Goal: Contribute content: Contribute content

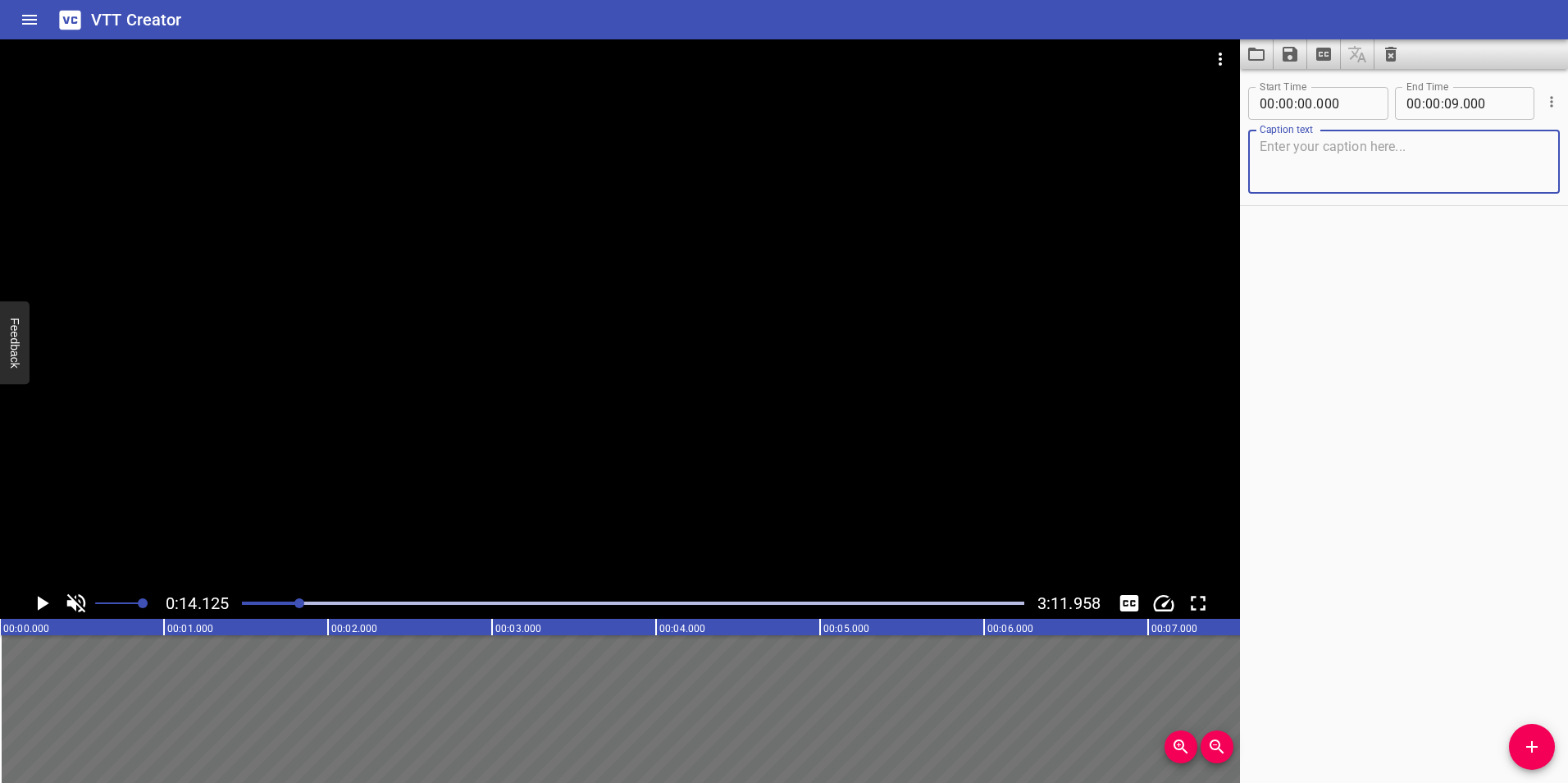
scroll to position [0, 472]
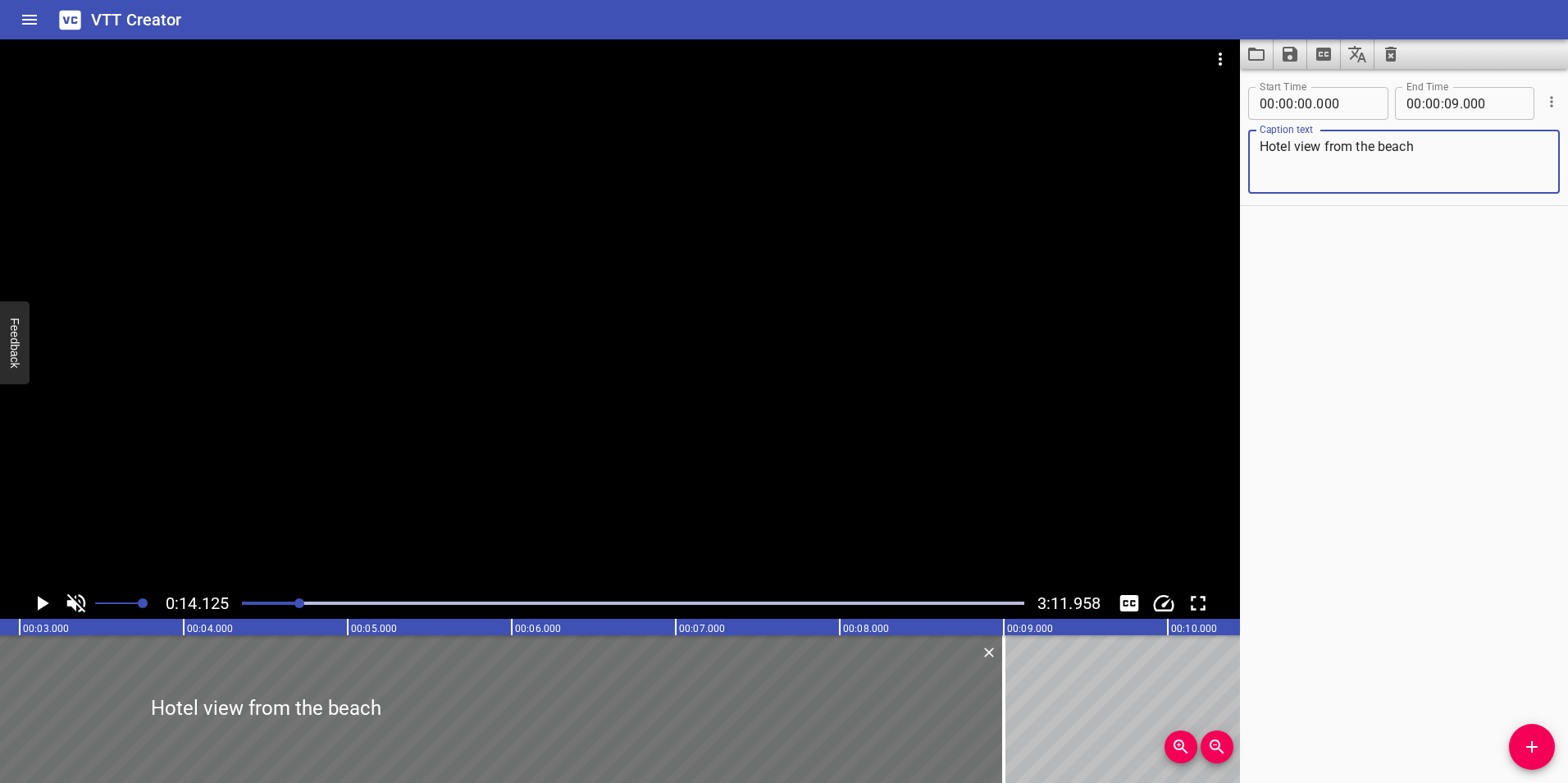
click at [1298, 147] on textarea "Hotel view from the beach" at bounding box center [1404, 161] width 289 height 46
click at [1296, 147] on textarea "Hotel view from the beach" at bounding box center [1404, 161] width 289 height 46
click at [219, 670] on div at bounding box center [266, 709] width 1476 height 147
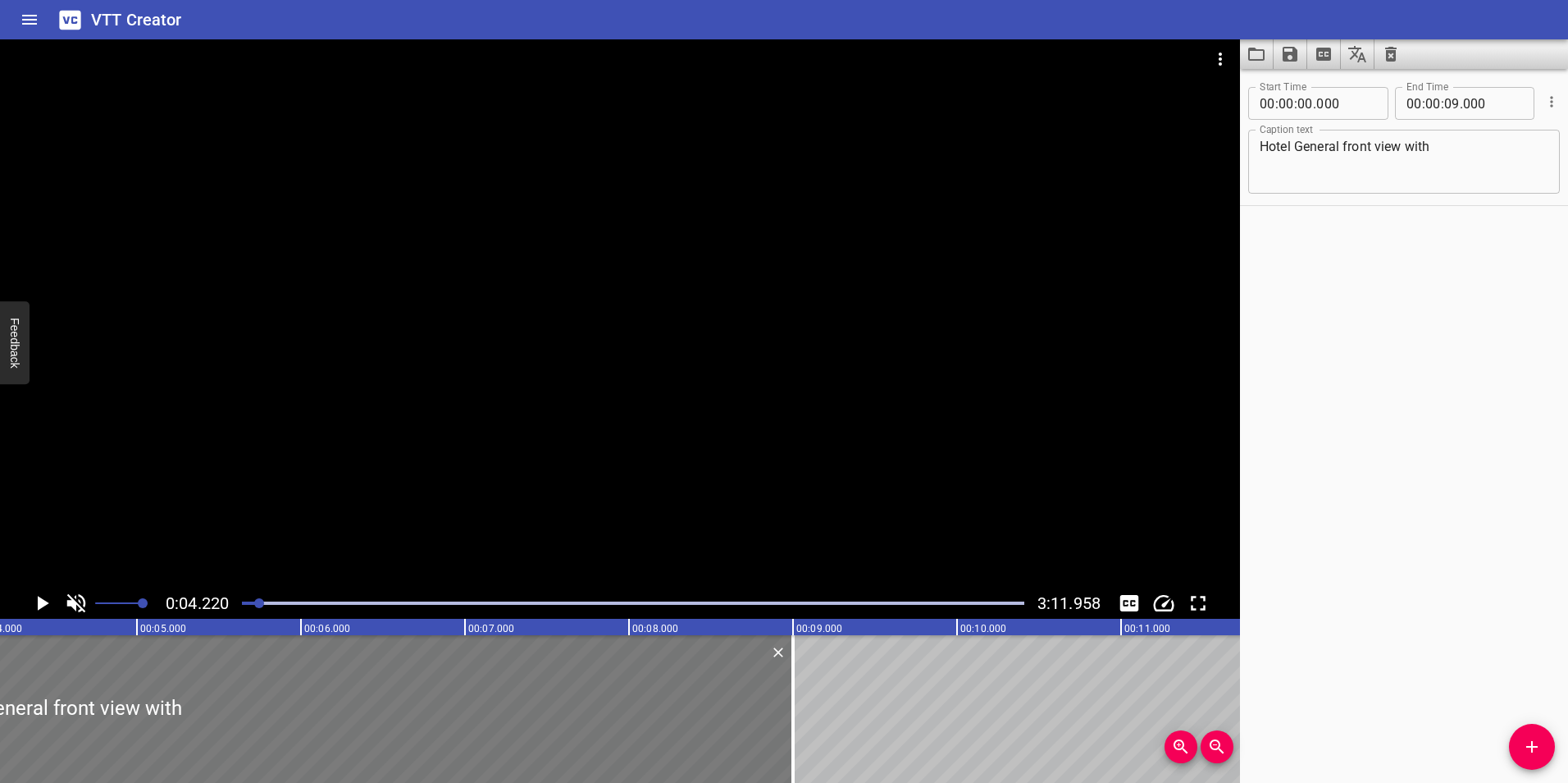
scroll to position [0, 693]
drag, startPoint x: 1442, startPoint y: 156, endPoint x: 1227, endPoint y: 151, distance: 215.1
click at [1227, 151] on main "0:04.220 3:11.958 00:00.000 00:01.000 00:02.000 00:03.000 00:04.000 00:05.000 0…" at bounding box center [784, 411] width 1568 height 743
paste textarea "General aerial view of the hotel from the beach, showing the four towers of roo…"
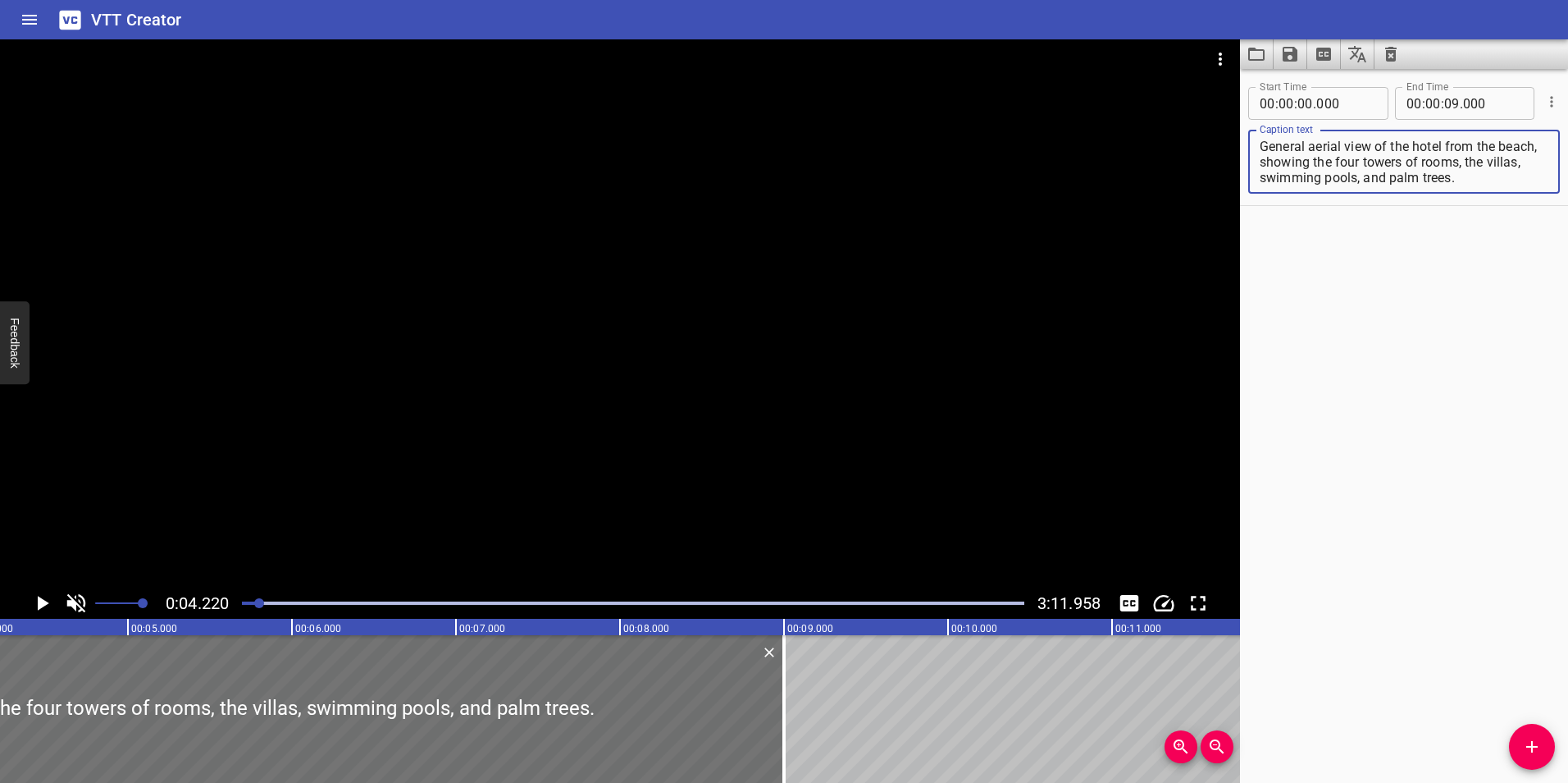
type textarea "General aerial view of the hotel from the beach, showing the four towers of roo…"
click at [1326, 528] on div "Start Time 00 : 00 : 00 . 000 Start Time End Time 00 : 00 : 09 . 000 End Time C…" at bounding box center [1404, 426] width 328 height 714
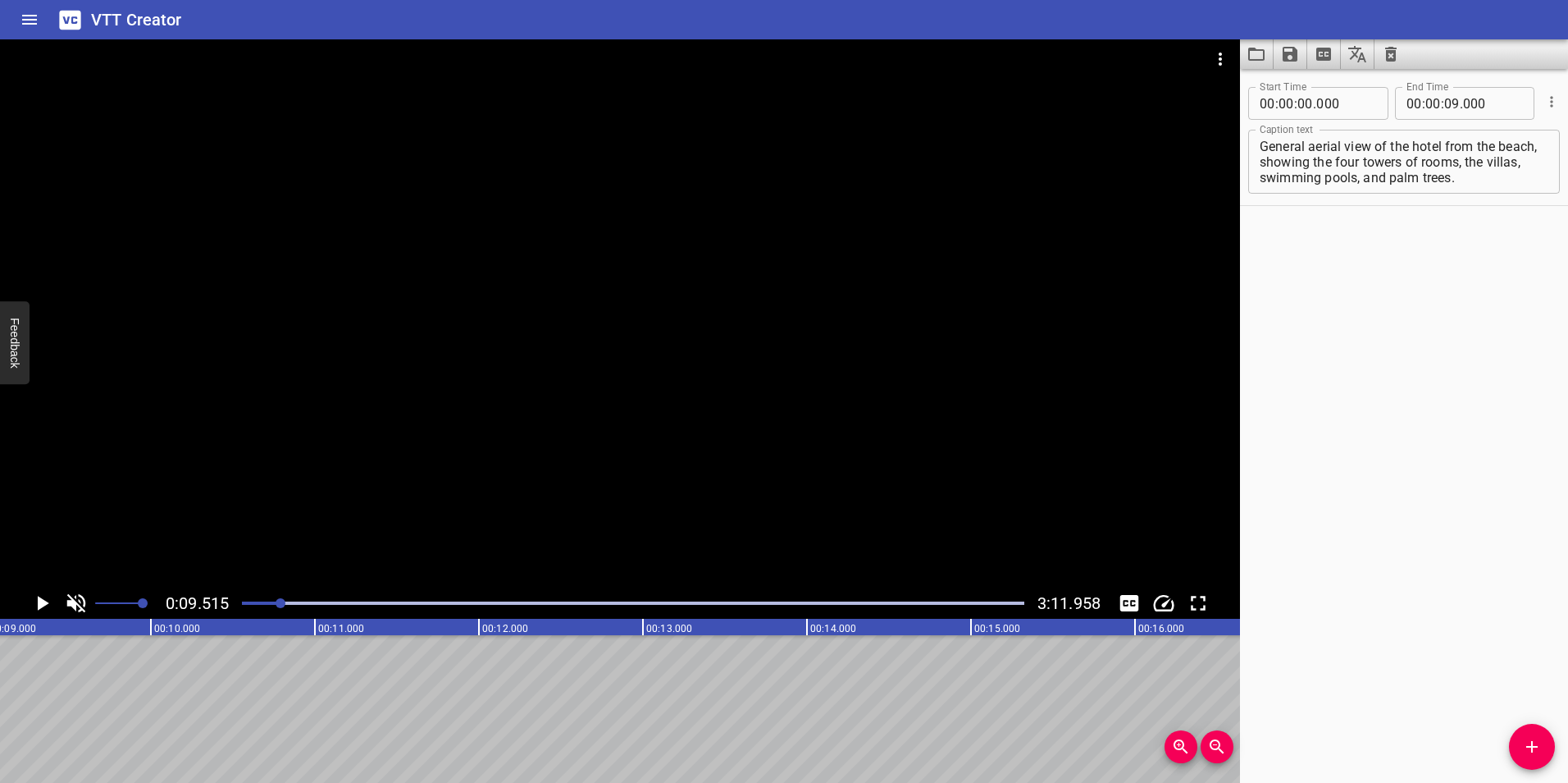
scroll to position [0, 1561]
click at [1543, 752] on span "Add Cue" at bounding box center [1532, 747] width 45 height 20
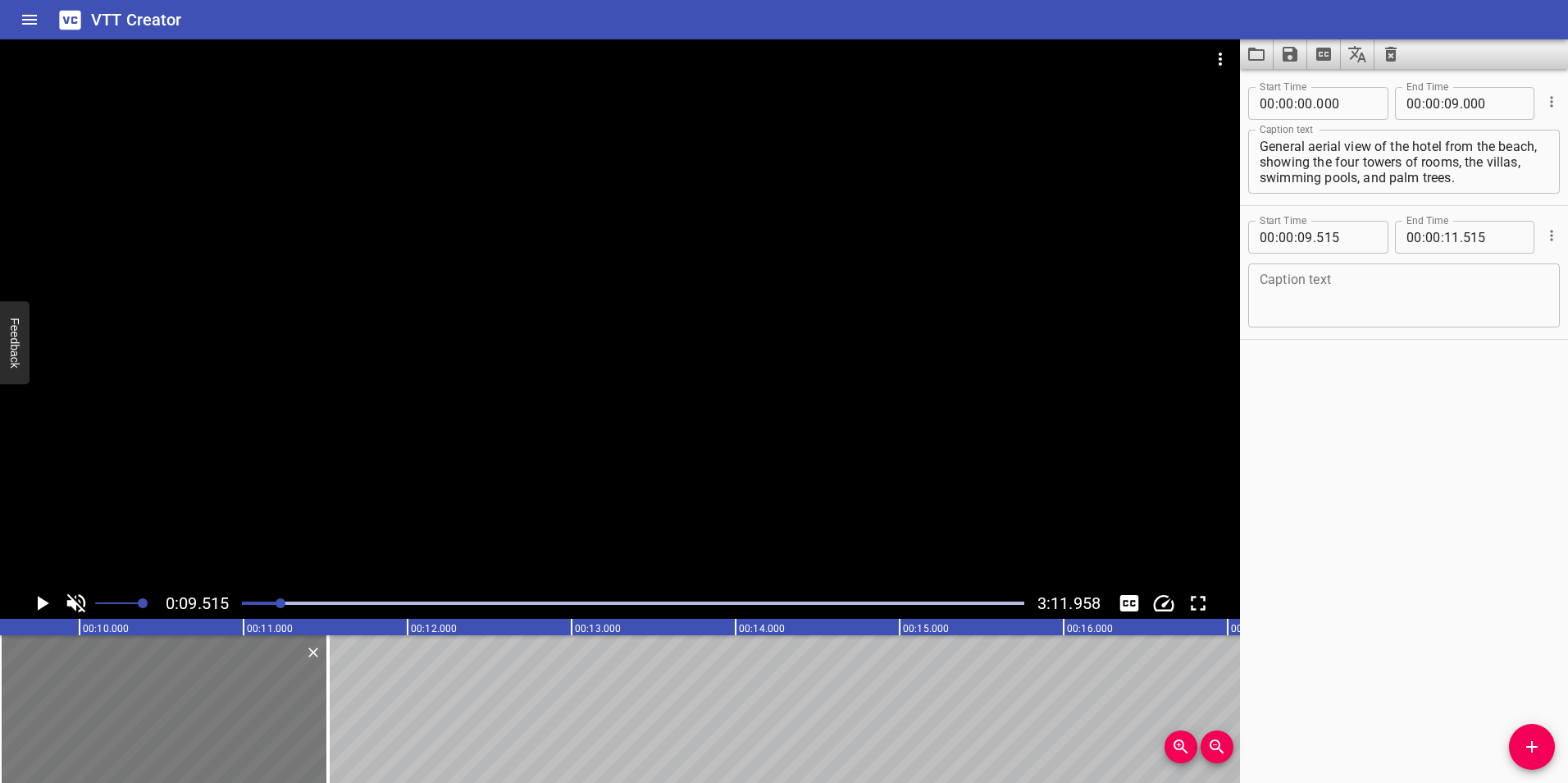
click at [193, 734] on div at bounding box center [164, 709] width 328 height 147
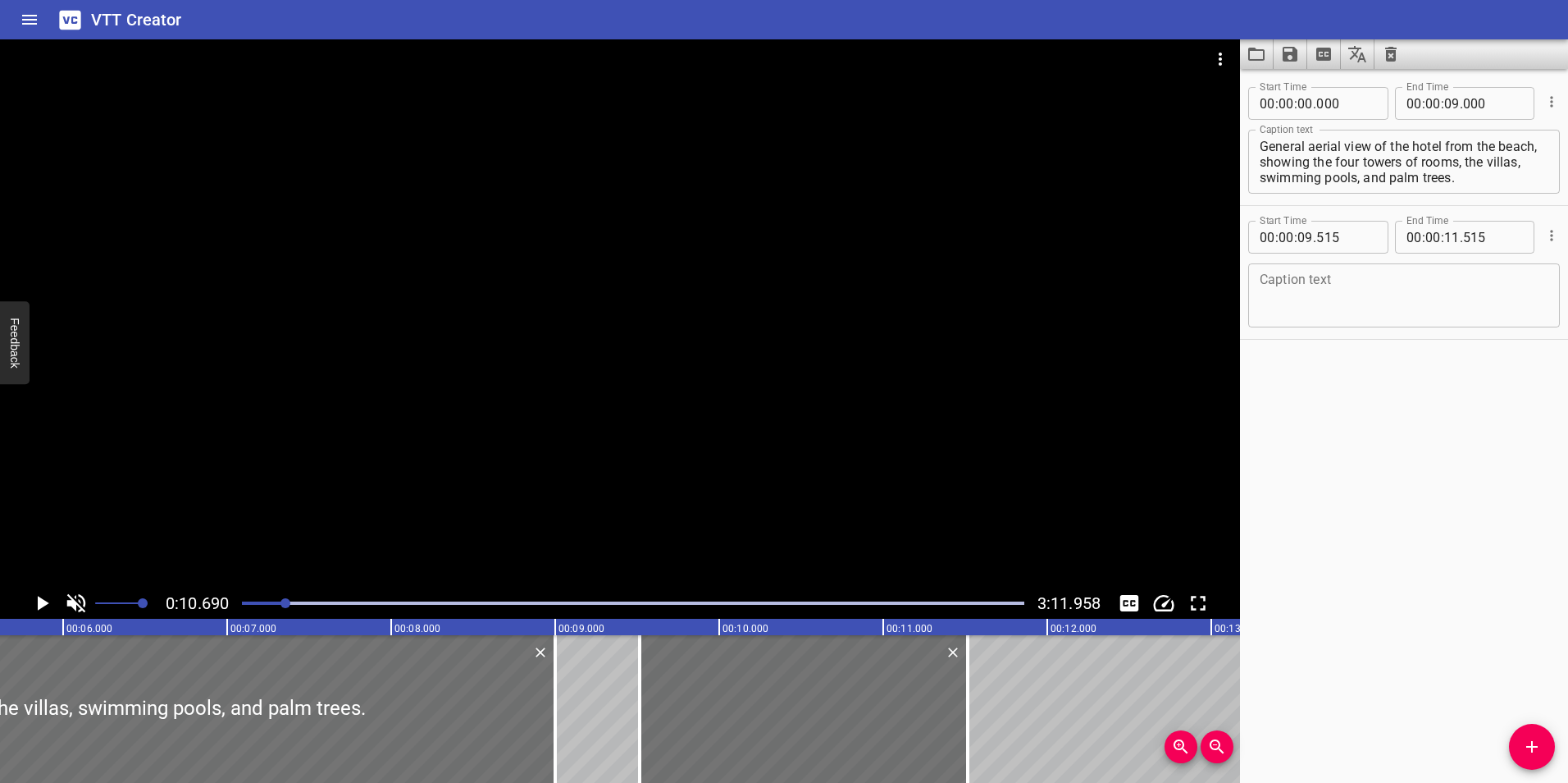
scroll to position [0, 1109]
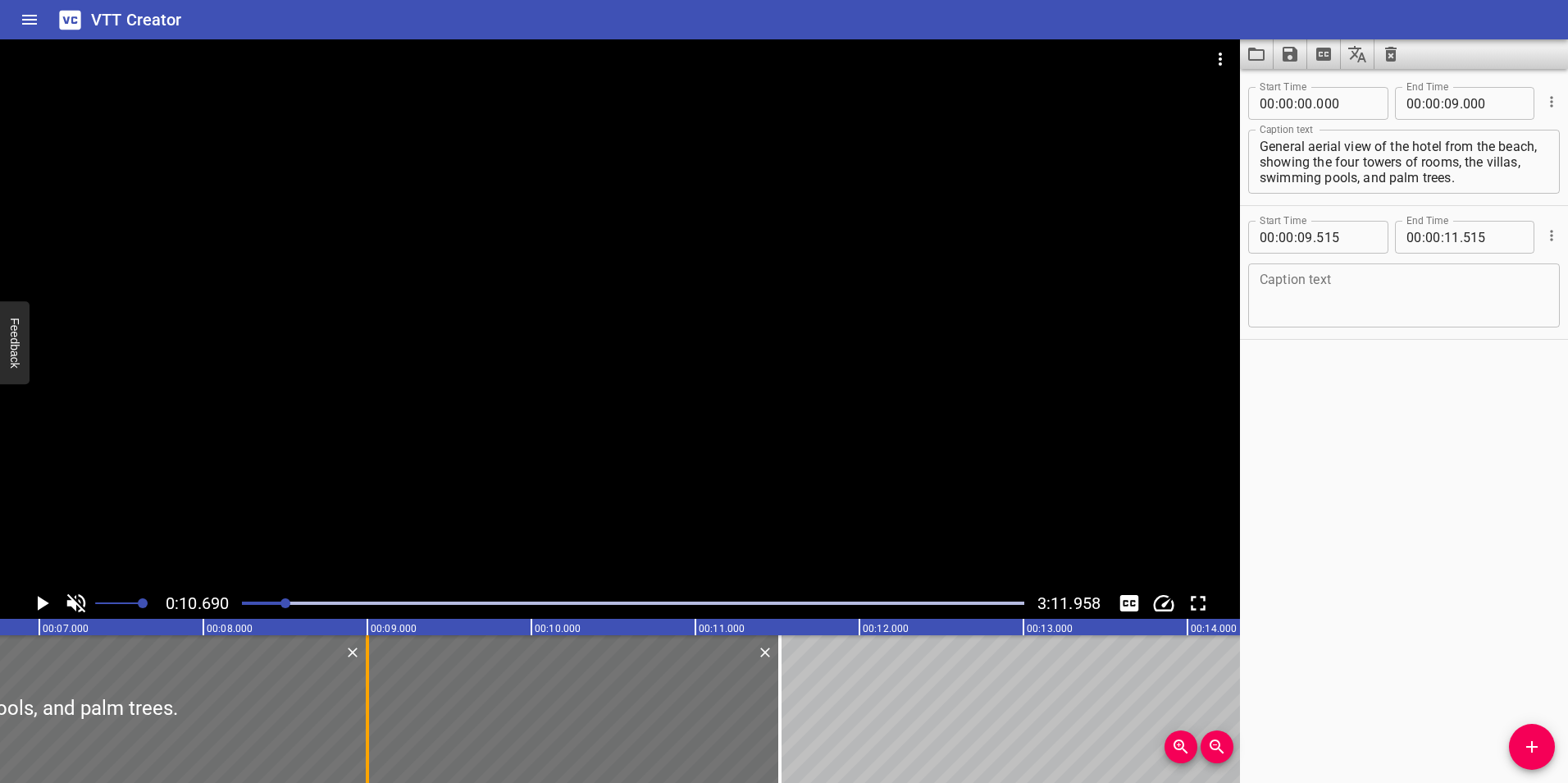
drag, startPoint x: 449, startPoint y: 701, endPoint x: 365, endPoint y: 685, distance: 85.5
click at [365, 685] on div at bounding box center [368, 709] width 17 height 147
type input "000"
click at [34, 599] on icon "Play/Pause" at bounding box center [41, 603] width 25 height 25
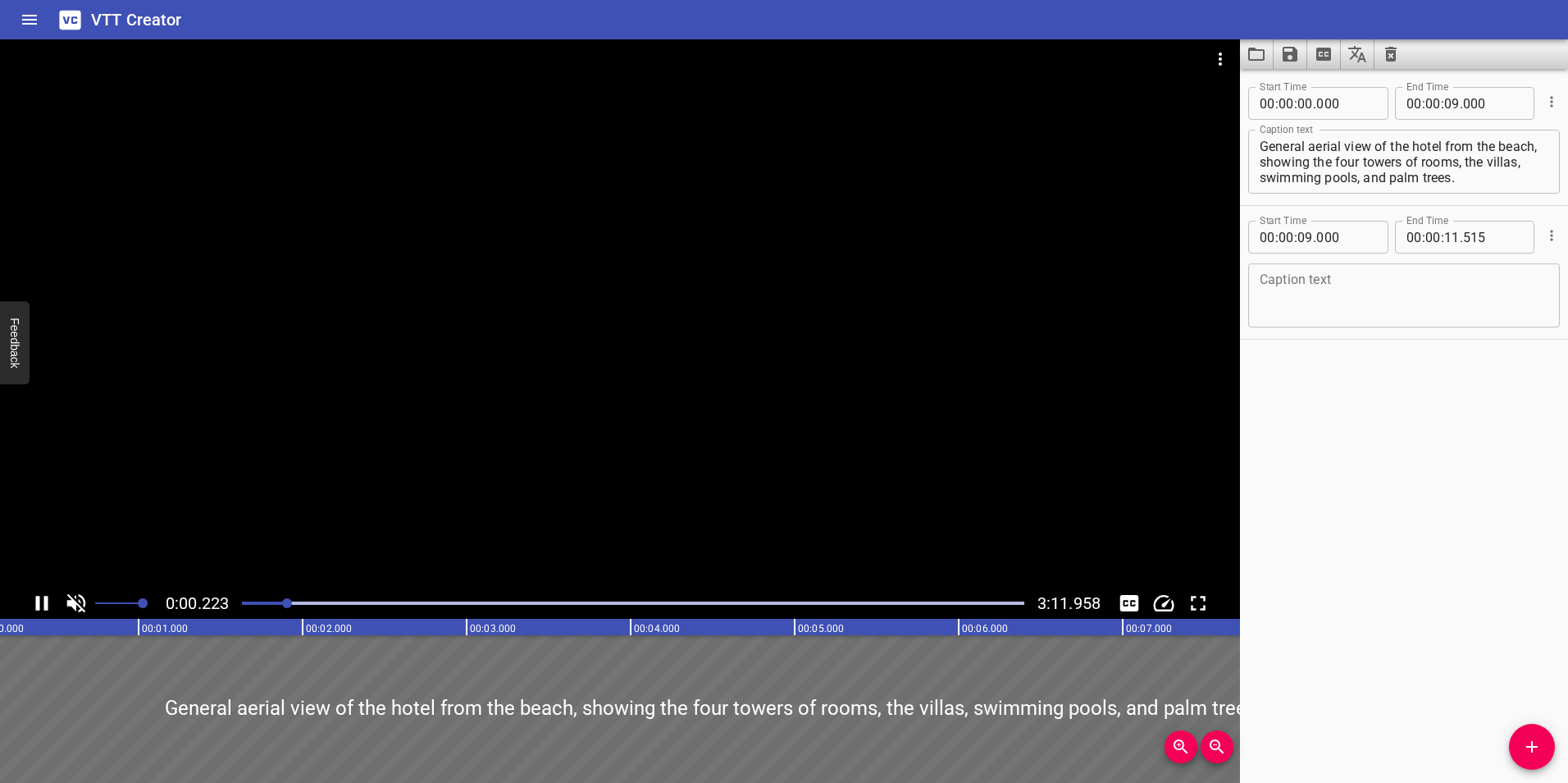
scroll to position [0, 1]
drag, startPoint x: 305, startPoint y: 604, endPoint x: 322, endPoint y: 604, distance: 17.0
click at [322, 604] on div at bounding box center [319, 603] width 10 height 10
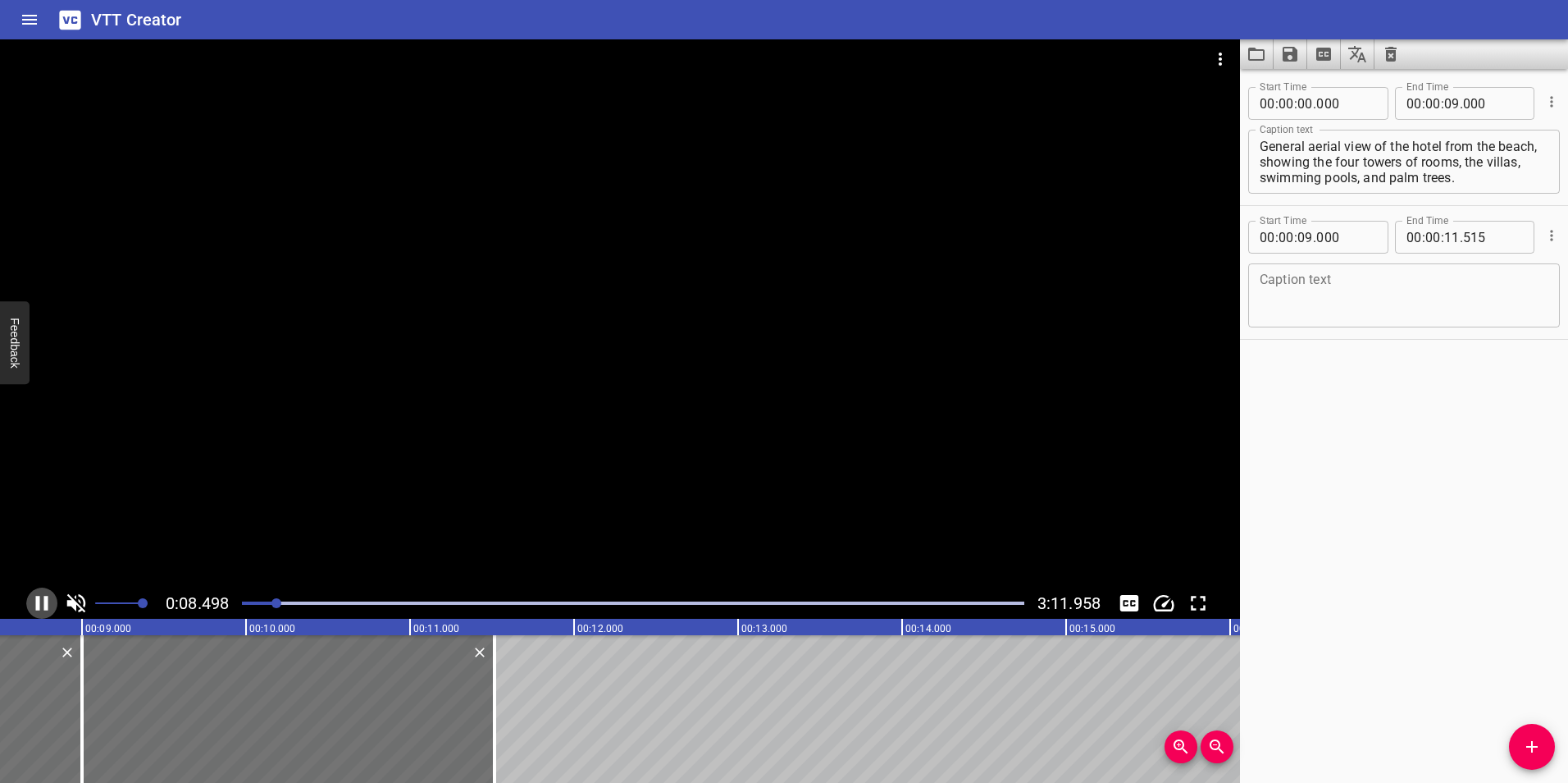
click at [44, 601] on icon "Play/Pause" at bounding box center [42, 603] width 12 height 15
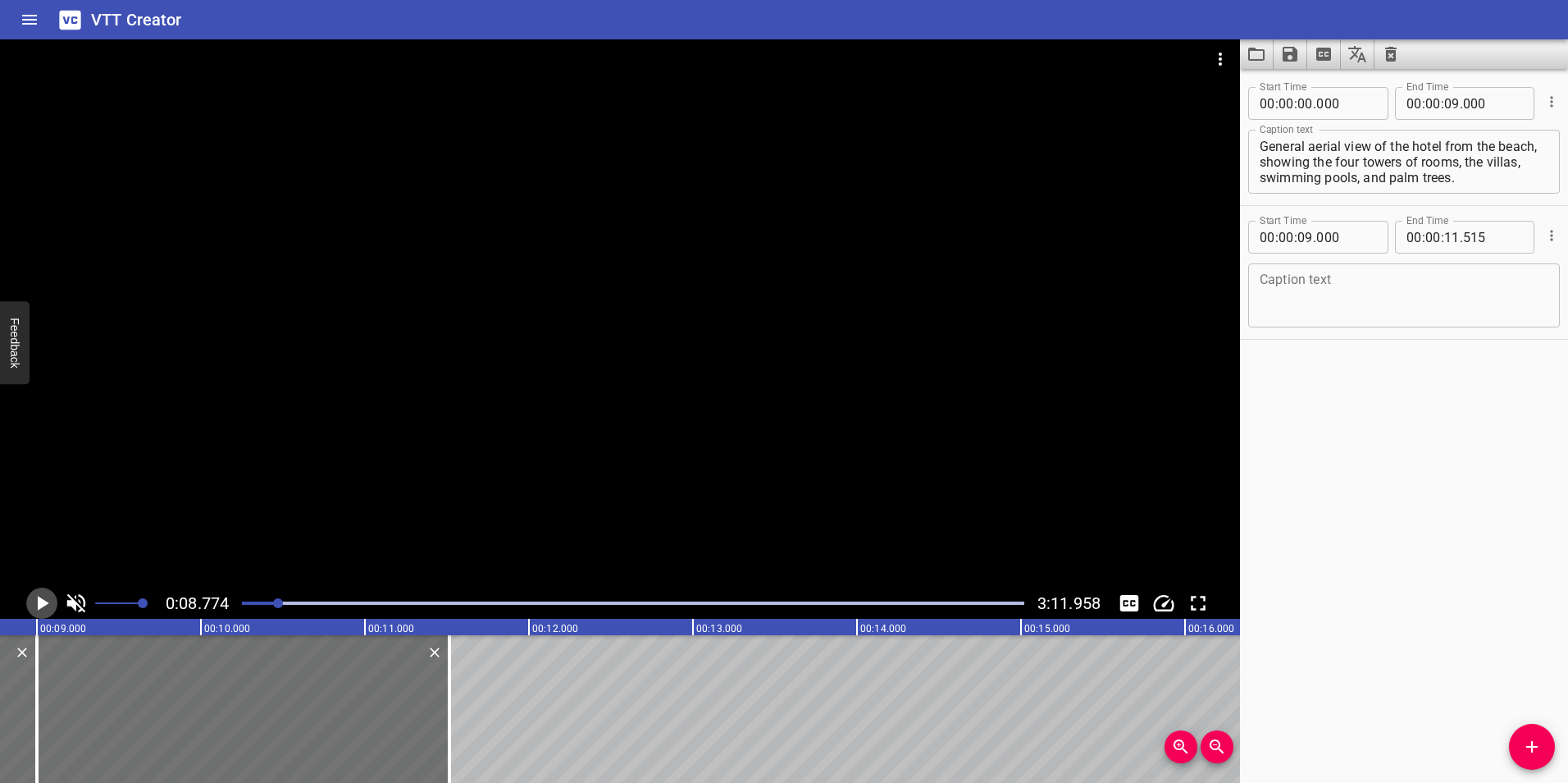
click at [44, 601] on icon "Play/Pause" at bounding box center [43, 603] width 12 height 15
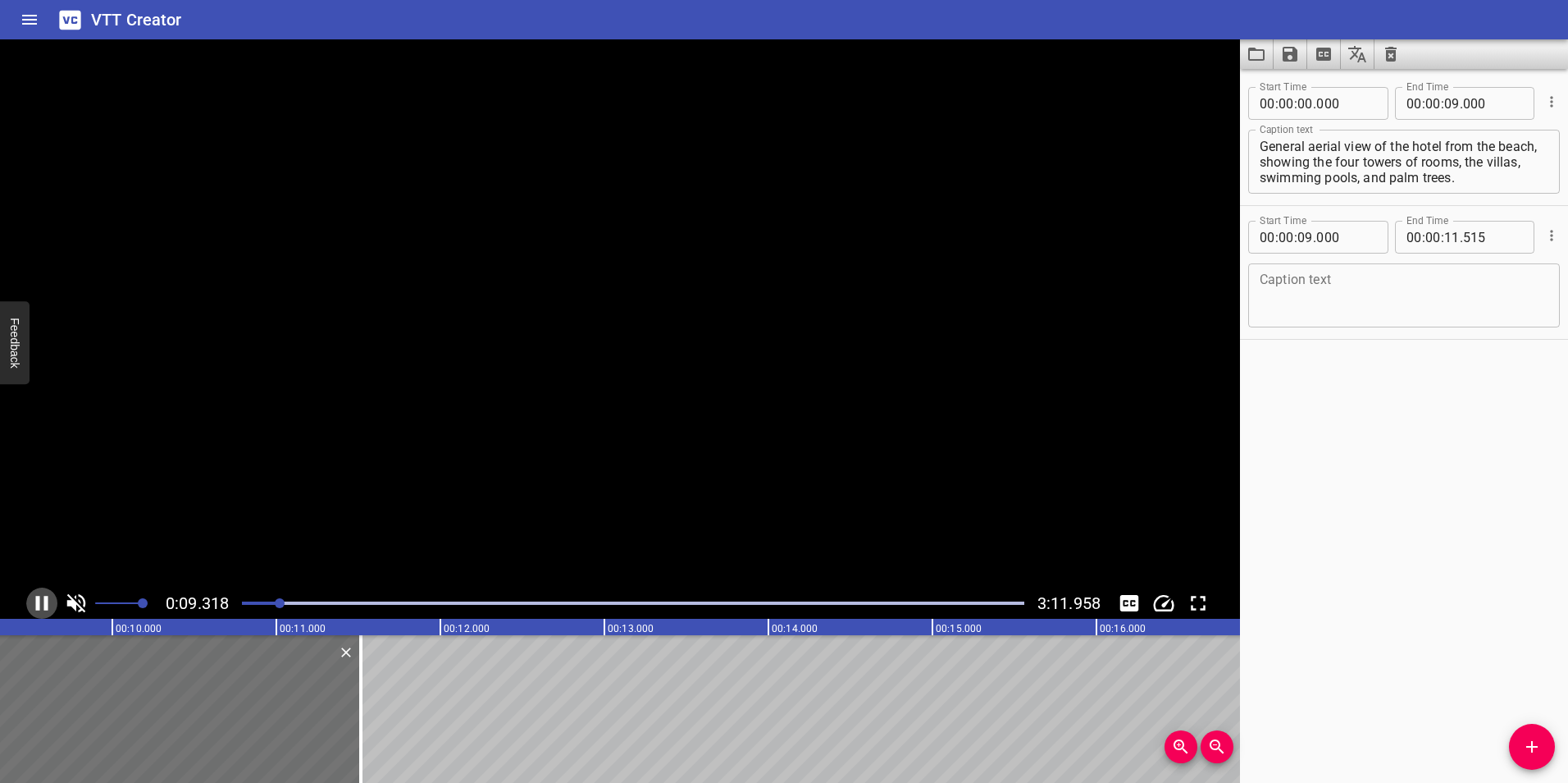
click at [44, 601] on icon "Play/Pause" at bounding box center [42, 603] width 12 height 15
click at [44, 601] on icon "Play/Pause" at bounding box center [43, 603] width 12 height 15
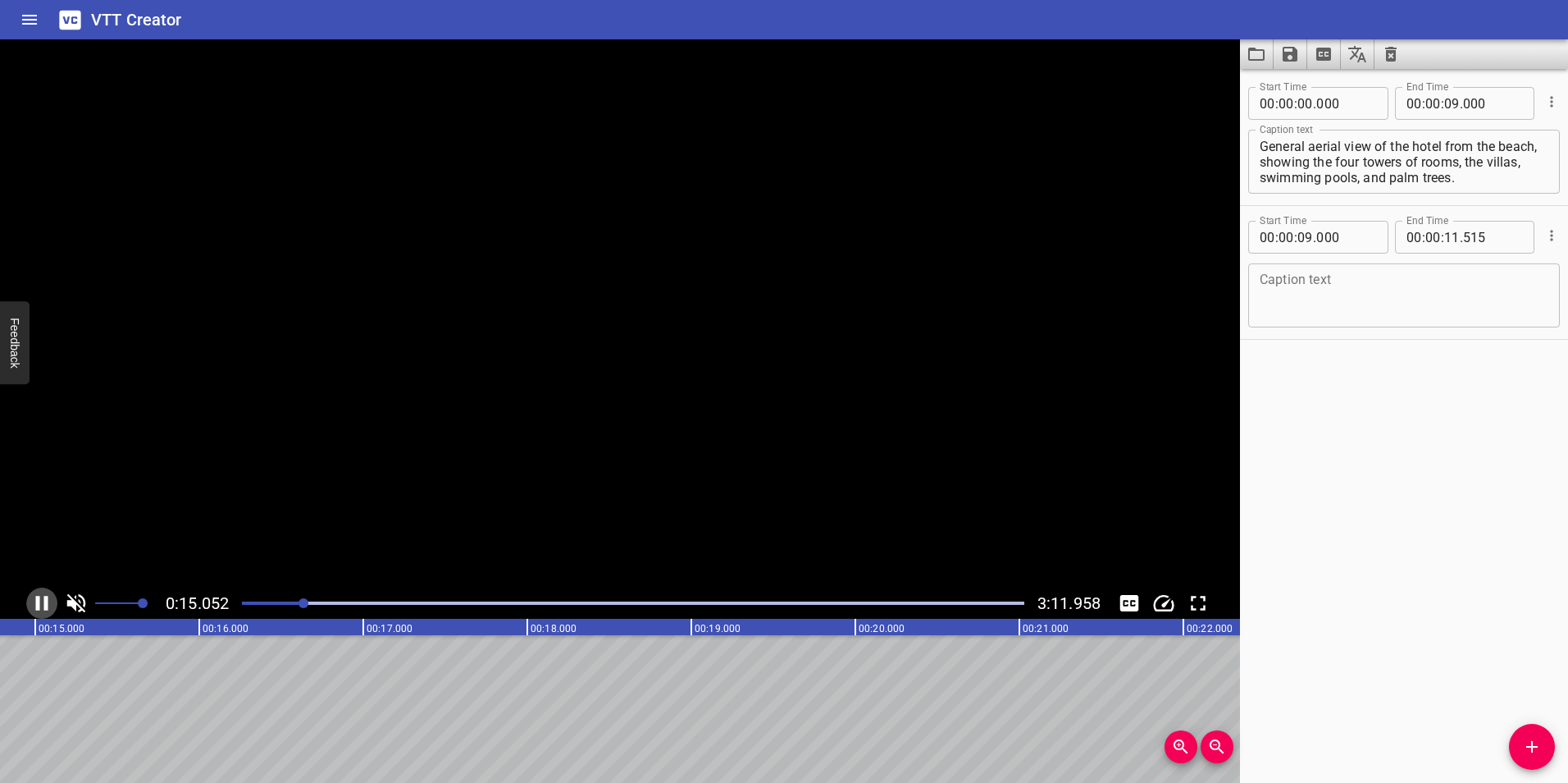
click at [44, 601] on icon "Play/Pause" at bounding box center [42, 603] width 12 height 15
click at [44, 601] on icon "Play/Pause" at bounding box center [43, 603] width 12 height 15
click at [44, 601] on icon "Play/Pause" at bounding box center [42, 603] width 12 height 15
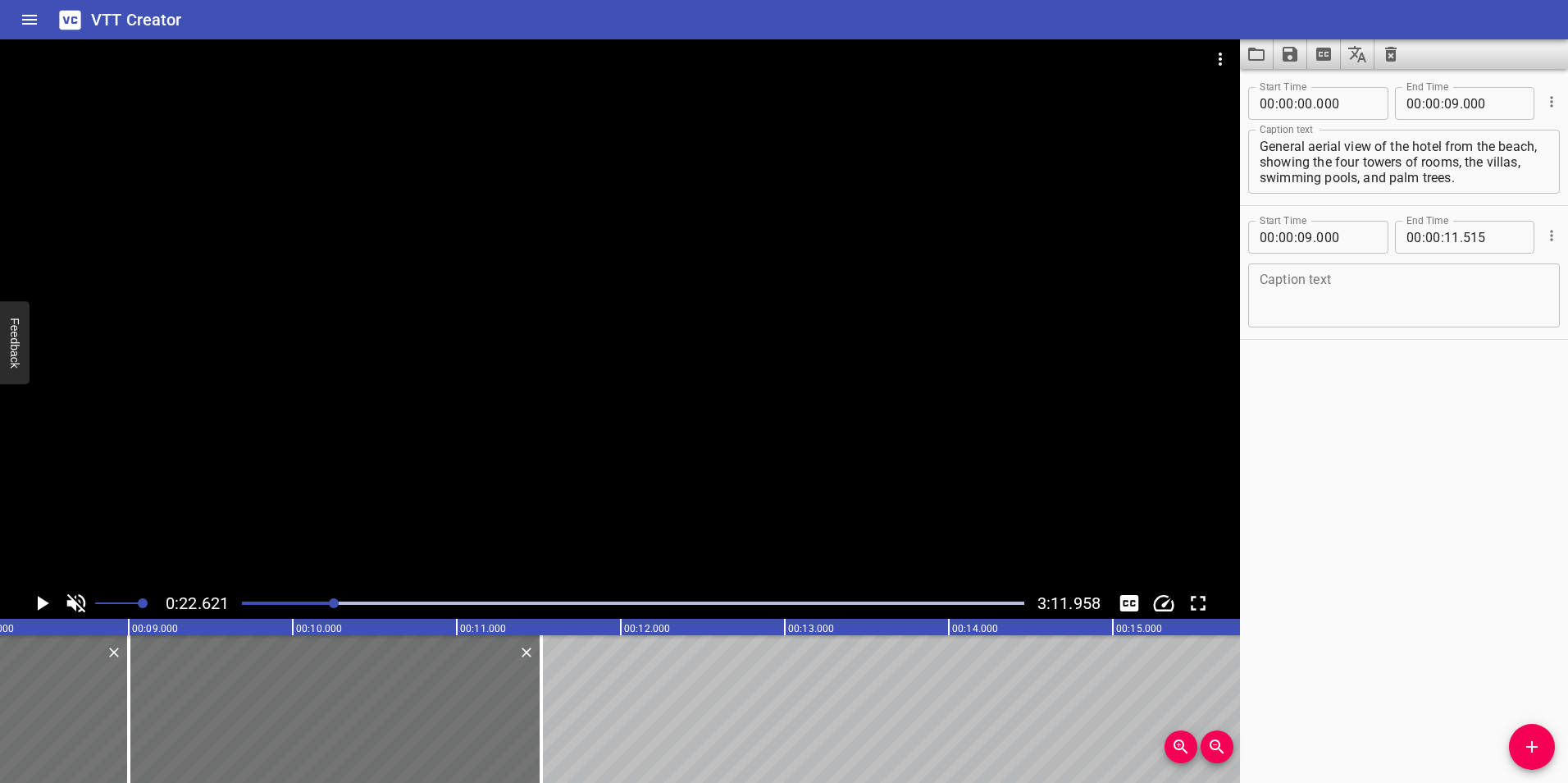
scroll to position [0, 1268]
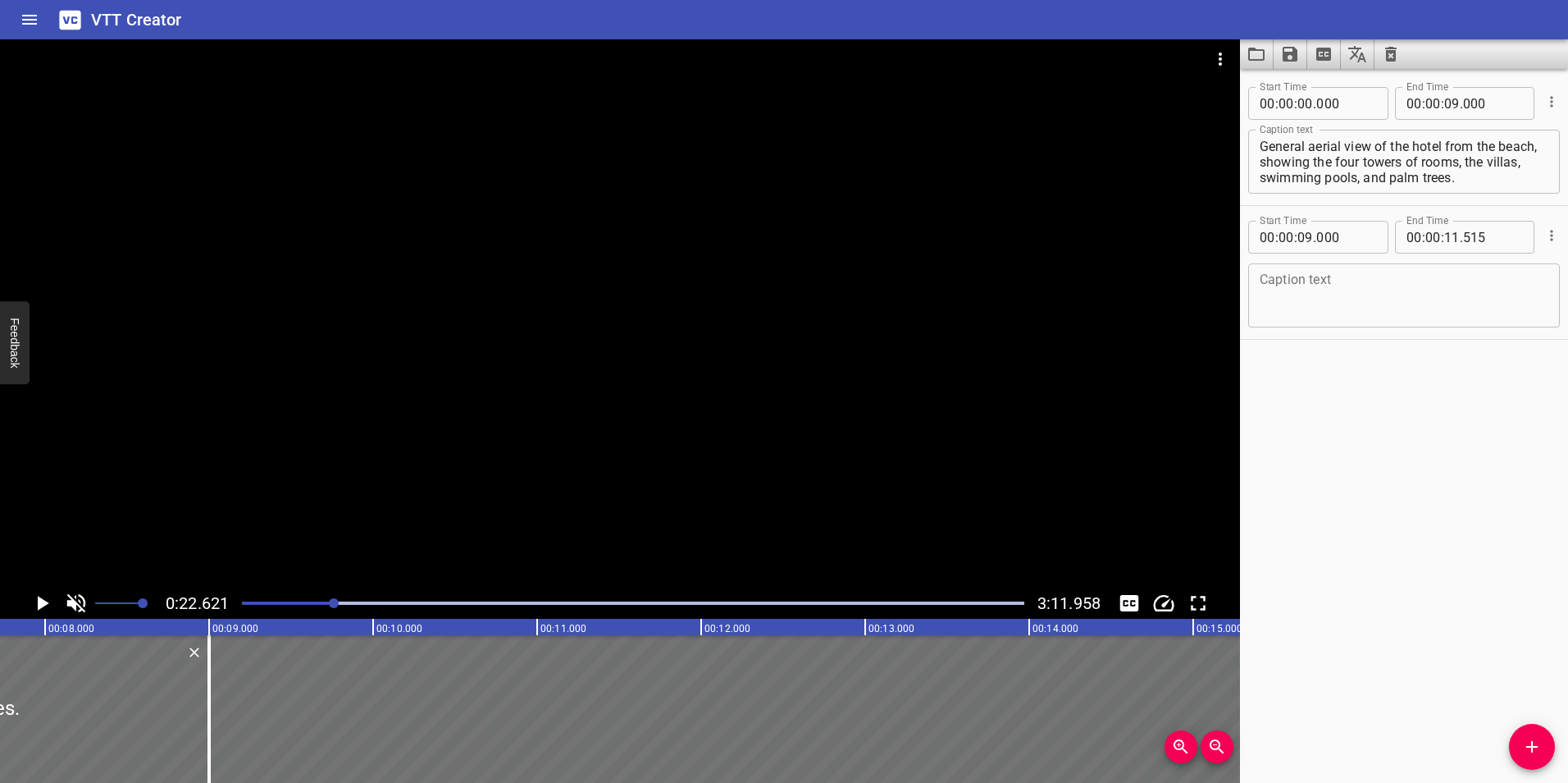
drag, startPoint x: 615, startPoint y: 698, endPoint x: 1254, endPoint y: 701, distance: 639.0
click at [1254, 701] on main "0:22.621 3:11.958 00:00.000 00:01.000 00:02.000 00:03.000 00:04.000 00:05.000 0…" at bounding box center [784, 411] width 1568 height 743
type input "15"
type input "415"
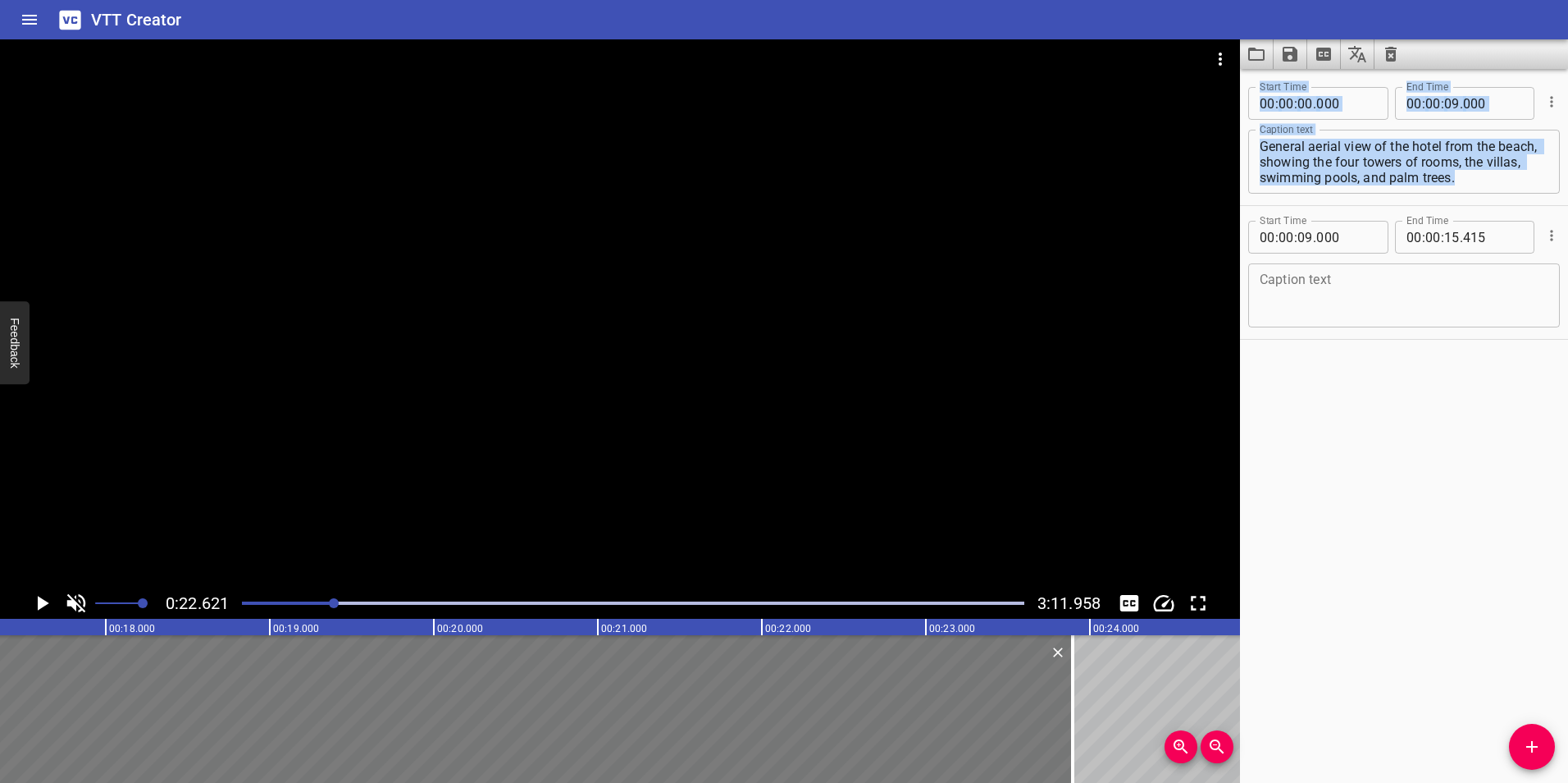
scroll to position [0, 2925]
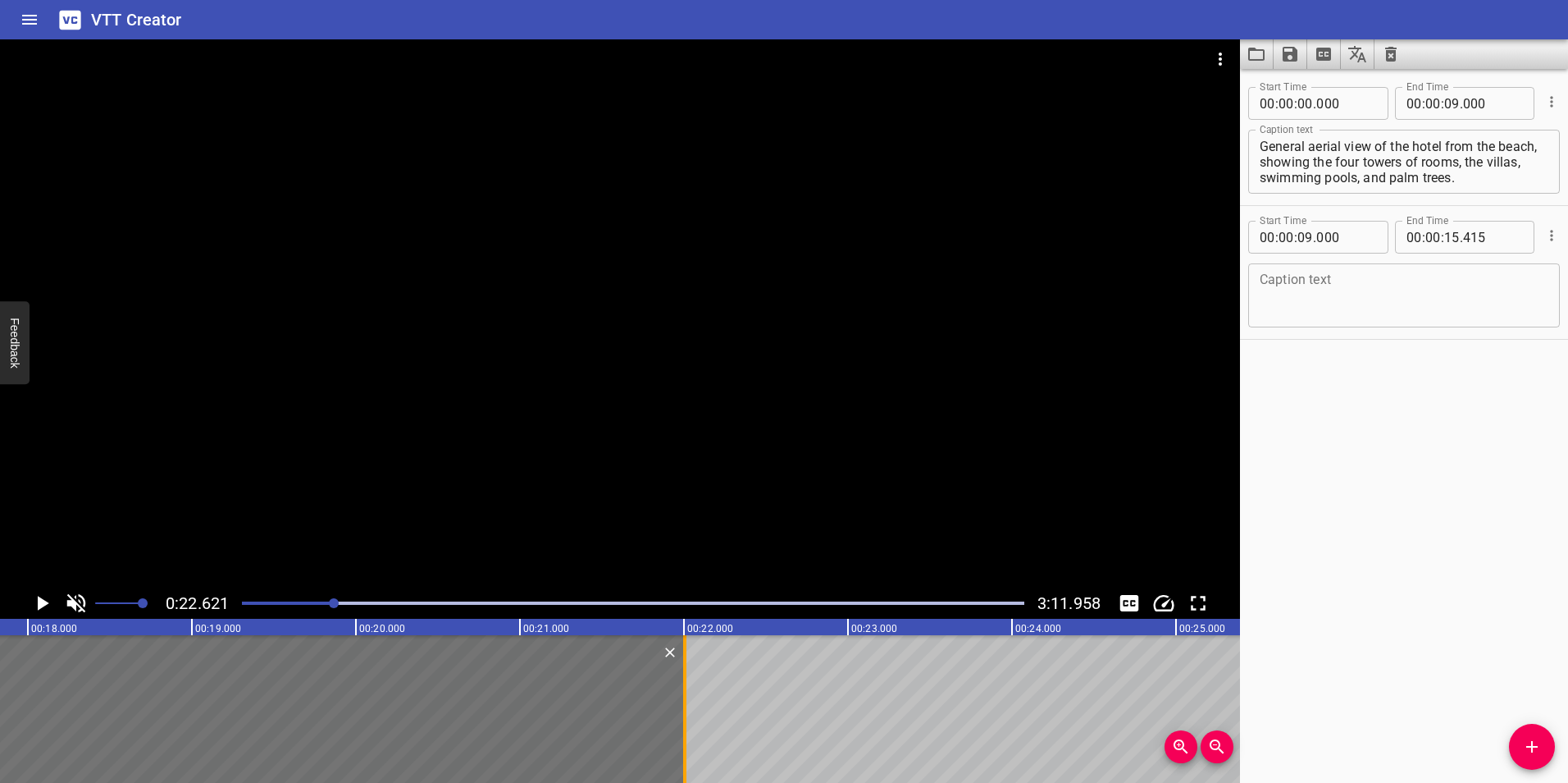
drag, startPoint x: 382, startPoint y: 721, endPoint x: 692, endPoint y: 728, distance: 310.1
click at [692, 728] on div at bounding box center [685, 709] width 17 height 147
type input "22"
type input "005"
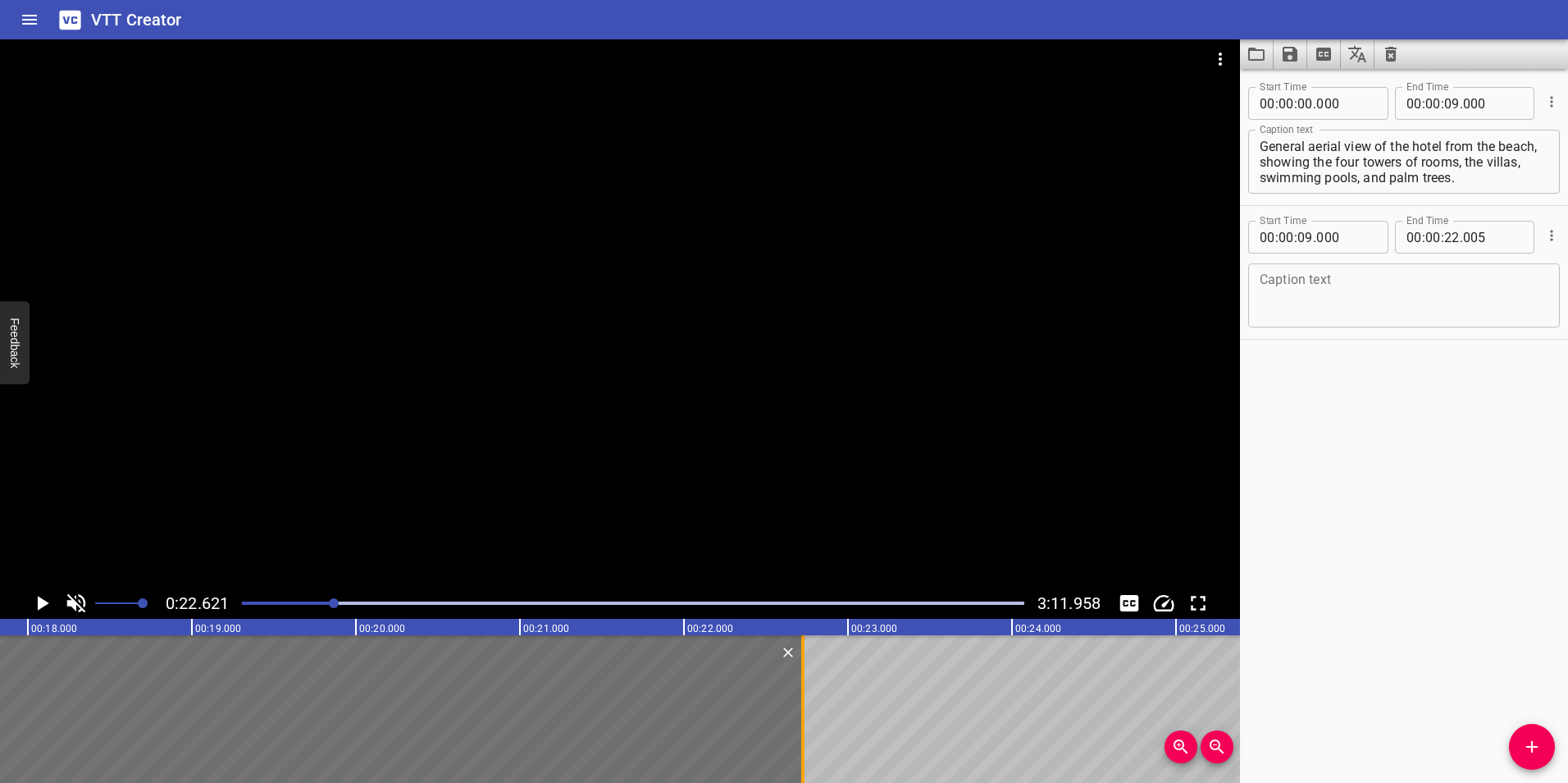
click at [799, 711] on div at bounding box center [802, 709] width 17 height 147
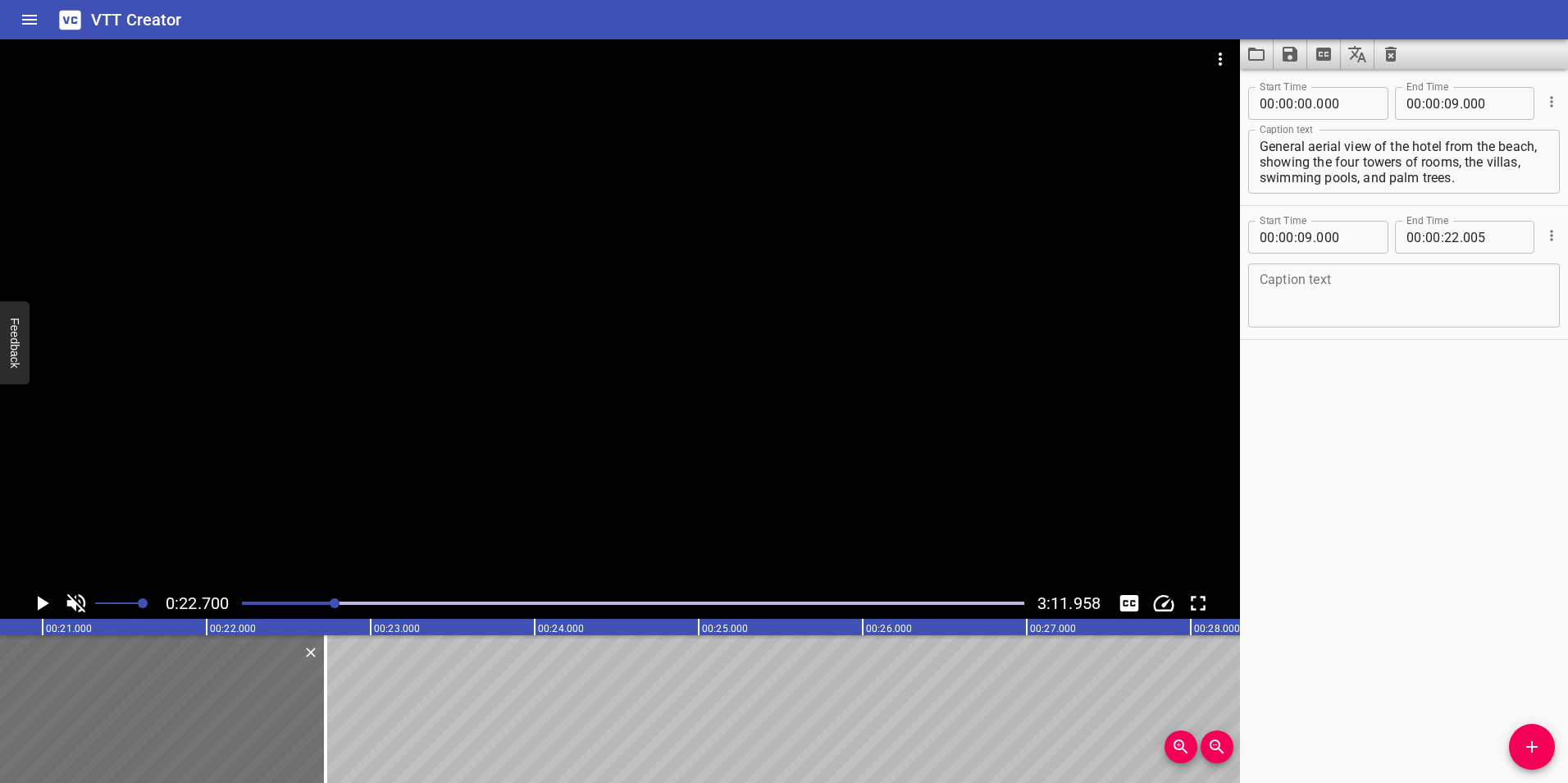
scroll to position [0, 3161]
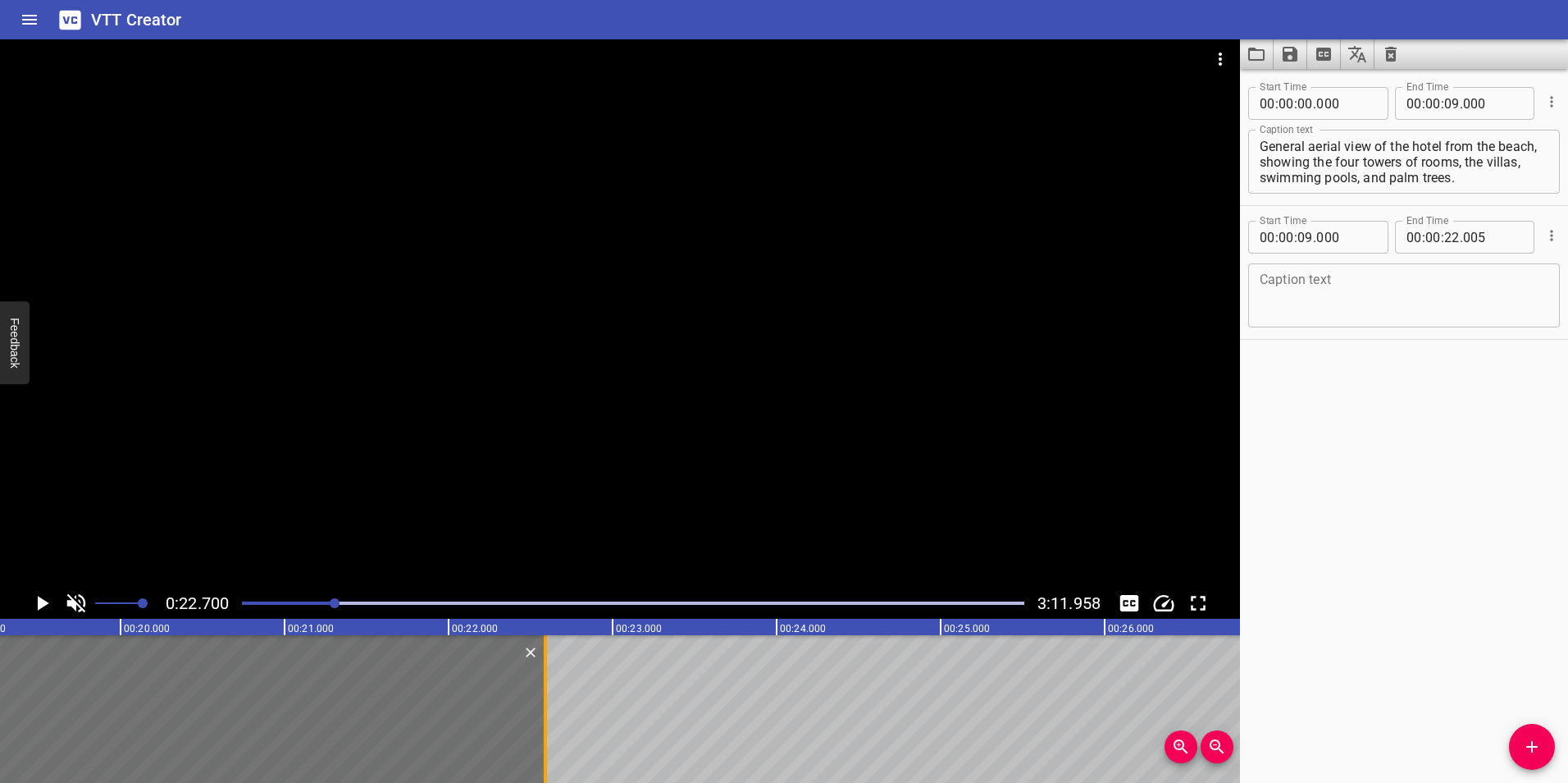
drag, startPoint x: 567, startPoint y: 702, endPoint x: 545, endPoint y: 703, distance: 22.0
click at [545, 703] on div at bounding box center [544, 709] width 3 height 147
type input "21"
type input "870"
drag, startPoint x: 422, startPoint y: 705, endPoint x: 558, endPoint y: 701, distance: 136.1
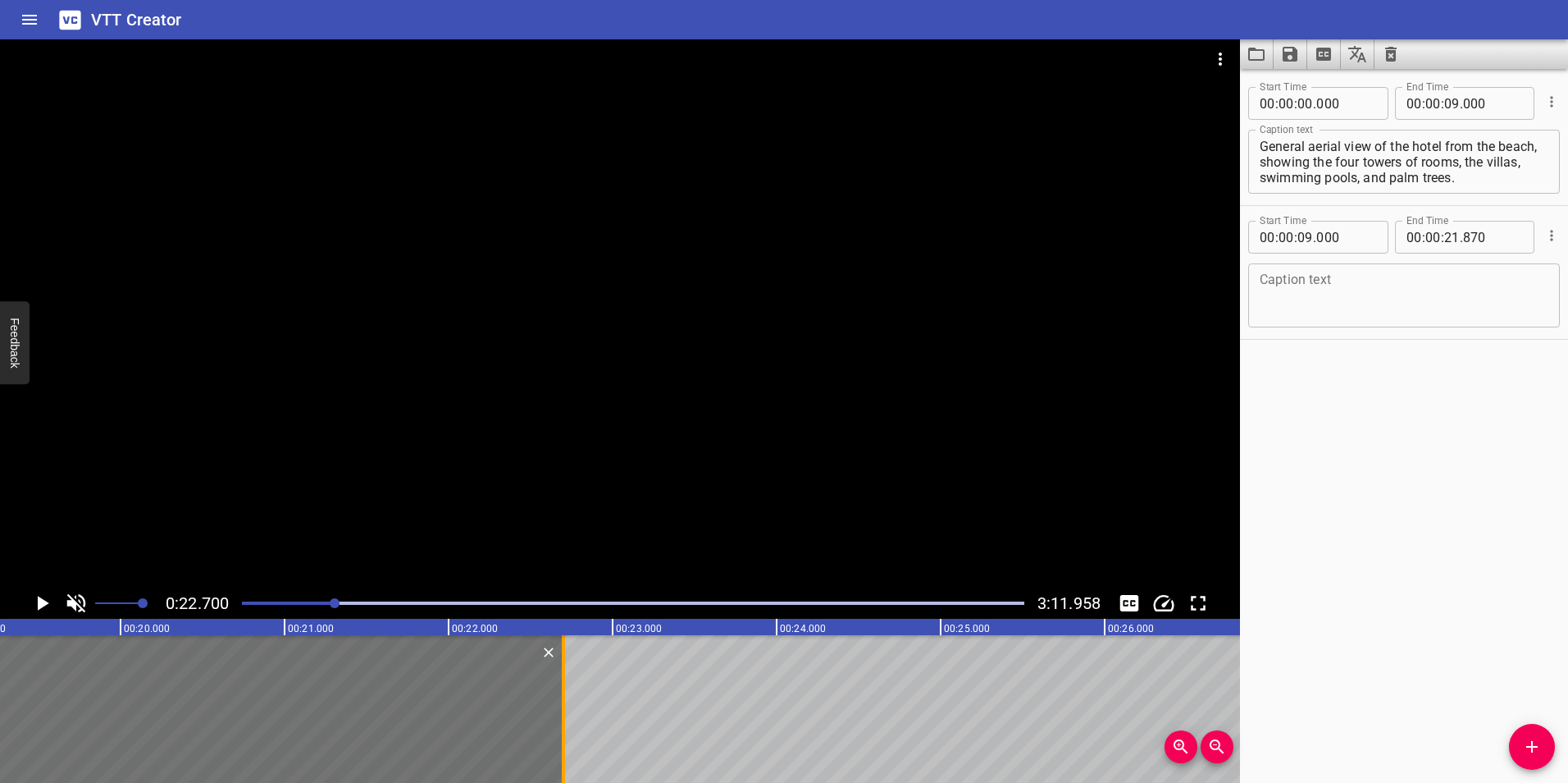
click at [558, 701] on div at bounding box center [563, 709] width 17 height 147
type input "22"
type input "700"
click at [1393, 301] on textarea at bounding box center [1404, 296] width 289 height 46
paste textarea "Aerial view of the hotel's main swimming pool"
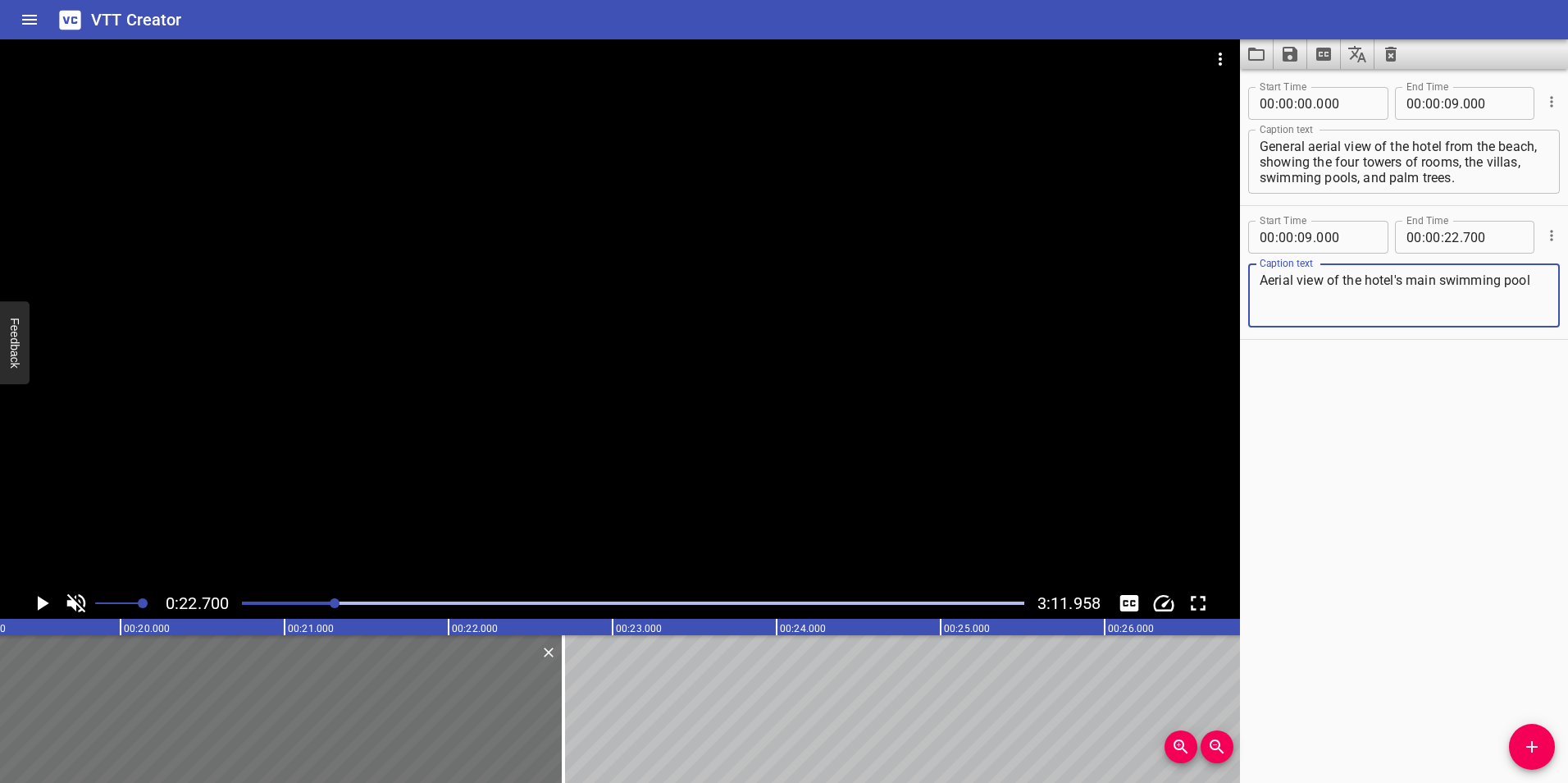
type textarea "Aerial view of the hotel's main swimming pool"
click at [1400, 407] on div "Start Time 00 : 00 : 00 . 000 Start Time End Time 00 : 00 : 09 . 000 End Time C…" at bounding box center [1404, 426] width 328 height 714
click at [1341, 377] on div "Start Time 00 : 00 : 00 . 000 Start Time End Time 00 : 00 : 09 . 000 End Time C…" at bounding box center [1404, 426] width 328 height 714
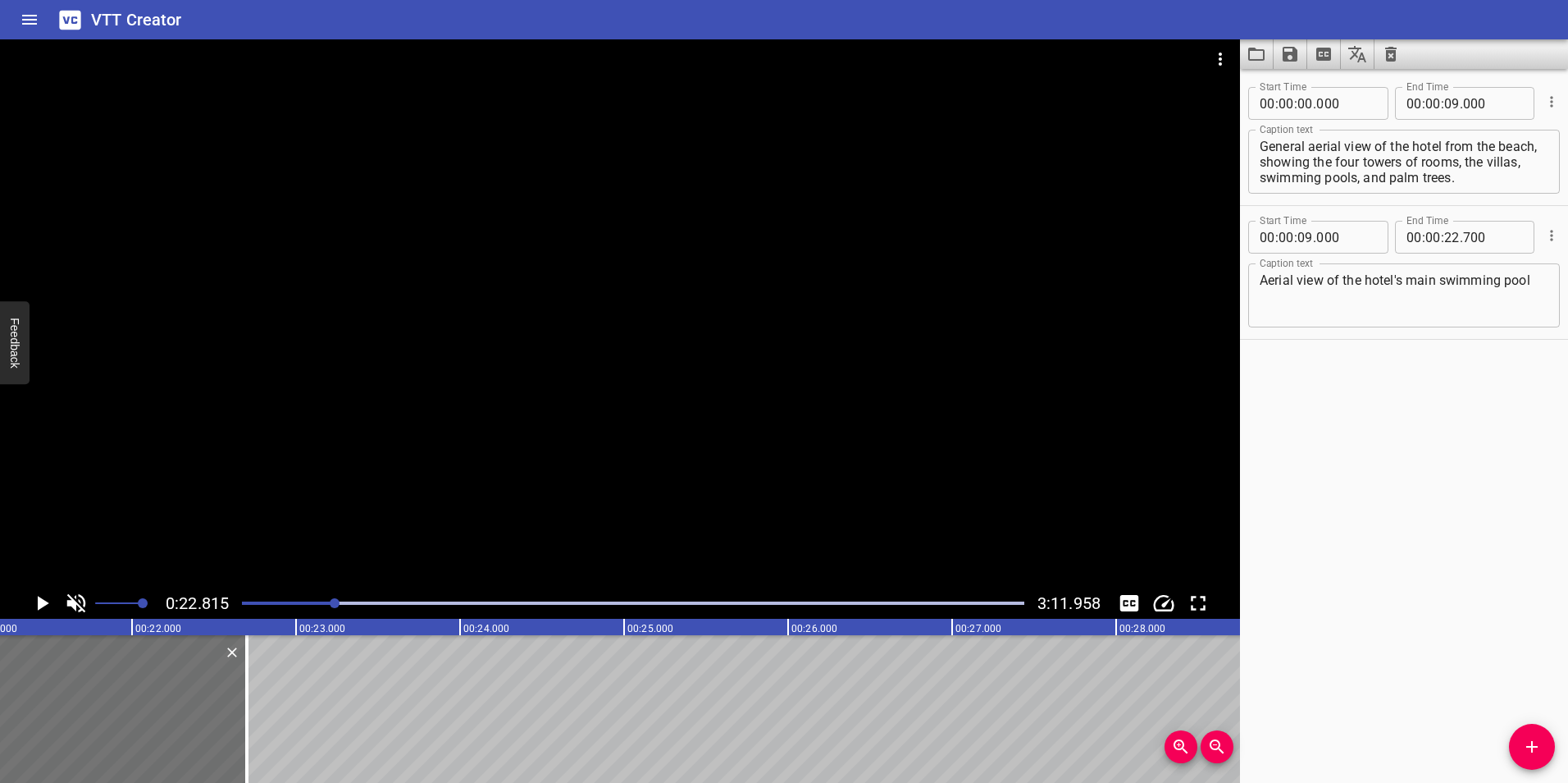
scroll to position [0, 3743]
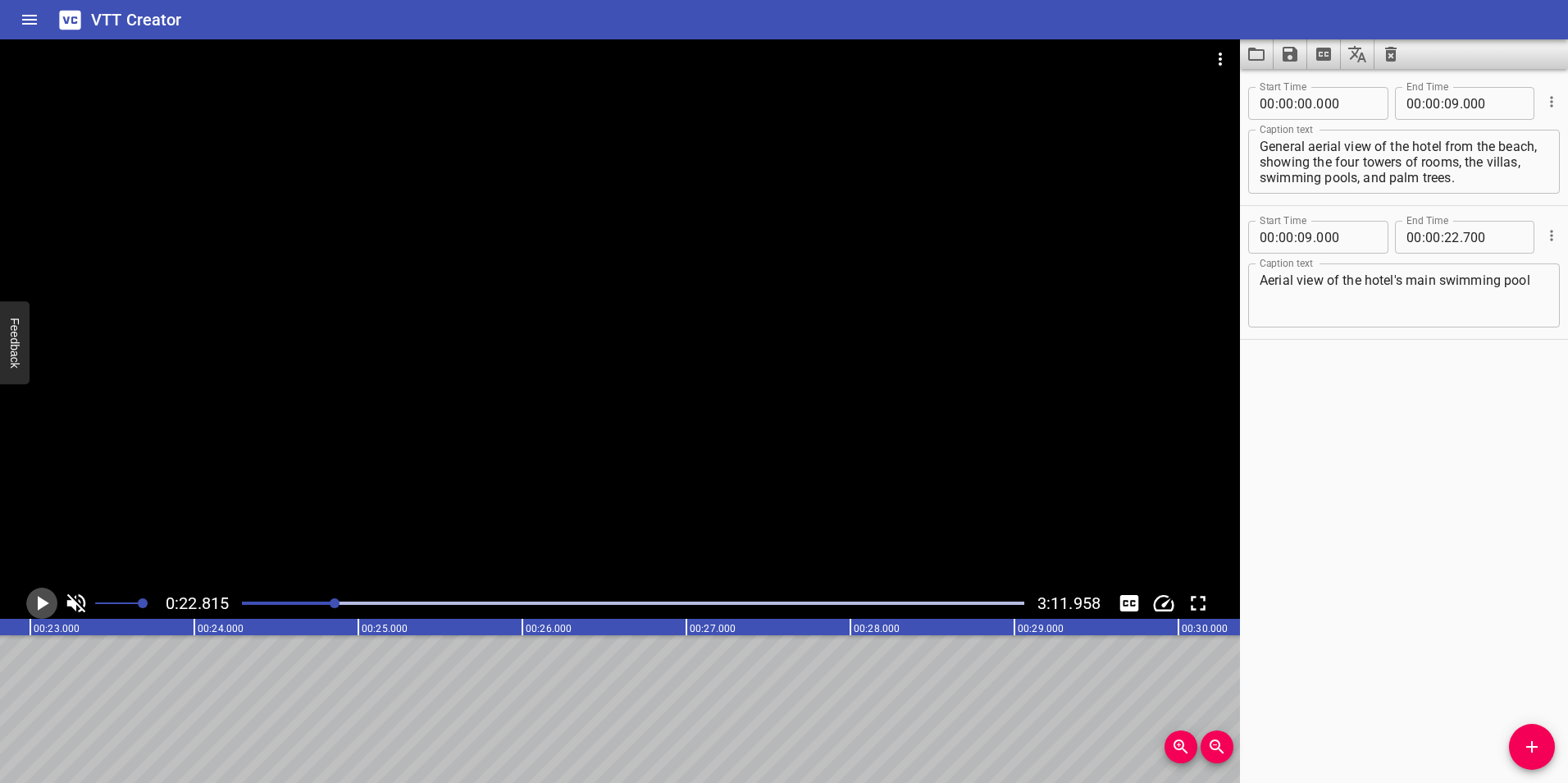
click at [38, 604] on icon "Play/Pause" at bounding box center [43, 603] width 12 height 15
click at [38, 604] on icon "Play/Pause" at bounding box center [42, 603] width 12 height 15
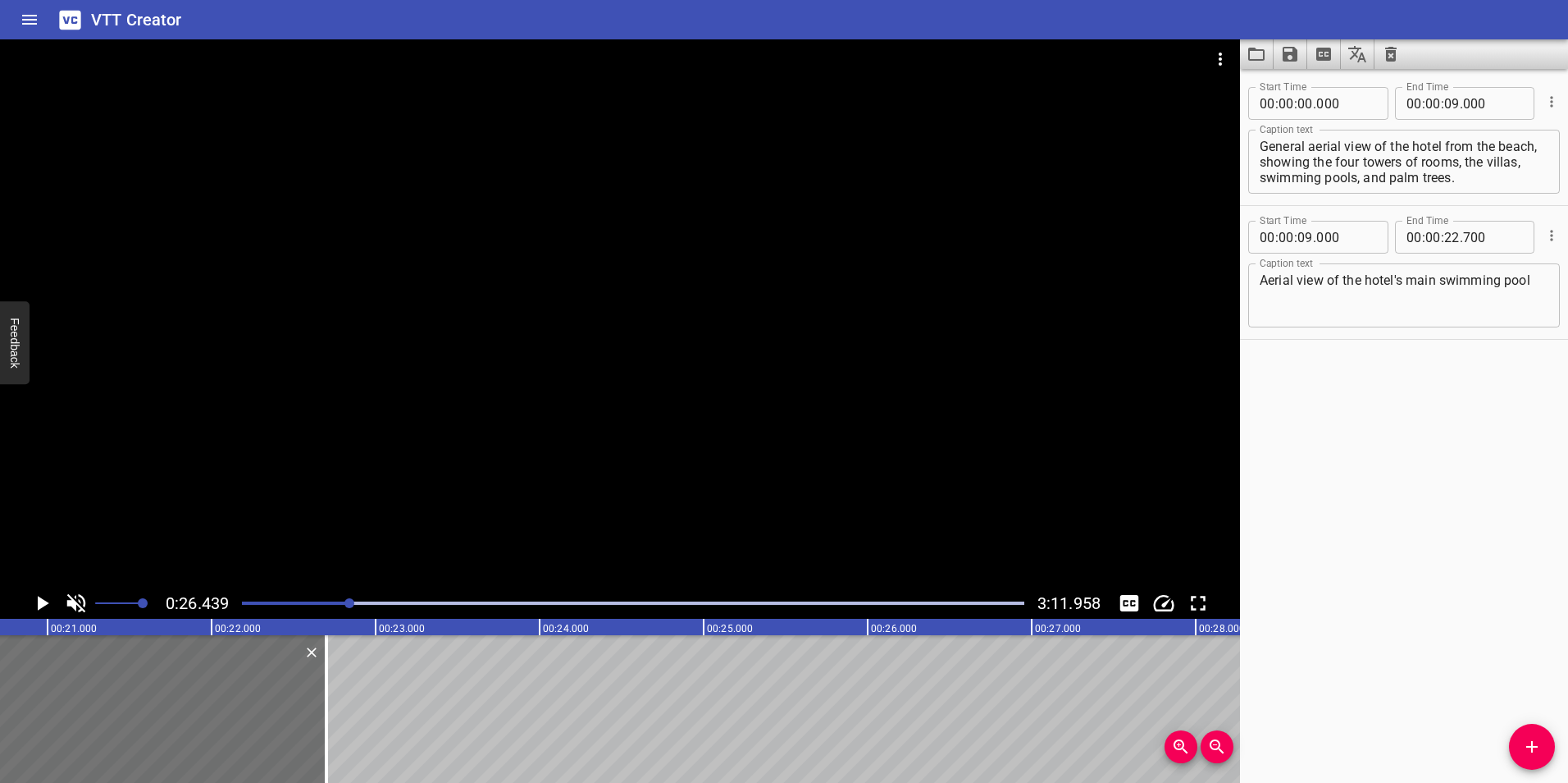
scroll to position [0, 3290]
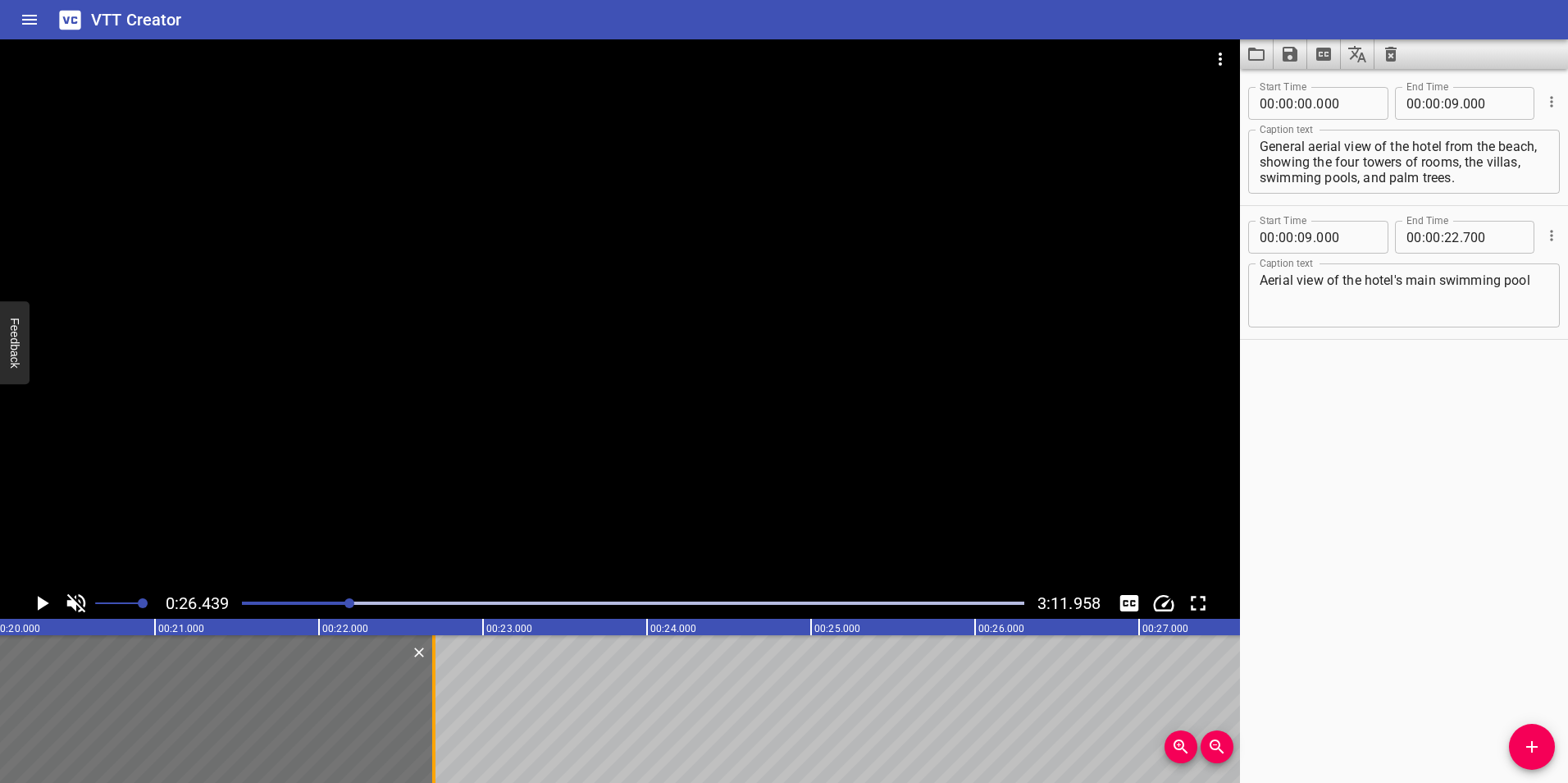
click at [433, 707] on div at bounding box center [434, 709] width 3 height 147
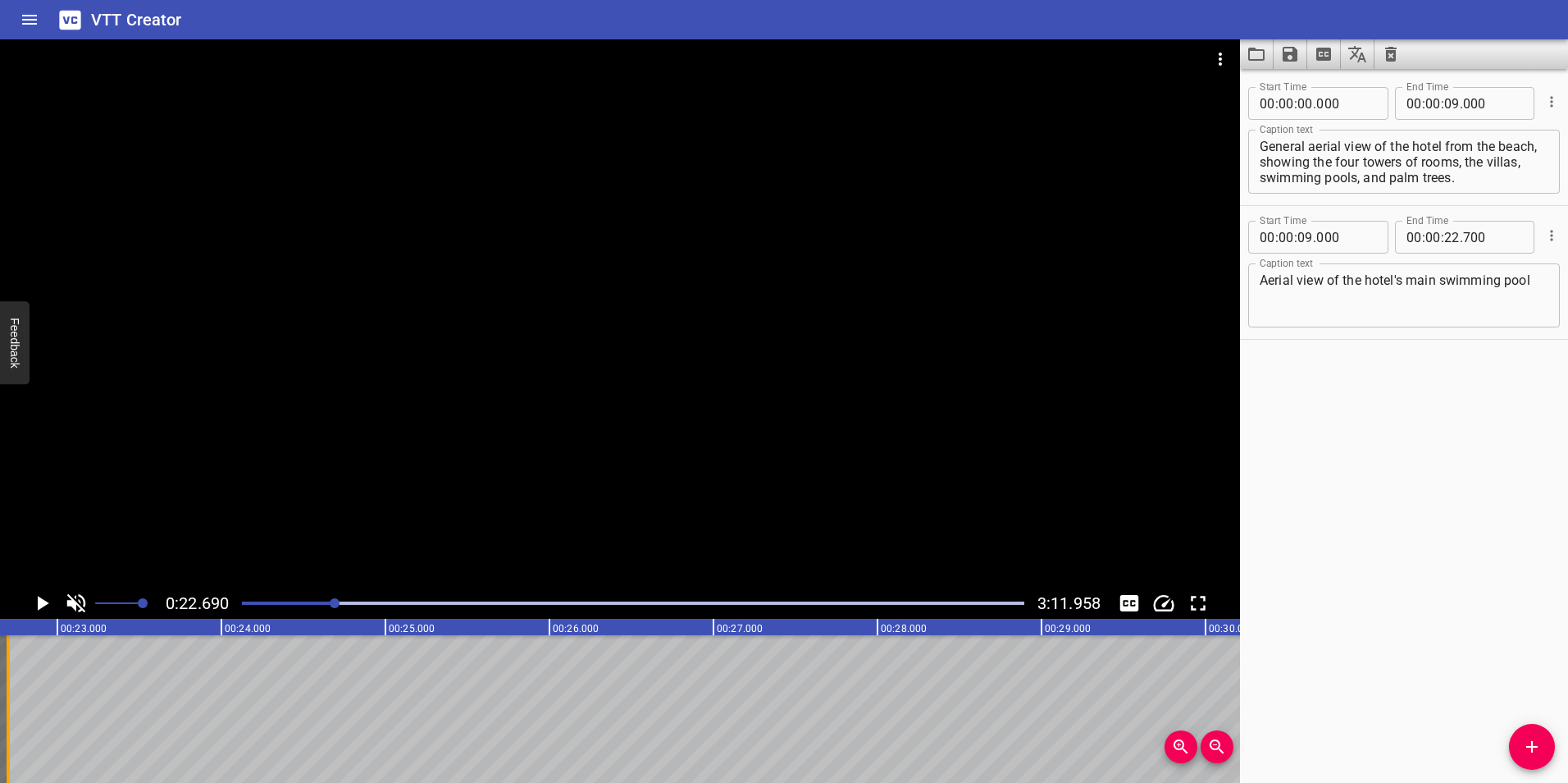
scroll to position [0, 3722]
click at [39, 594] on icon "Play/Pause" at bounding box center [41, 603] width 25 height 25
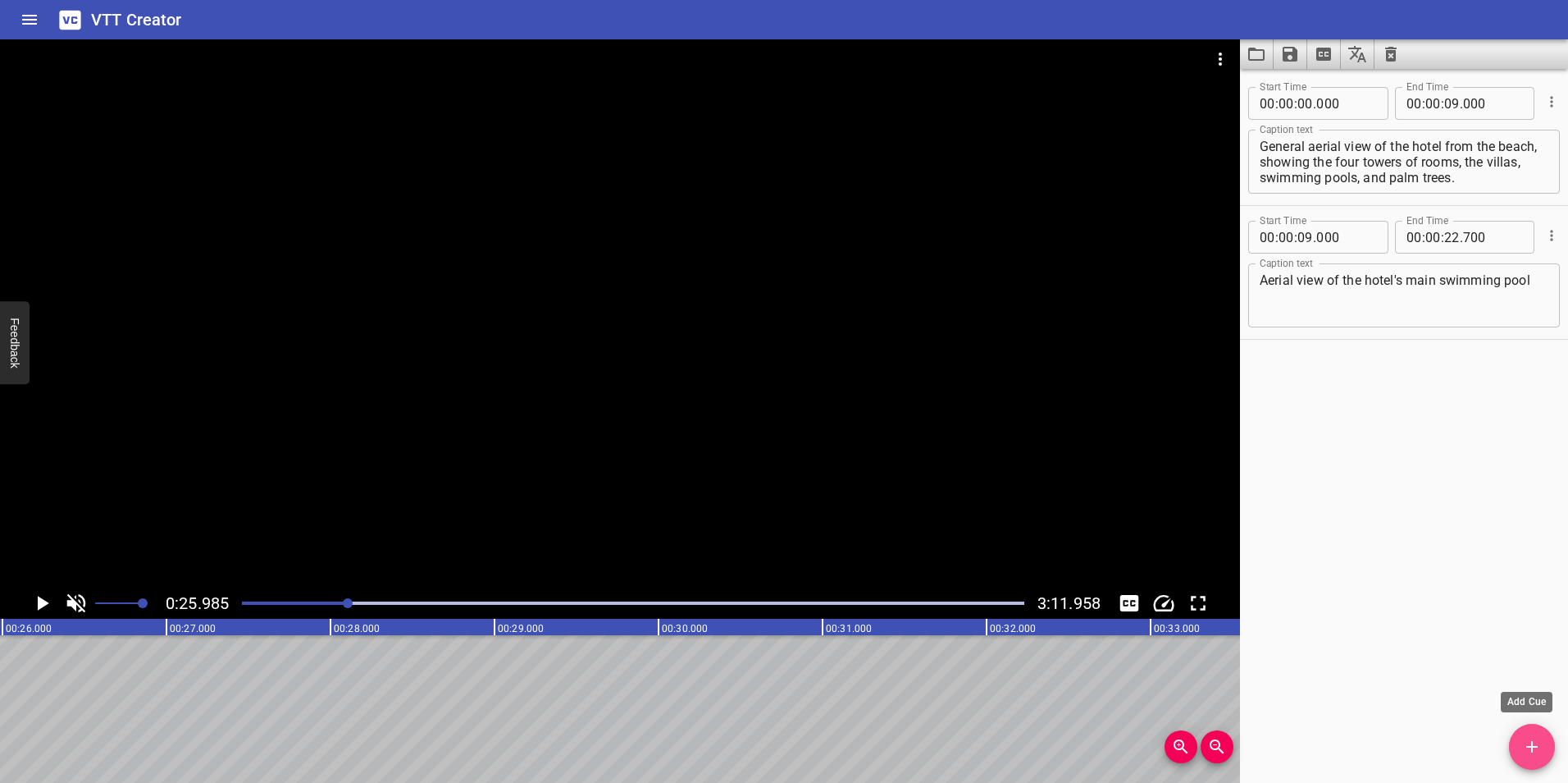
click at [1540, 754] on icon "Add Cue" at bounding box center [1532, 747] width 20 height 20
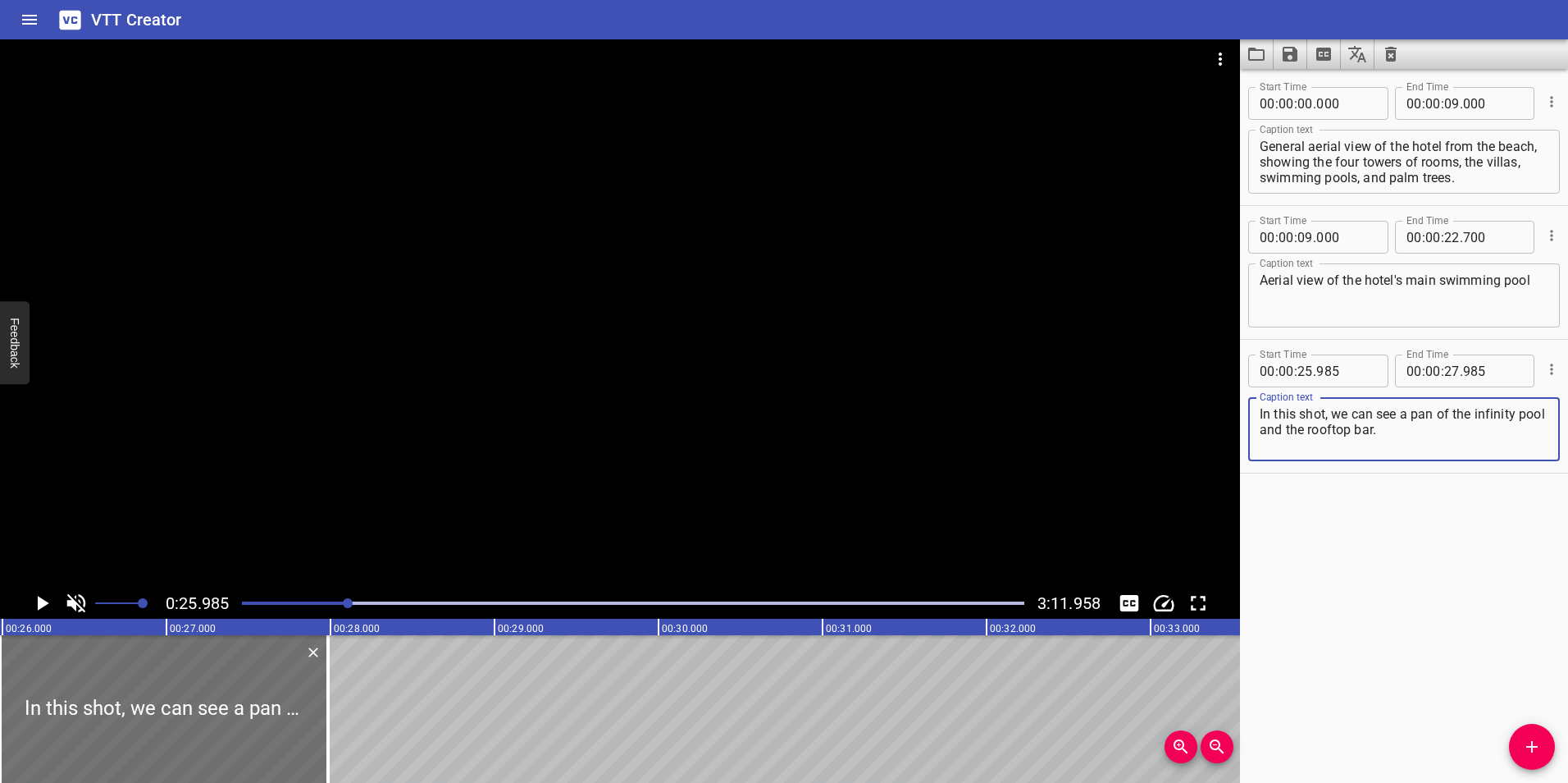
type textarea "In this shot, we can see a pan of the infinity pool and the rooftop bar."
click at [1303, 372] on input "number" at bounding box center [1305, 371] width 16 height 33
type input "25"
click at [1338, 507] on div "Start Time 00 : 00 : 00 . 000 Start Time End Time 00 : 00 : 09 . 000 End Time C…" at bounding box center [1404, 426] width 328 height 714
click at [1303, 375] on input "number" at bounding box center [1305, 371] width 16 height 33
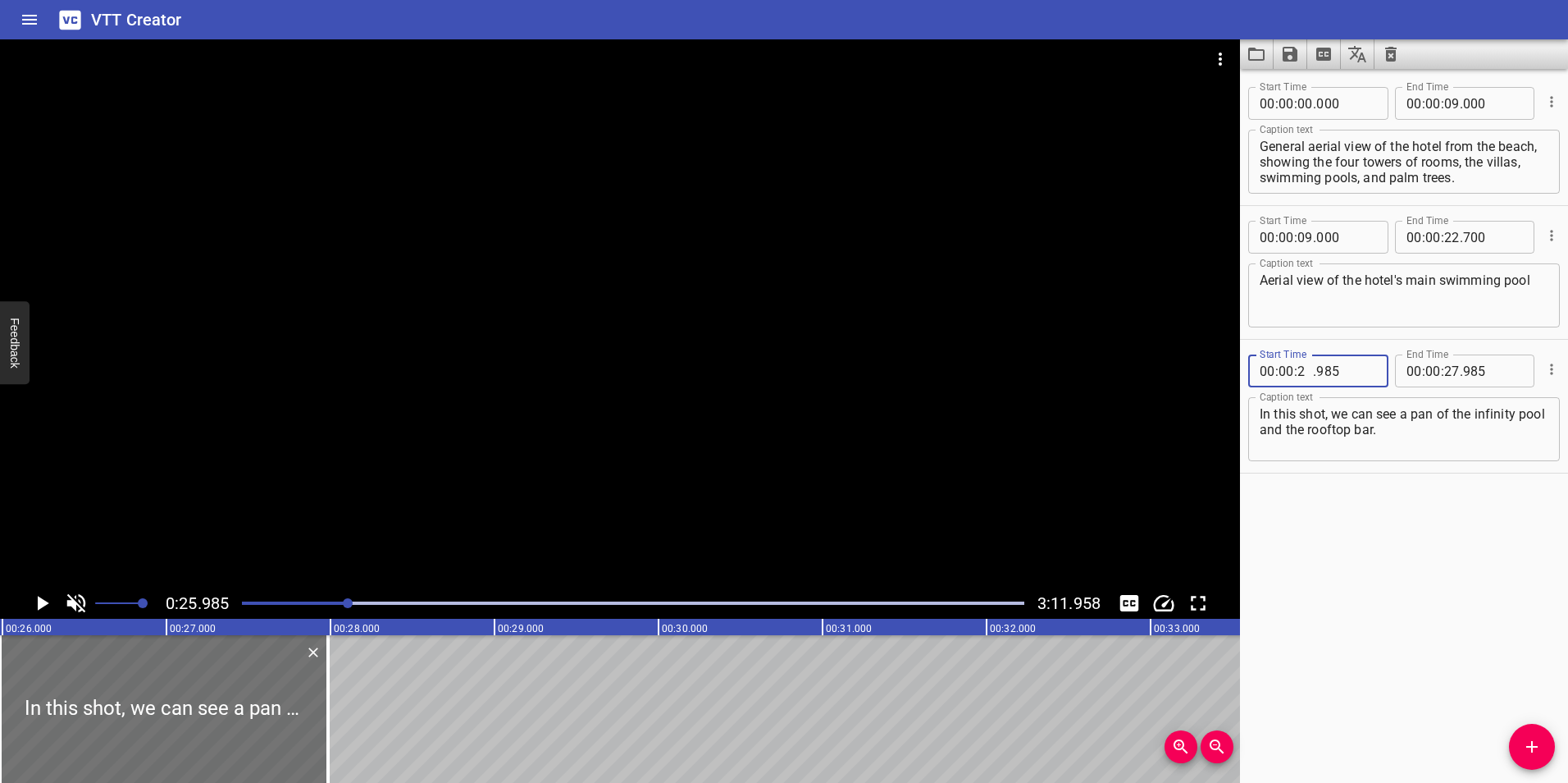
type input "22"
type input "701"
click at [1456, 549] on div "Start Time 00 : 00 : 00 . 000 Start Time End Time 00 : 00 : 09 . 000 End Time C…" at bounding box center [1404, 426] width 328 height 714
click at [1490, 385] on input "number" at bounding box center [1493, 371] width 60 height 33
click at [1315, 611] on div "Start Time 00 : 00 : 00 . 000 Start Time End Time 00 : 00 : 09 . 000 End Time C…" at bounding box center [1404, 426] width 328 height 714
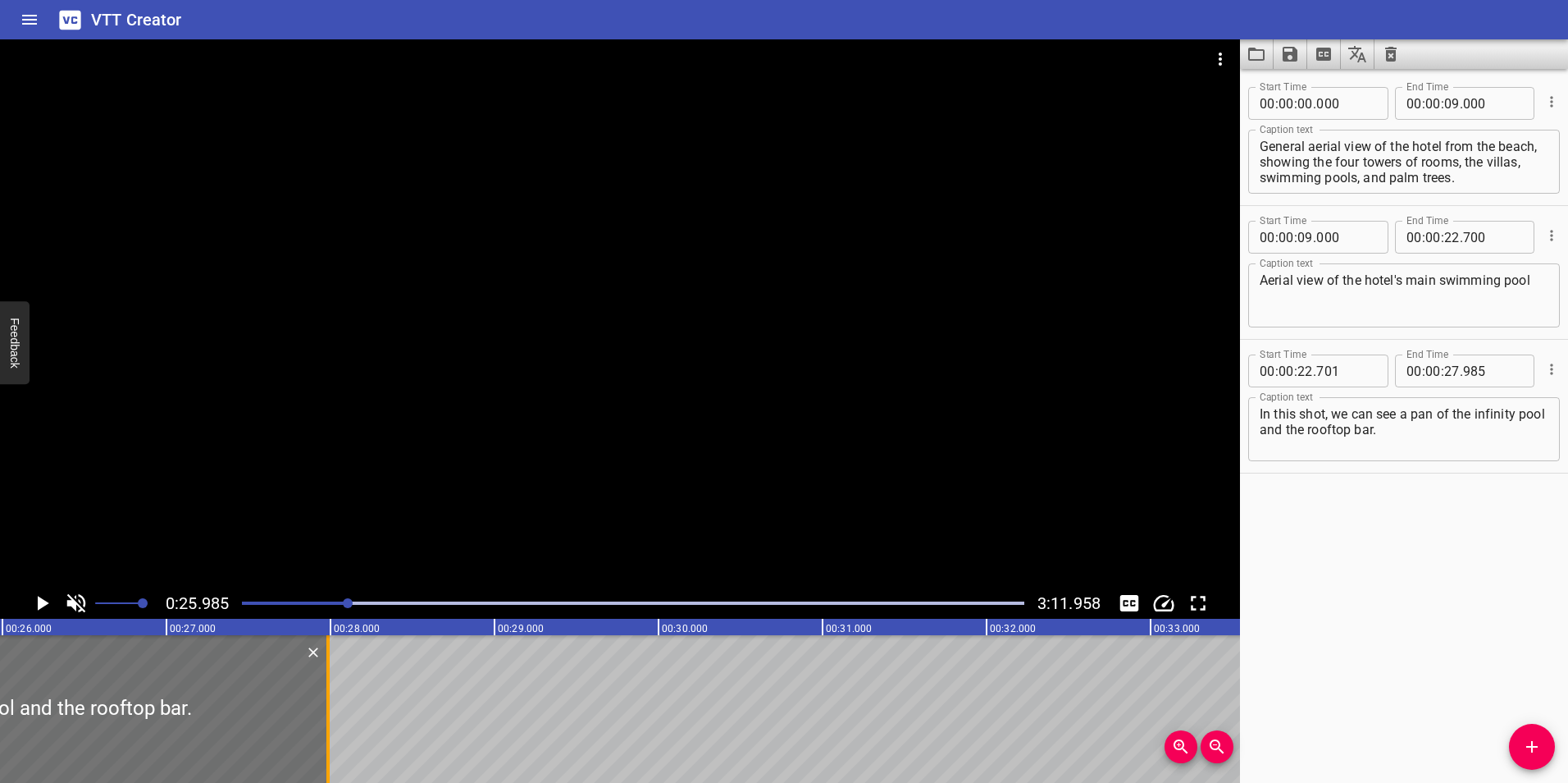
click at [330, 700] on div at bounding box center [328, 709] width 17 height 147
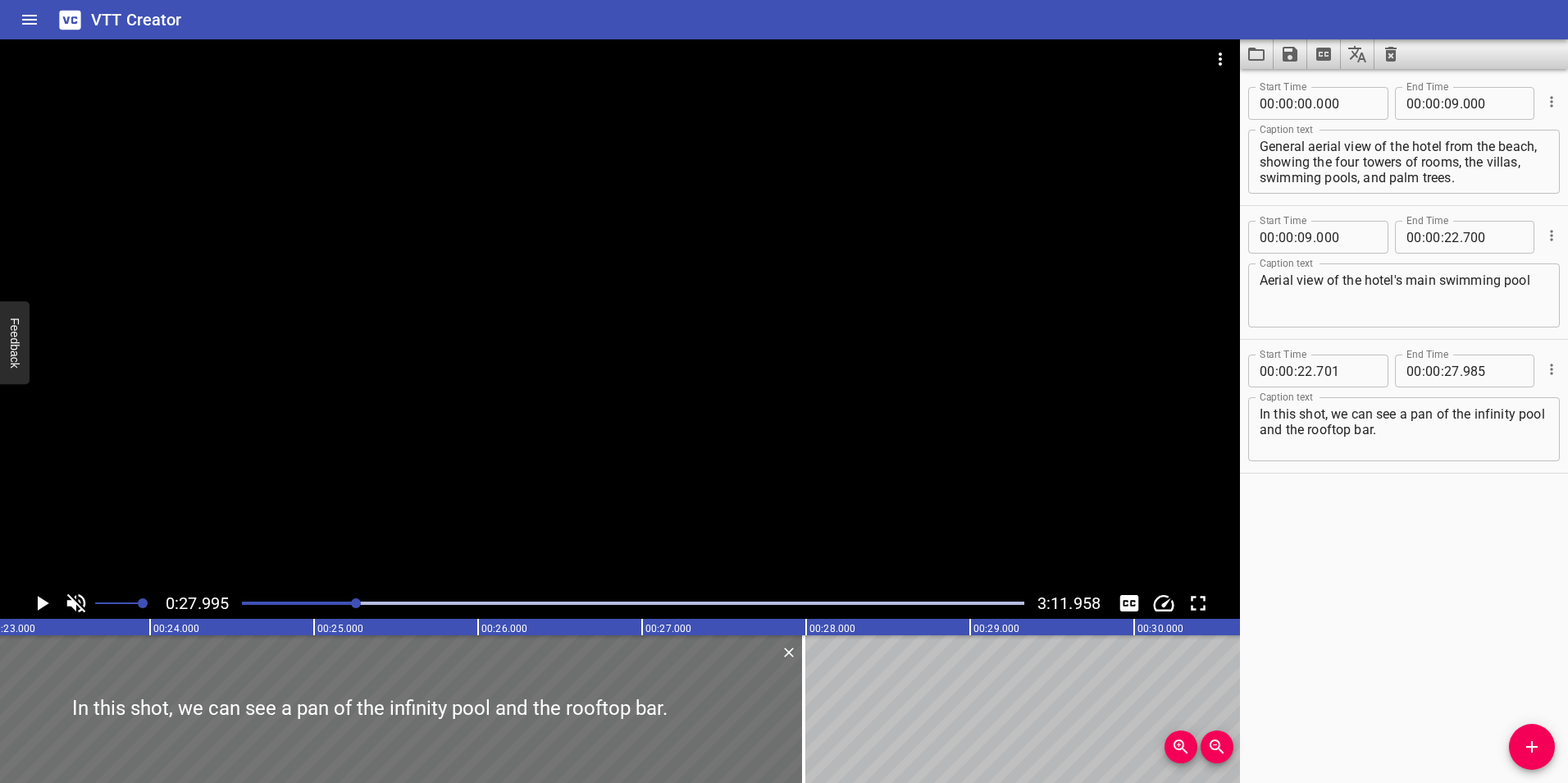
scroll to position [0, 3921]
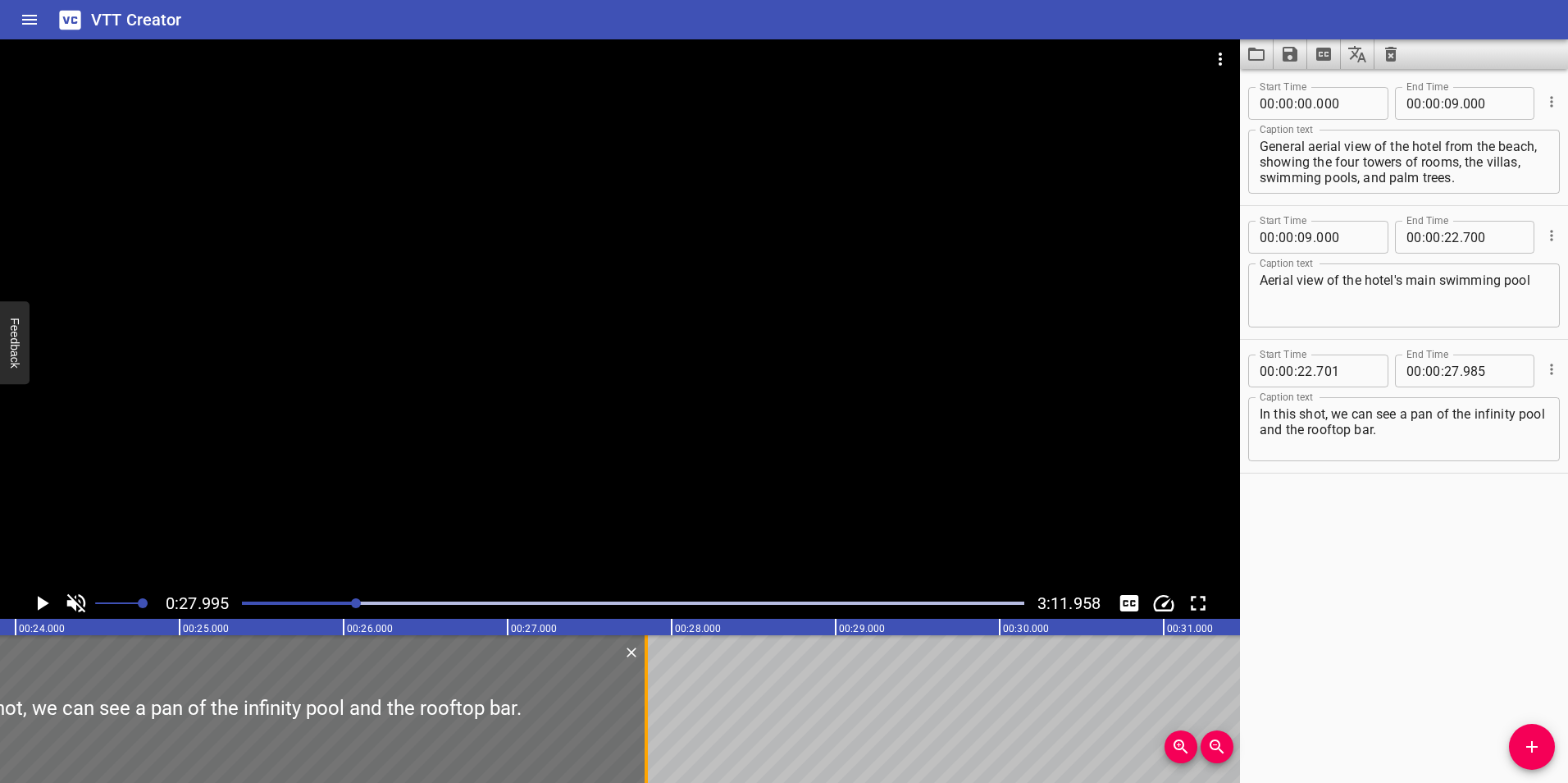
drag, startPoint x: 664, startPoint y: 685, endPoint x: 641, endPoint y: 687, distance: 23.1
click at [641, 687] on div at bounding box center [646, 709] width 17 height 147
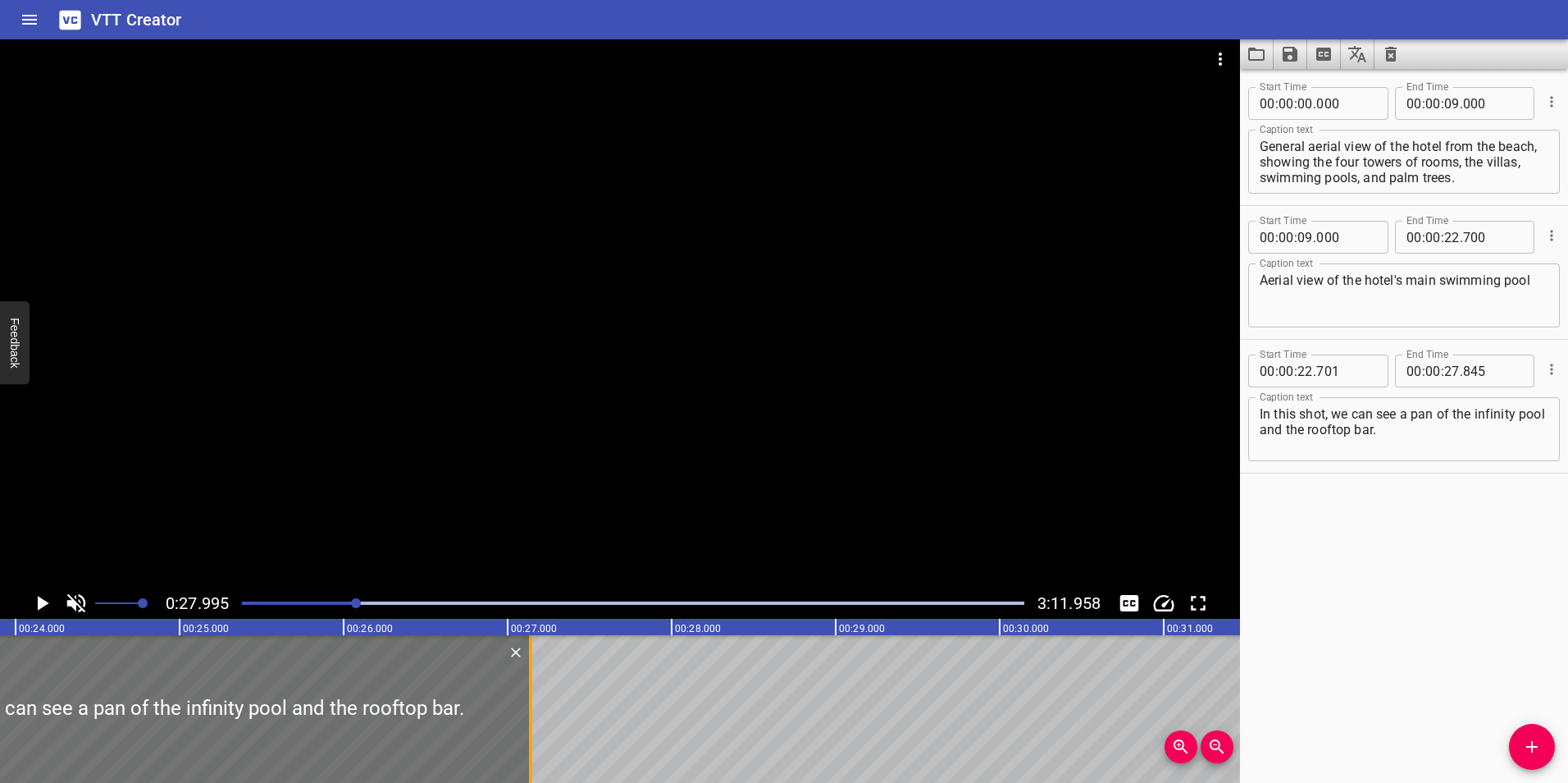
drag, startPoint x: 646, startPoint y: 689, endPoint x: 531, endPoint y: 690, distance: 115.0
click at [531, 690] on div at bounding box center [530, 709] width 3 height 147
type input "140"
click at [532, 707] on div at bounding box center [530, 709] width 3 height 147
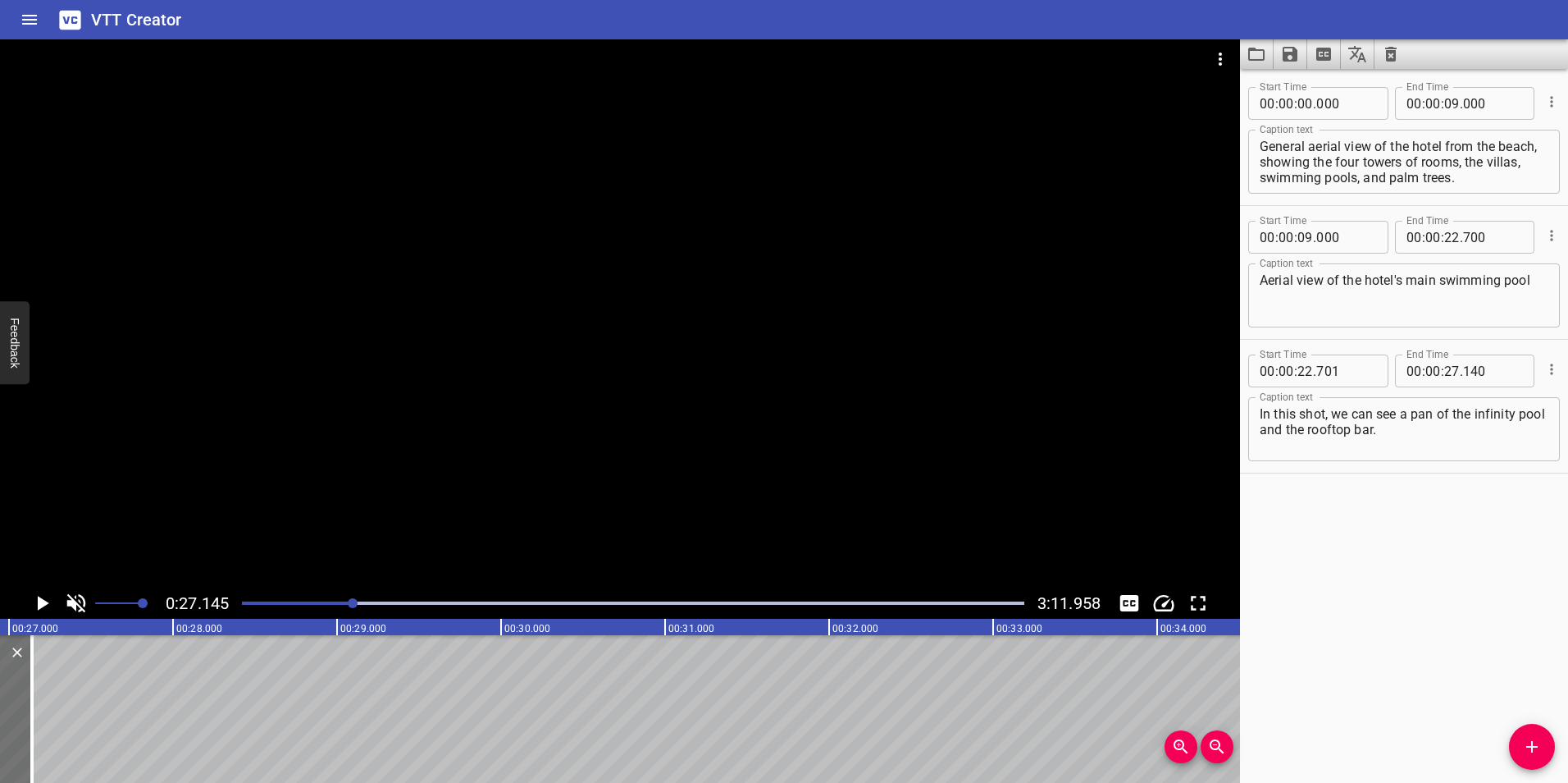
scroll to position [0, 4453]
click at [220, 602] on span "0:27.145" at bounding box center [198, 603] width 63 height 20
click at [41, 606] on icon "Play/Pause" at bounding box center [43, 603] width 12 height 15
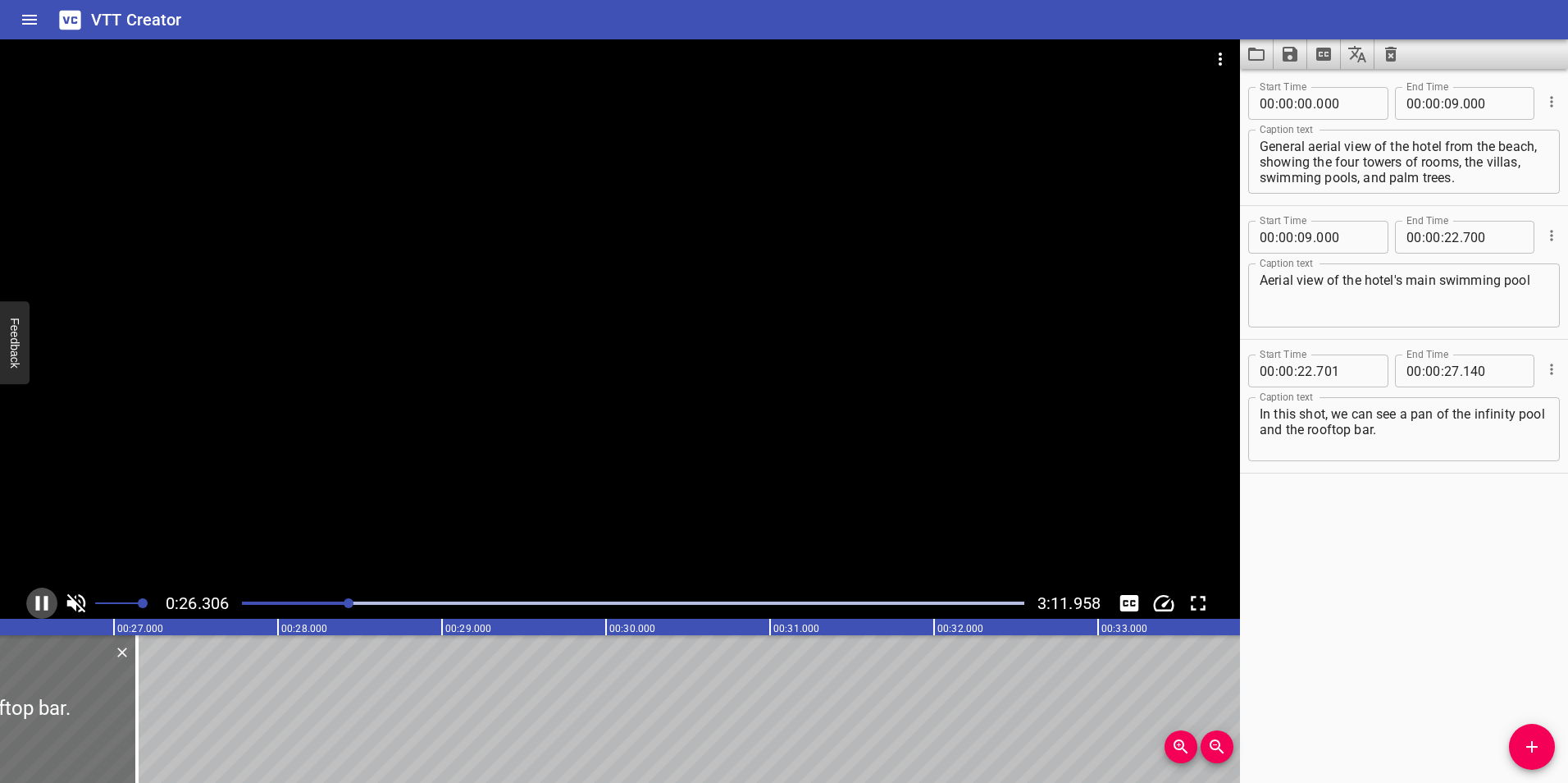
click at [43, 607] on icon "Play/Pause" at bounding box center [41, 603] width 25 height 25
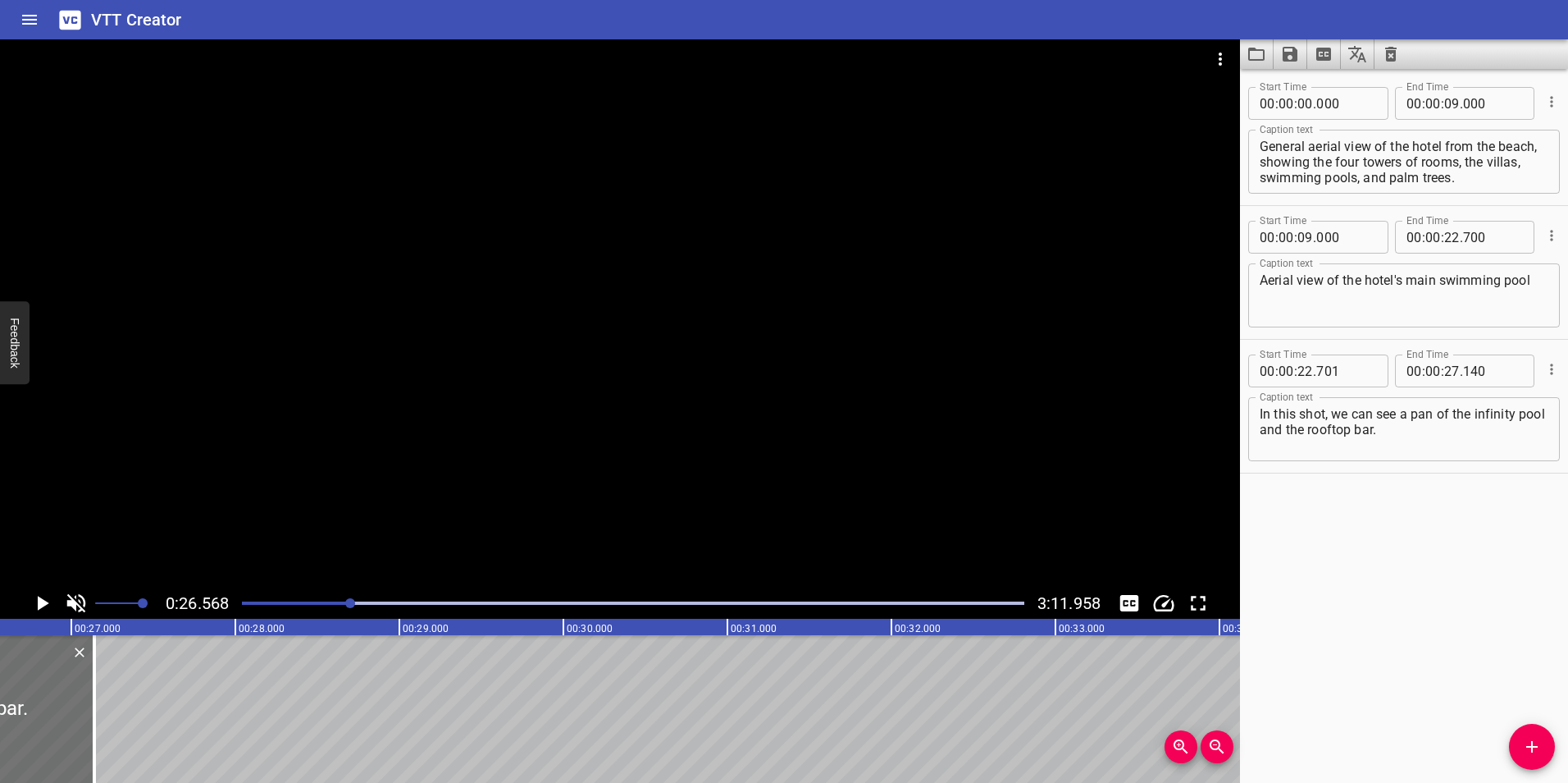
scroll to position [0, 4359]
click at [43, 607] on icon "Play/Pause" at bounding box center [43, 603] width 12 height 15
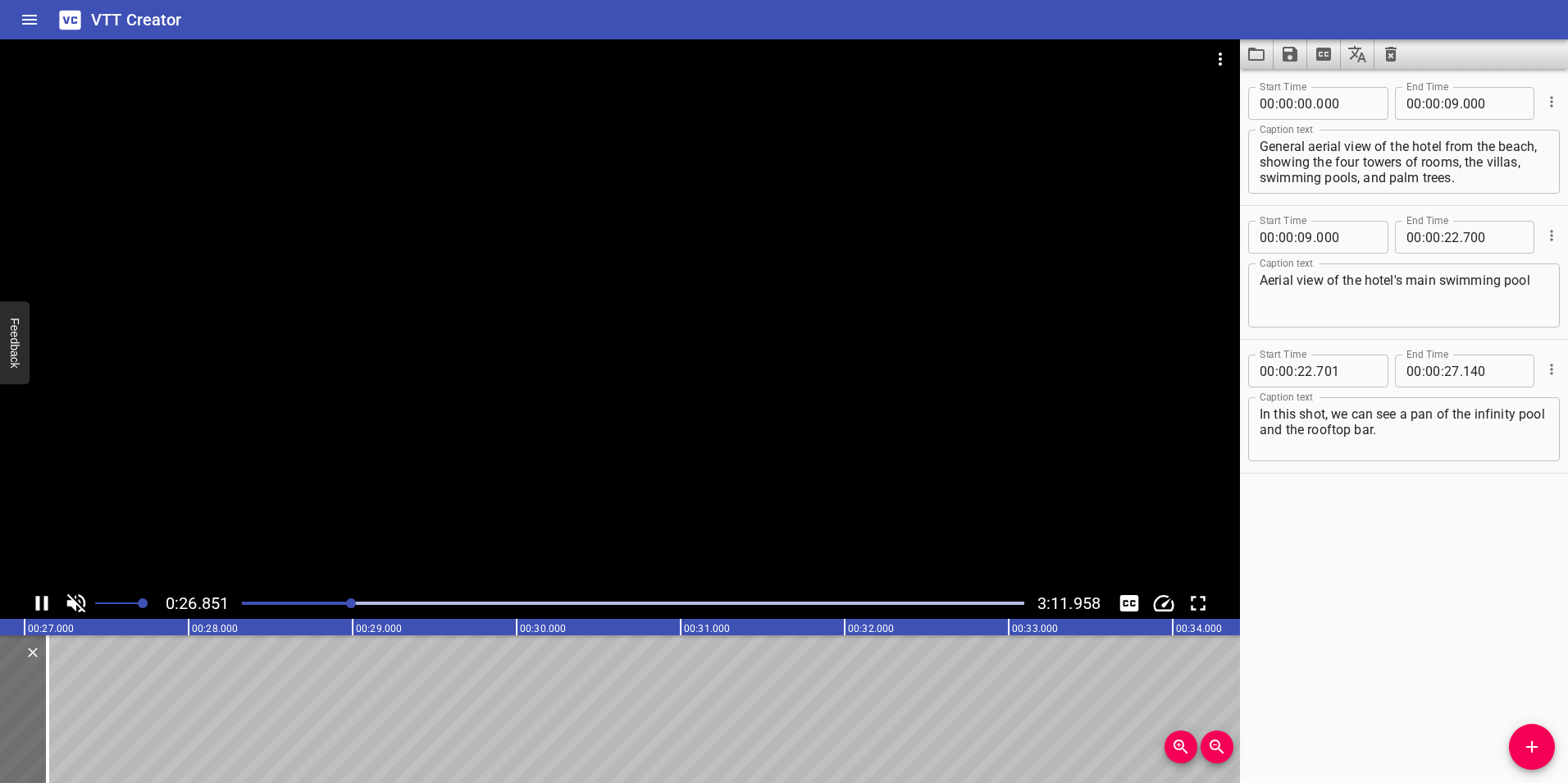
click at [43, 607] on icon "Play/Pause" at bounding box center [41, 603] width 25 height 25
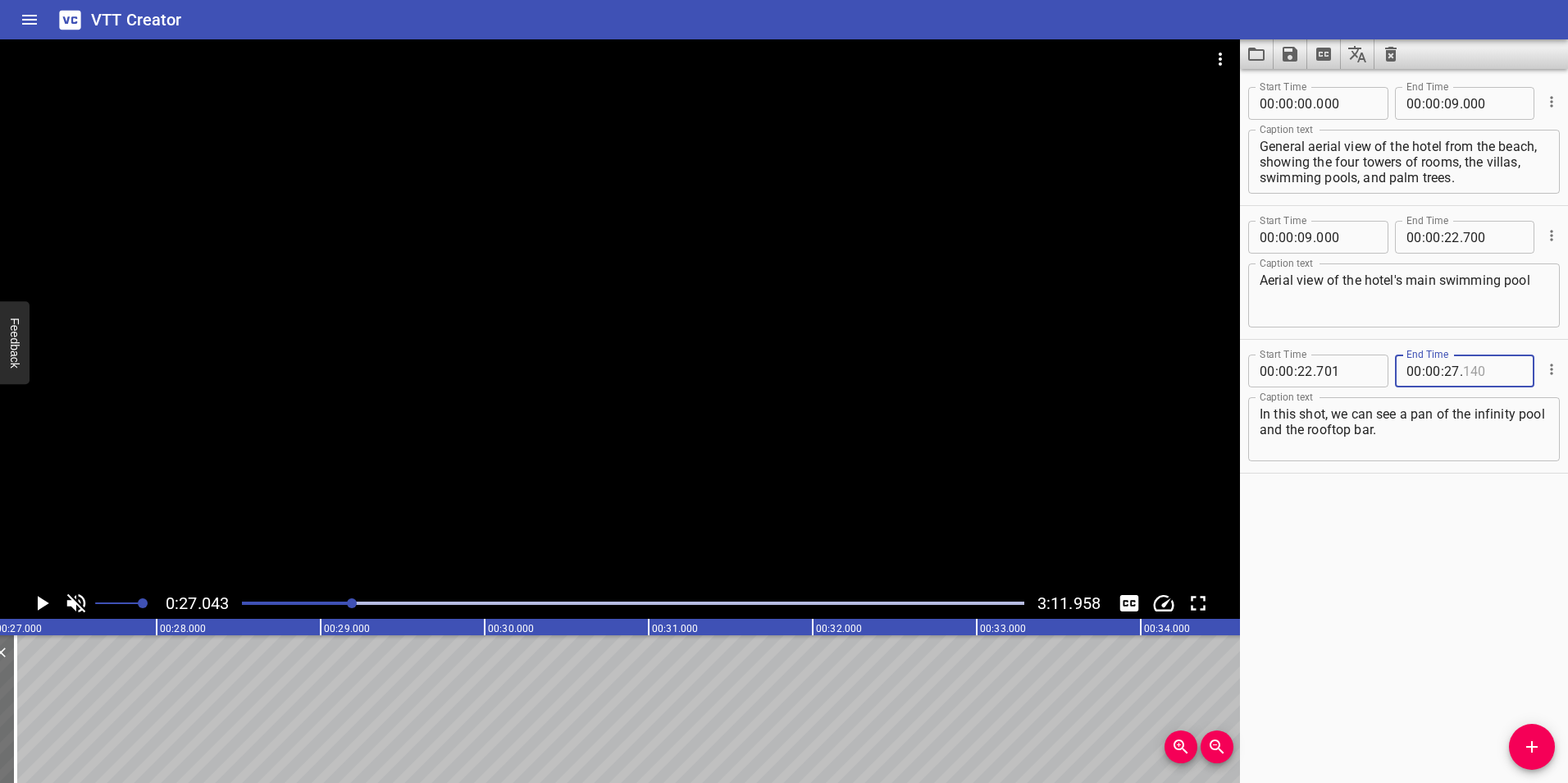
click at [1467, 374] on input "number" at bounding box center [1493, 371] width 60 height 33
type input "043"
click at [1374, 555] on div "Start Time 00 : 00 : 00 . 000 Start Time End Time 00 : 00 : 09 . 000 End Time C…" at bounding box center [1404, 426] width 328 height 714
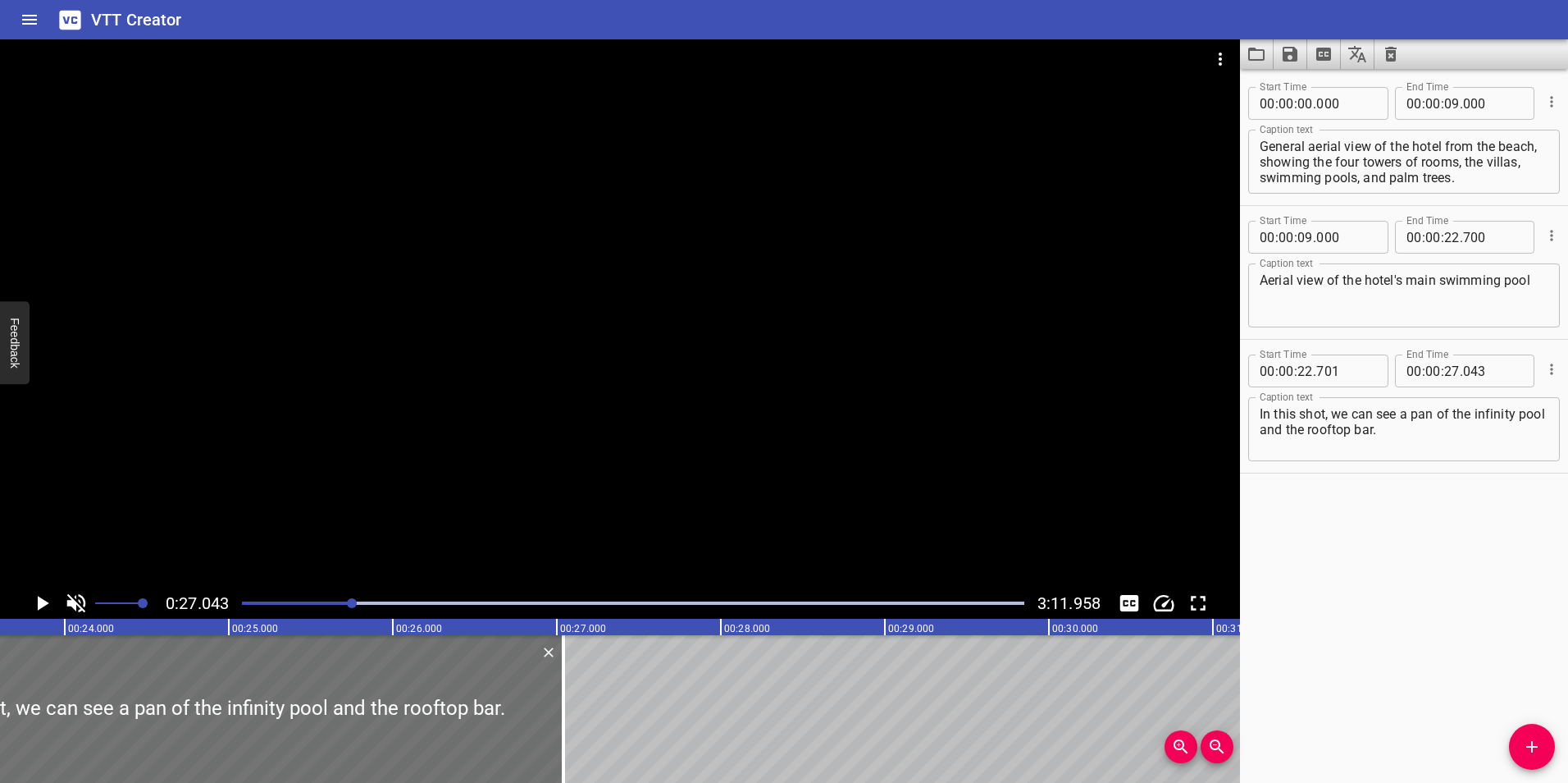
scroll to position [0, 3980]
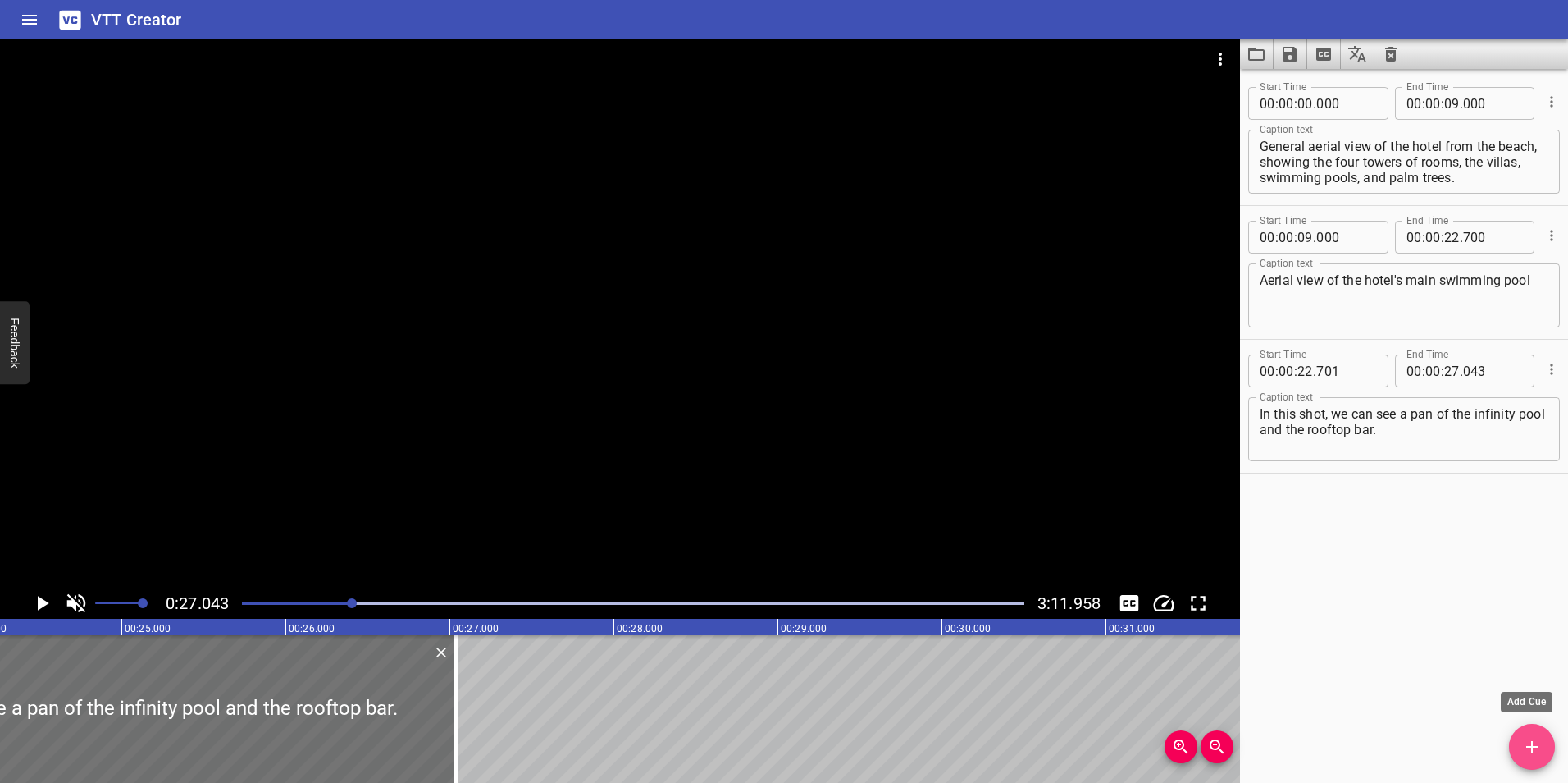
click at [1532, 746] on icon "Add Cue" at bounding box center [1532, 747] width 12 height 12
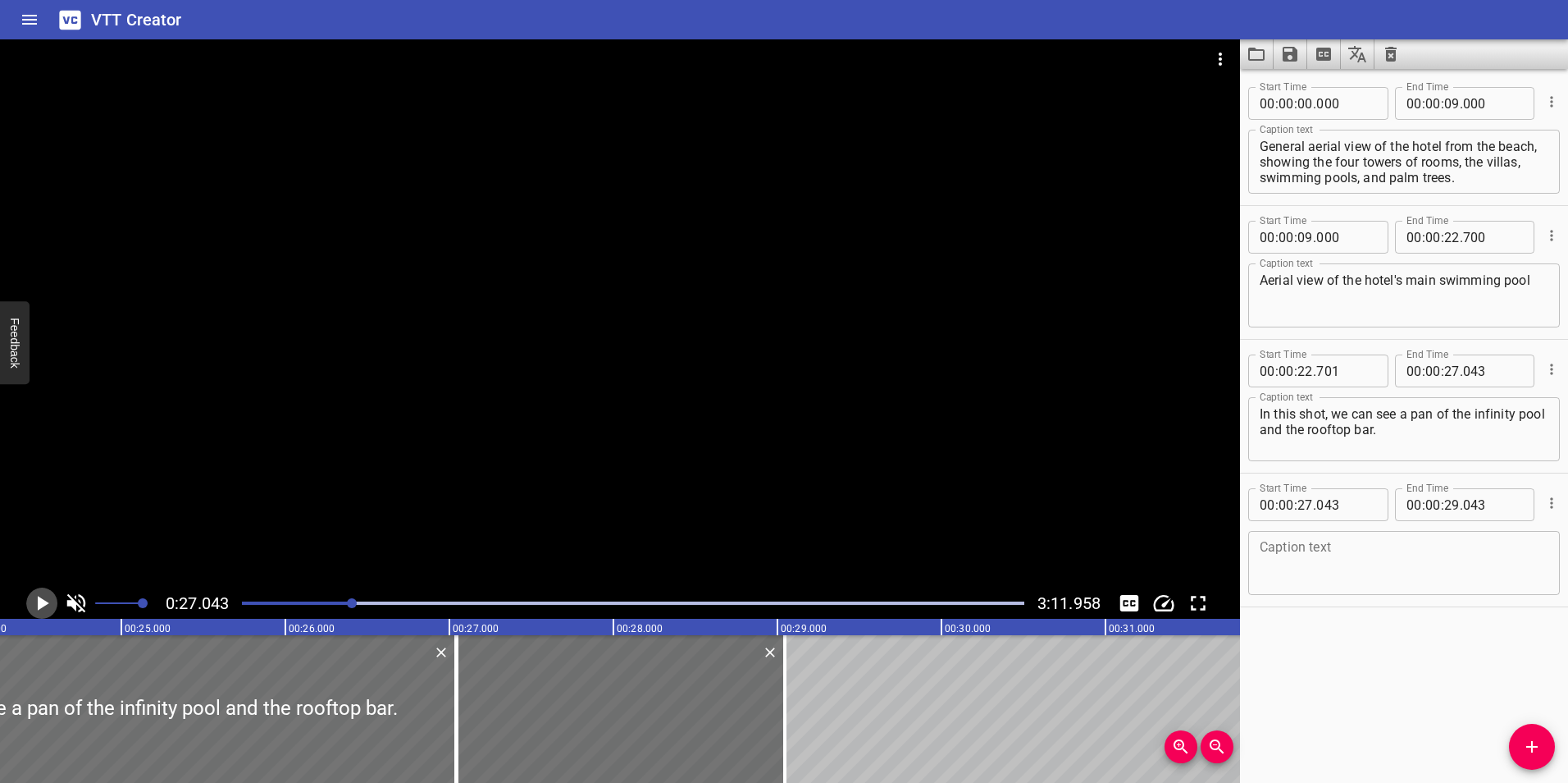
click at [41, 606] on icon "Play/Pause" at bounding box center [43, 603] width 12 height 15
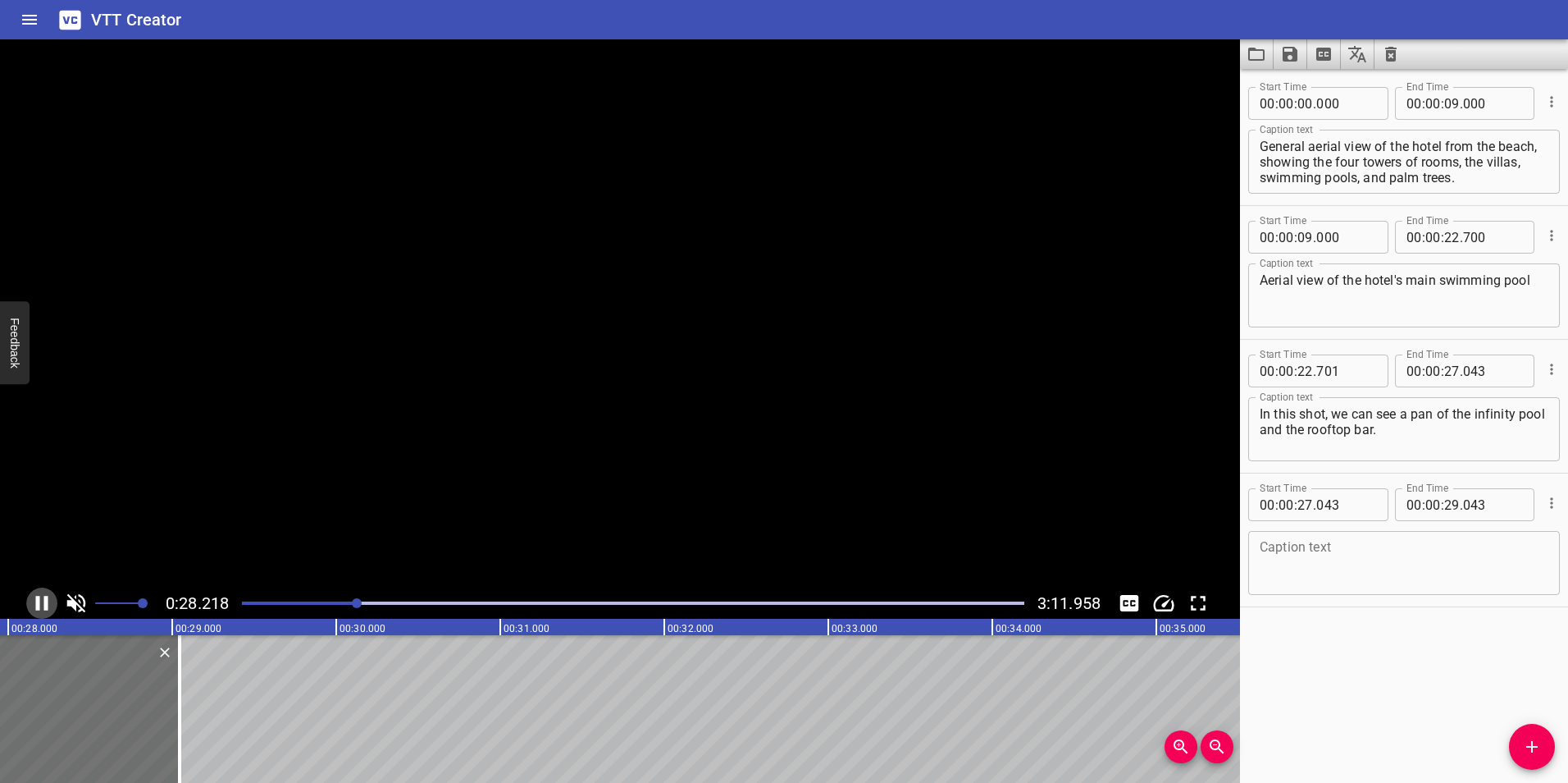
click at [41, 606] on icon "Play/Pause" at bounding box center [41, 603] width 25 height 25
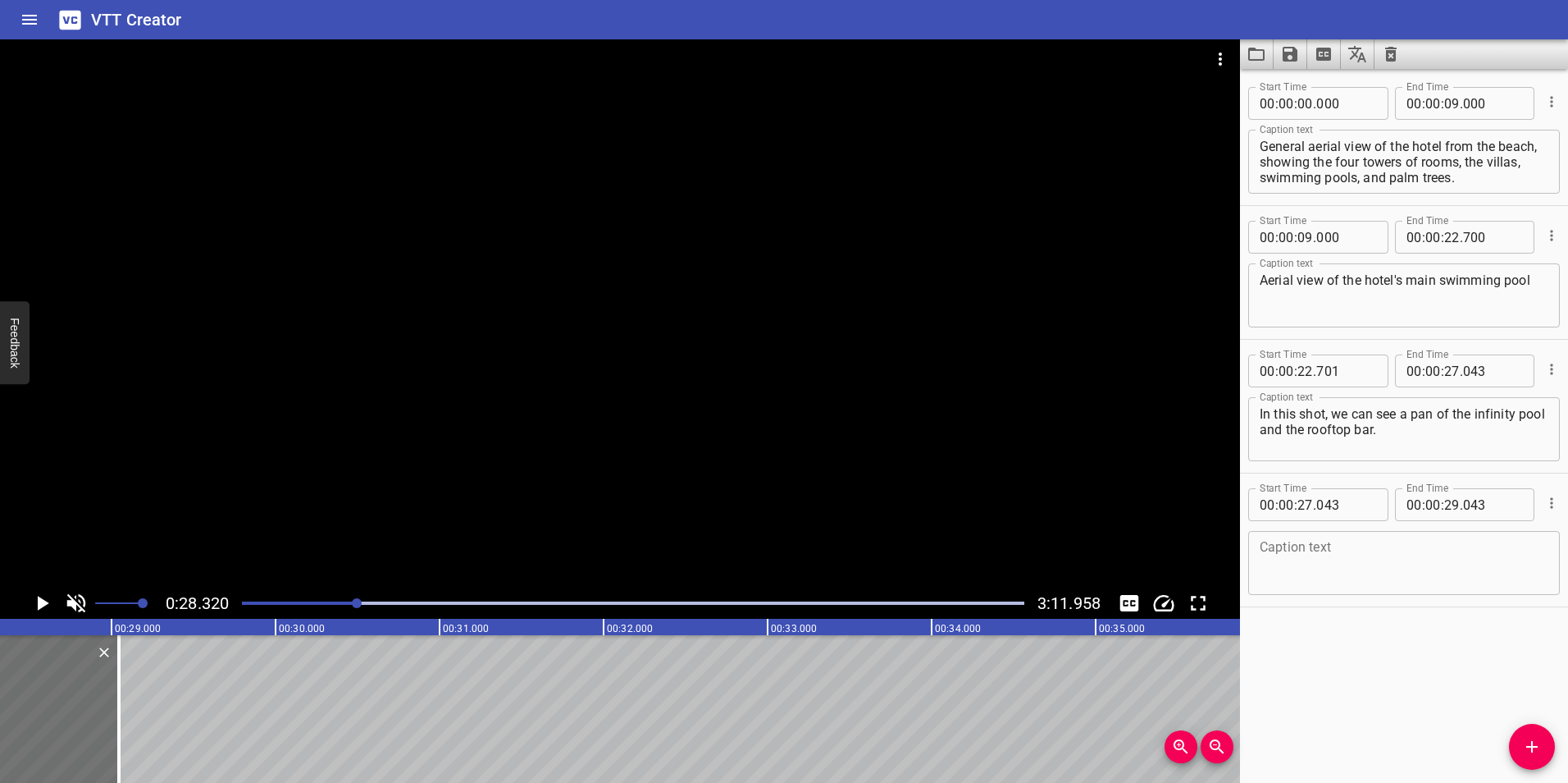
click at [41, 606] on icon "Play/Pause" at bounding box center [43, 603] width 12 height 15
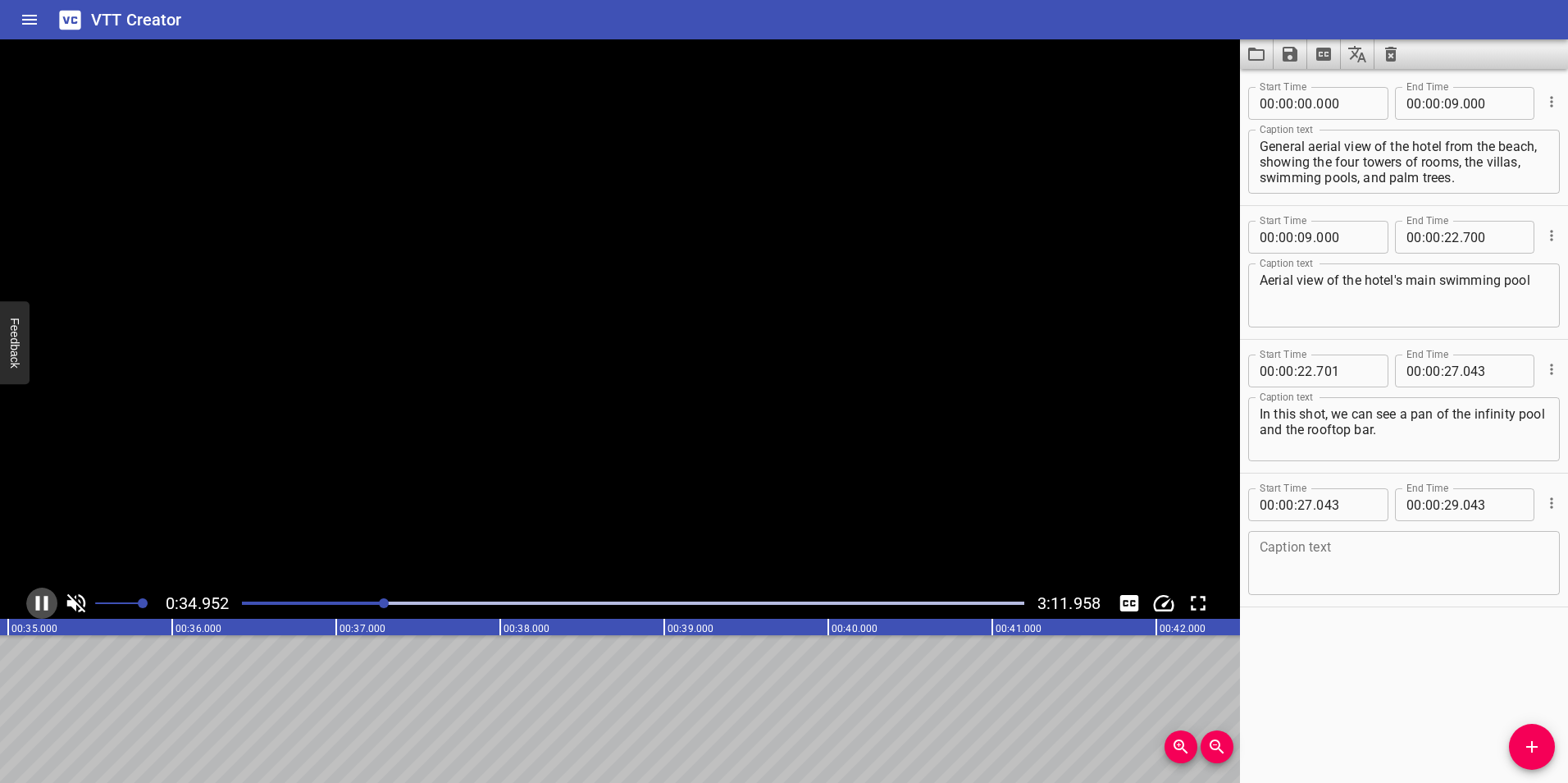
click at [41, 606] on icon "Play/Pause" at bounding box center [41, 603] width 25 height 25
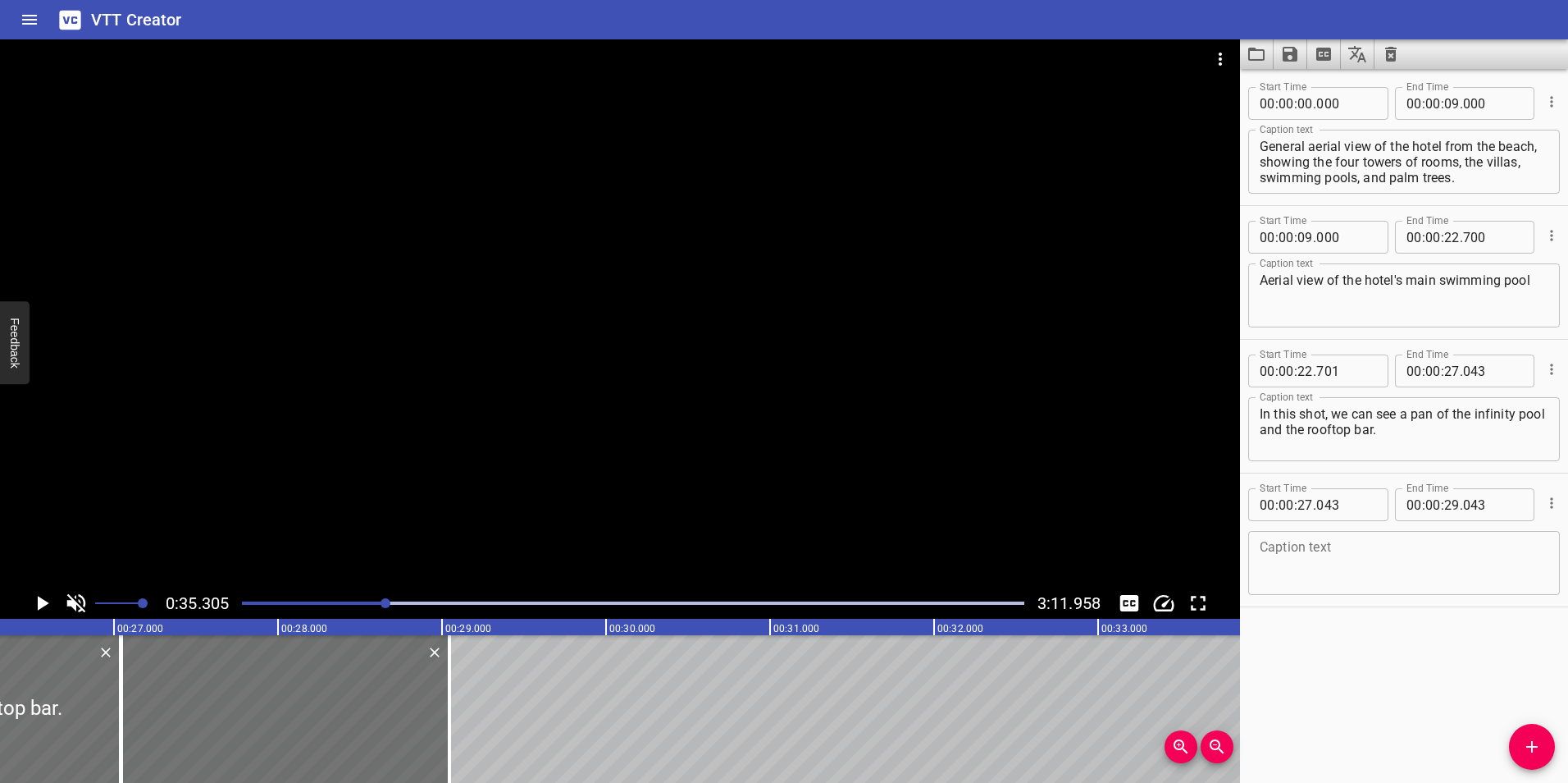
scroll to position [0, 4261]
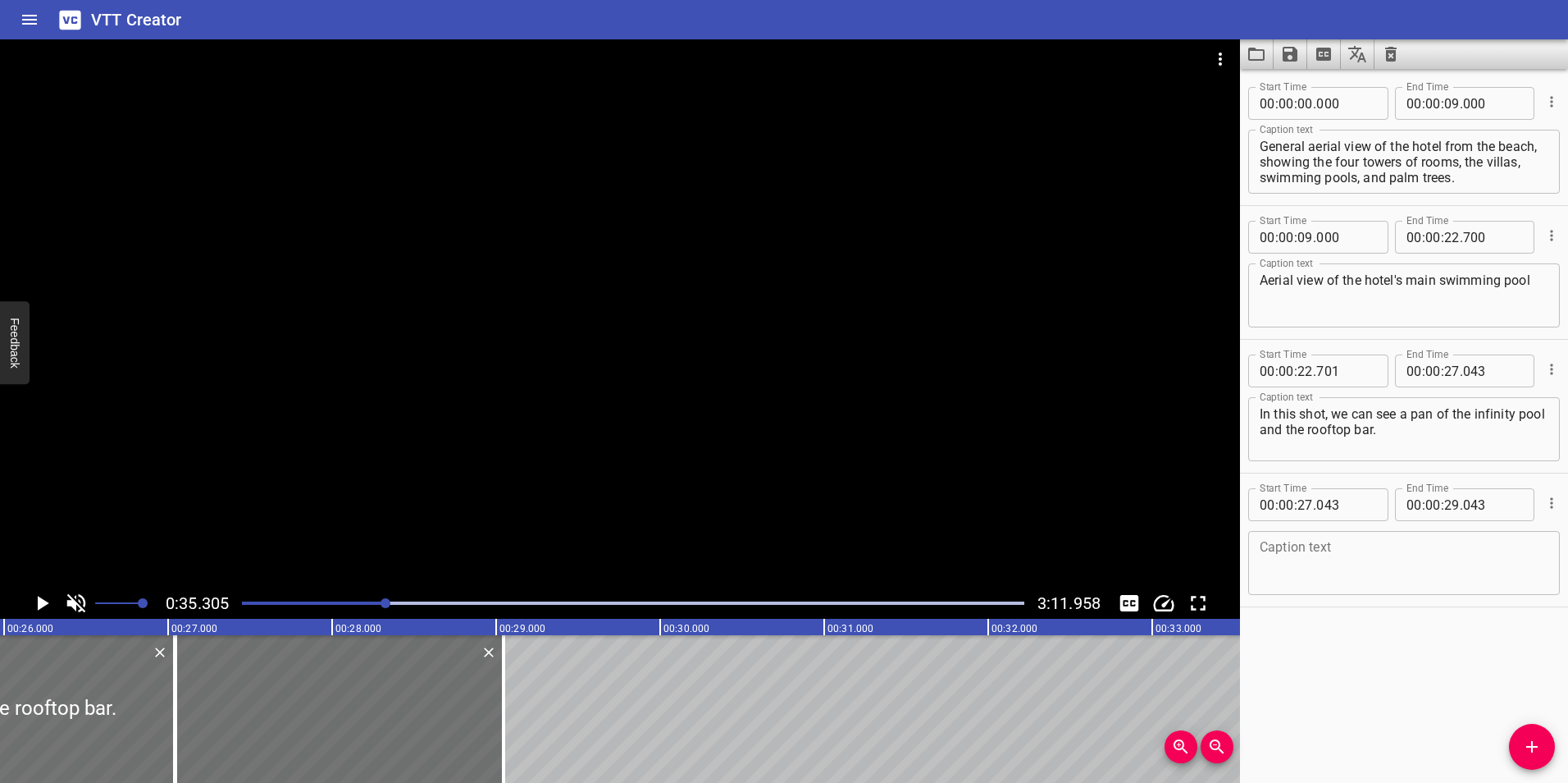
click at [382, 602] on div at bounding box center [385, 603] width 10 height 10
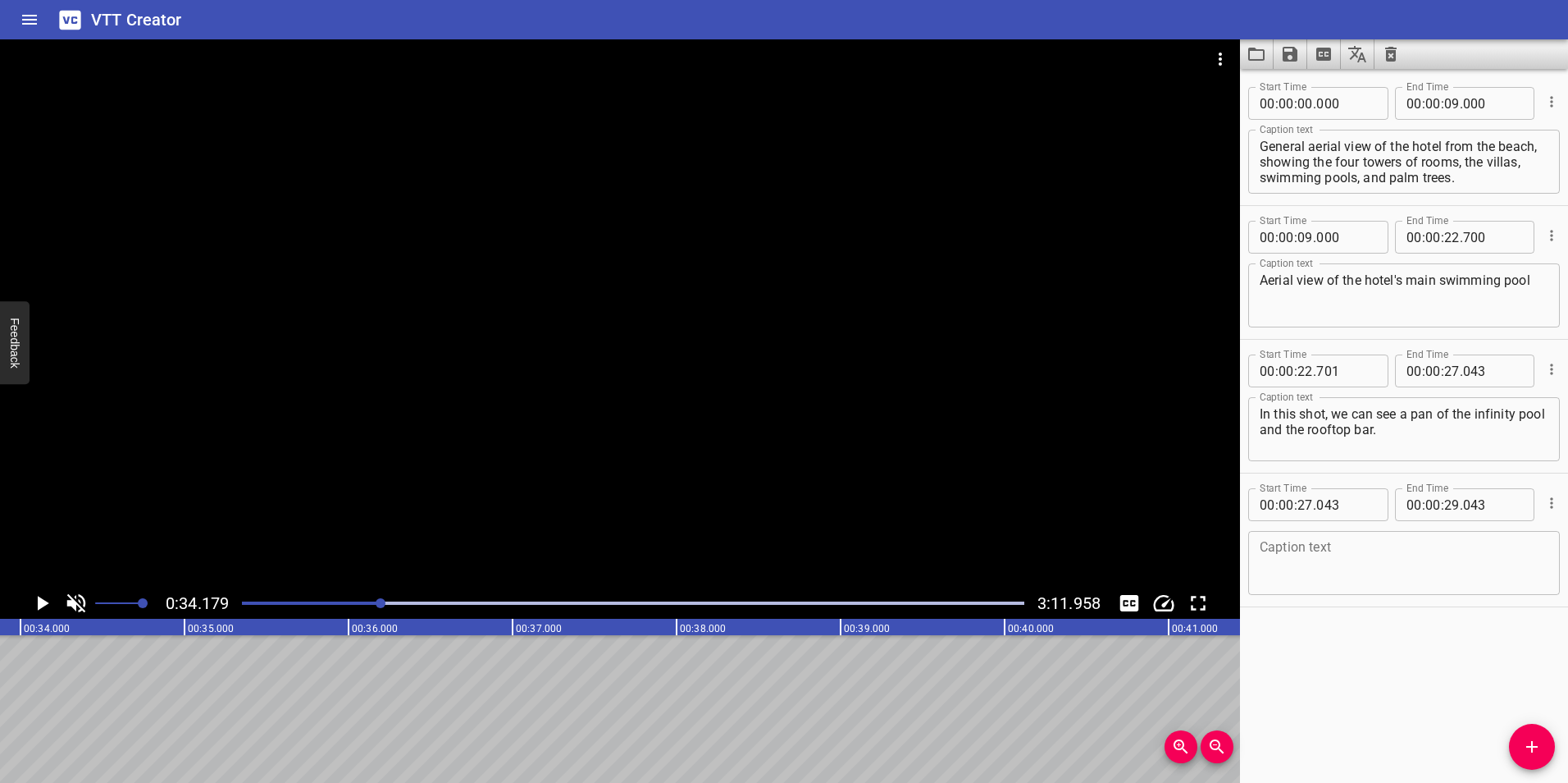
scroll to position [0, 5607]
click at [37, 603] on icon "Play/Pause" at bounding box center [41, 603] width 25 height 25
click at [37, 603] on icon "Play/Pause" at bounding box center [42, 603] width 12 height 15
click at [1444, 507] on input "number" at bounding box center [1452, 504] width 16 height 33
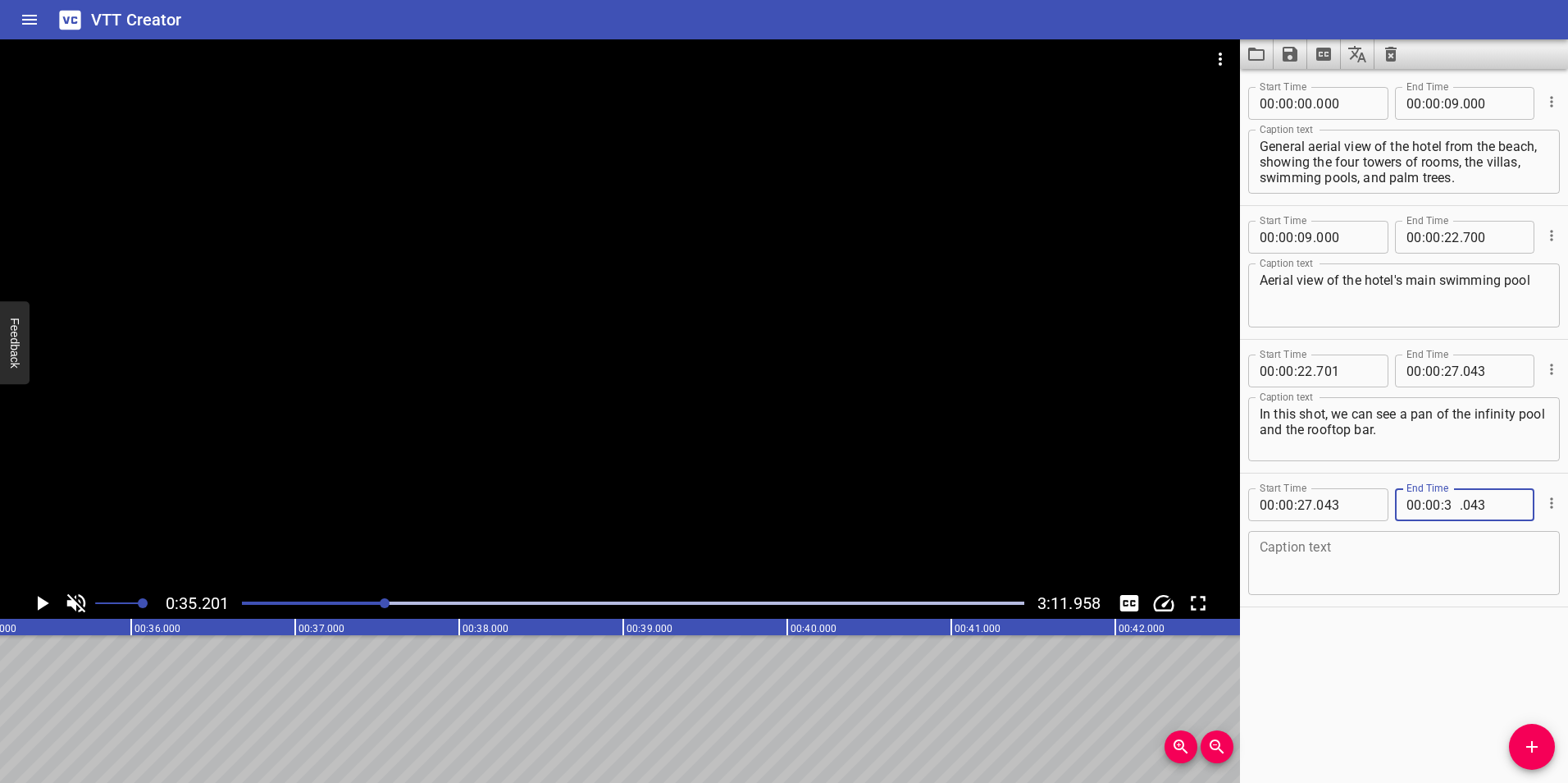
type input "35"
click at [1463, 502] on input "number" at bounding box center [1493, 504] width 60 height 33
type input "201"
click at [1396, 549] on textarea at bounding box center [1404, 563] width 289 height 46
click at [1287, 548] on textarea at bounding box center [1404, 563] width 289 height 46
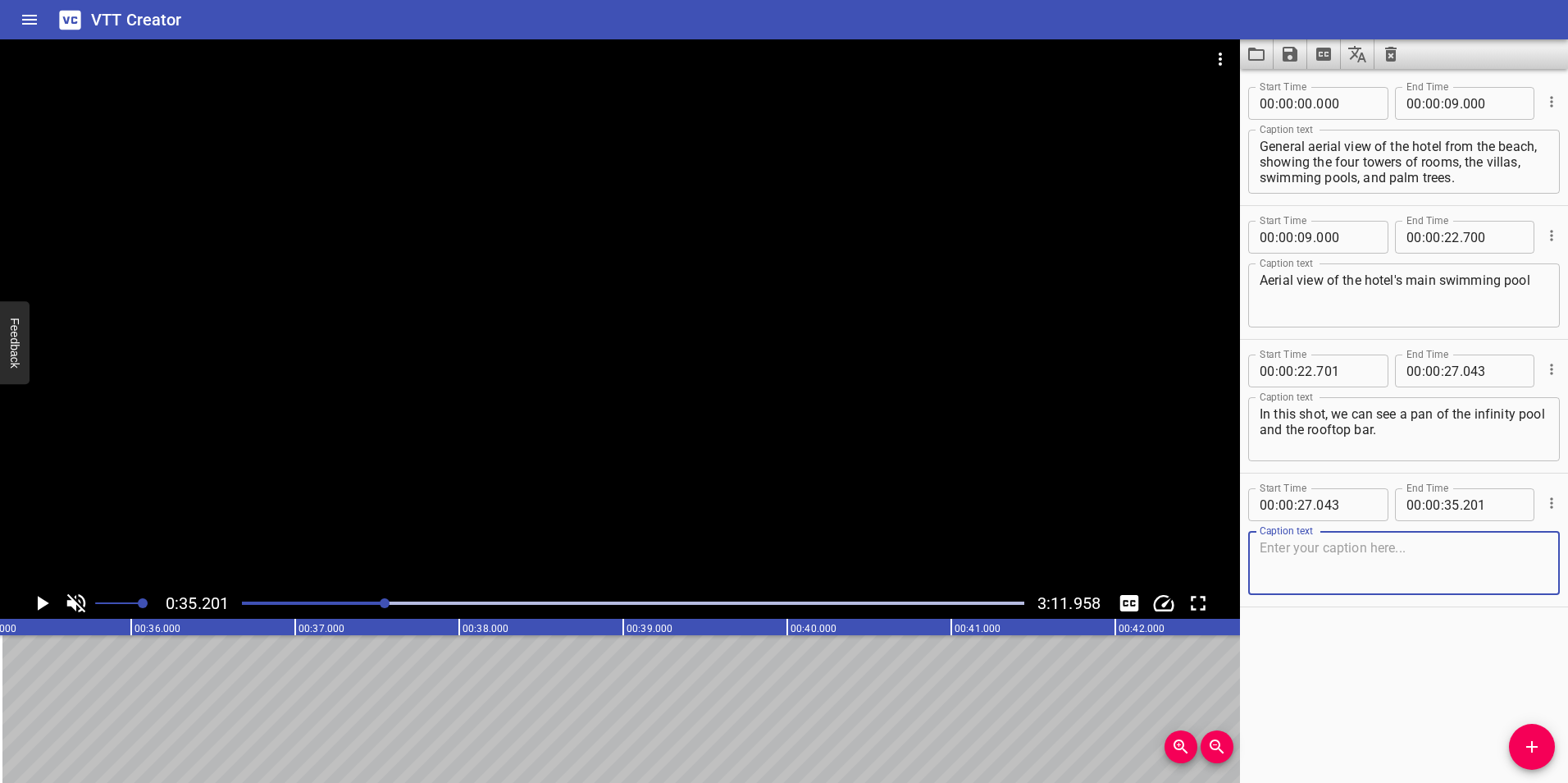
paste textarea "View around the swim-up bar at the hotel's main pool and the table setup for en…"
type textarea "View around the swim-up bar at the hotel's main pool and the table setup for en…"
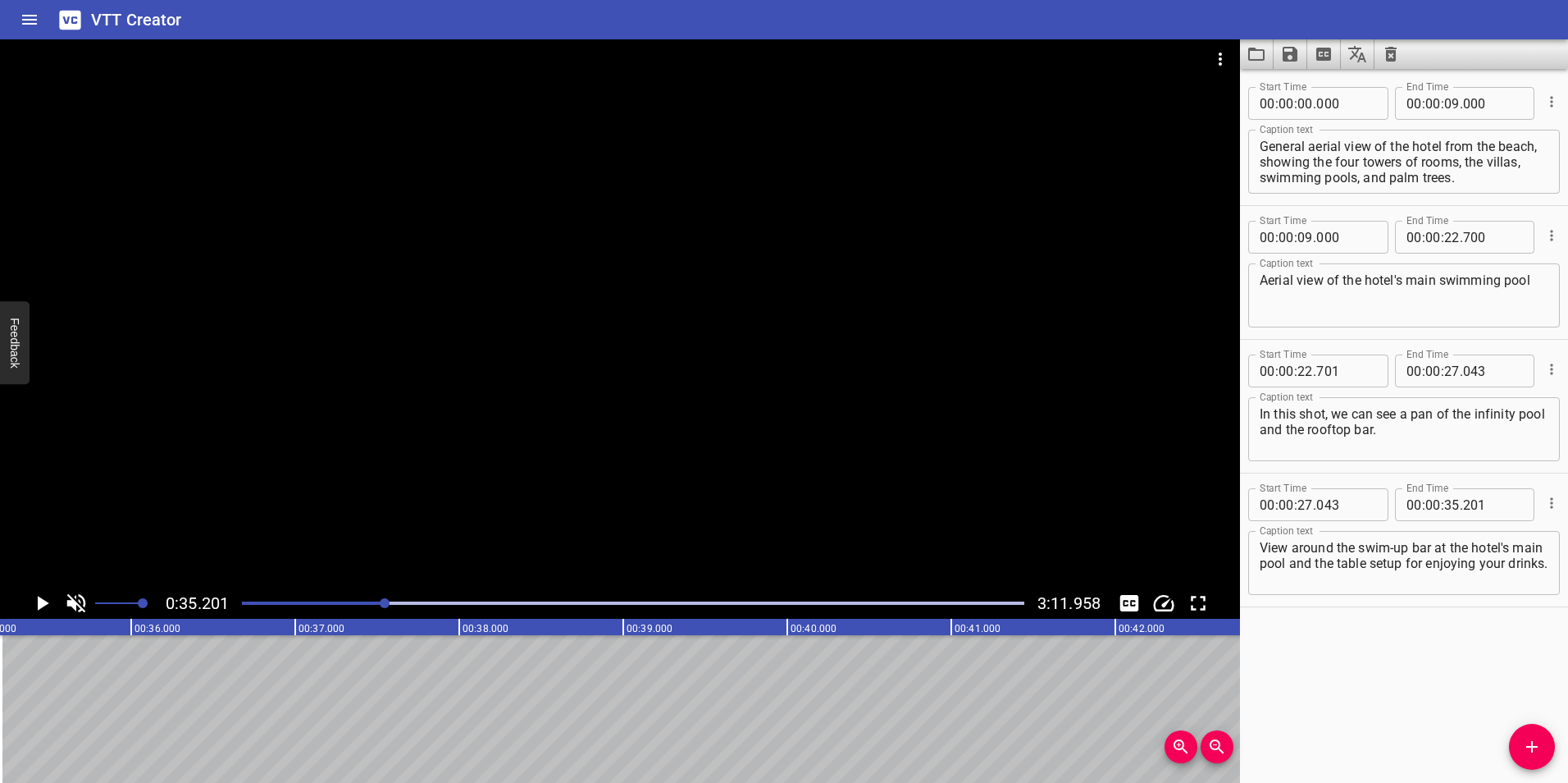
click at [1446, 719] on div "Start Time 00 : 00 : 00 . 000 Start Time End Time 00 : 00 : 09 . 000 End Time C…" at bounding box center [1404, 426] width 328 height 714
click at [42, 603] on icon "Play/Pause" at bounding box center [43, 603] width 12 height 15
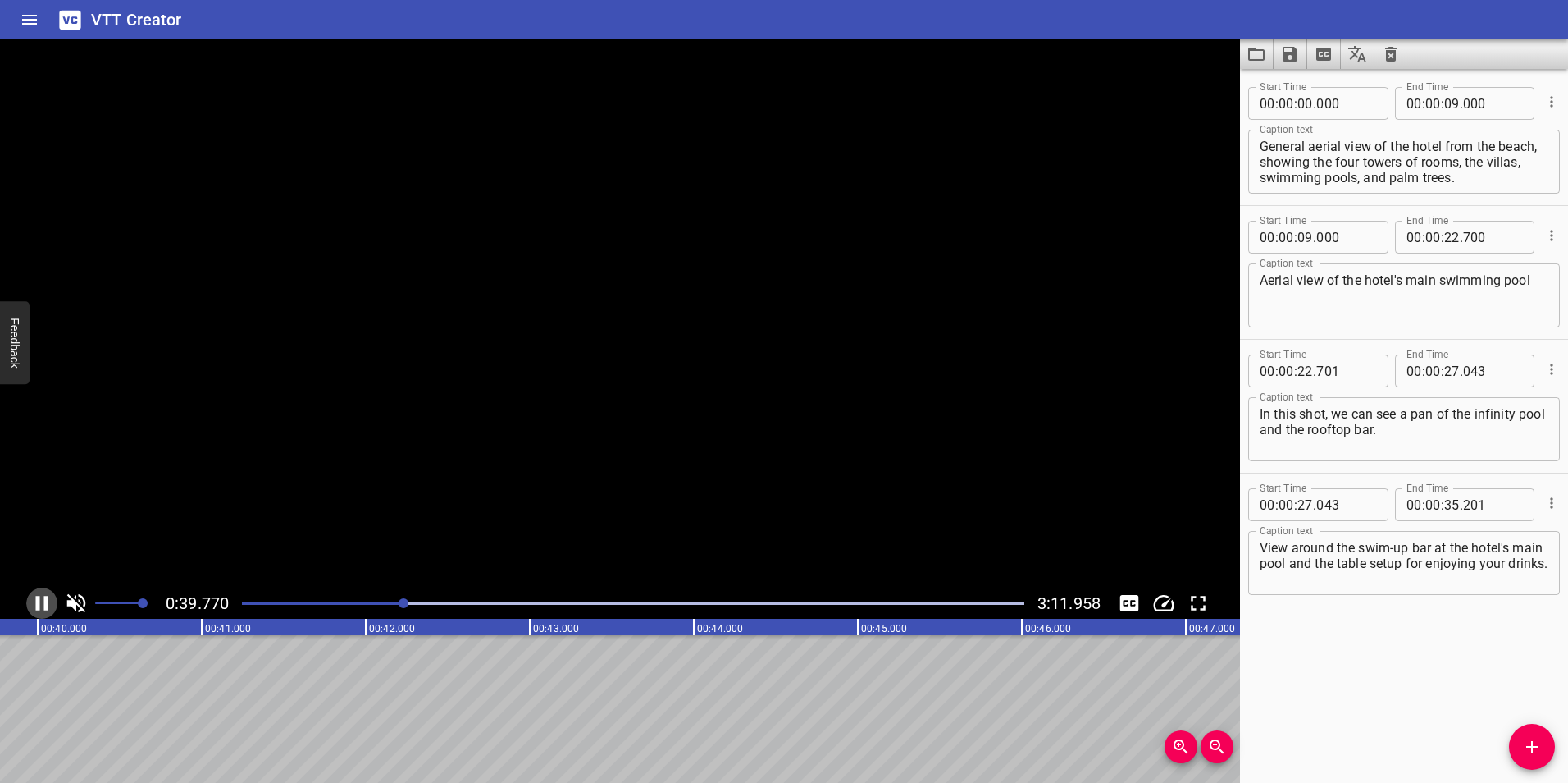
click at [42, 603] on icon "Play/Pause" at bounding box center [41, 603] width 25 height 25
click at [42, 603] on icon "Play/Pause" at bounding box center [43, 603] width 12 height 15
click at [42, 603] on icon "Play/Pause" at bounding box center [41, 603] width 25 height 25
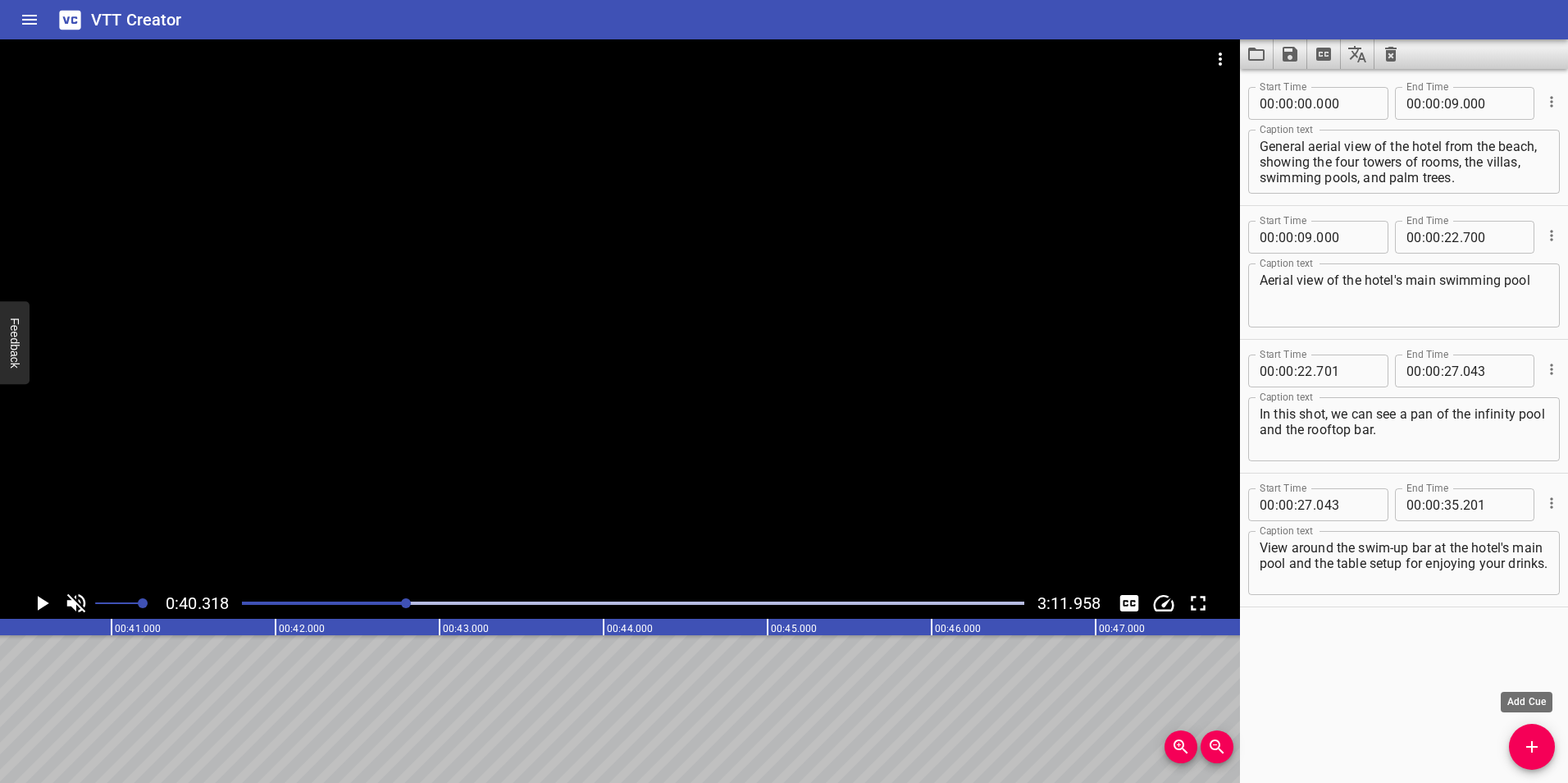
click at [1536, 745] on icon "Add Cue" at bounding box center [1532, 747] width 20 height 20
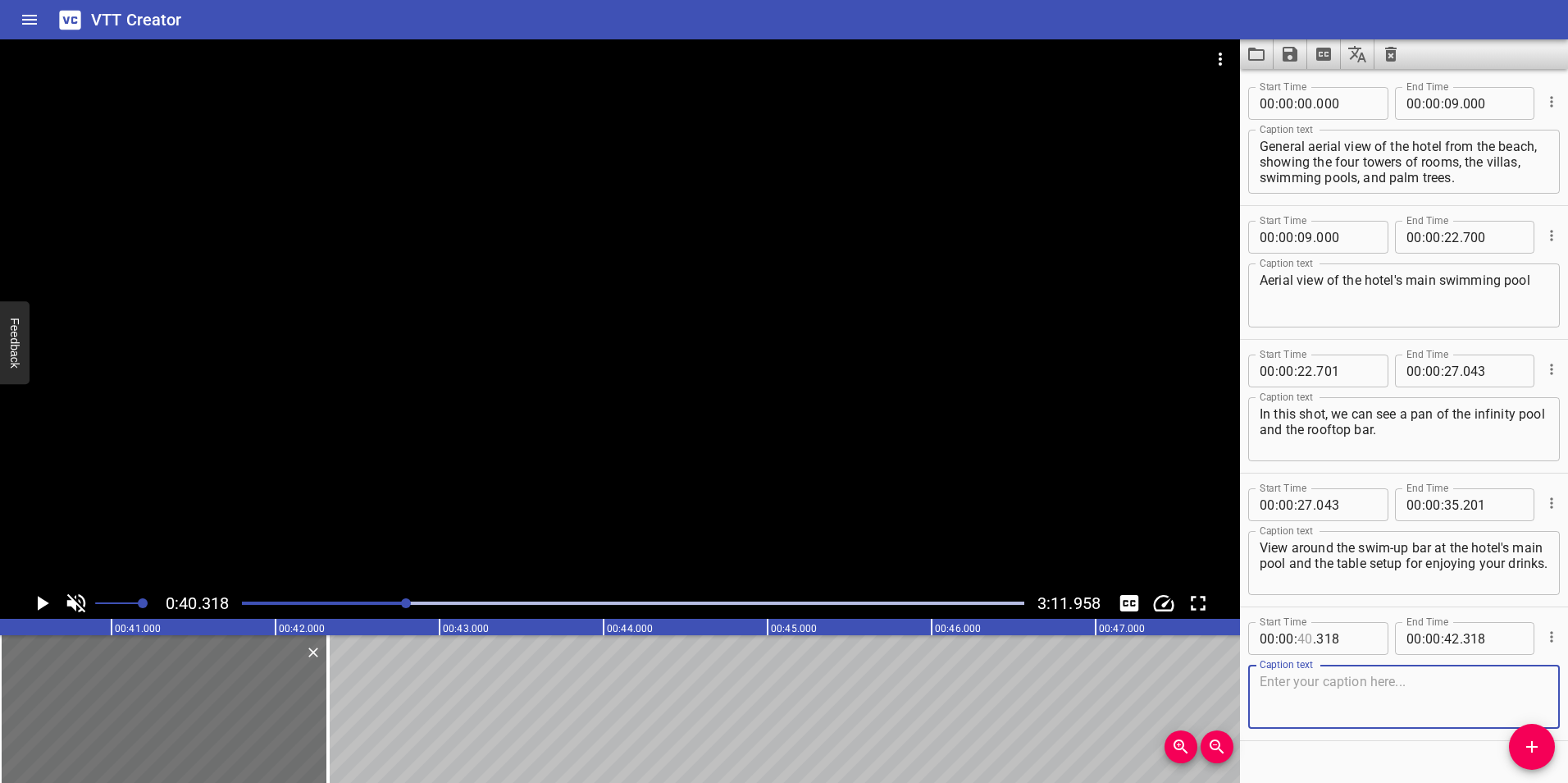
click at [1302, 636] on input "number" at bounding box center [1305, 638] width 16 height 33
type input "35"
type input "201"
click at [1446, 646] on input "number" at bounding box center [1452, 638] width 16 height 33
type input "40"
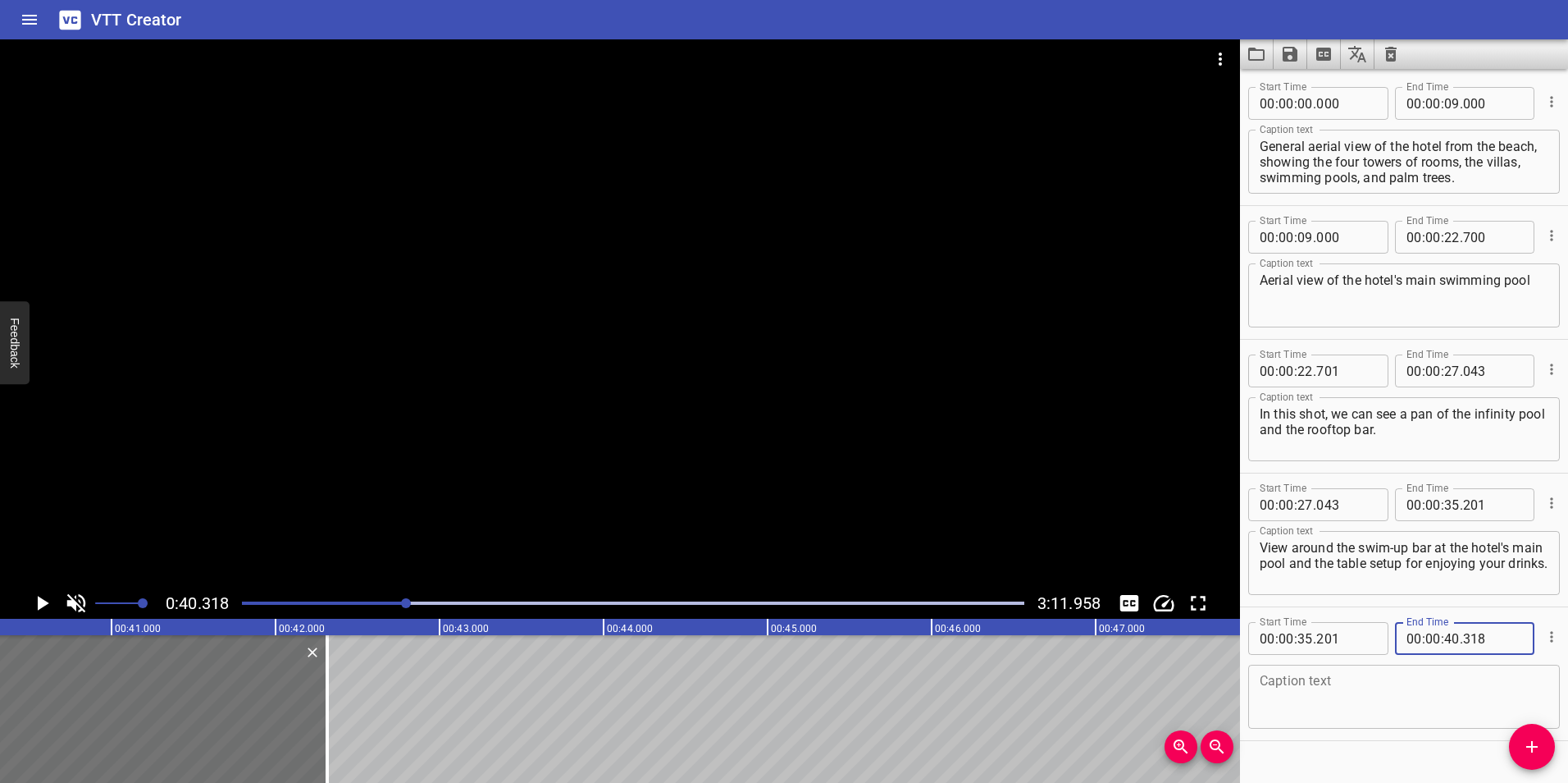
type input "318"
click at [1417, 703] on textarea at bounding box center [1404, 697] width 289 height 46
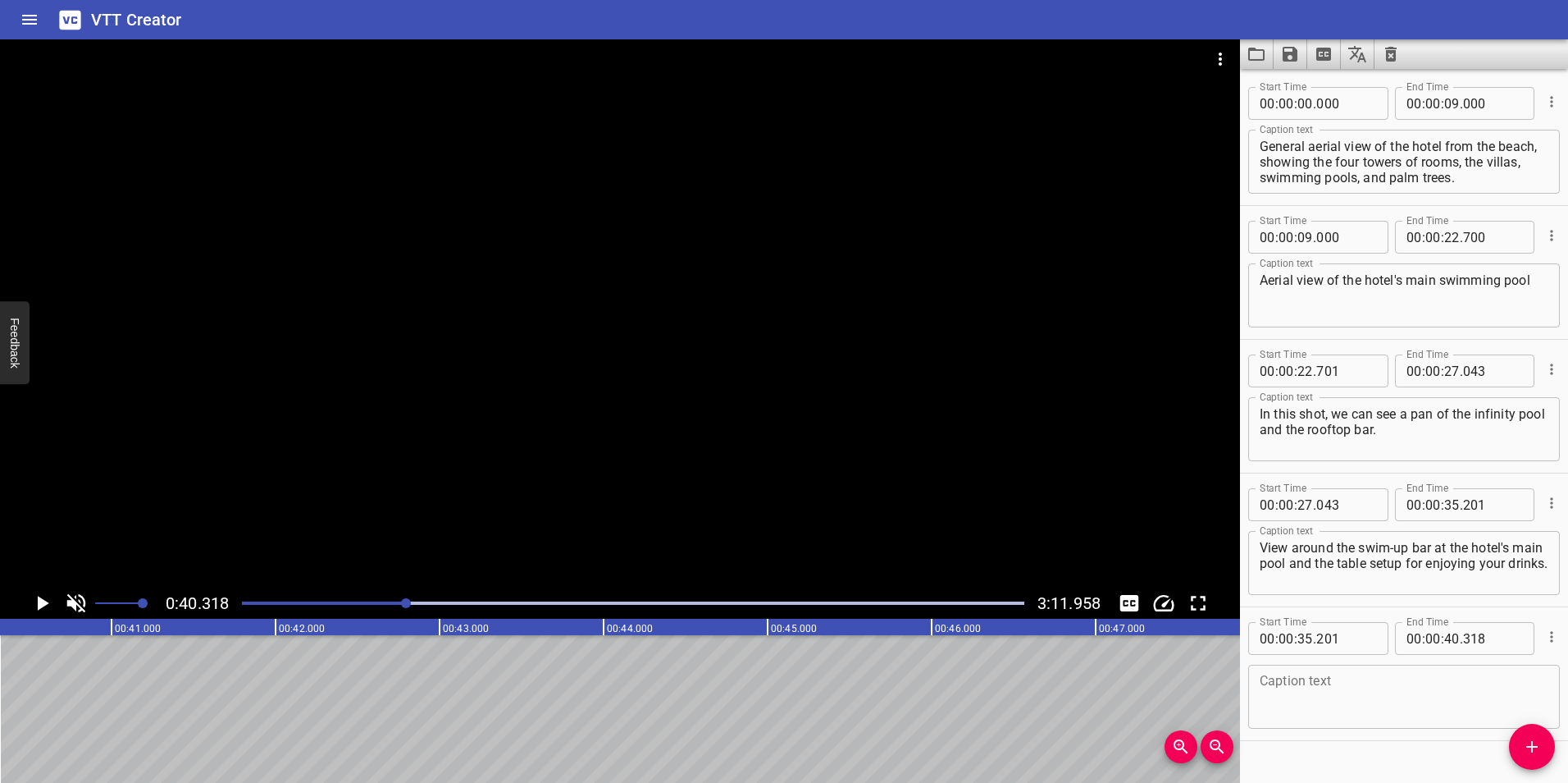
click at [1404, 698] on textarea at bounding box center [1404, 697] width 289 height 46
paste textarea "Inside view of the restaurant called [GEOGRAPHIC_DATA] and its breakfast buffet"
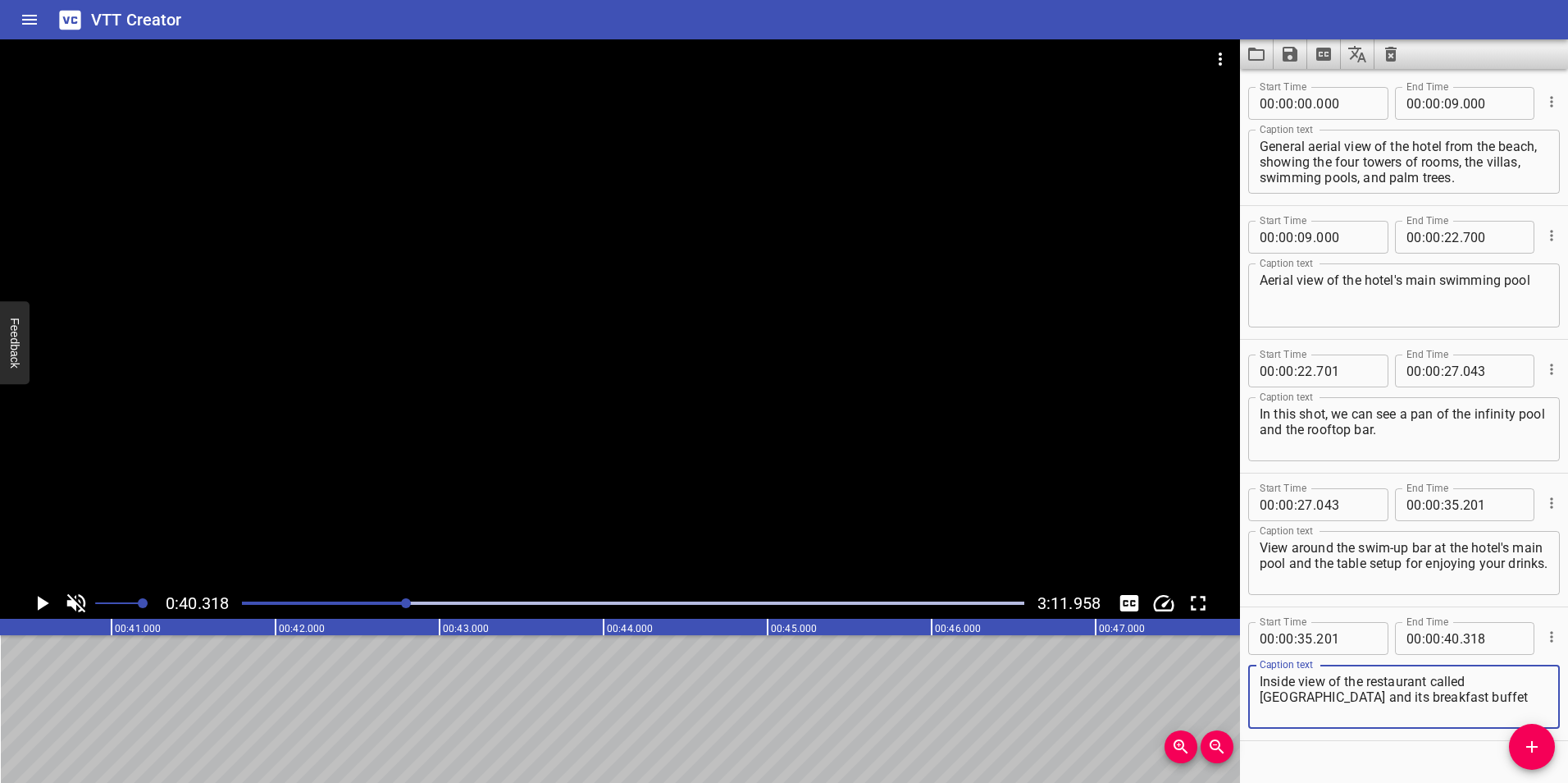
scroll to position [32, 0]
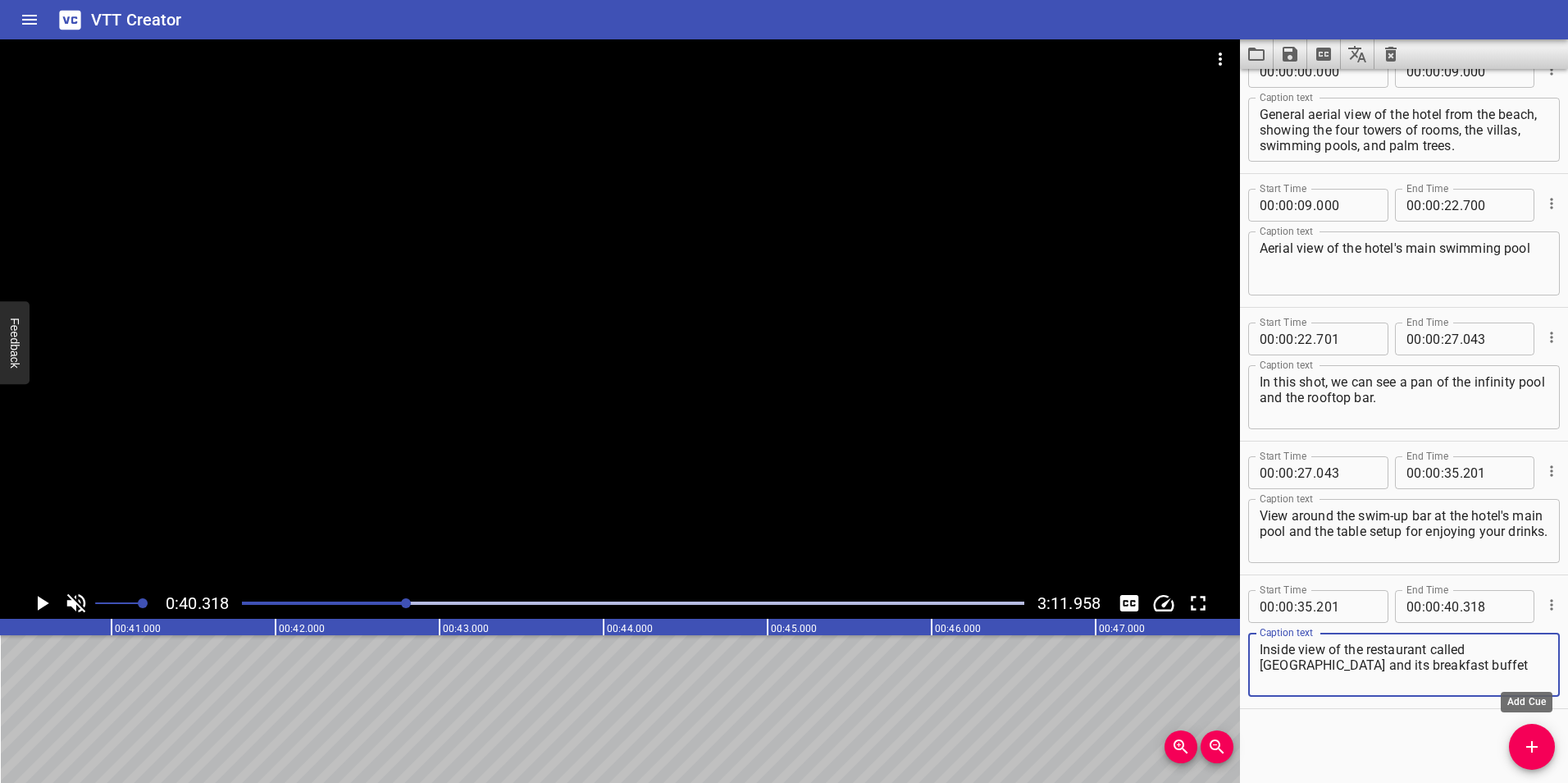
type textarea "Inside view of the restaurant called [GEOGRAPHIC_DATA] and its breakfast buffet"
click at [1536, 750] on icon "Add Cue" at bounding box center [1532, 747] width 20 height 20
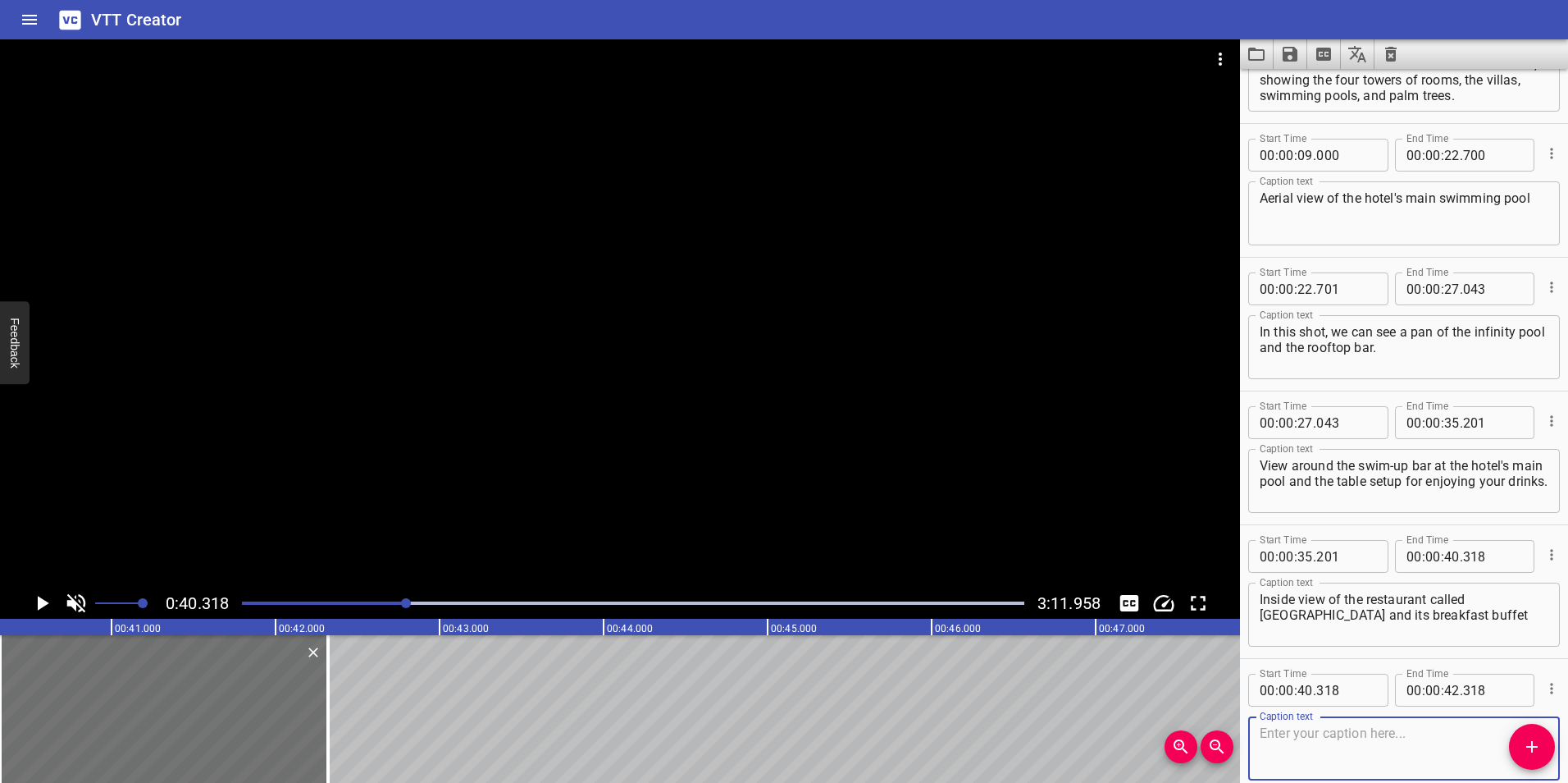
scroll to position [166, 0]
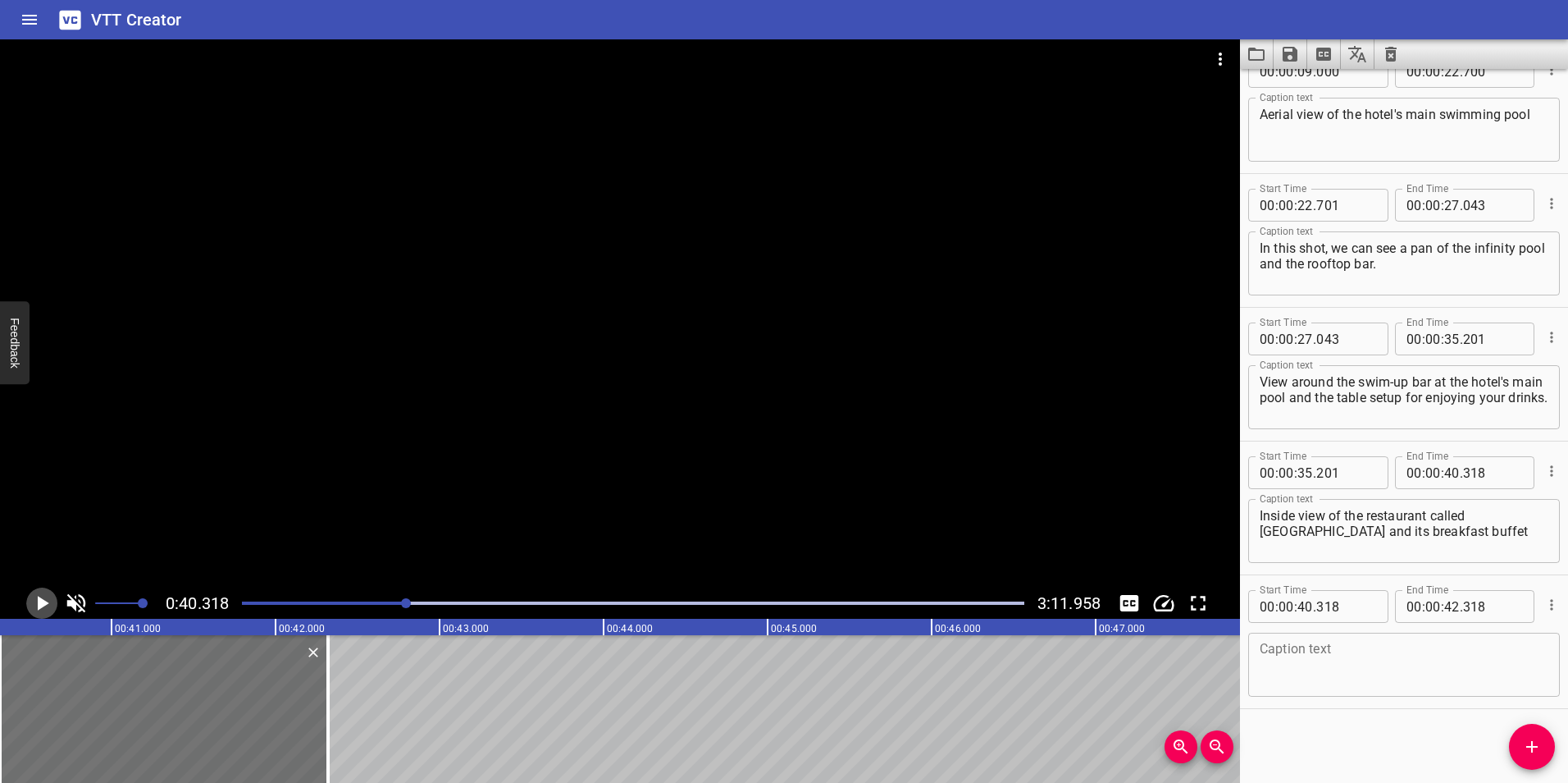
click at [40, 602] on icon "Play/Pause" at bounding box center [43, 603] width 12 height 15
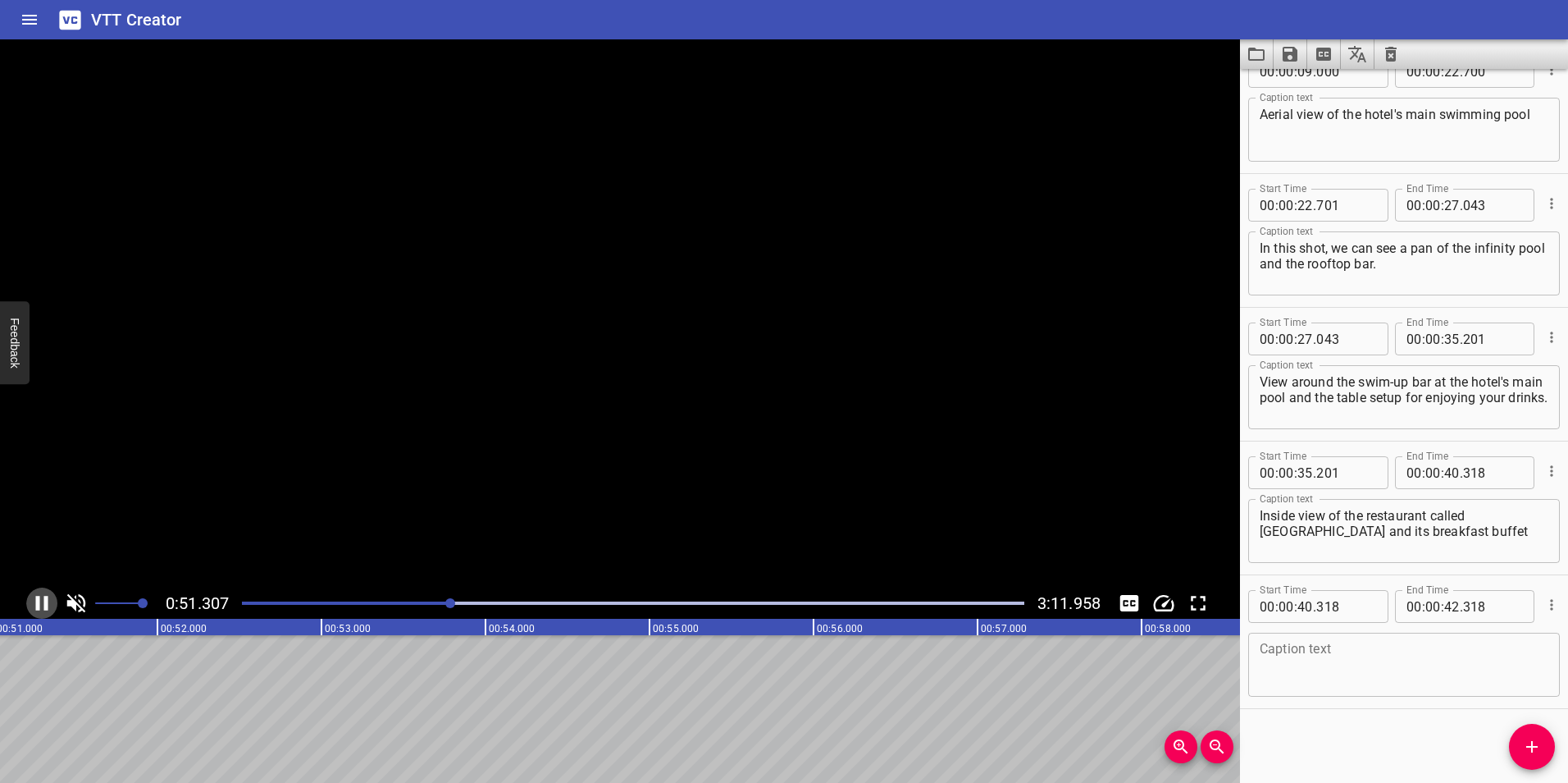
click at [40, 602] on icon "Play/Pause" at bounding box center [42, 603] width 12 height 15
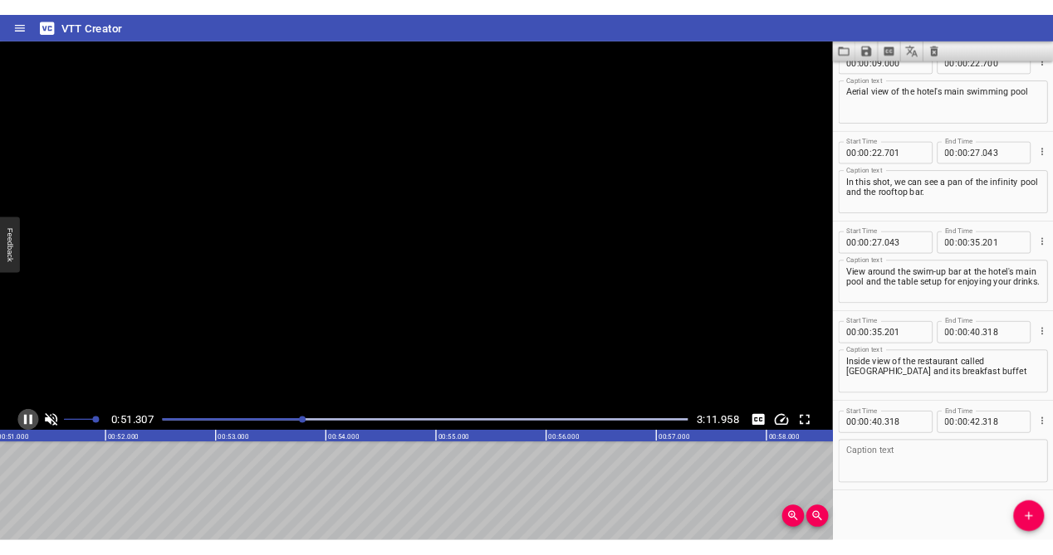
scroll to position [0, 8540]
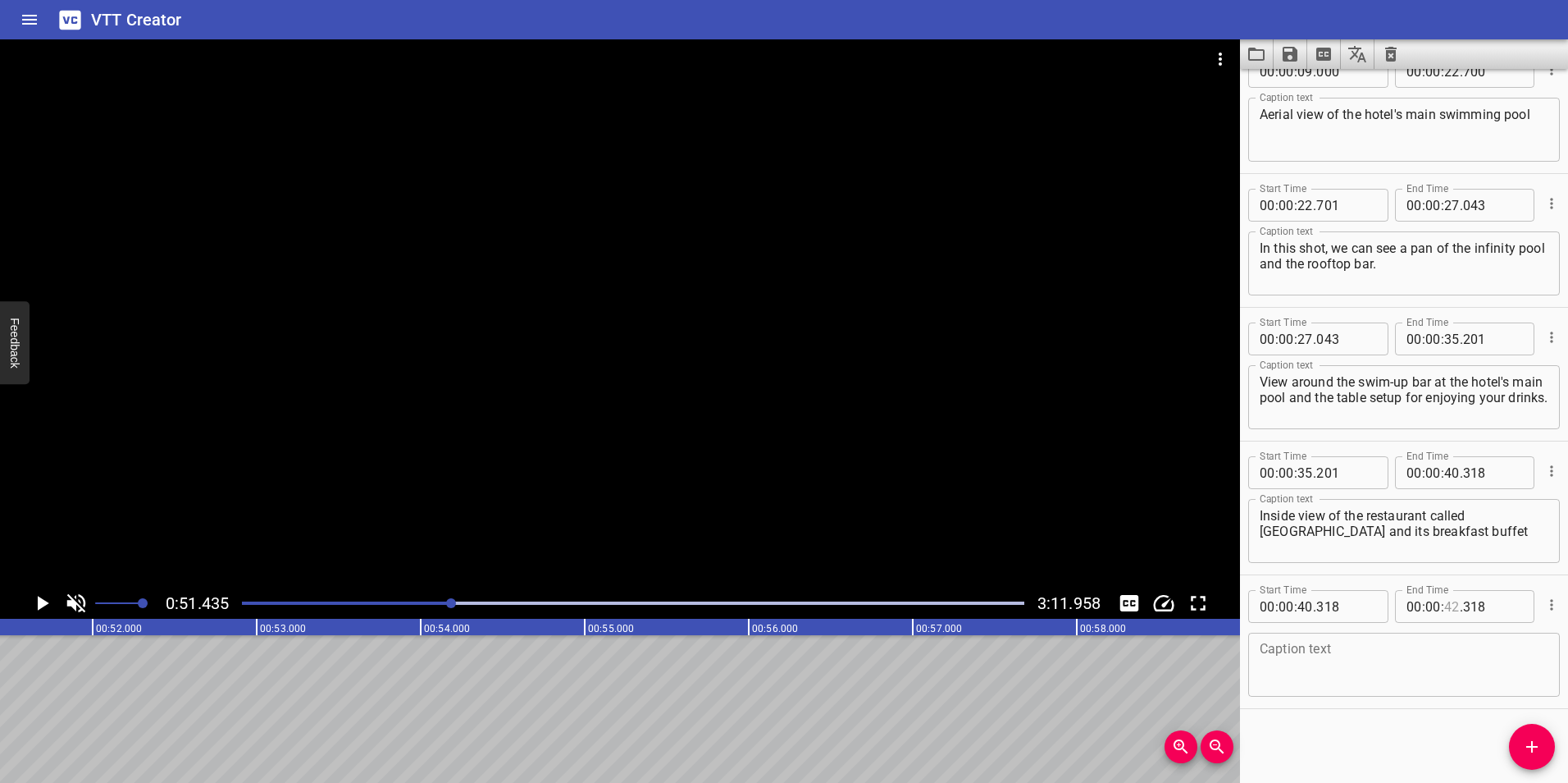
click at [1450, 610] on input "number" at bounding box center [1452, 606] width 16 height 33
type input "51"
type input "435"
click at [1395, 673] on textarea at bounding box center [1404, 664] width 289 height 46
click at [1319, 654] on textarea at bounding box center [1404, 664] width 289 height 46
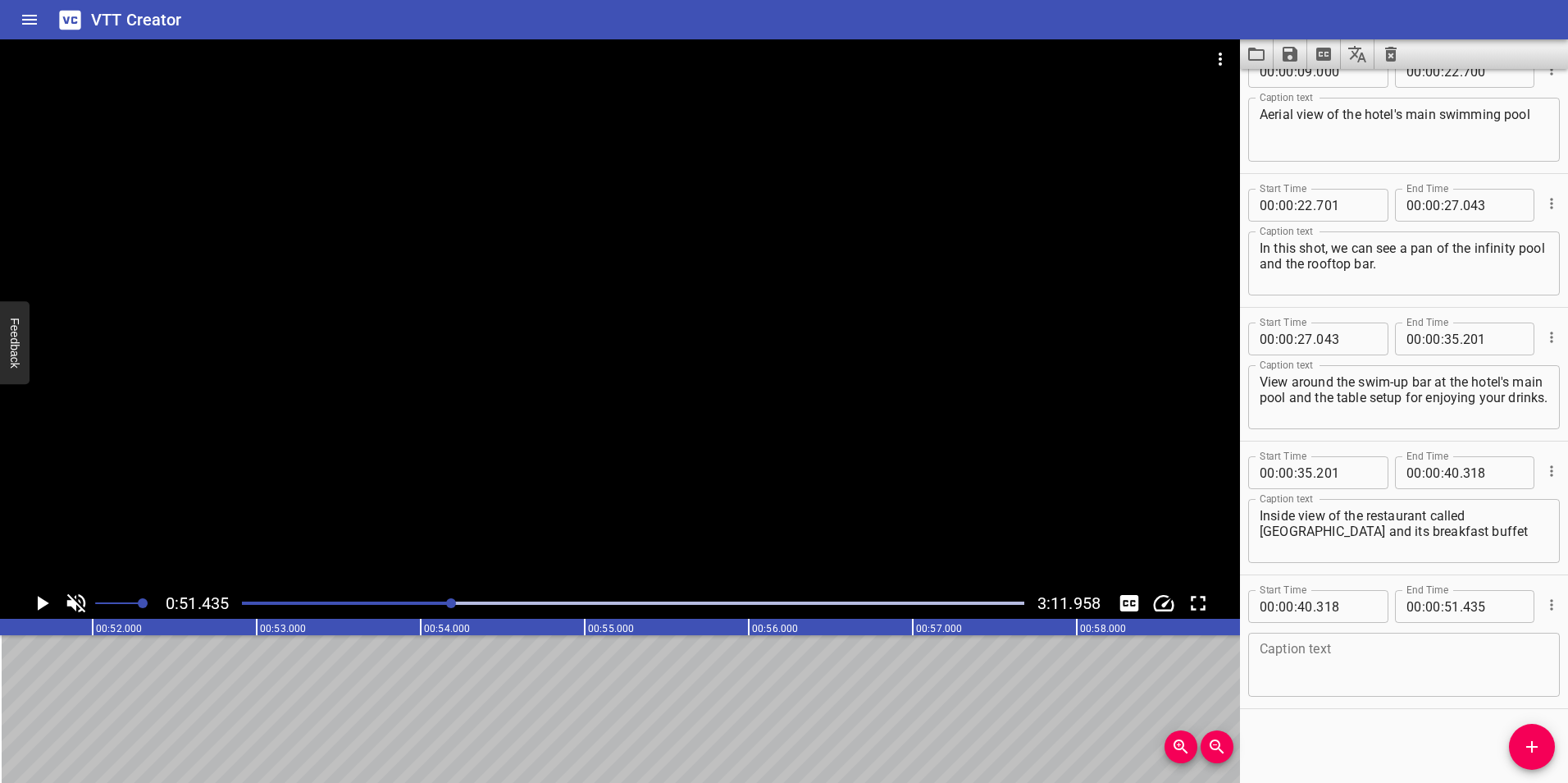
scroll to position [166, 0]
click at [1318, 641] on div "Caption text" at bounding box center [1404, 664] width 311 height 64
paste textarea "A tour of the hotel lobby from the reception desk to the lounge."
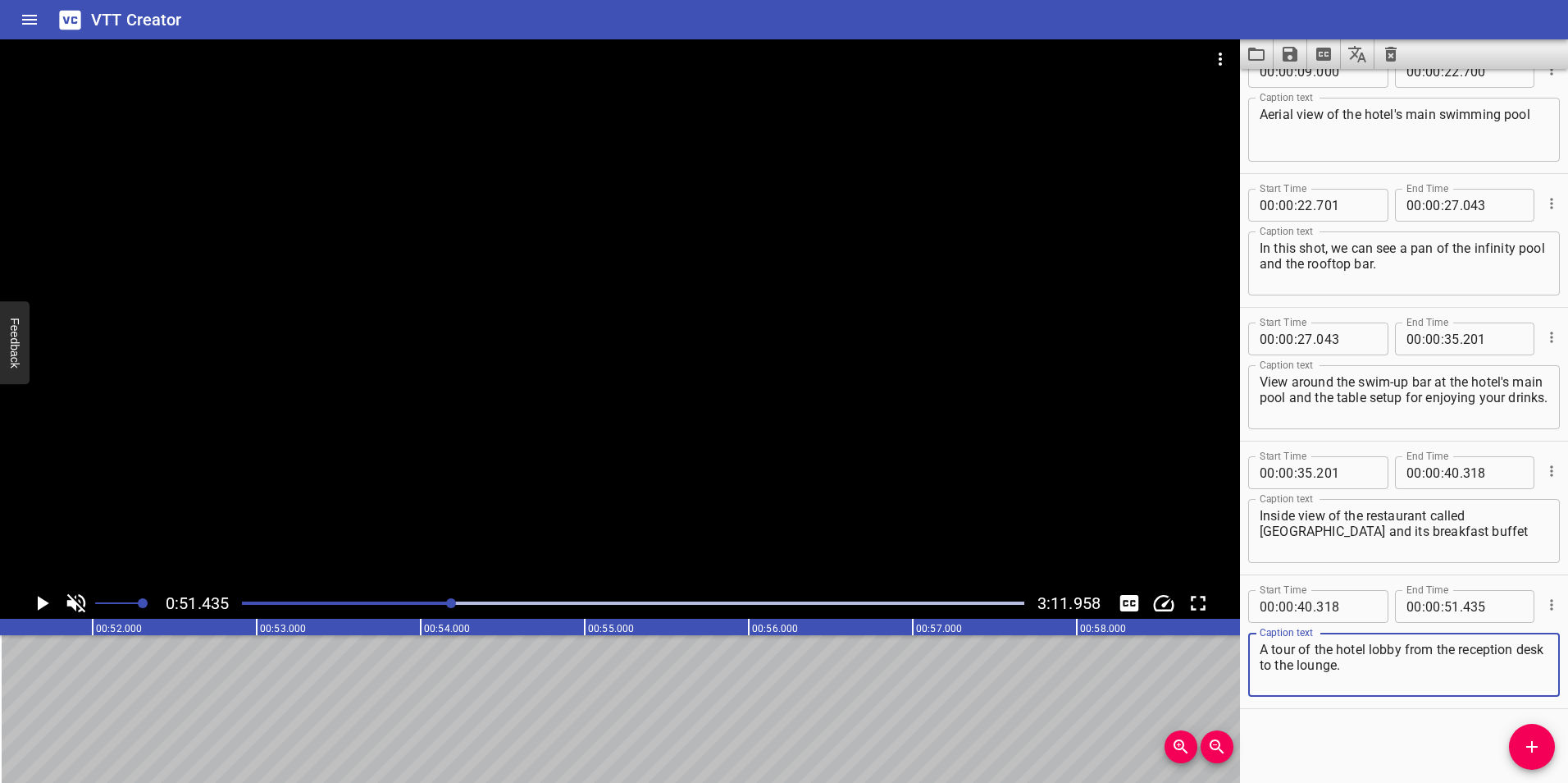
type textarea "A tour of the hotel lobby from the reception desk to the lounge."
click at [1311, 753] on div "Start Time 00 : 00 : 00 . 000 Start Time End Time 00 : 00 : 09 . 000 End Time C…" at bounding box center [1404, 426] width 328 height 714
click at [44, 596] on icon "Play/Pause" at bounding box center [41, 603] width 25 height 25
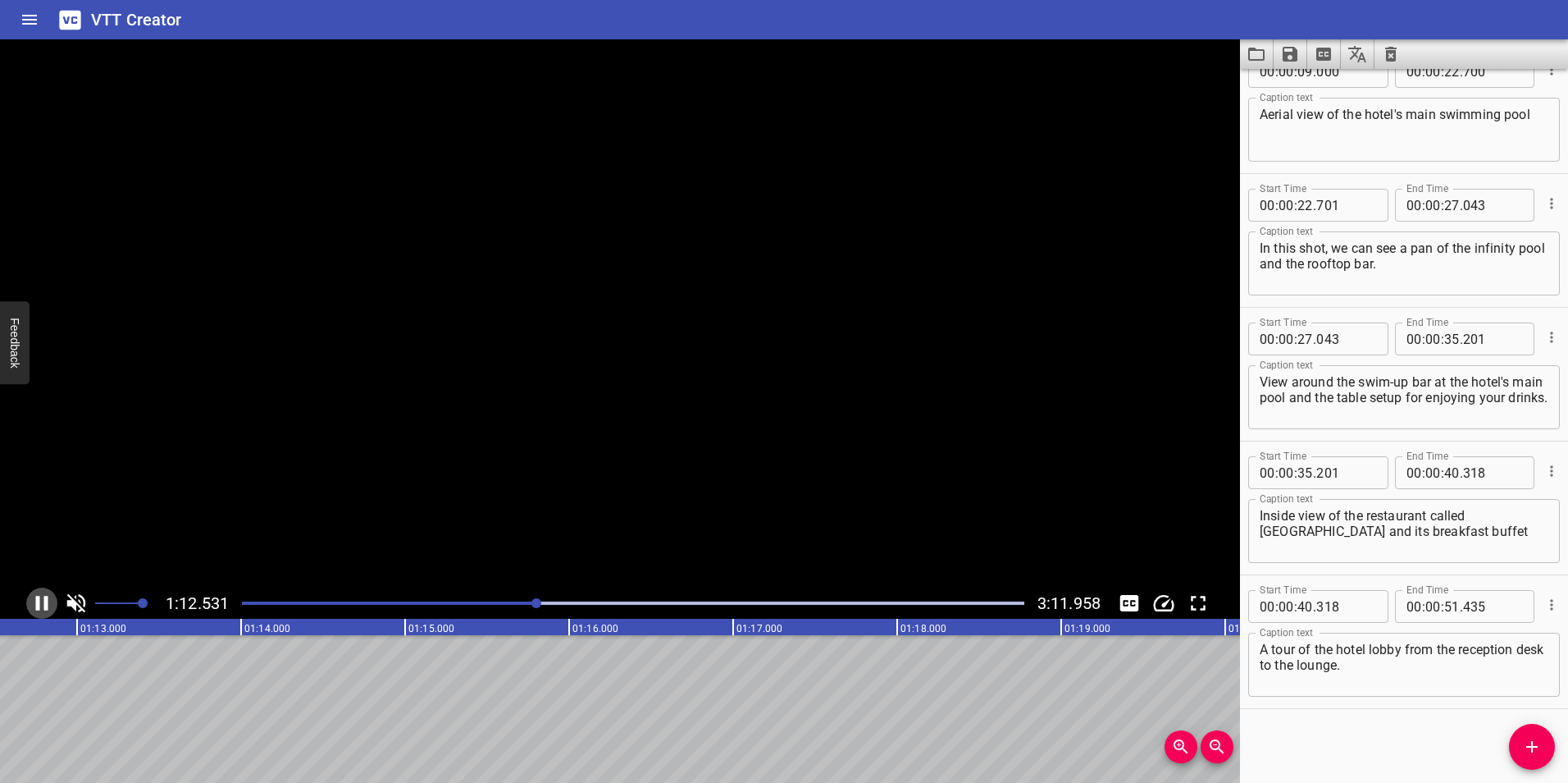
click at [43, 597] on icon "Play/Pause" at bounding box center [41, 603] width 25 height 25
click at [1535, 733] on button "Add Cue" at bounding box center [1532, 746] width 45 height 45
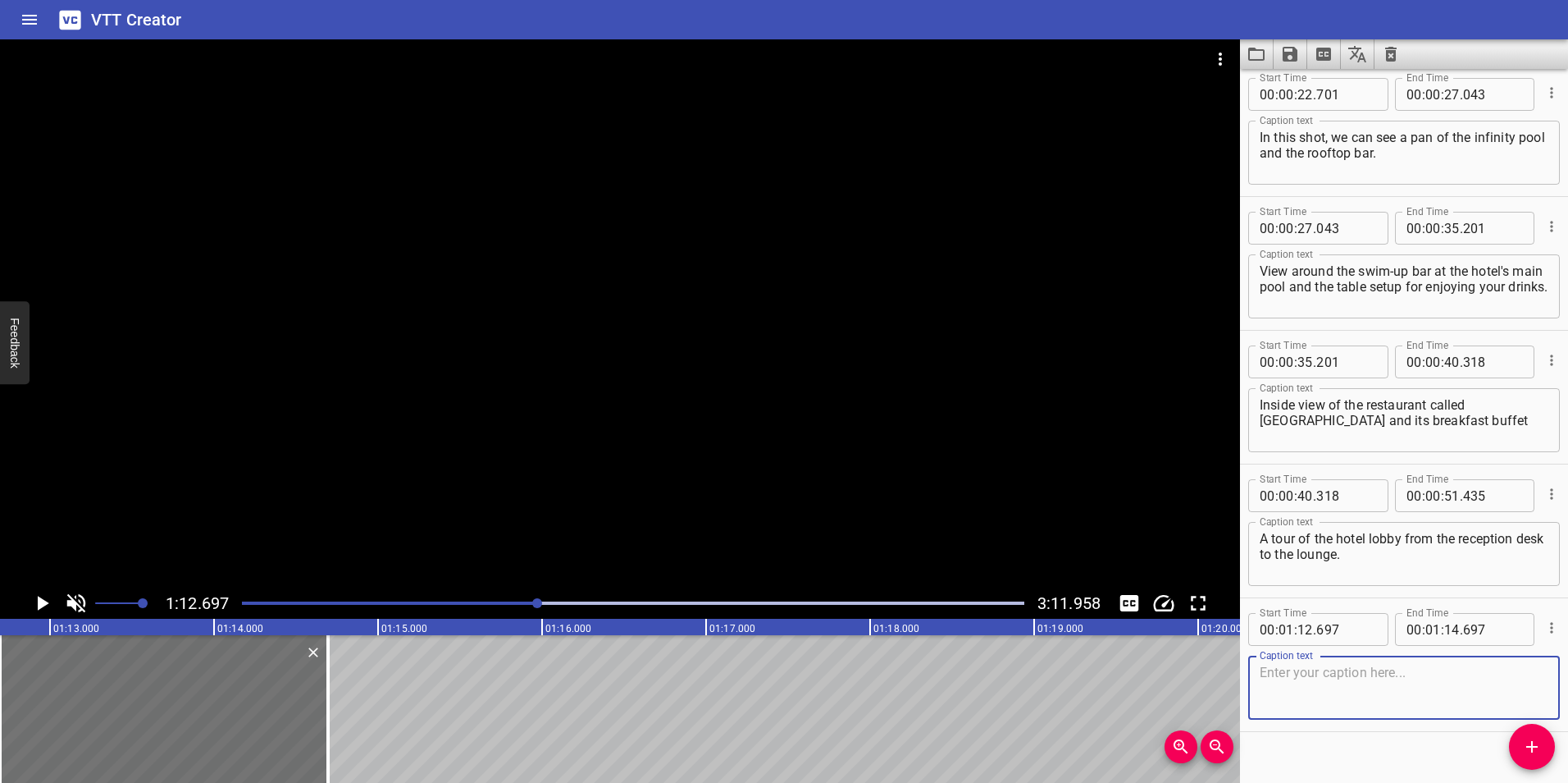
scroll to position [300, 0]
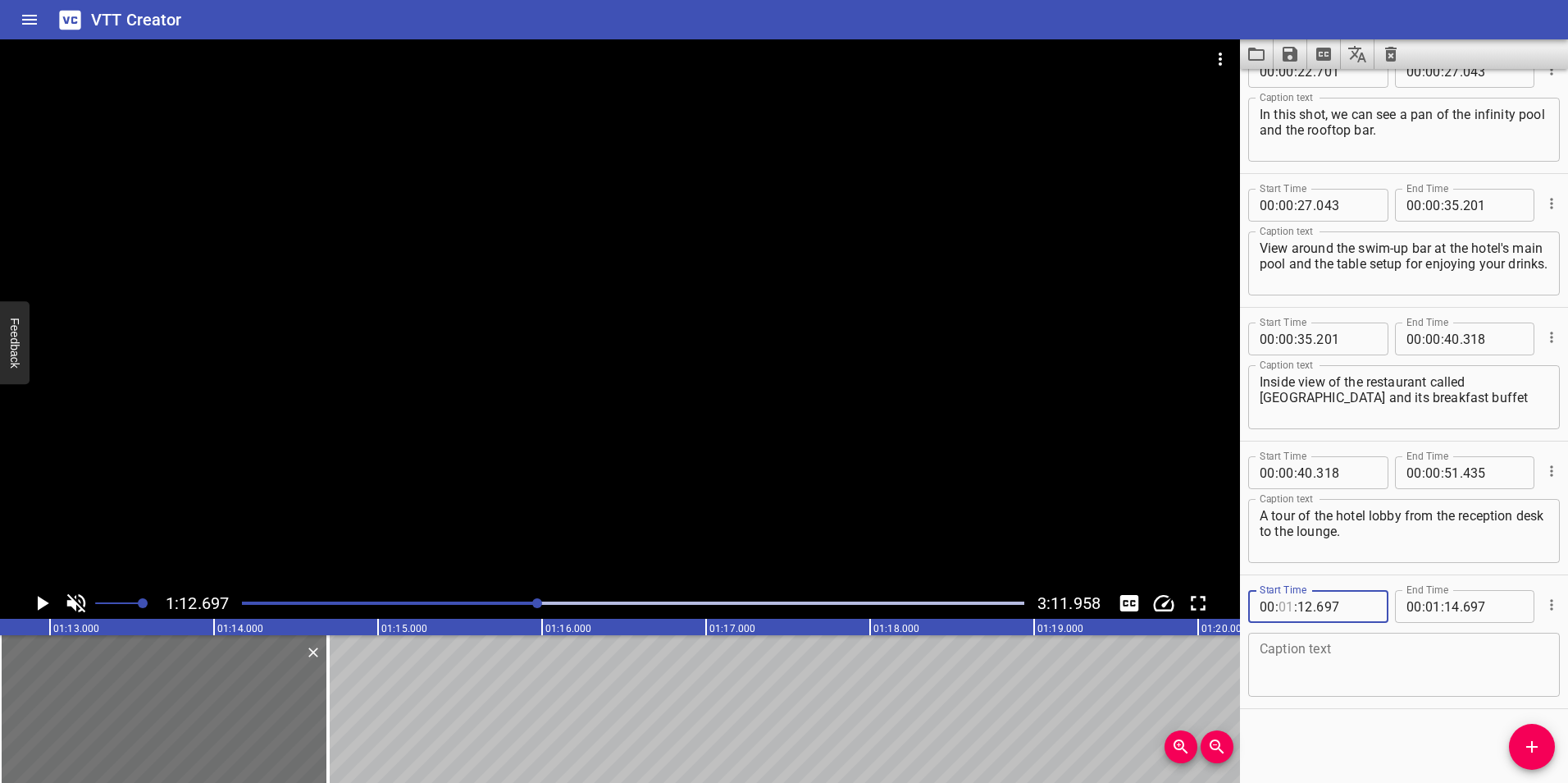
click at [1292, 607] on input "number" at bounding box center [1286, 606] width 16 height 33
type input "00"
type input "51"
type input "435"
drag, startPoint x: 1443, startPoint y: 602, endPoint x: 1451, endPoint y: 603, distance: 8.1
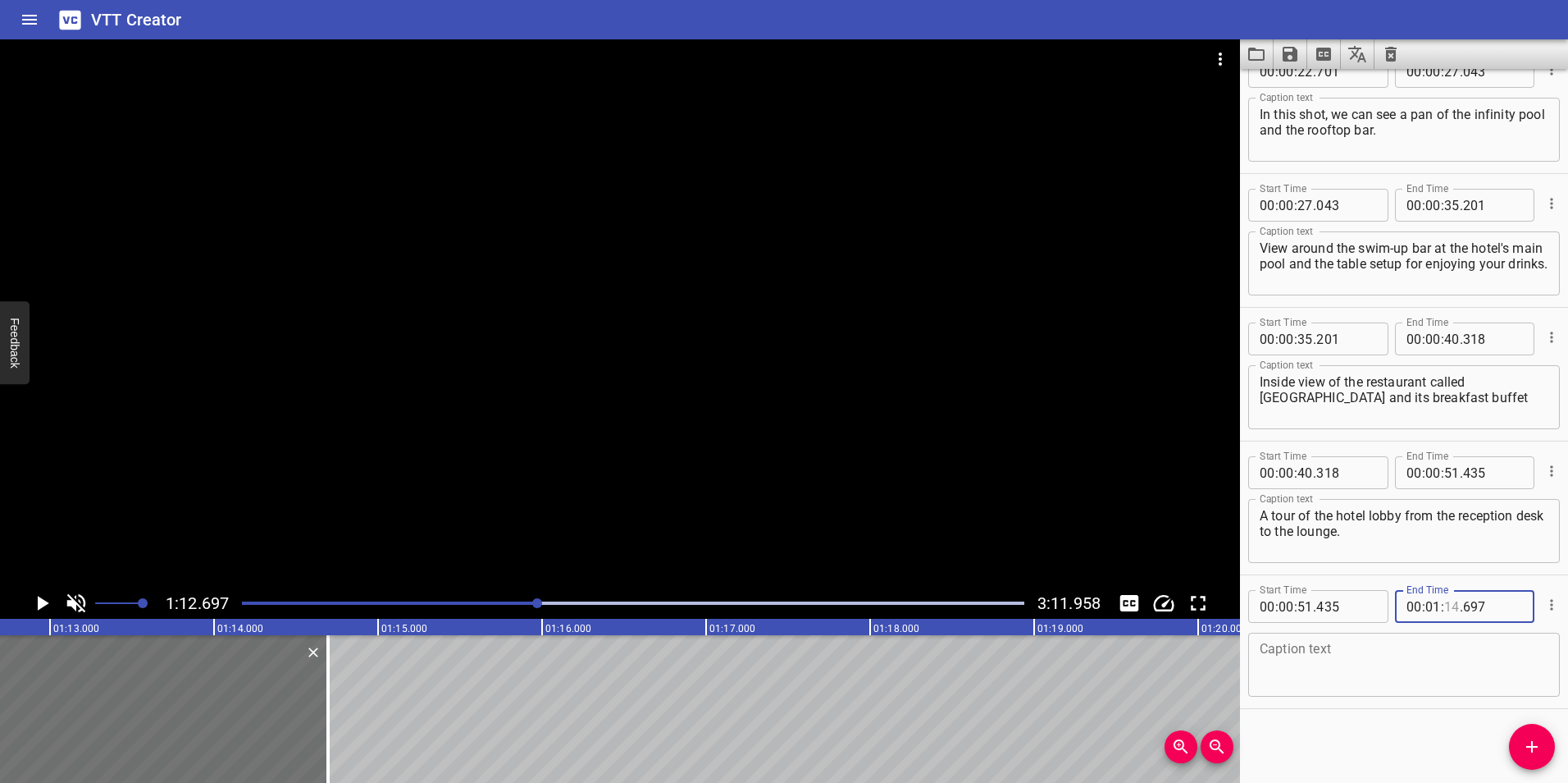
click at [1444, 602] on input "number" at bounding box center [1452, 606] width 16 height 33
type input "12"
type input "697"
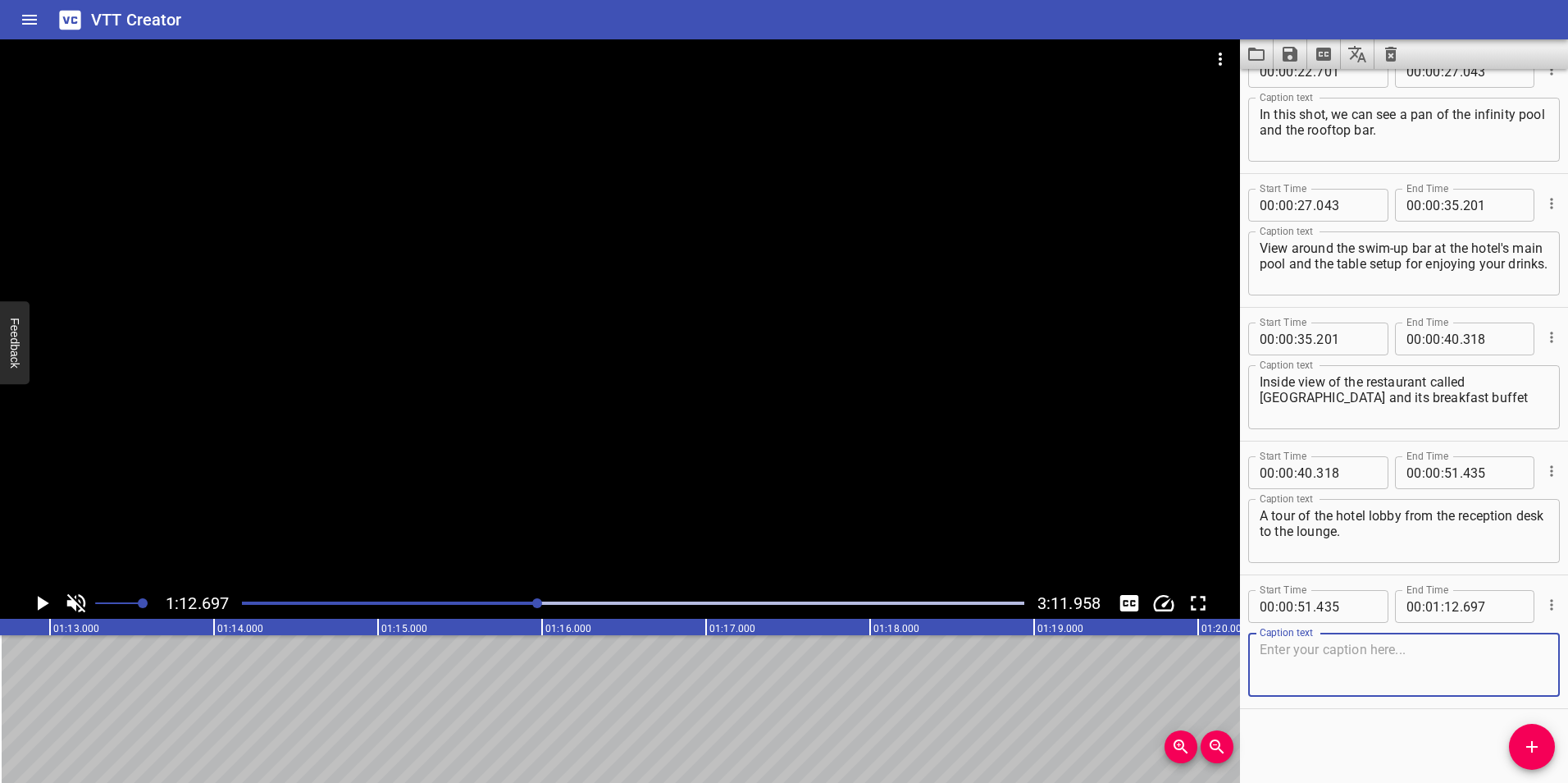
click at [1423, 656] on textarea at bounding box center [1404, 664] width 289 height 46
click at [1306, 651] on textarea at bounding box center [1404, 664] width 289 height 46
paste textarea "Entrance to the hotel spa called K'In, where we take a tour through the entranc…"
type textarea "Entrance to the hotel spa called K'In, where we take a tour through the entranc…"
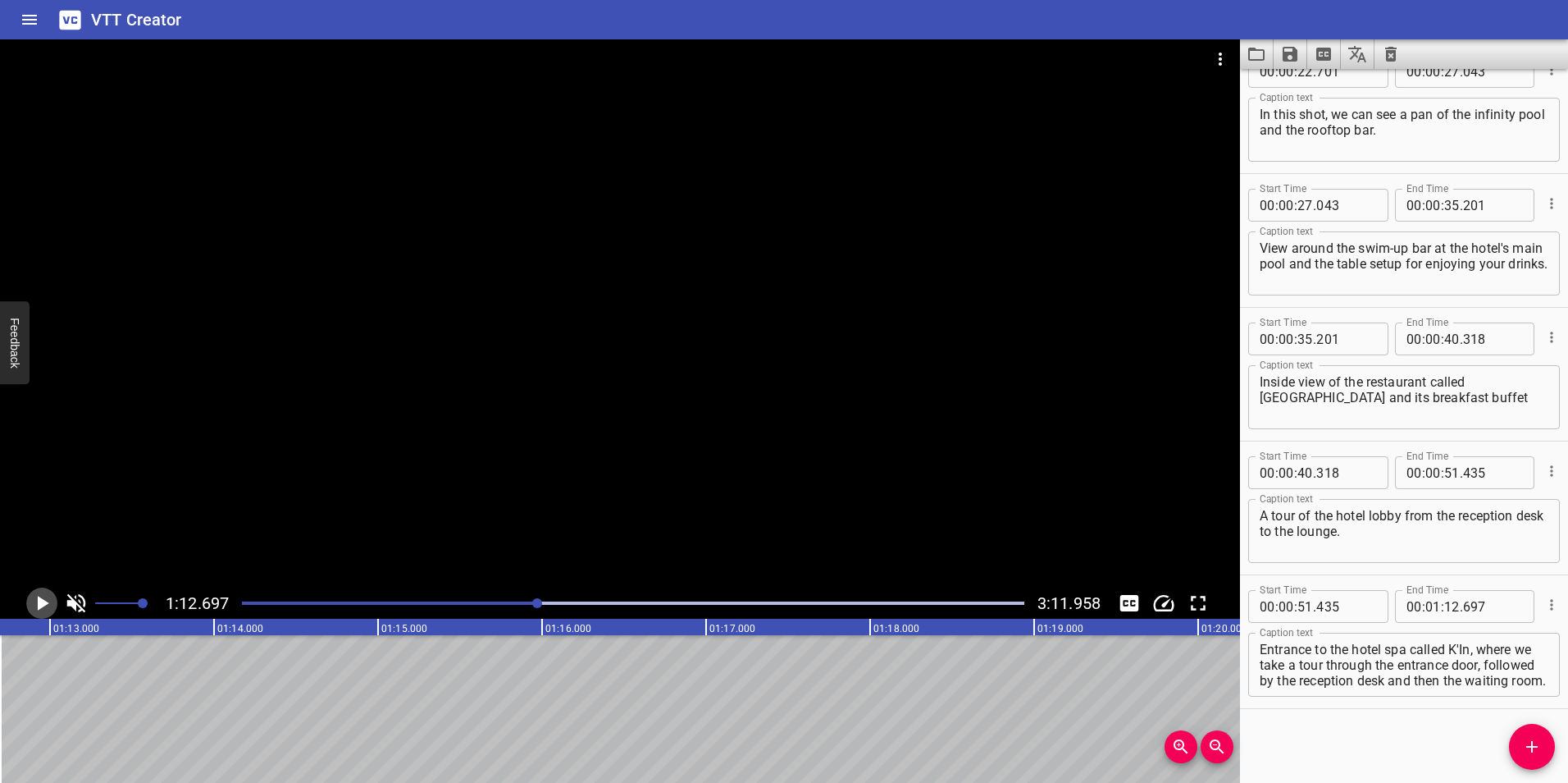
click at [37, 603] on icon "Play/Pause" at bounding box center [41, 603] width 25 height 25
click at [37, 603] on icon "Play/Pause" at bounding box center [42, 603] width 12 height 15
click at [39, 611] on icon "Play/Pause" at bounding box center [41, 603] width 25 height 25
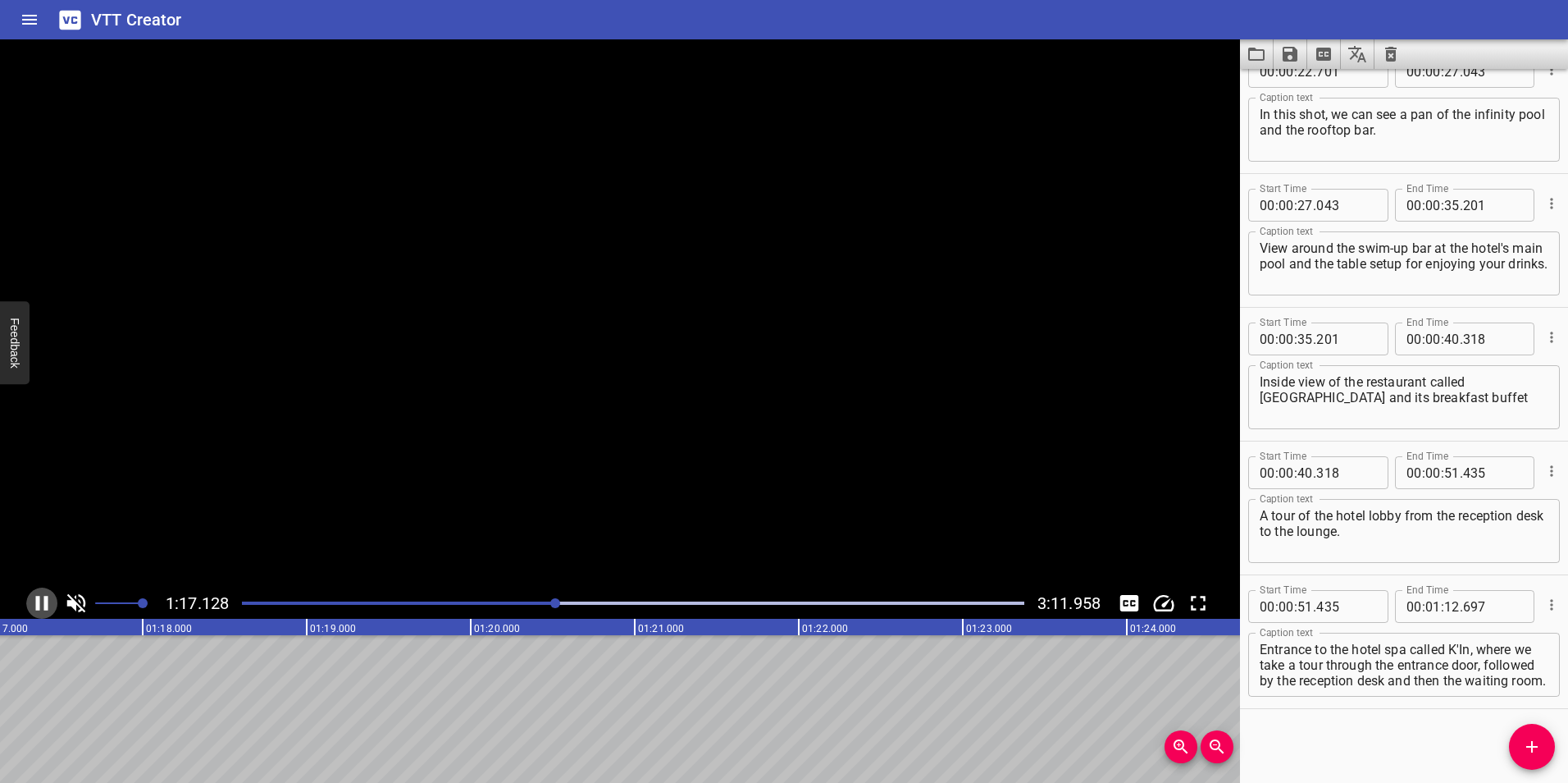
scroll to position [0, 12698]
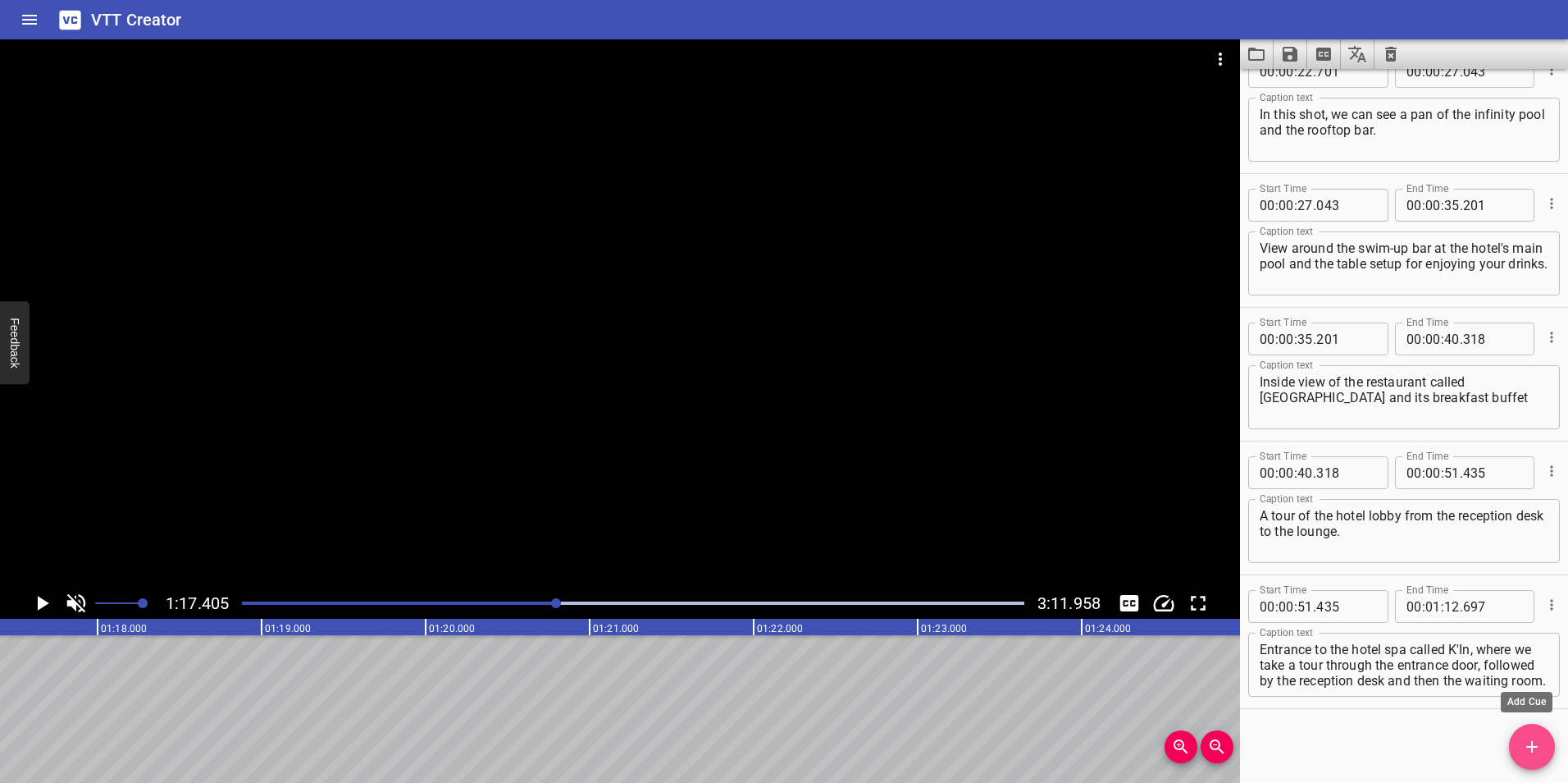
click at [1527, 746] on icon "Add Cue" at bounding box center [1532, 747] width 12 height 12
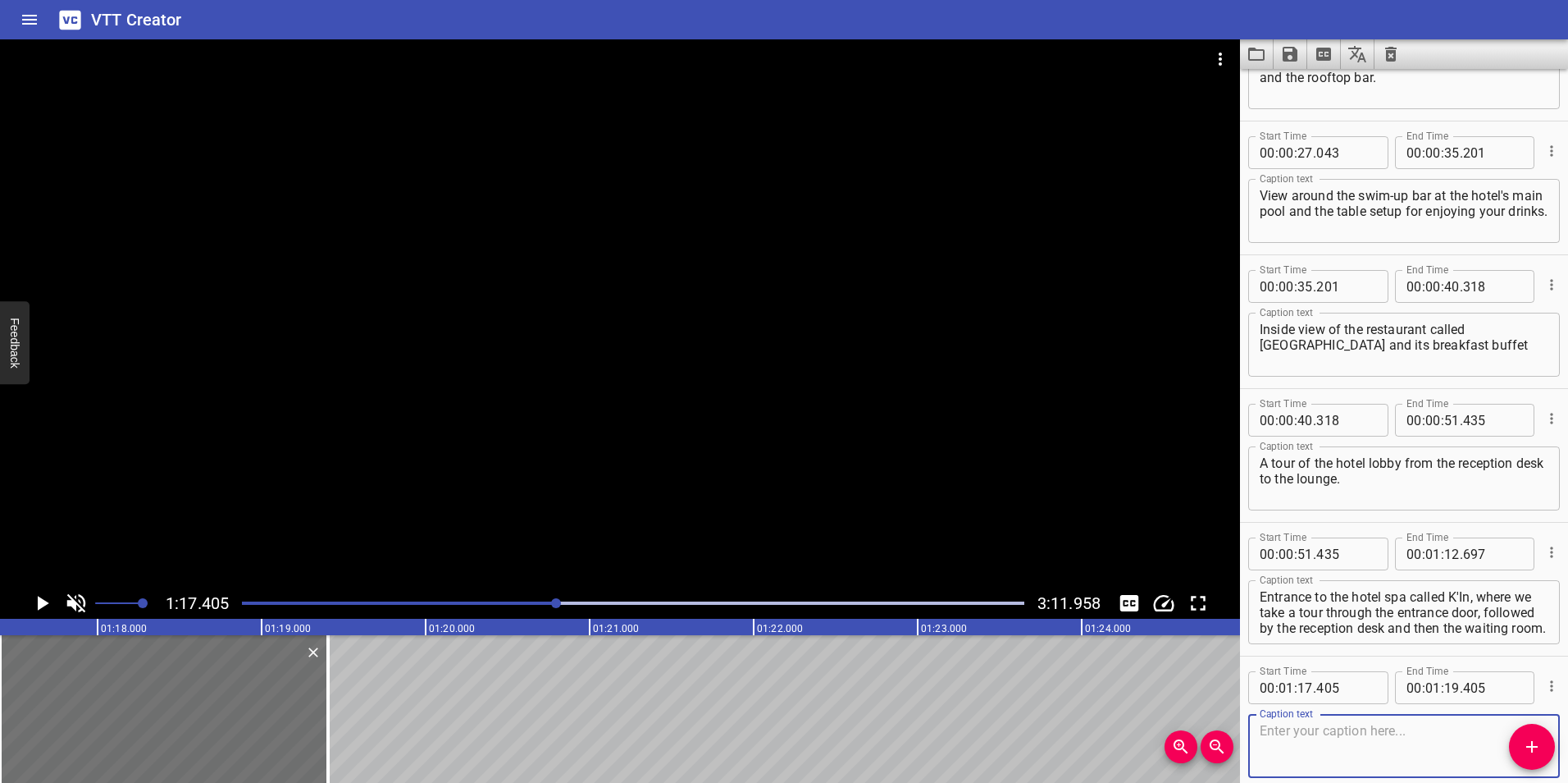
scroll to position [390, 0]
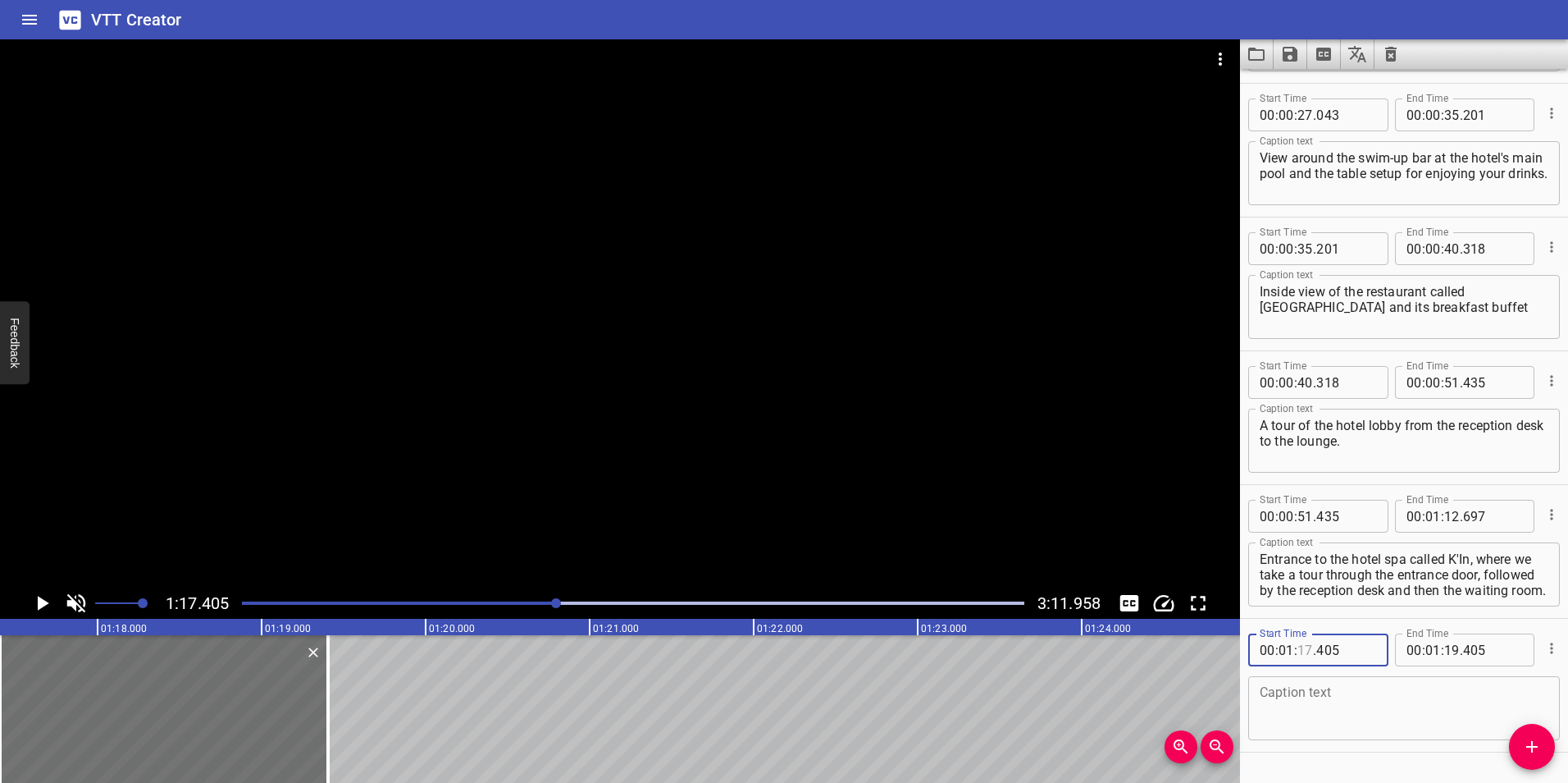
click at [1301, 645] on input "number" at bounding box center [1305, 650] width 16 height 33
type input "12"
click at [1335, 652] on input "number" at bounding box center [1346, 650] width 60 height 33
type input "697"
click at [1451, 648] on input "number" at bounding box center [1452, 650] width 16 height 33
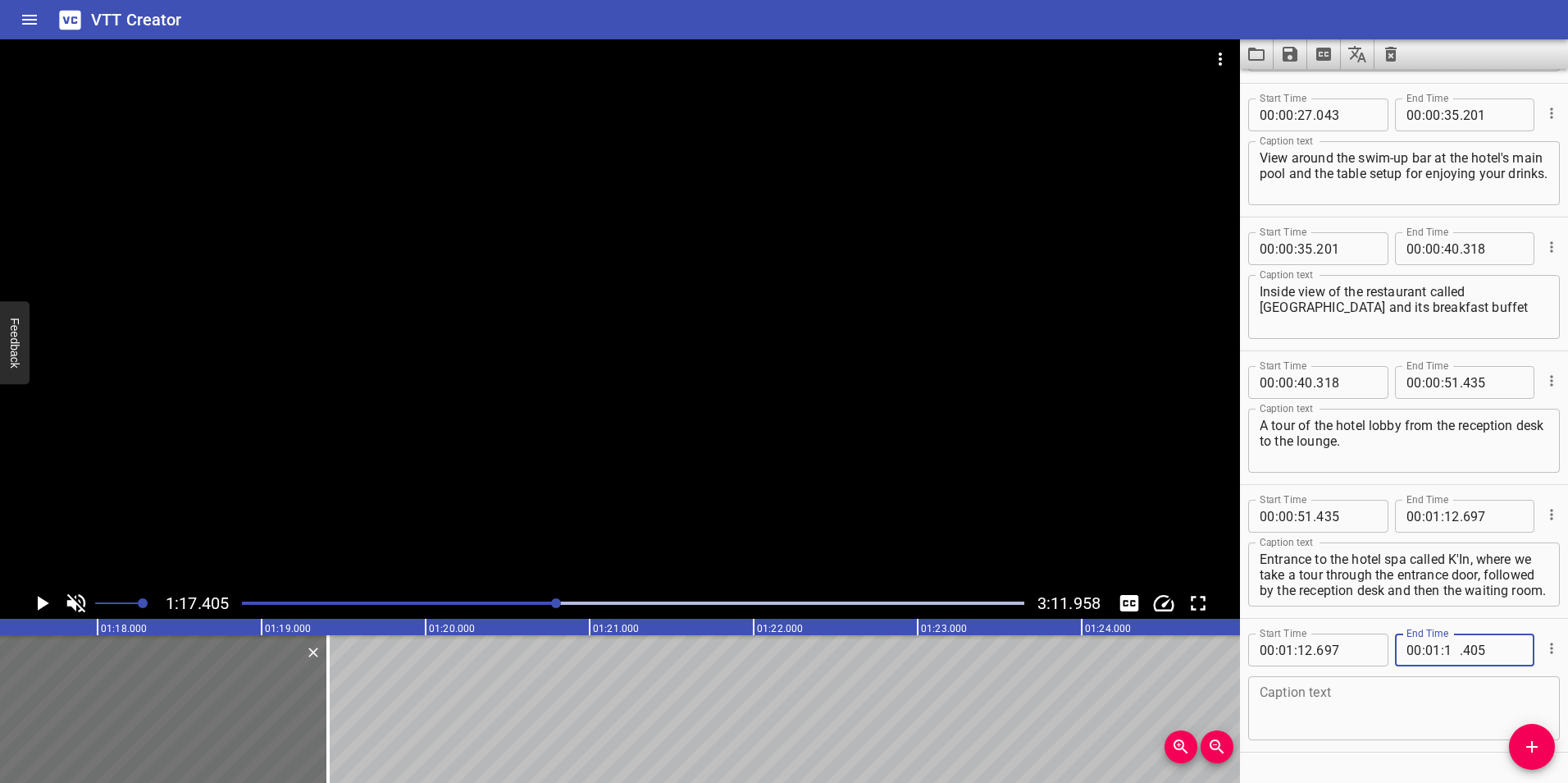
type input "17"
type input "405"
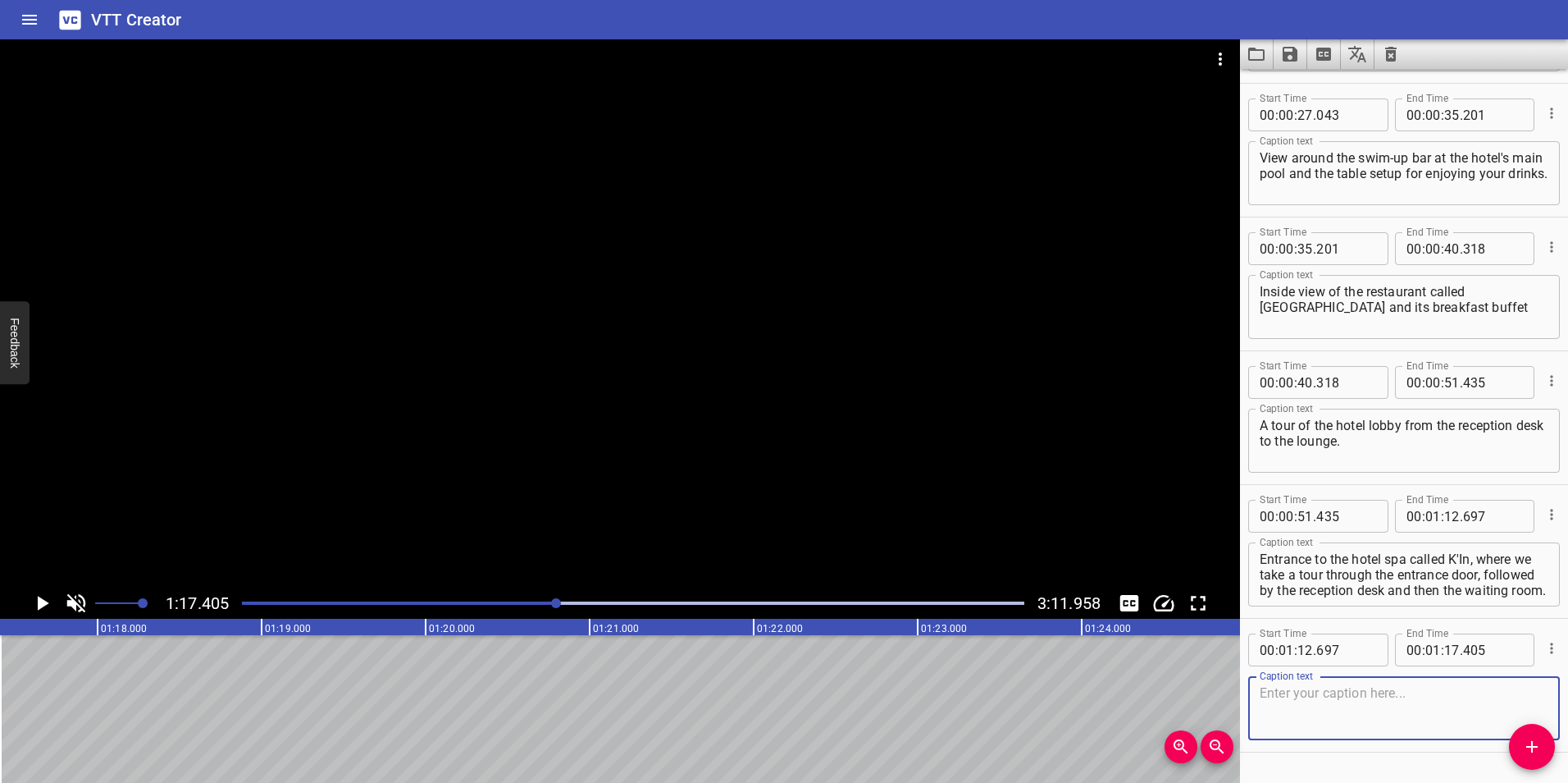
click at [1425, 711] on textarea at bounding box center [1404, 708] width 289 height 46
click at [1362, 687] on textarea at bounding box center [1404, 708] width 289 height 46
paste textarea "A 360-degree view of the couple's massage room showing the shower, two massage …"
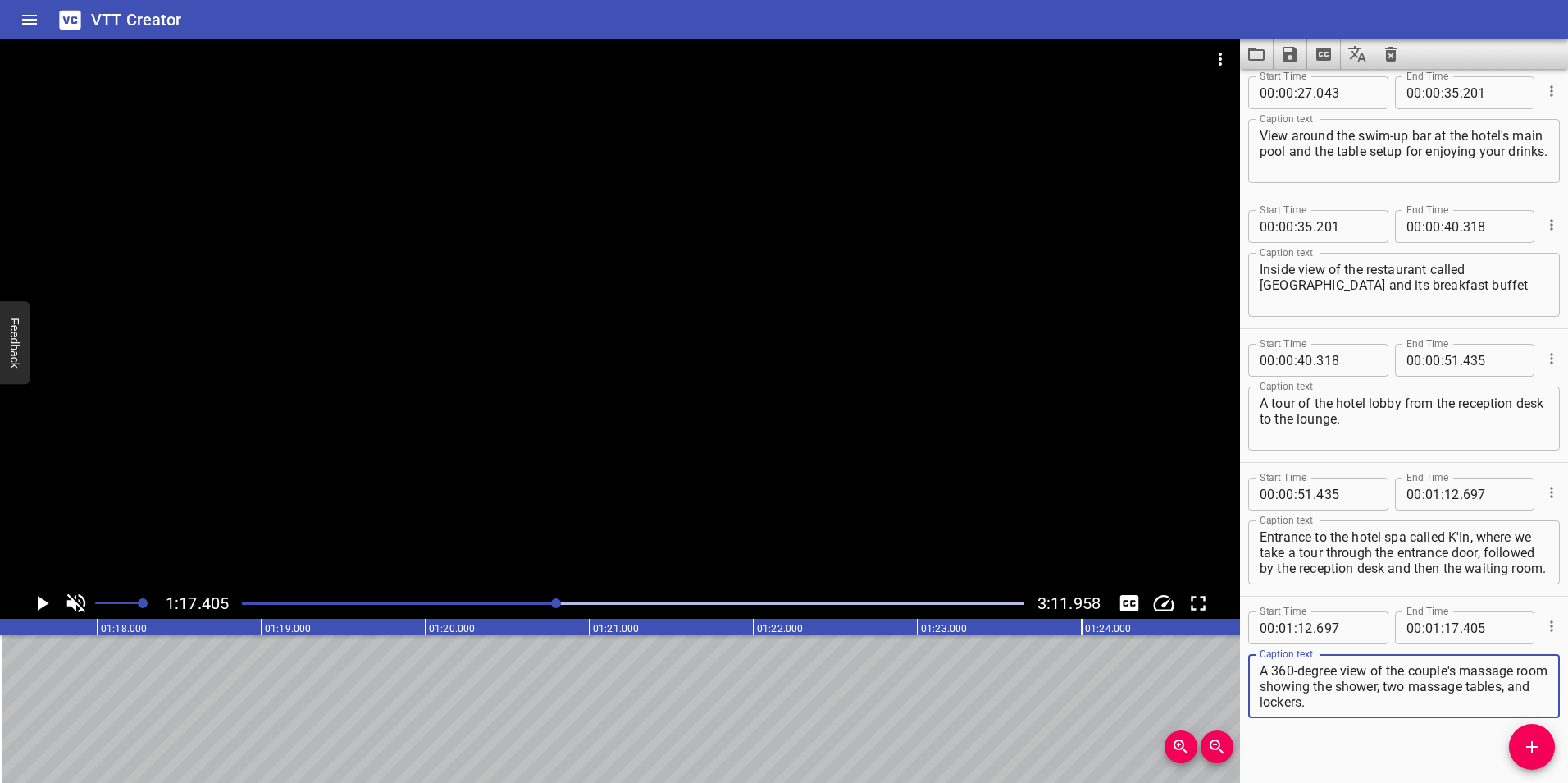
scroll to position [433, 0]
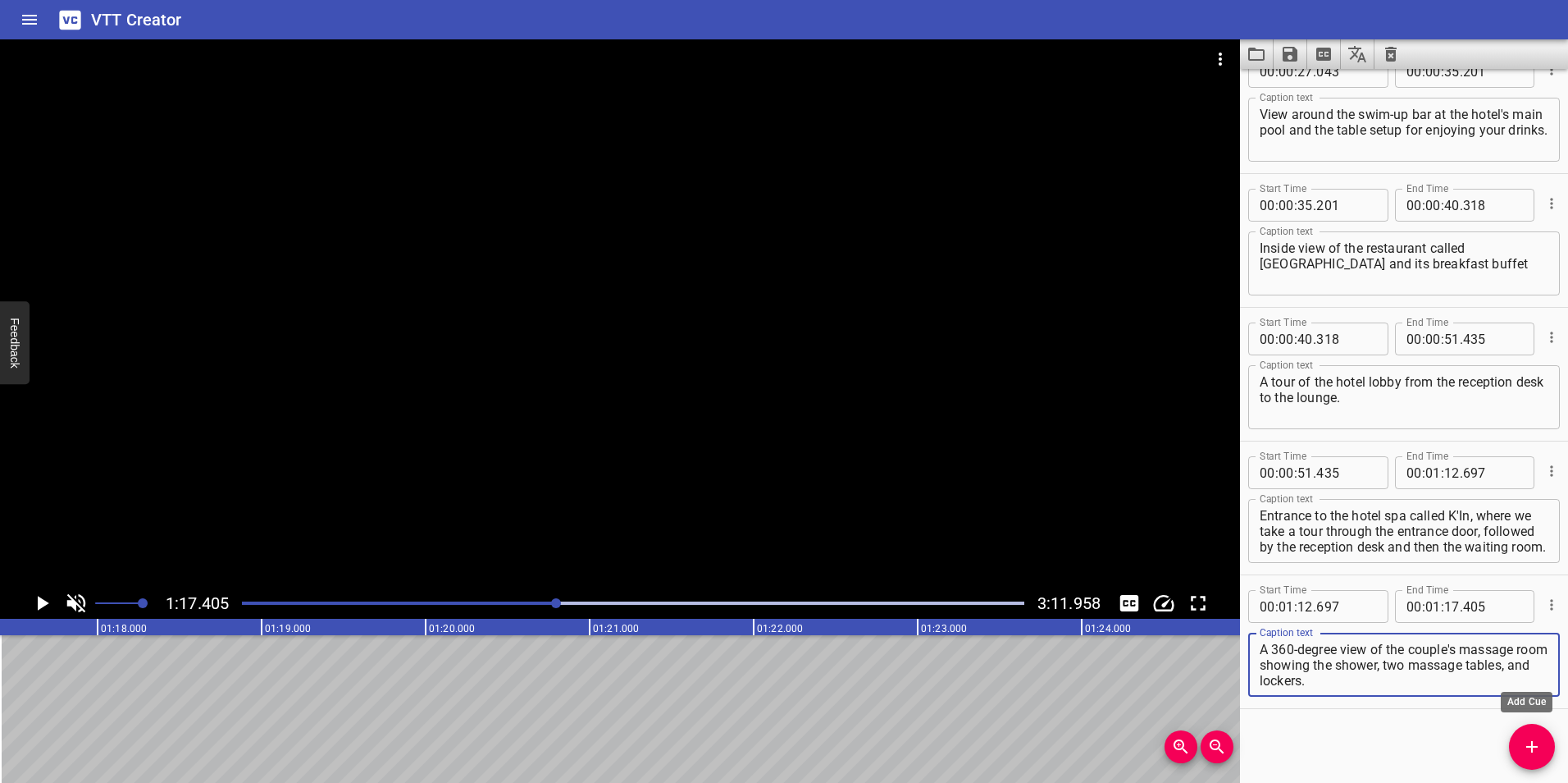
type textarea "A 360-degree view of the couple's massage room showing the shower, two massage …"
click at [1532, 741] on icon "Add Cue" at bounding box center [1532, 747] width 12 height 12
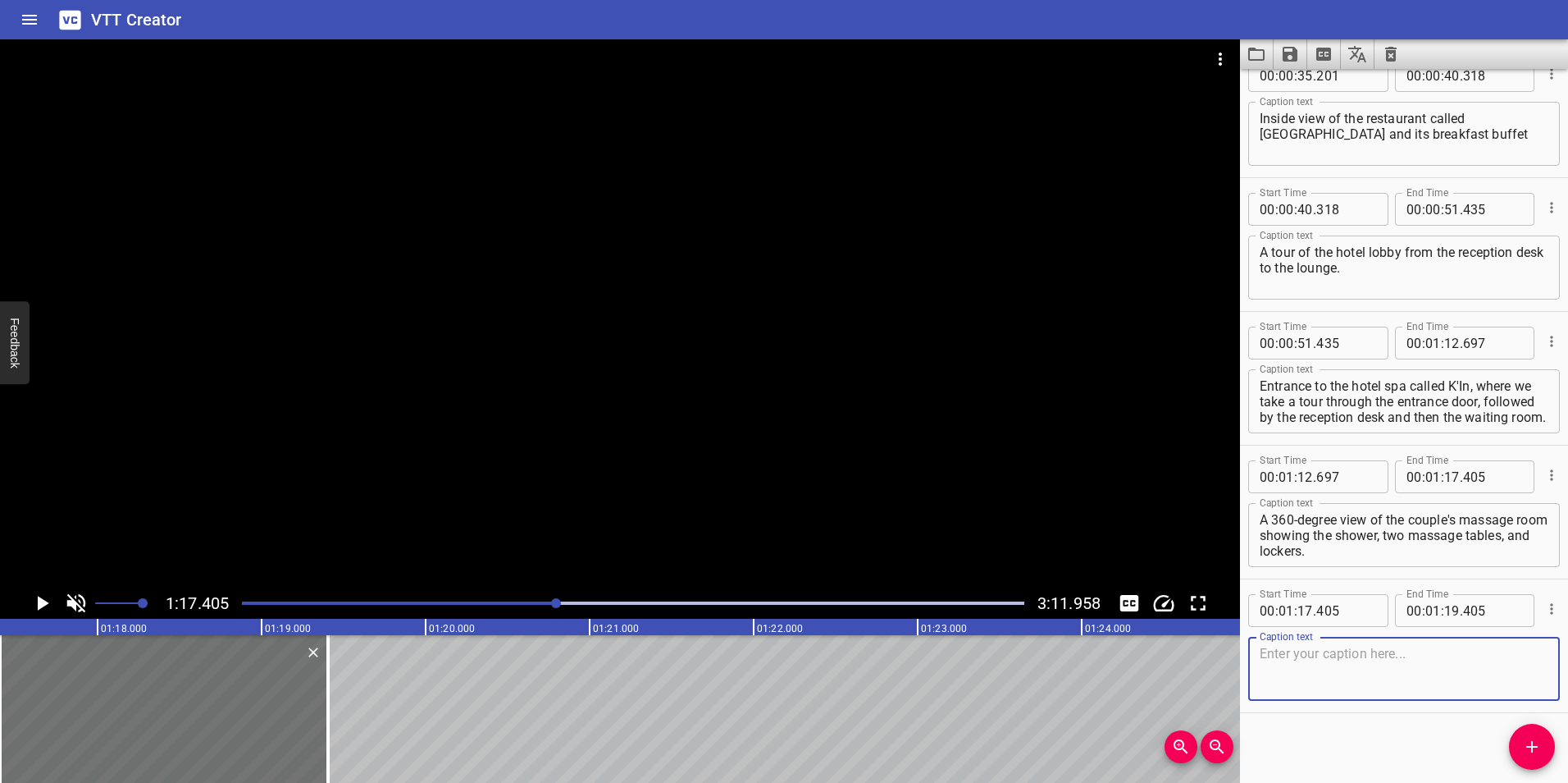
scroll to position [567, 0]
click at [39, 607] on icon "Play/Pause" at bounding box center [43, 603] width 12 height 15
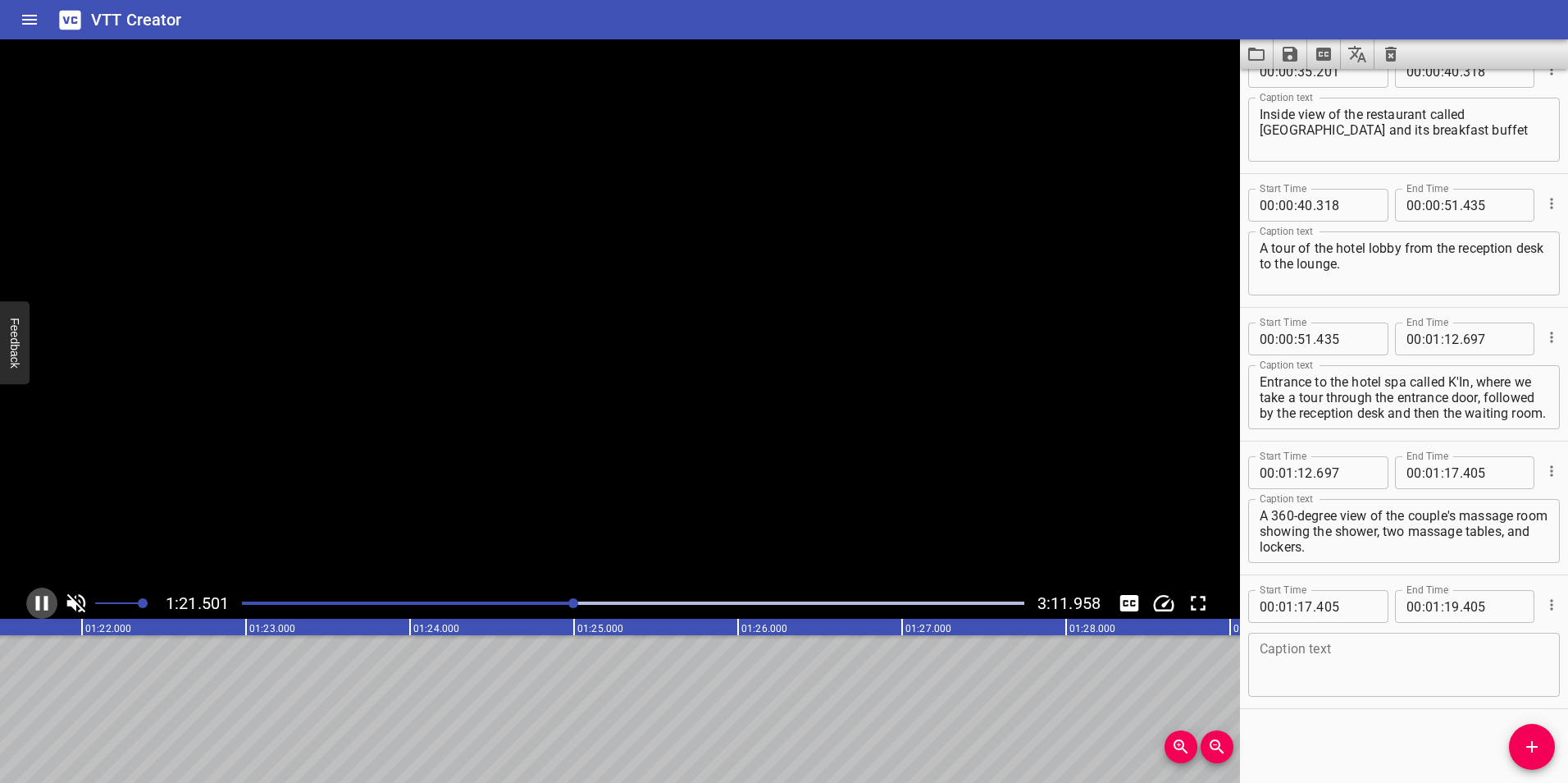
click at [39, 607] on icon "Play/Pause" at bounding box center [42, 603] width 12 height 15
click at [39, 607] on icon "Play/Pause" at bounding box center [43, 603] width 12 height 15
click at [39, 607] on icon "Play/Pause" at bounding box center [42, 603] width 12 height 15
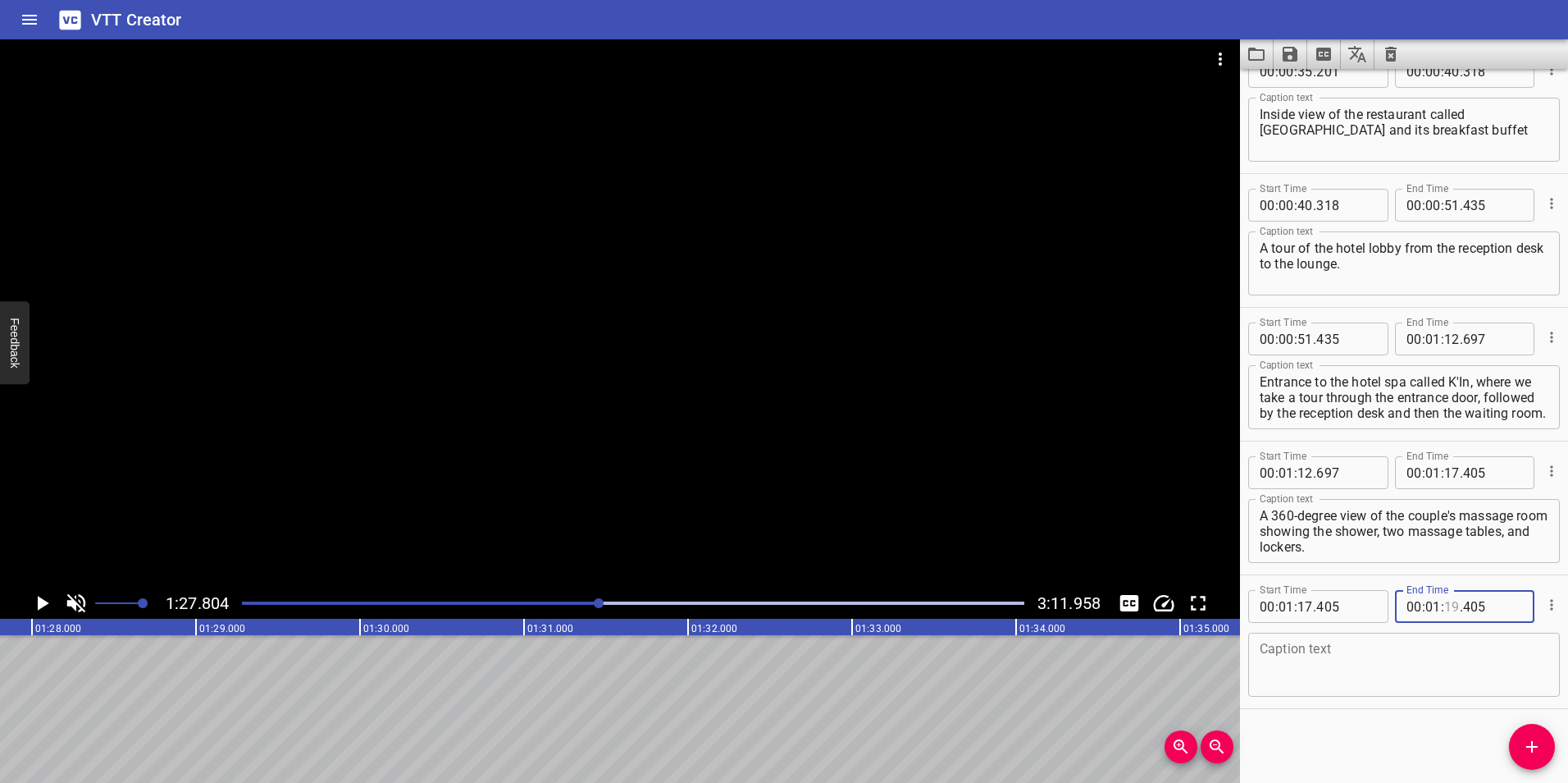
click at [1447, 607] on input "number" at bounding box center [1452, 606] width 16 height 33
type input "25"
type input "405"
click at [596, 604] on div at bounding box center [599, 603] width 10 height 10
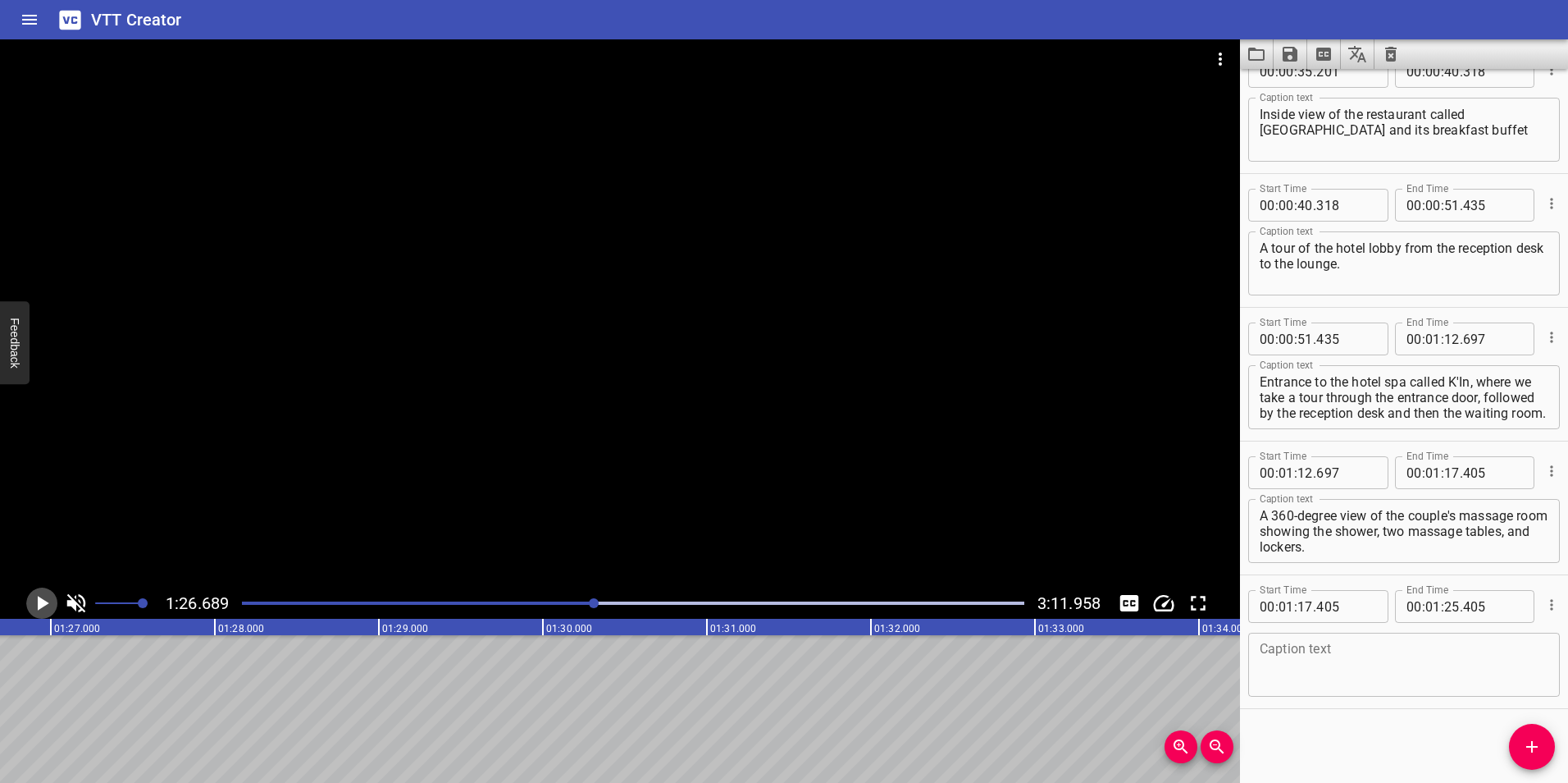
click at [42, 600] on icon "Play/Pause" at bounding box center [43, 603] width 12 height 15
click at [42, 600] on icon "Play/Pause" at bounding box center [41, 603] width 25 height 25
click at [1484, 600] on input "number" at bounding box center [1493, 606] width 60 height 33
type input "405"
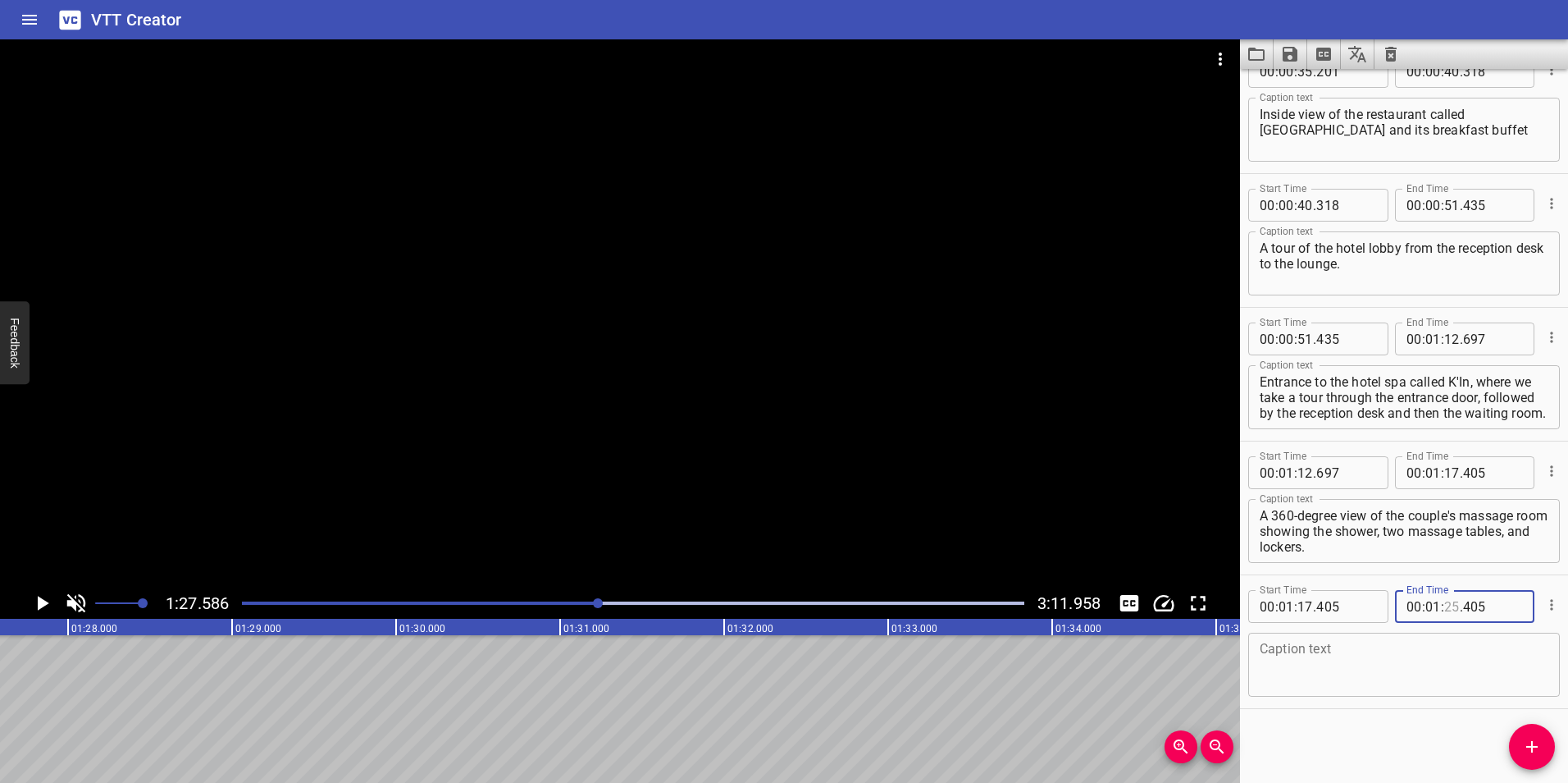
click at [1450, 605] on input "number" at bounding box center [1452, 606] width 16 height 33
type input "26"
type input "9"
type input "405"
type input "26"
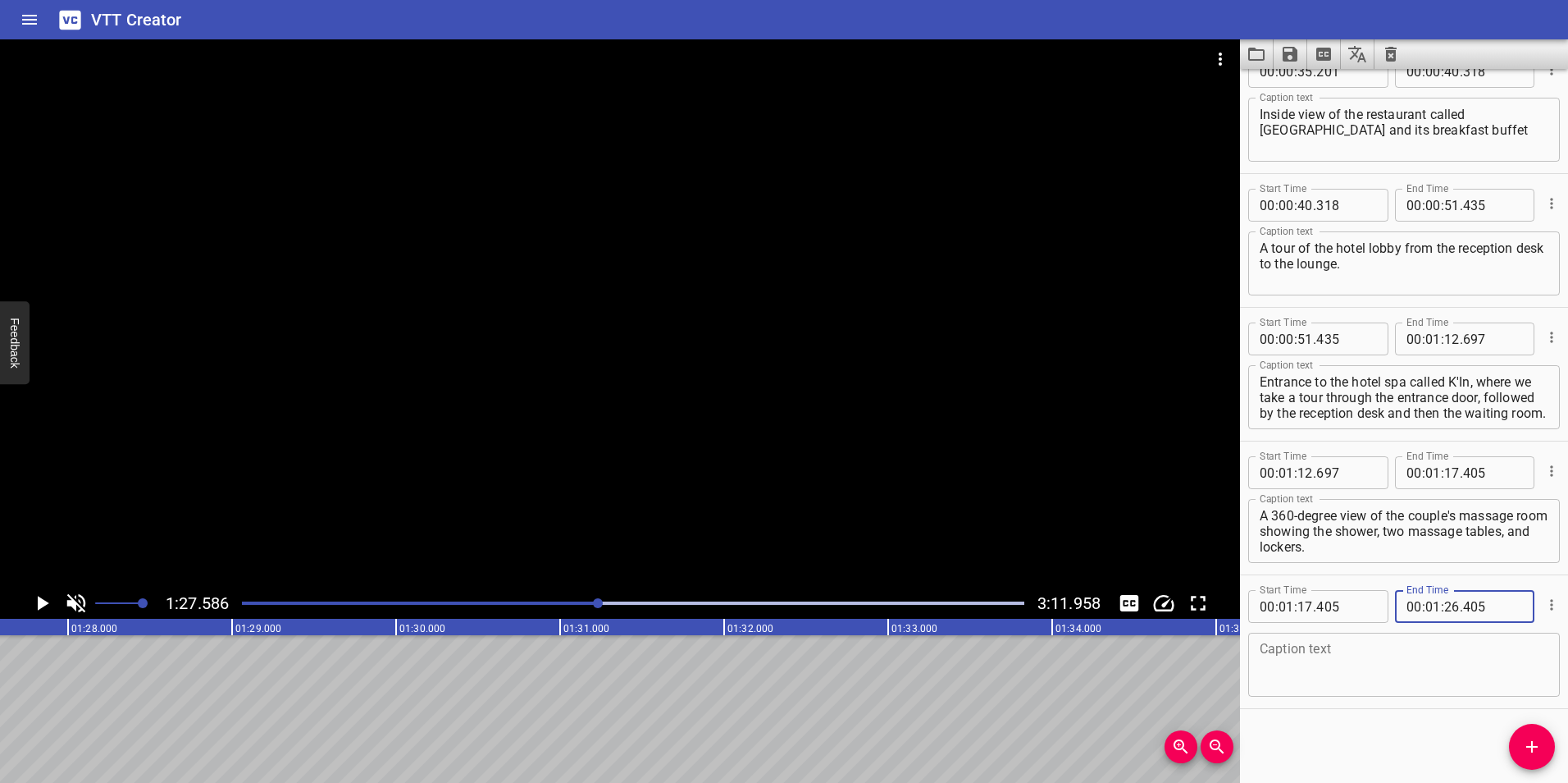
click at [596, 601] on div at bounding box center [598, 603] width 10 height 10
click at [43, 603] on icon "Play/Pause" at bounding box center [43, 603] width 12 height 15
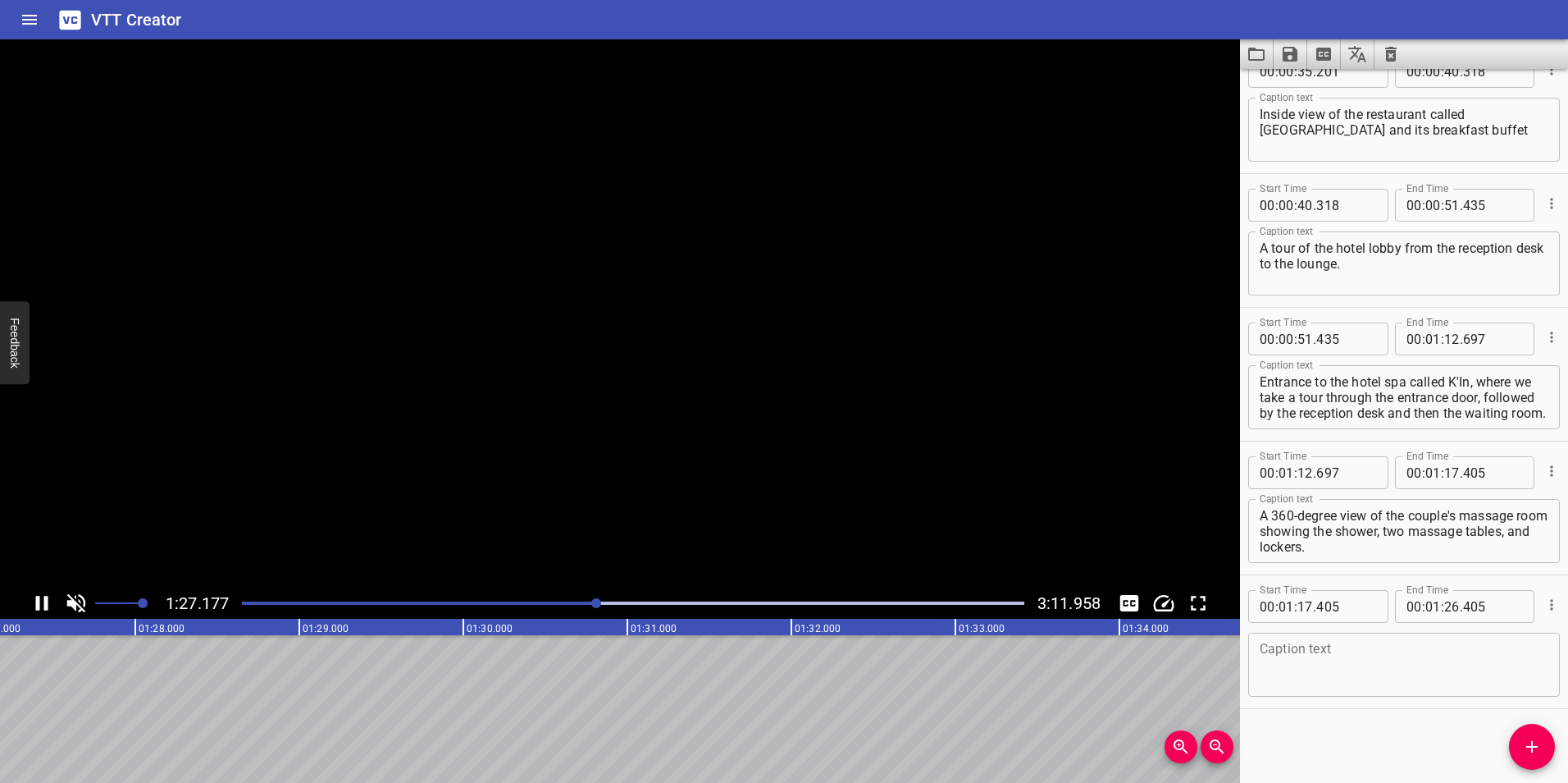
click at [43, 603] on icon "Play/Pause" at bounding box center [41, 603] width 25 height 25
click at [1448, 602] on input "number" at bounding box center [1452, 606] width 16 height 33
type input "27"
type input "364"
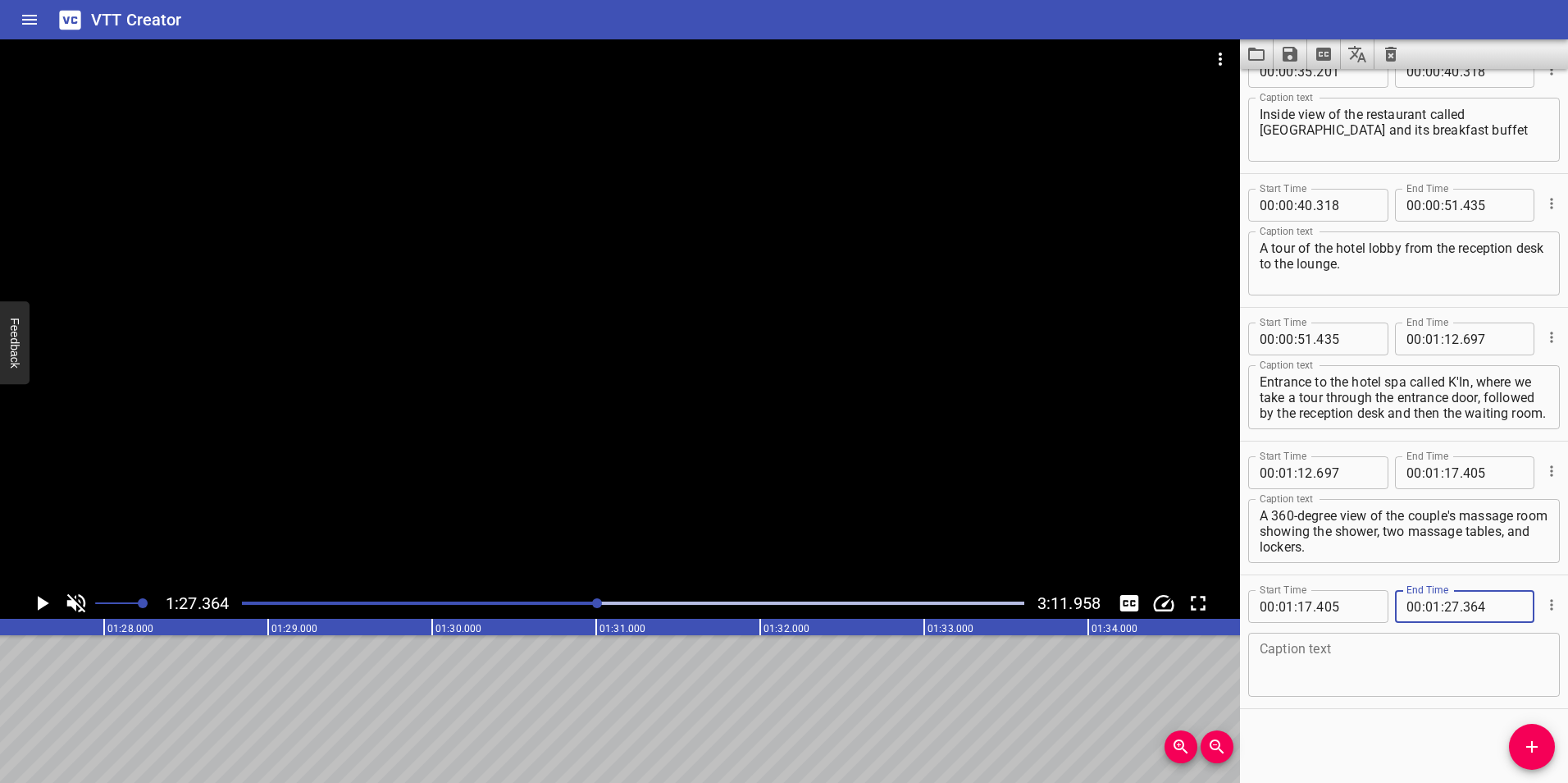
click at [1360, 652] on textarea at bounding box center [1404, 664] width 289 height 46
click at [1360, 665] on textarea at bounding box center [1404, 664] width 289 height 46
paste textarea "A camera tour of the entrance to the hotel's fitness center shows elliptical tr…"
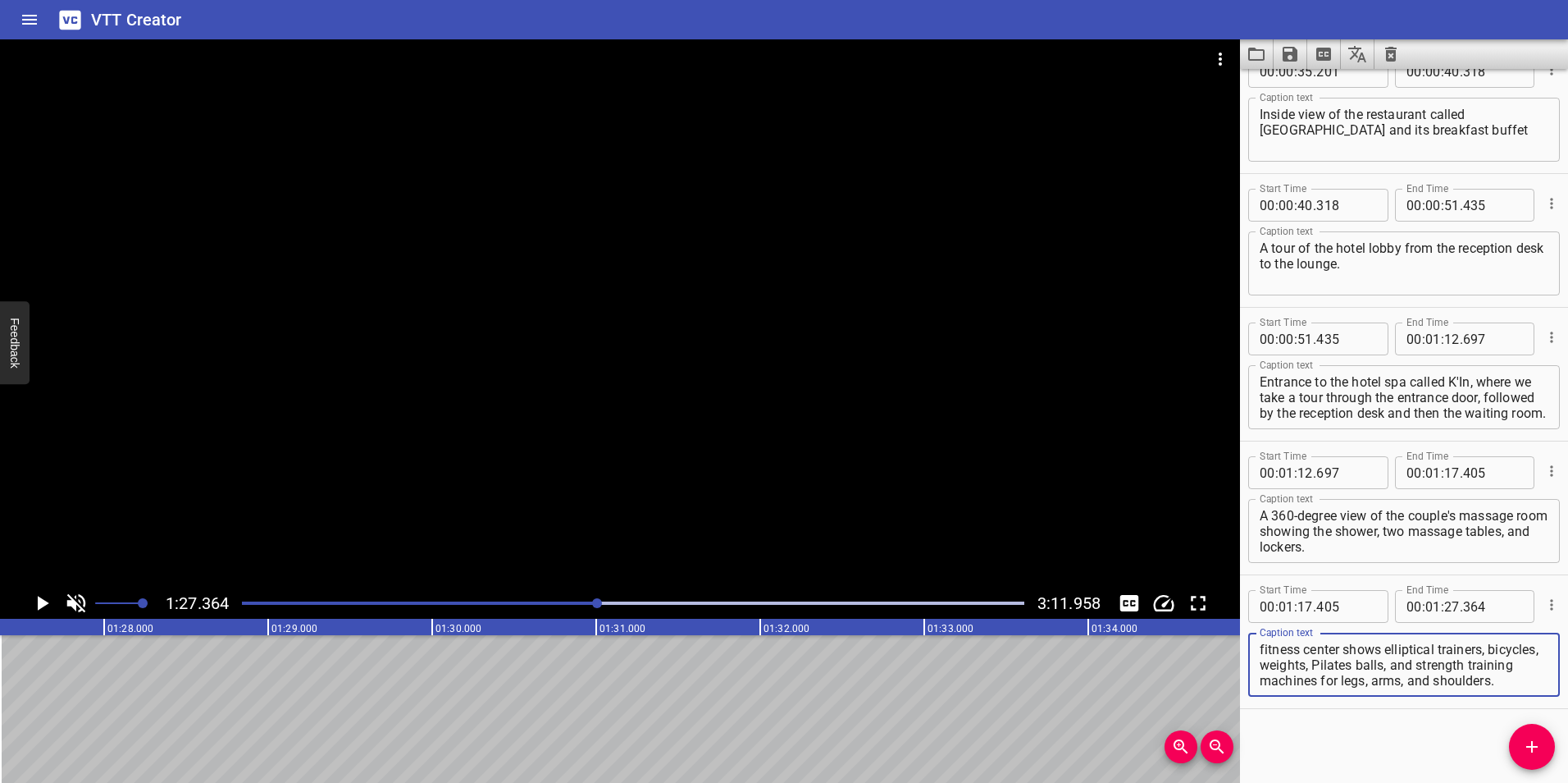
scroll to position [0, 0]
click at [1343, 665] on textarea "A camera tour of the entrance to the hotel's fitness center shows elliptical tr…" at bounding box center [1404, 664] width 289 height 46
type textarea "A camera tour of the entrance to the hotel's fitness center. Shows elliptical t…"
click at [1524, 751] on icon "Add Cue" at bounding box center [1532, 747] width 20 height 20
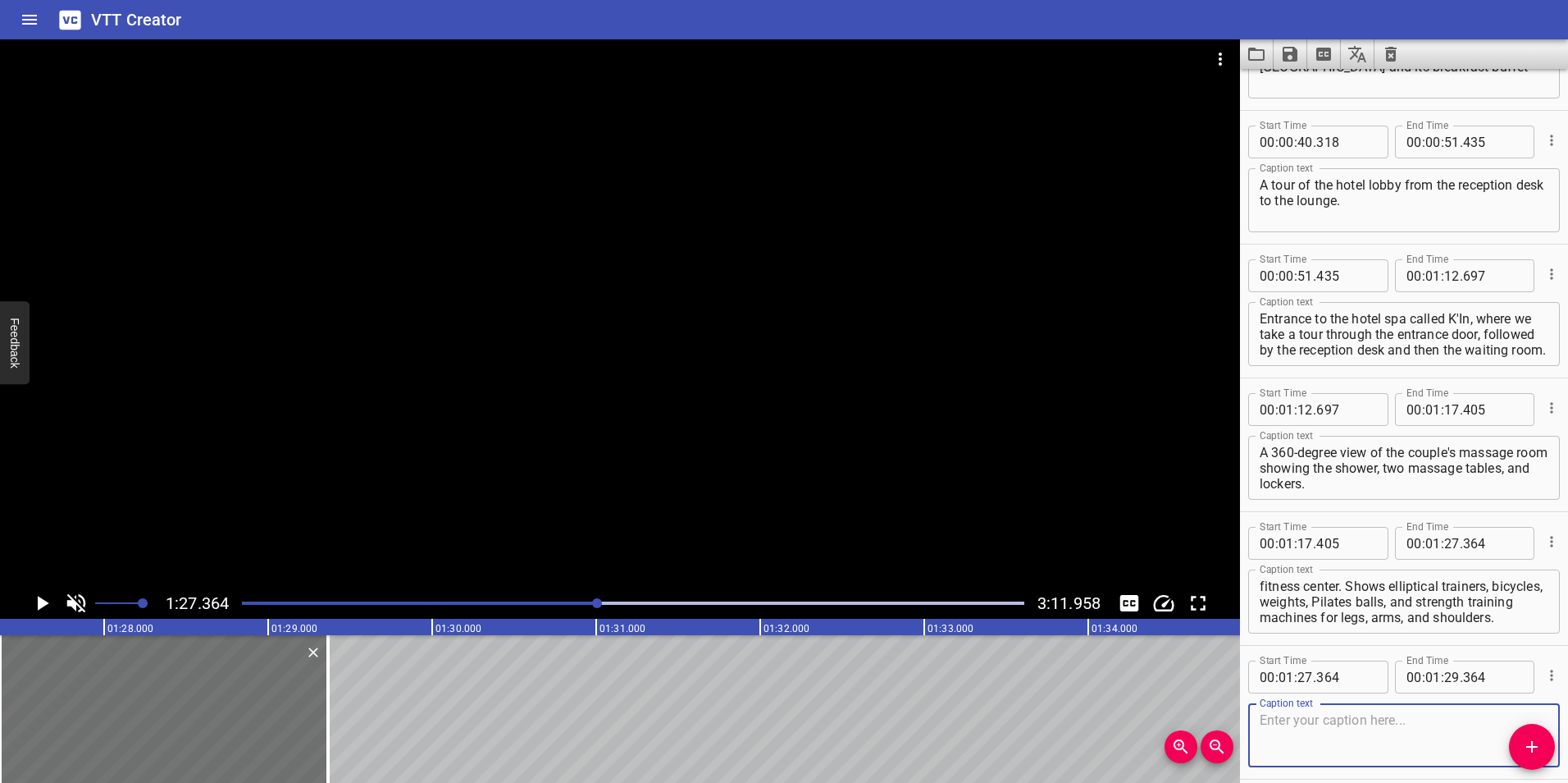
scroll to position [701, 0]
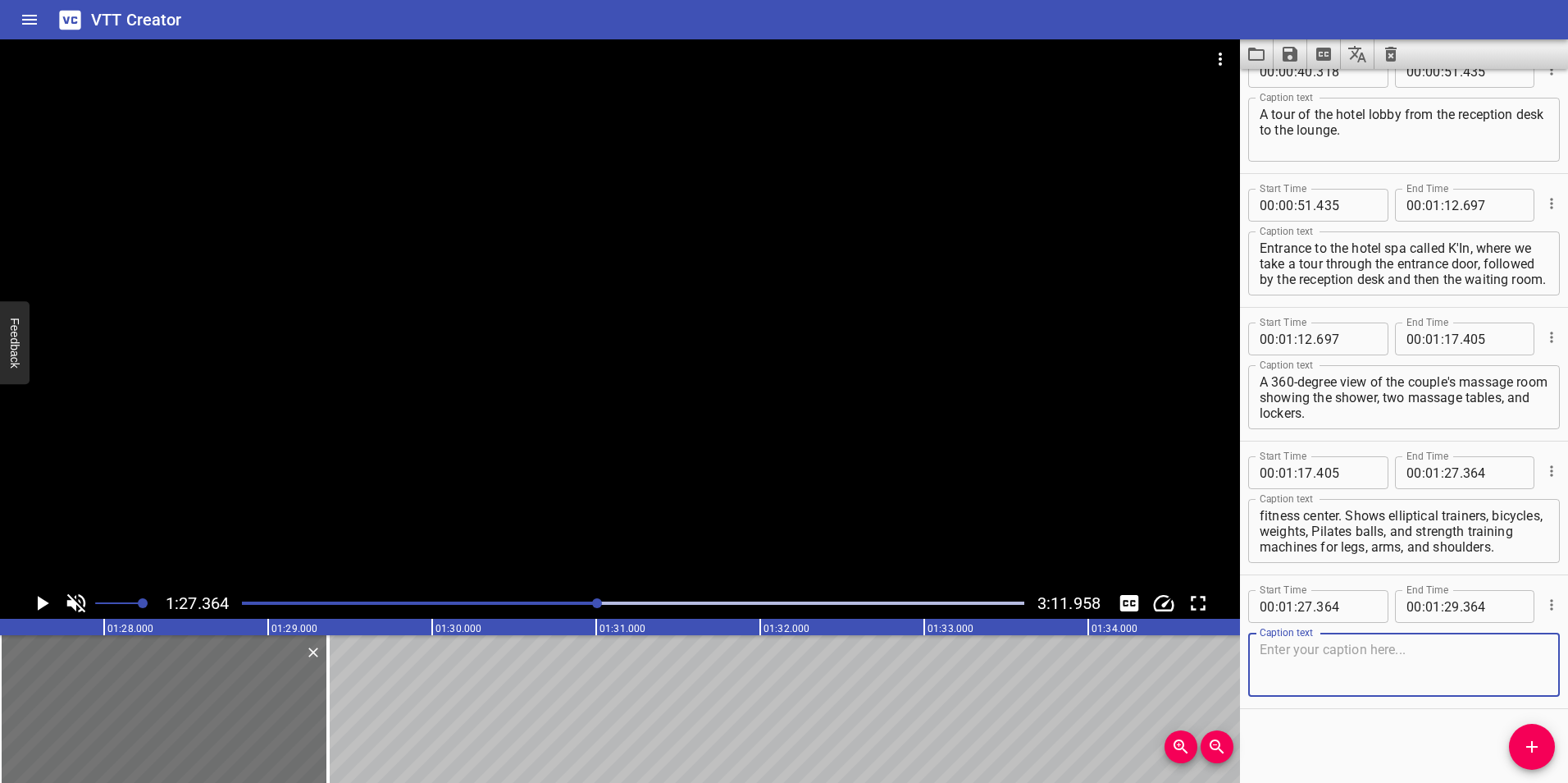
click at [36, 602] on icon "Play/Pause" at bounding box center [41, 603] width 25 height 25
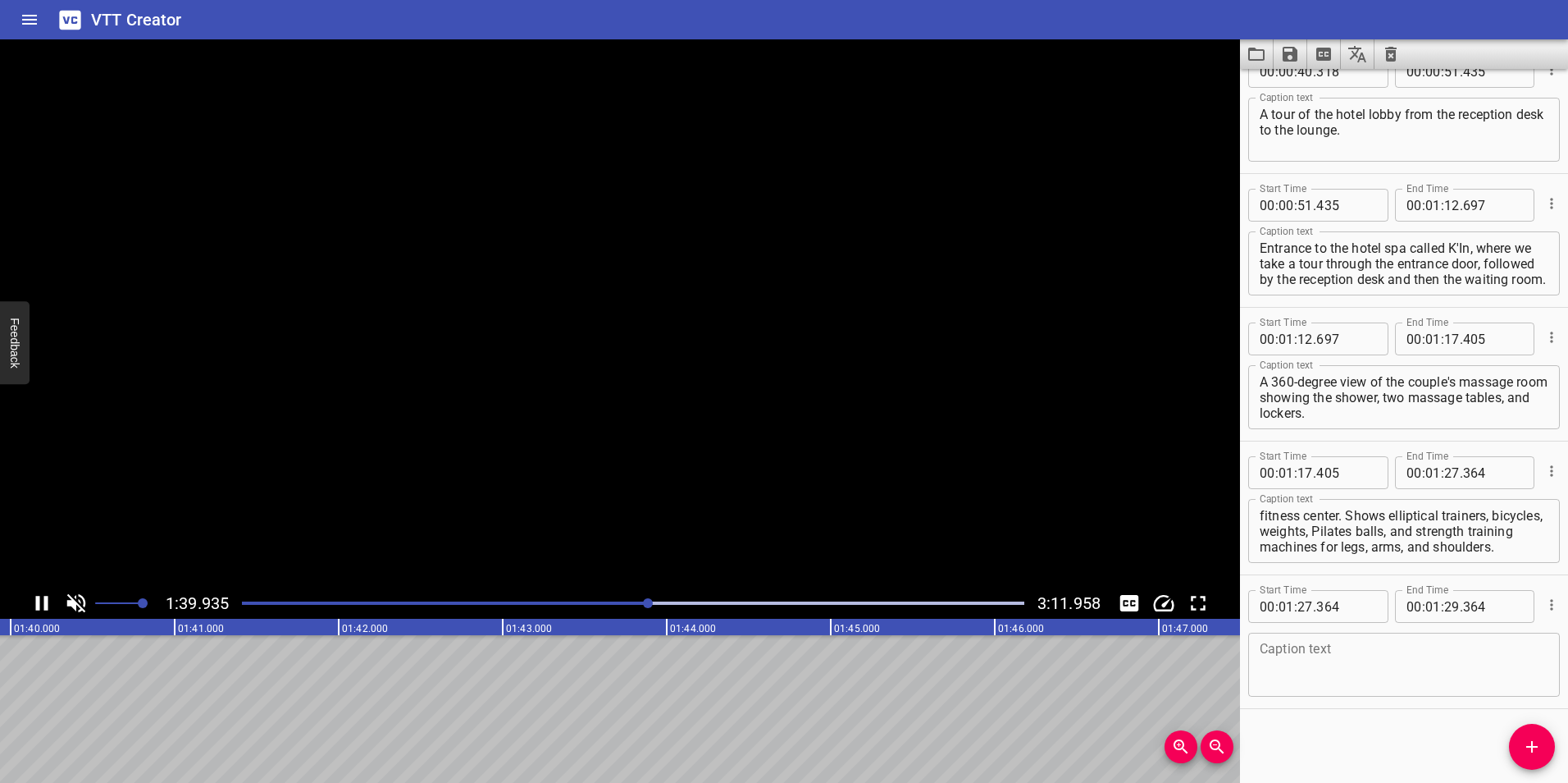
click at [36, 602] on icon "Play/Pause" at bounding box center [41, 603] width 25 height 25
click at [1446, 602] on input "number" at bounding box center [1452, 606] width 16 height 33
type input "40"
click at [1466, 608] on input "number" at bounding box center [1493, 606] width 60 height 33
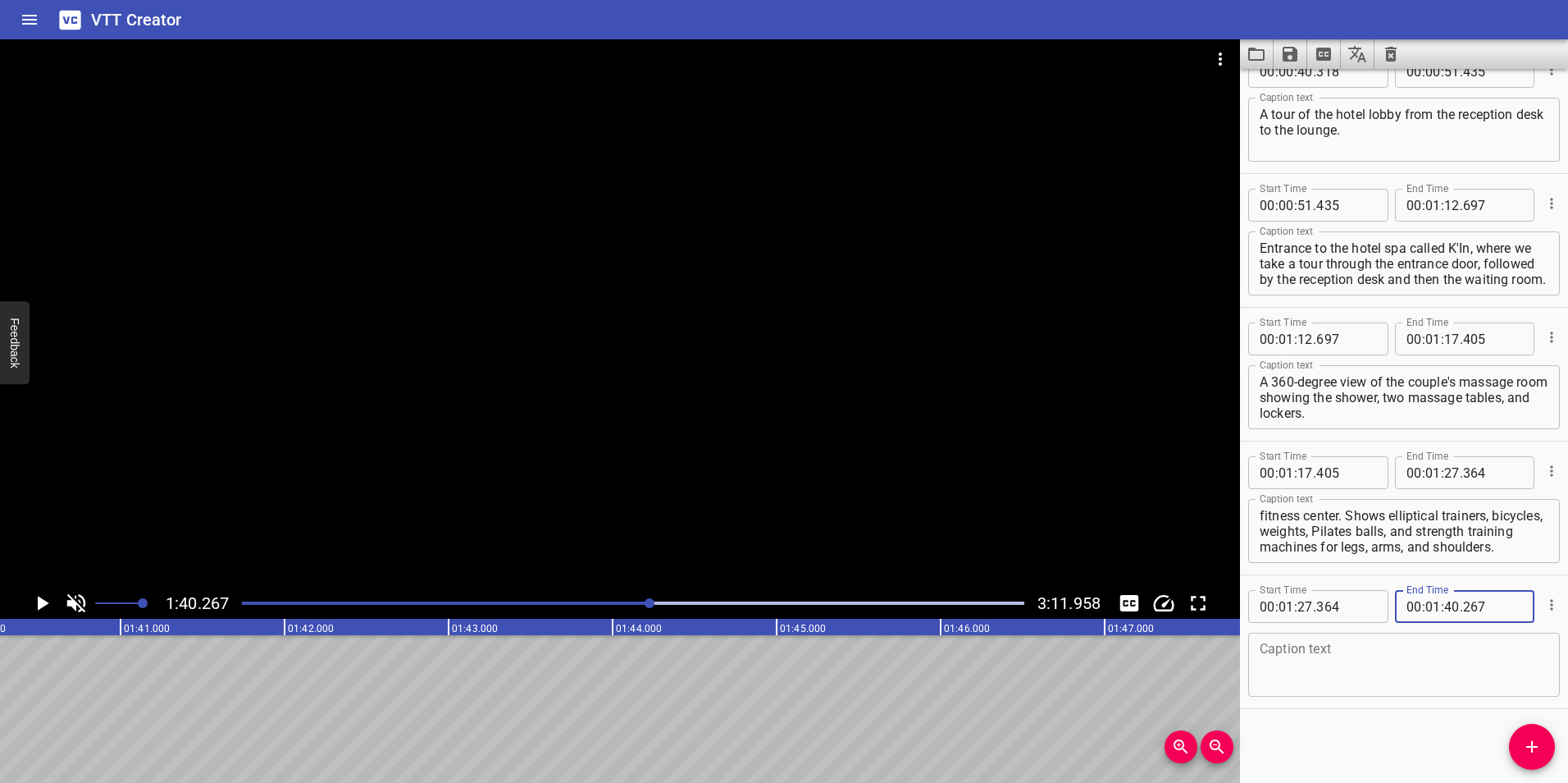
type input "267"
click at [1359, 649] on textarea at bounding box center [1404, 664] width 289 height 46
click at [1273, 650] on textarea at bounding box center [1404, 664] width 289 height 46
paste textarea "A 360-degree tour of the souvenir and beachwear store."
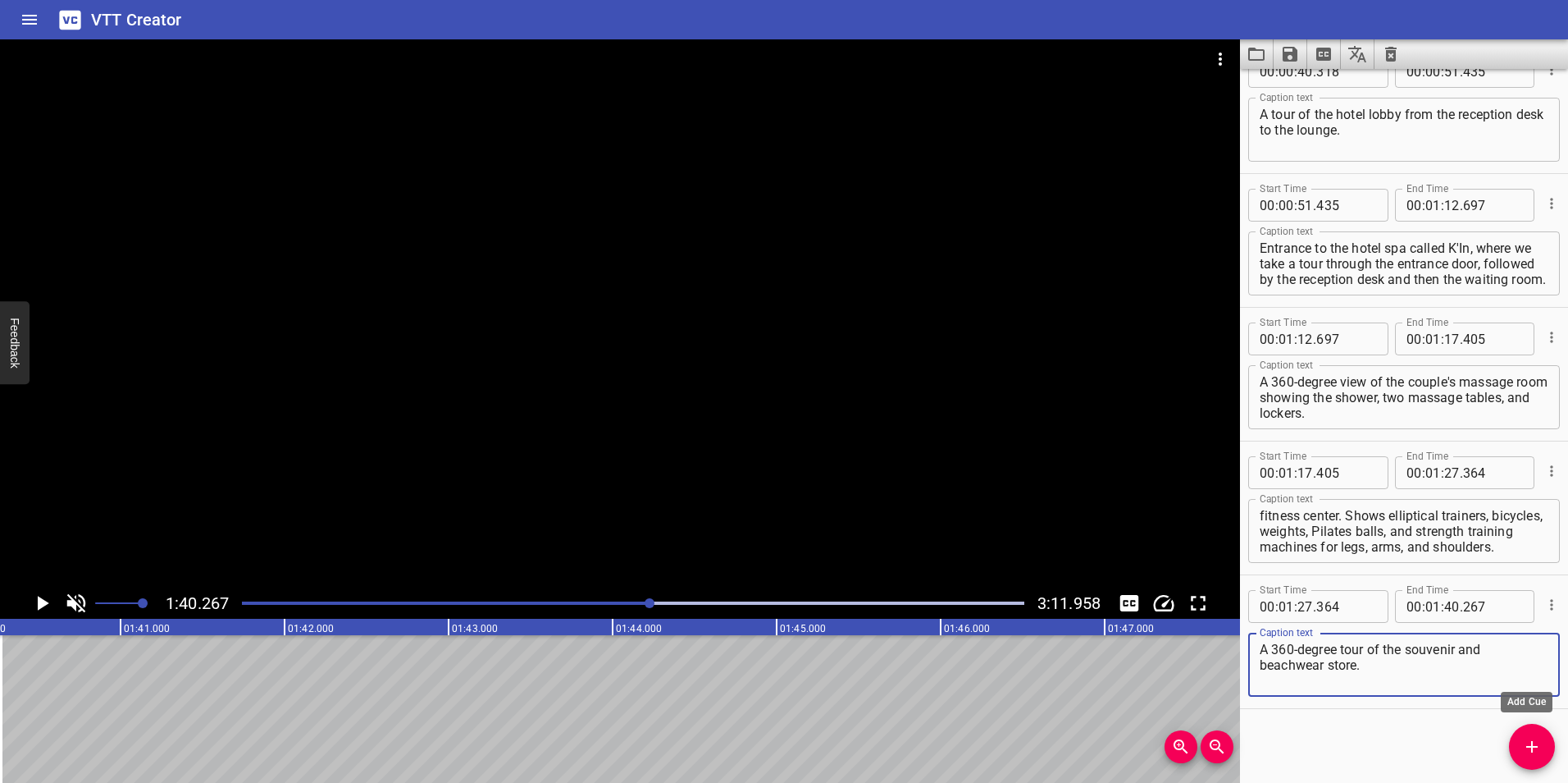
type textarea "A 360-degree tour of the souvenir and beachwear store."
click at [1531, 740] on icon "Add Cue" at bounding box center [1532, 747] width 20 height 20
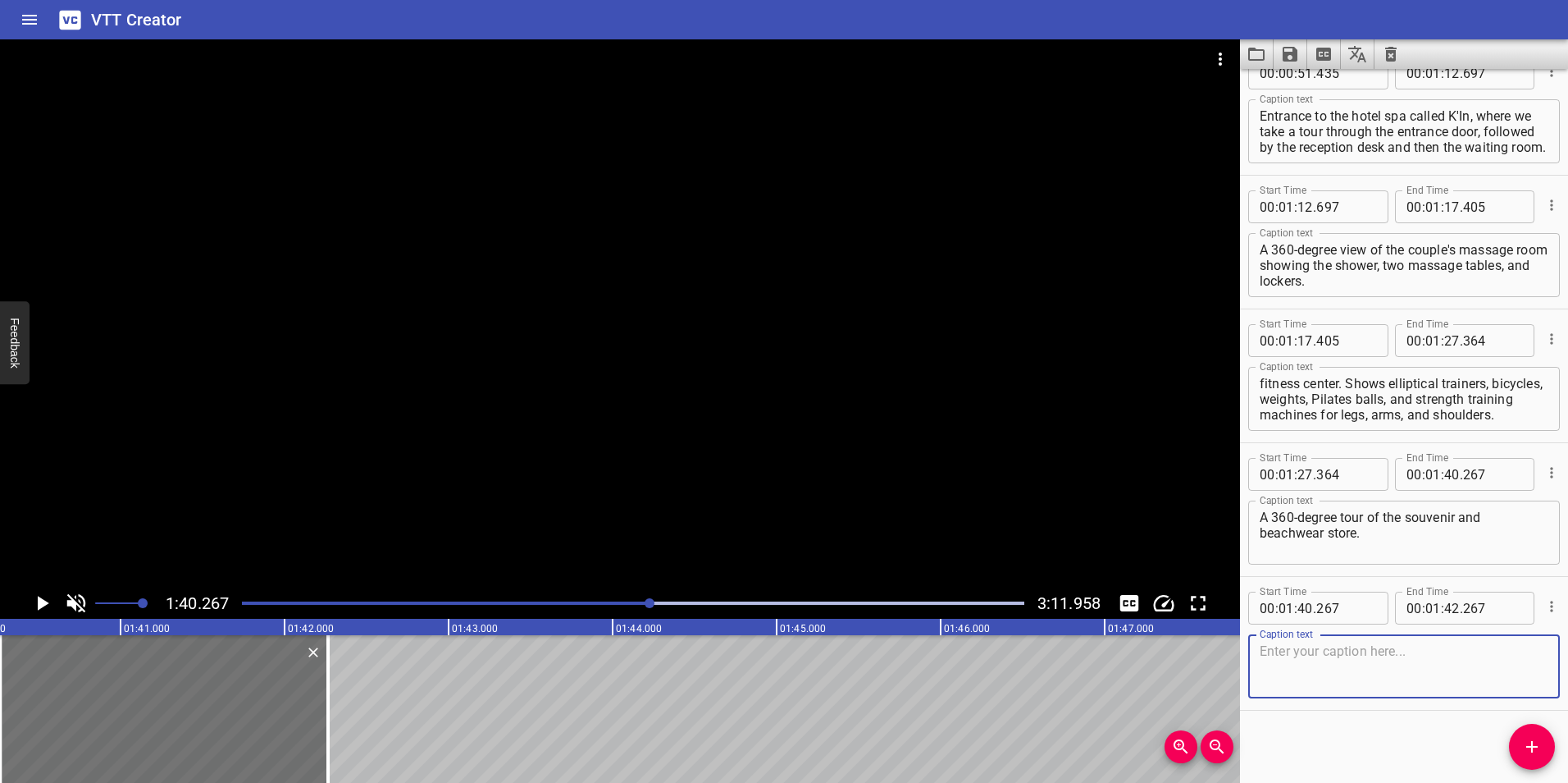
scroll to position [834, 0]
click at [1352, 651] on textarea at bounding box center [1404, 664] width 289 height 46
paste textarea "A 360-degree tour of the souvenir and beachwear store."
drag, startPoint x: 1379, startPoint y: 673, endPoint x: 1252, endPoint y: 654, distance: 128.4
click at [1252, 654] on div "A 360-degree tour of the souvenir and beachwear store. Caption text" at bounding box center [1404, 664] width 311 height 64
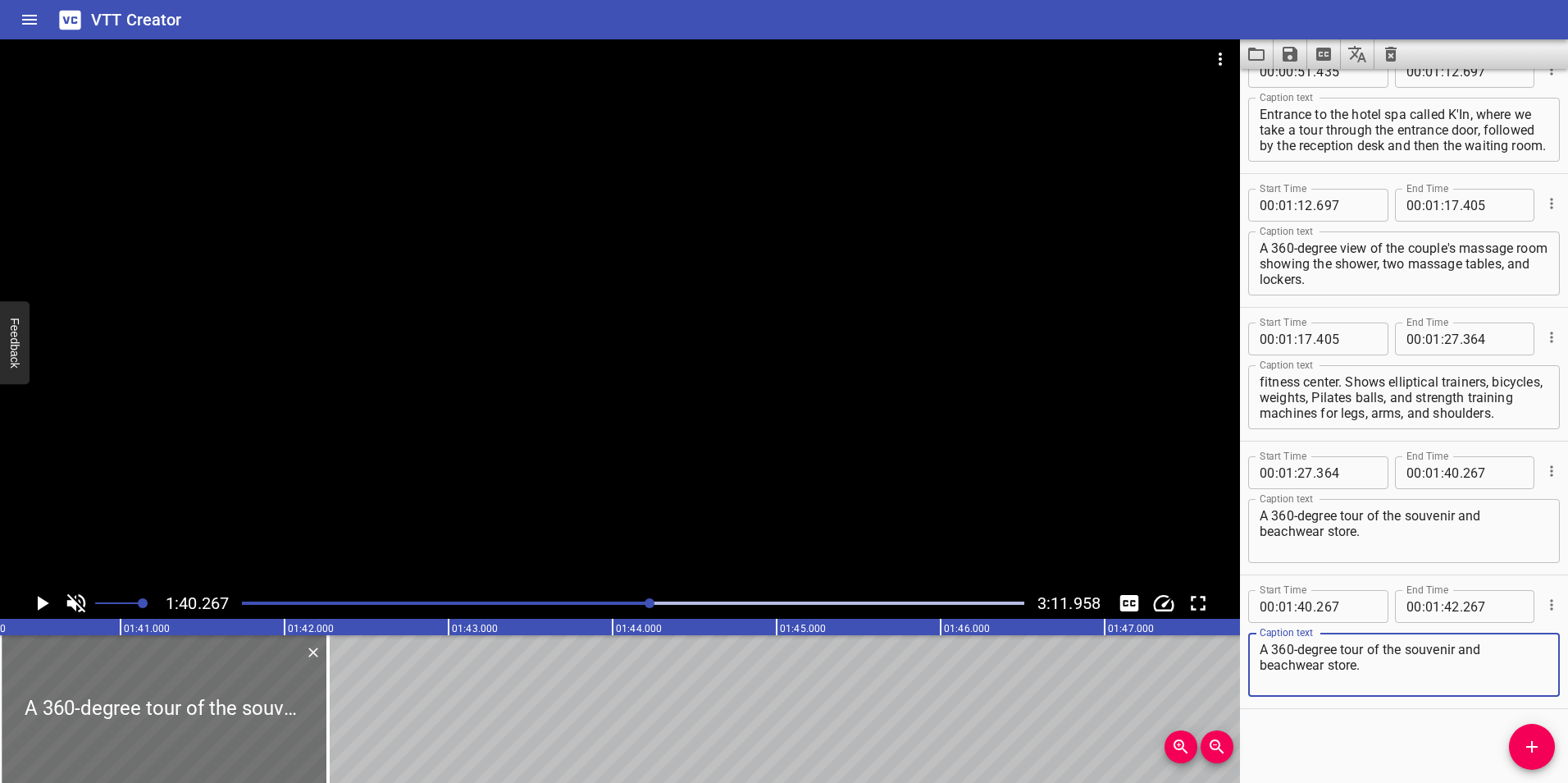
paste textarea "shot"
type textarea "A 360-degree shot of the souvenir and beachwear store."
click at [1346, 711] on div "Start Time 00 : 00 : 00 . 000 Start Time End Time 00 : 00 : 09 . 000 End Time C…" at bounding box center [1404, 426] width 328 height 714
click at [1524, 746] on icon "Add Cue" at bounding box center [1532, 747] width 20 height 20
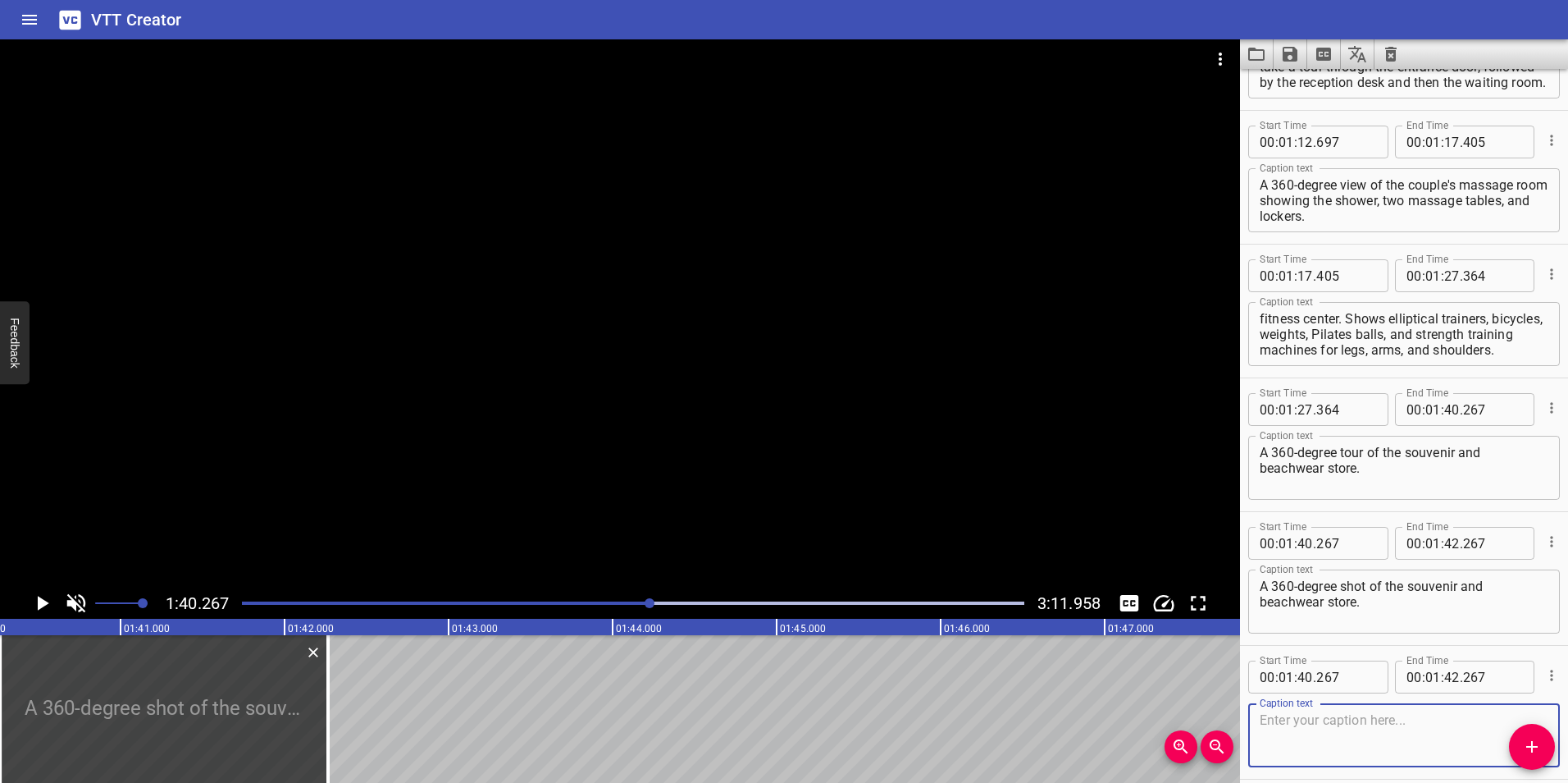
scroll to position [969, 0]
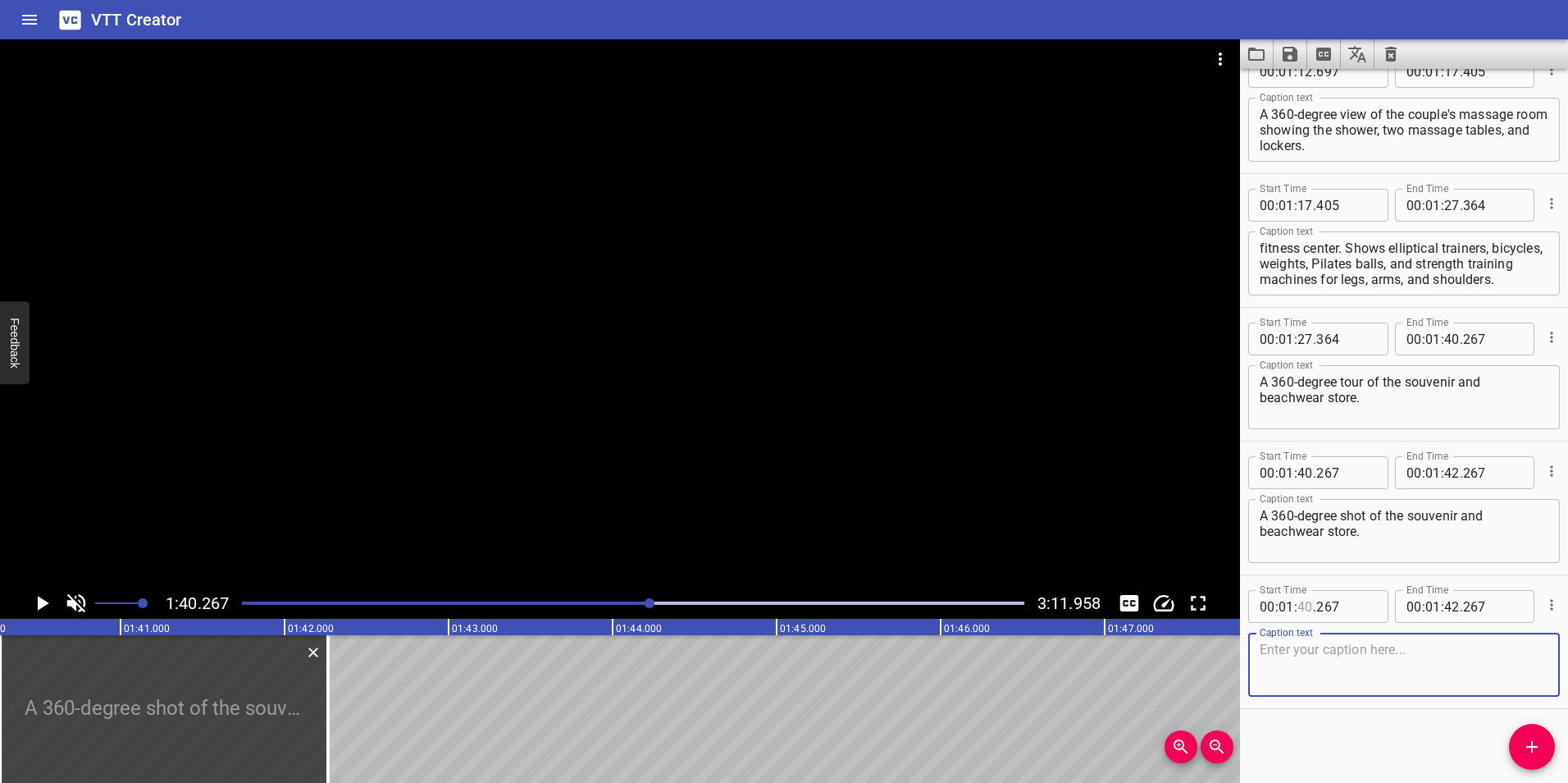
click at [1302, 604] on input "number" at bounding box center [1305, 606] width 16 height 33
type input "42"
click at [1340, 607] on input "number" at bounding box center [1346, 606] width 60 height 33
type input "267"
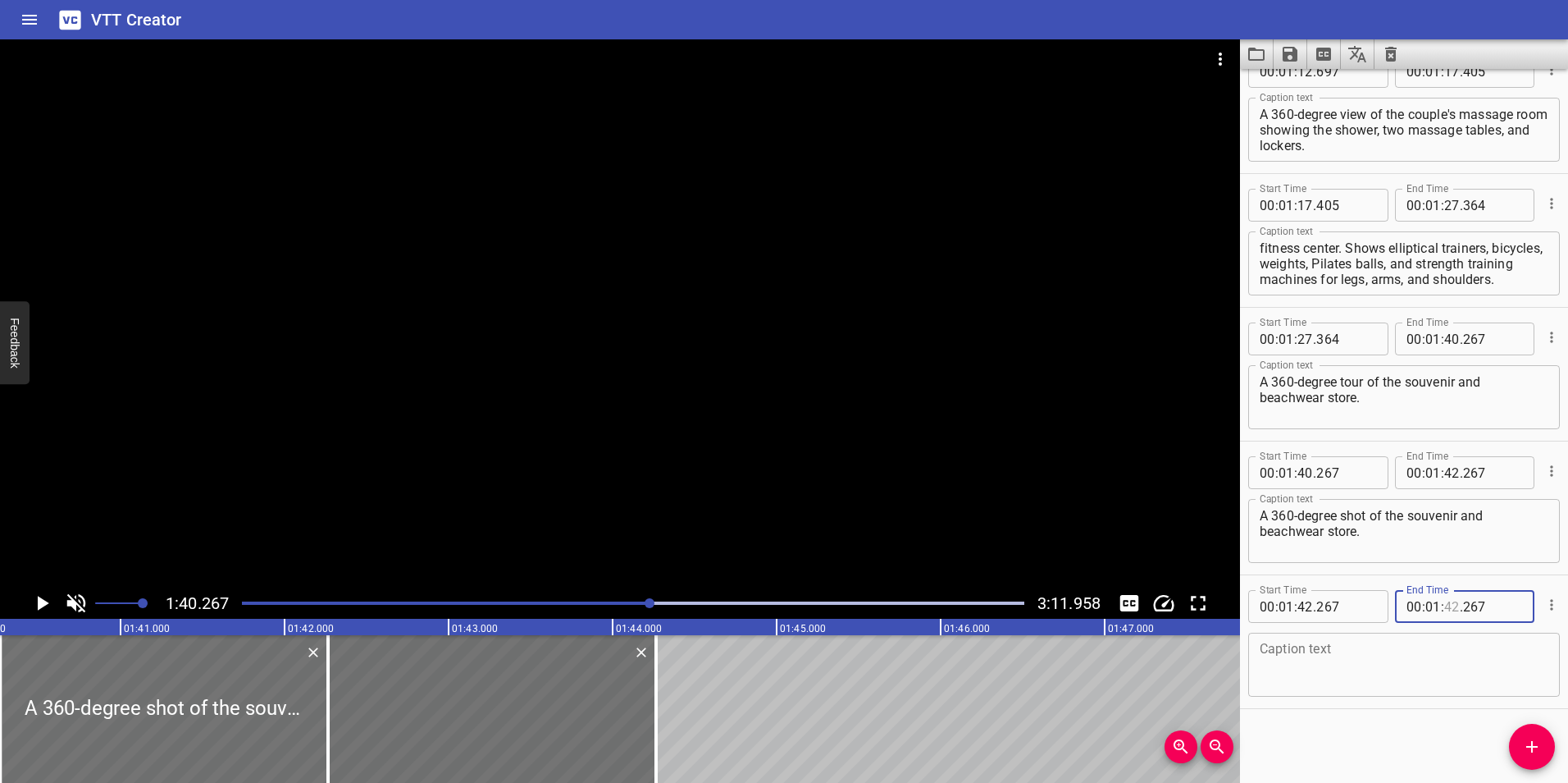
click at [1446, 611] on input "number" at bounding box center [1452, 606] width 16 height 33
type input "42"
click at [38, 599] on icon "Play/Pause" at bounding box center [43, 603] width 12 height 15
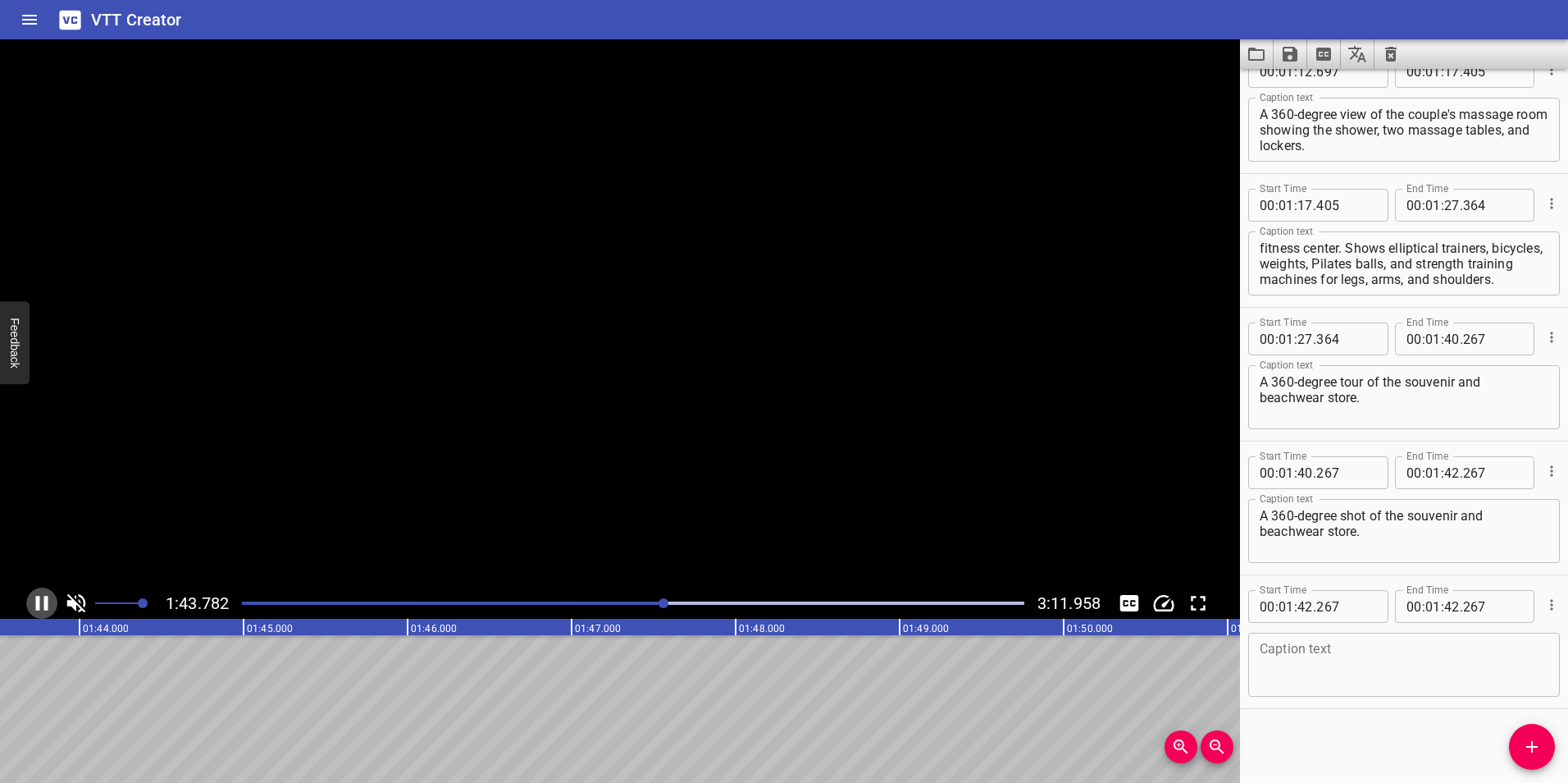
click at [38, 599] on icon "Play/Pause" at bounding box center [42, 603] width 12 height 15
click at [35, 599] on icon "Play/Pause" at bounding box center [41, 603] width 25 height 25
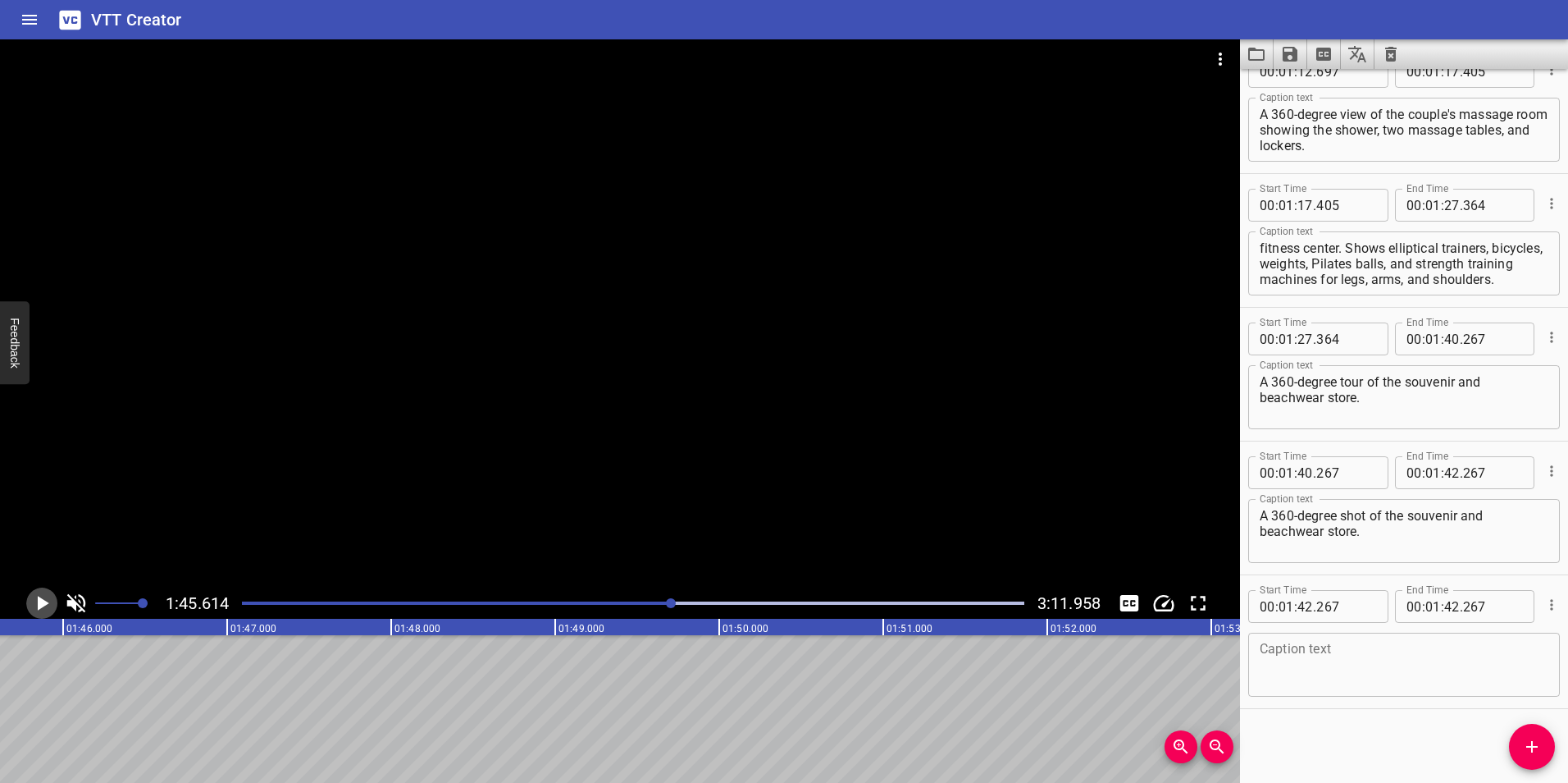
click at [35, 599] on icon "Play/Pause" at bounding box center [41, 603] width 25 height 25
click at [1446, 477] on input "number" at bounding box center [1452, 473] width 16 height 33
type input "53"
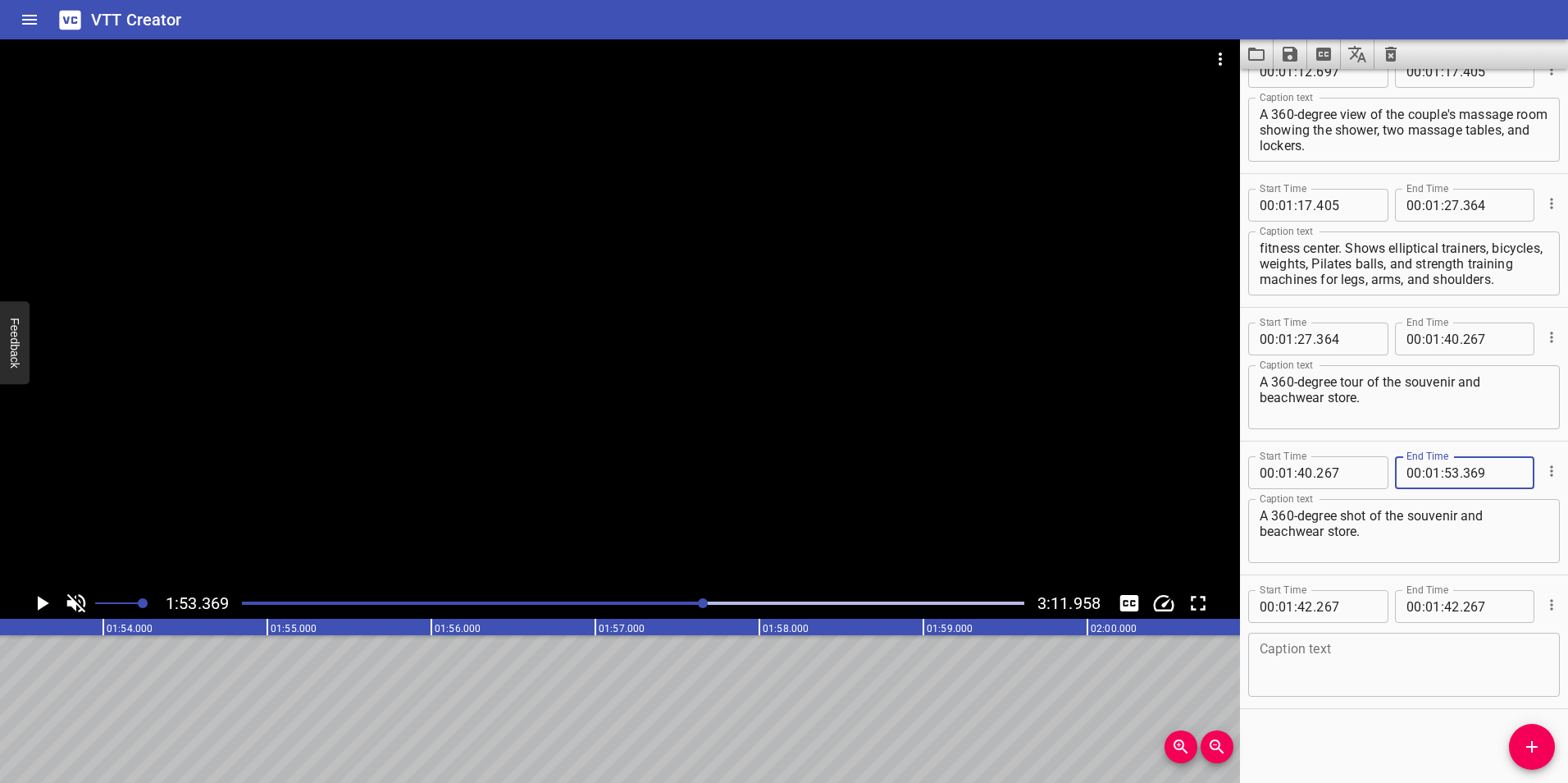
type input "369"
click at [1438, 534] on textarea "A 360-degree shot of the souvenir and beachwear store." at bounding box center [1404, 531] width 289 height 46
drag, startPoint x: 1423, startPoint y: 536, endPoint x: 1261, endPoint y: 512, distance: 163.8
click at [1261, 512] on textarea "A 360-degree shot of the souvenir and beachwear store." at bounding box center [1404, 531] width 289 height 46
click at [694, 602] on div "Play progress" at bounding box center [313, 603] width 783 height 3
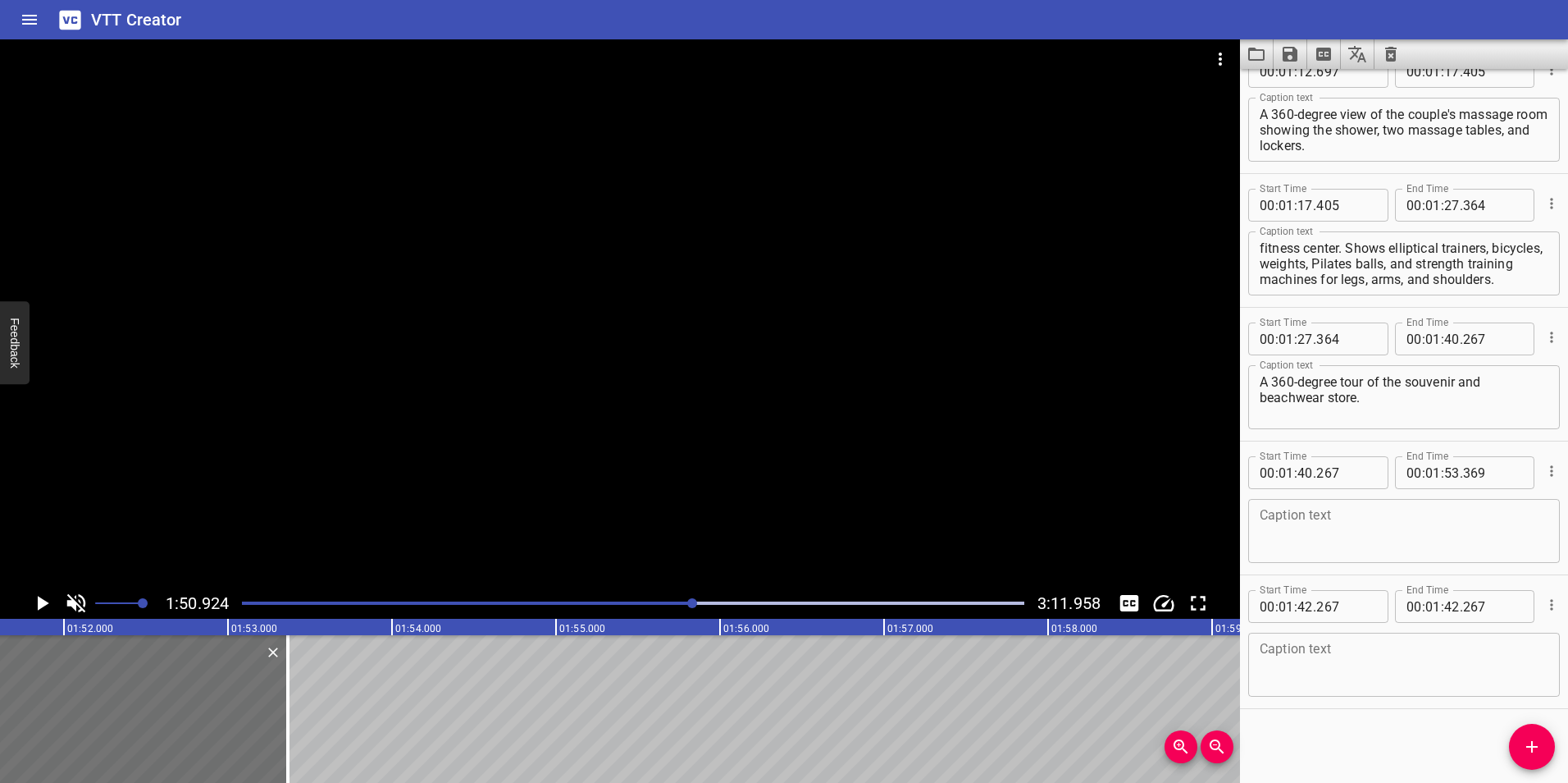
scroll to position [0, 18197]
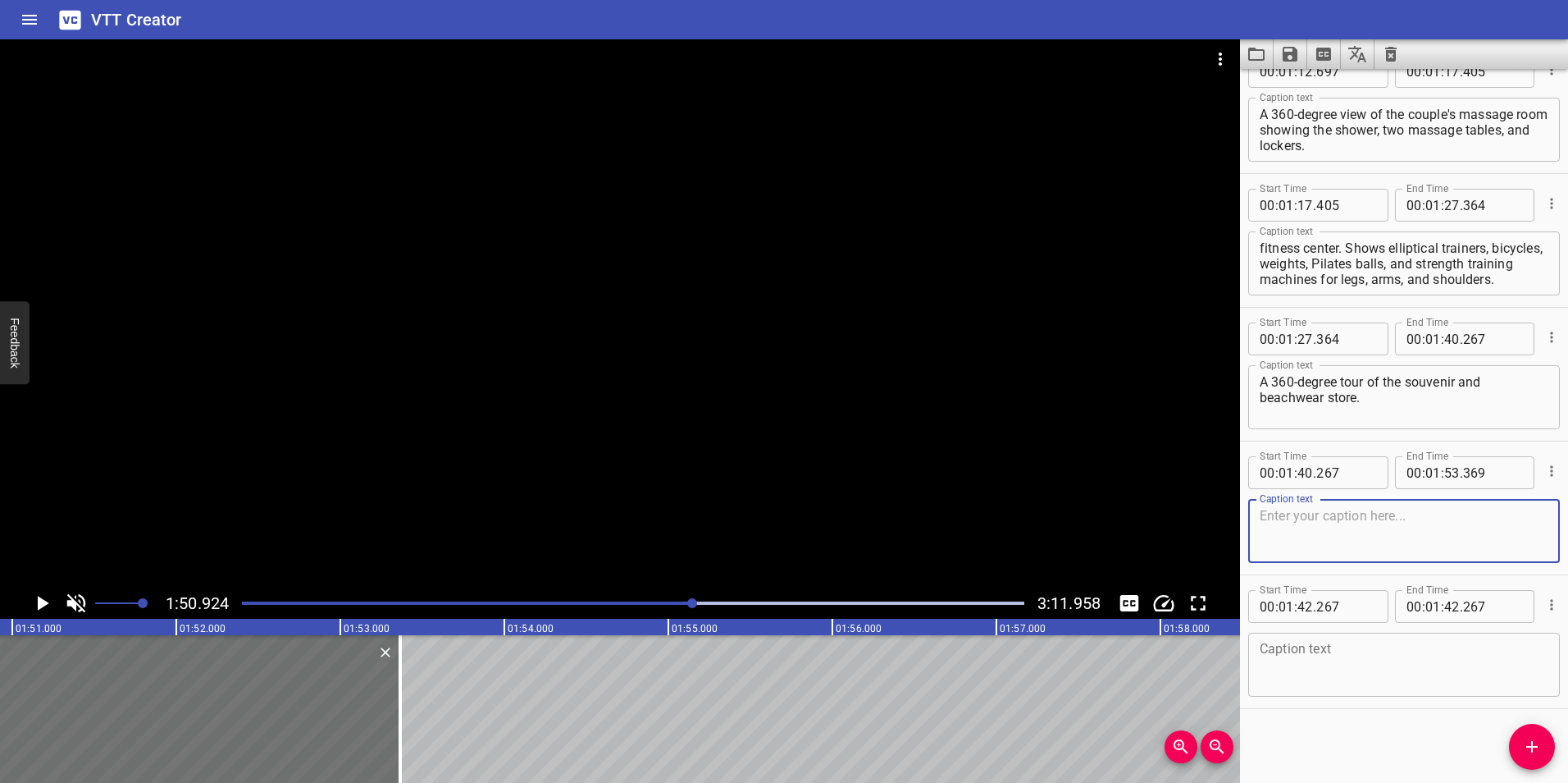
click at [1321, 536] on textarea at bounding box center [1404, 531] width 289 height 46
paste textarea "An aerial shot around the [GEOGRAPHIC_DATA], an alternate pool at the hotel whe…"
type textarea "An aerial shot around the [GEOGRAPHIC_DATA], an alternate pool at the hotel whe…"
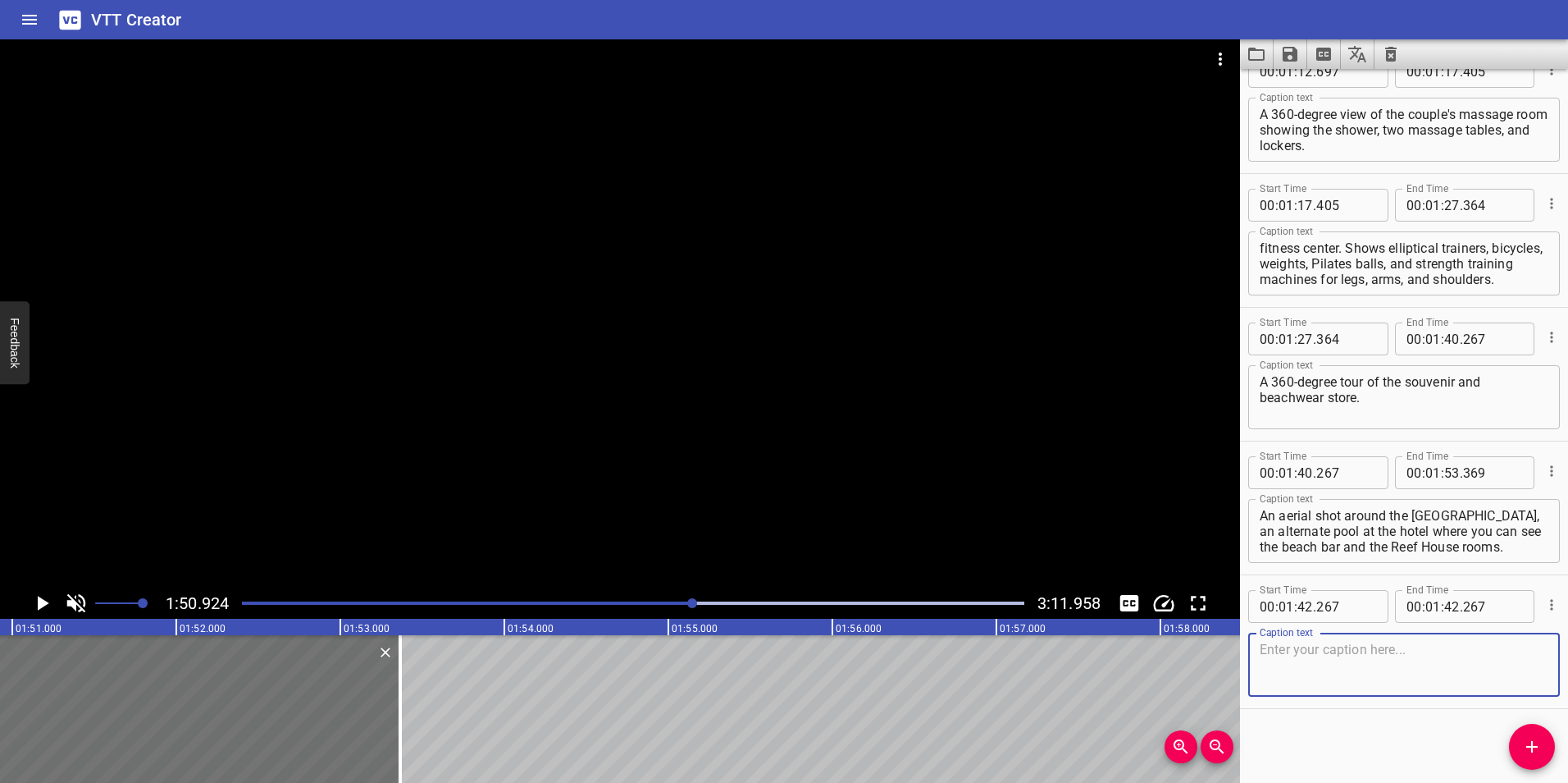
click at [1328, 663] on textarea at bounding box center [1404, 664] width 289 height 46
click at [37, 604] on icon "Play/Pause" at bounding box center [41, 603] width 25 height 25
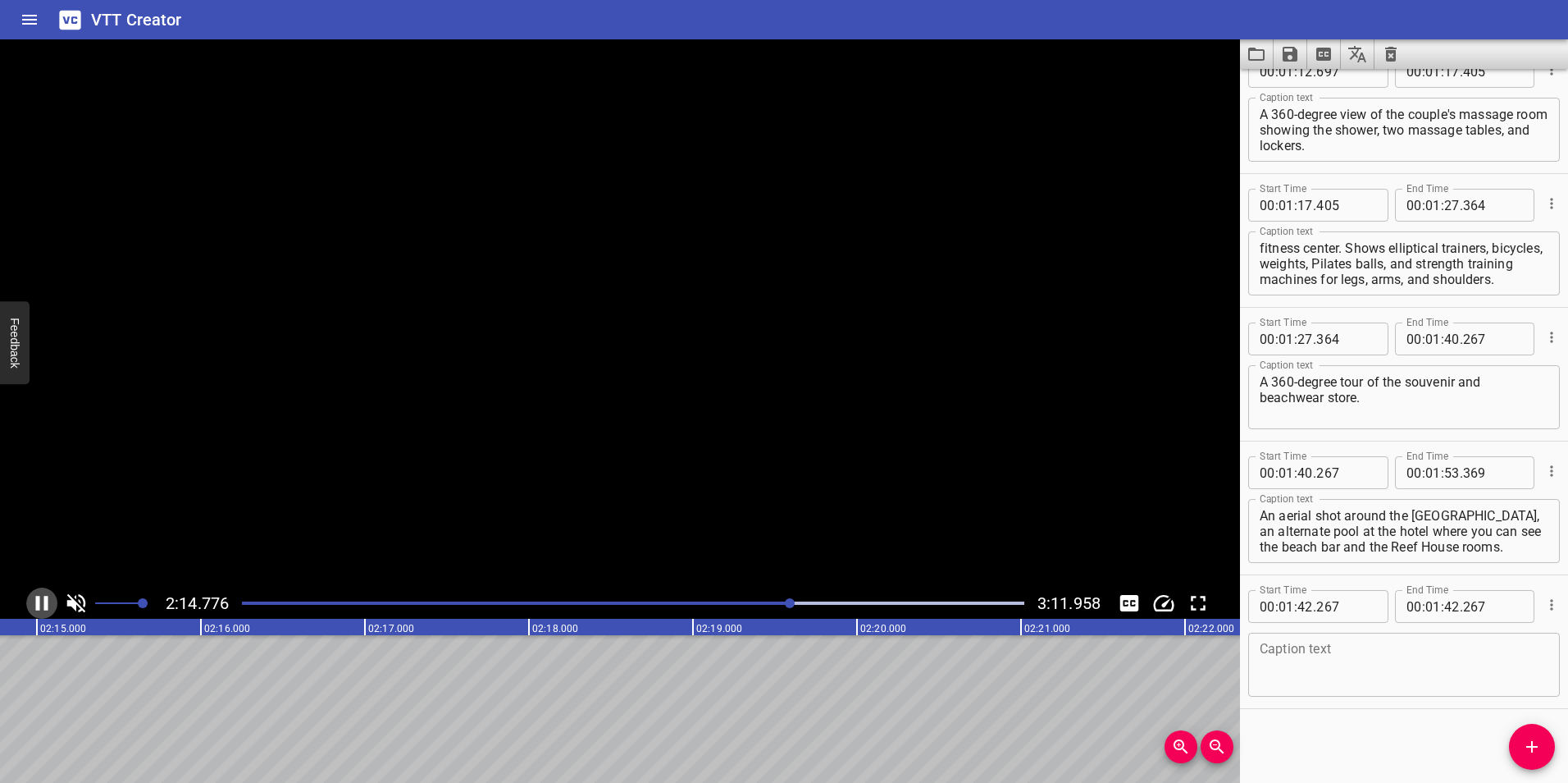
click at [37, 604] on icon "Play/Pause" at bounding box center [42, 603] width 12 height 15
click at [1306, 604] on input "number" at bounding box center [1305, 606] width 16 height 33
type input "4"
type input "42"
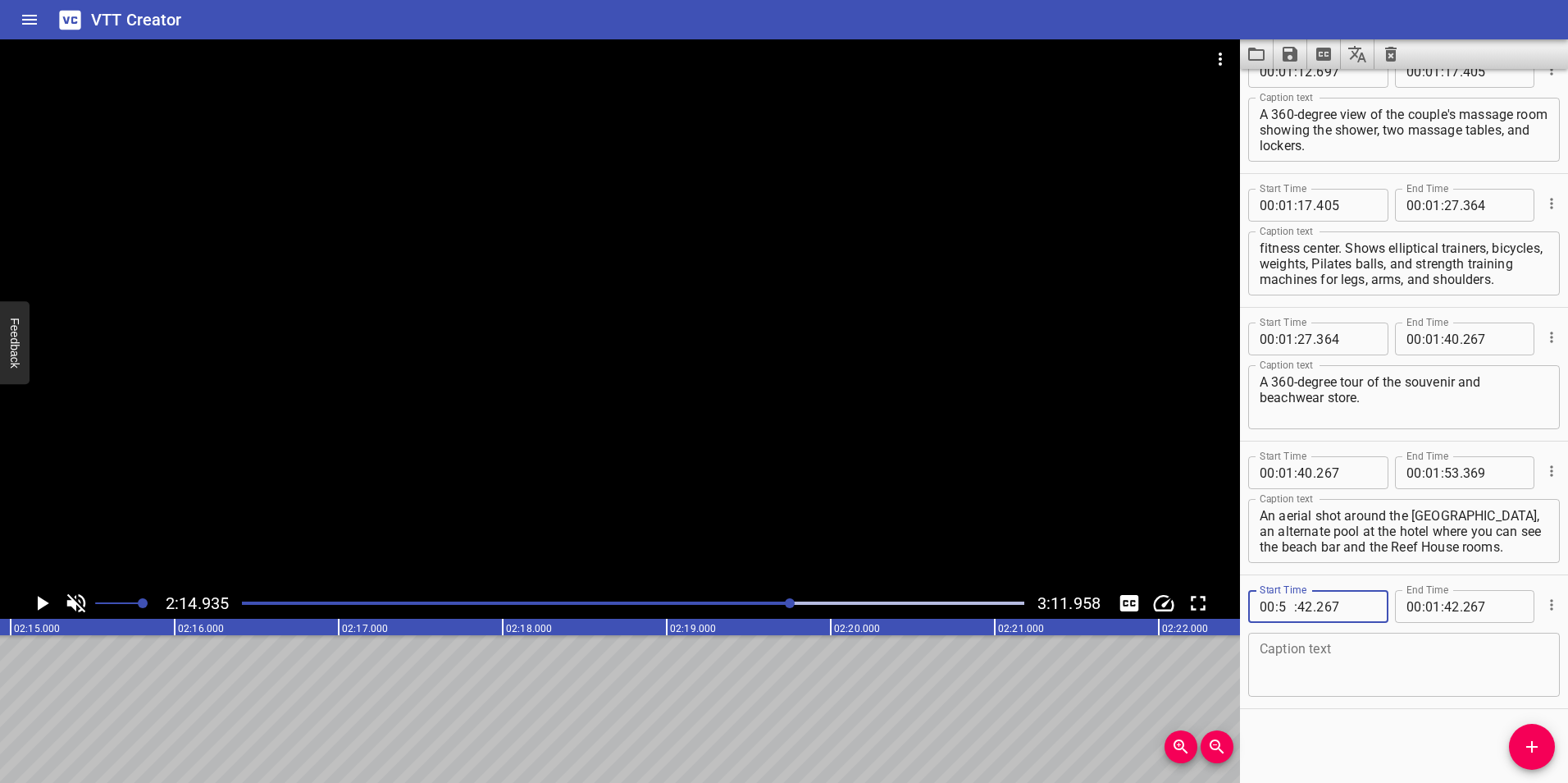
type input "53"
type input "42"
click at [1280, 599] on input "number" at bounding box center [1286, 606] width 16 height 33
type input "01"
type input "53"
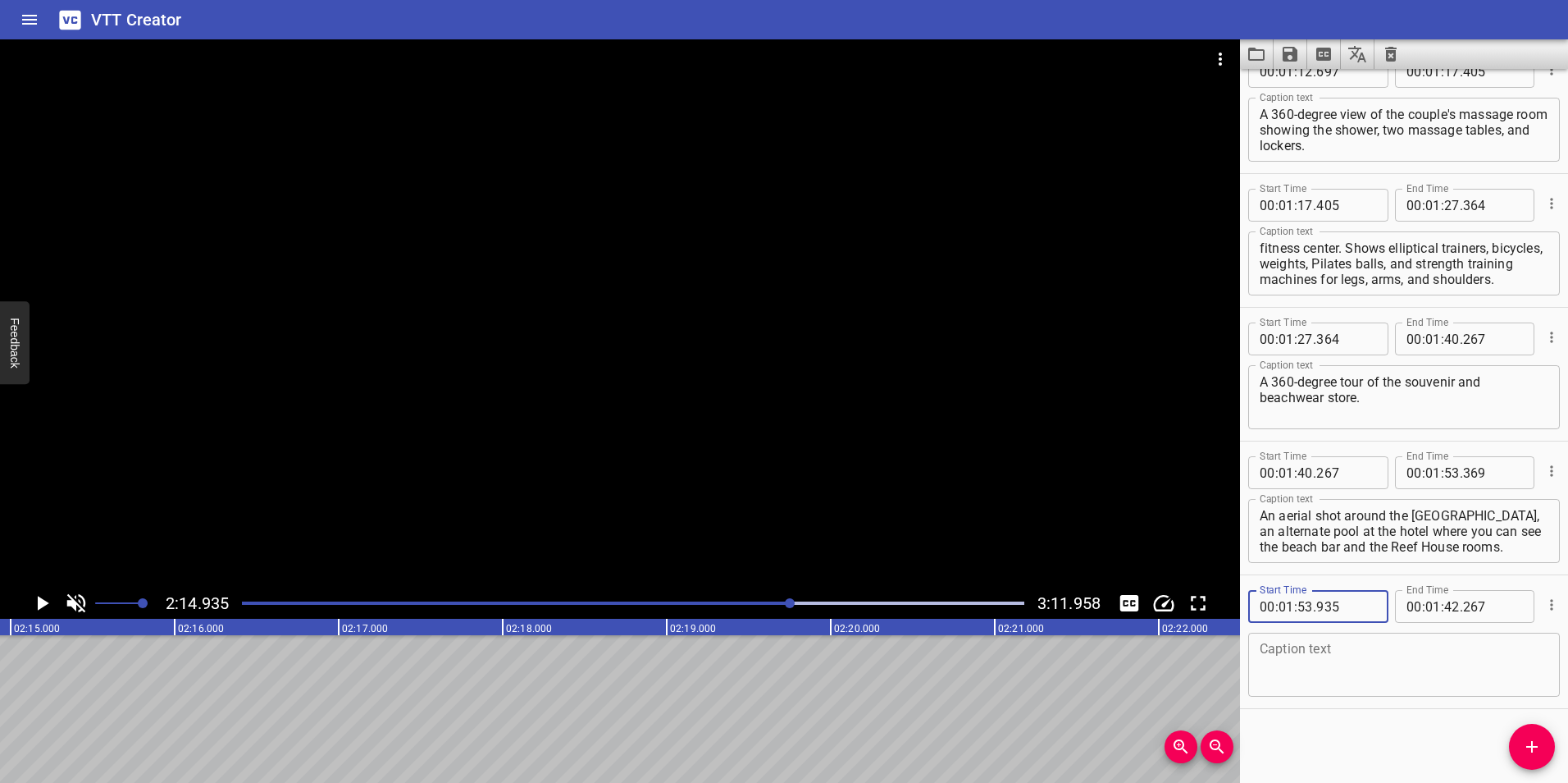
type input "935"
click at [1446, 605] on input "number" at bounding box center [1452, 606] width 16 height 33
type input "42"
click at [1428, 610] on input "number" at bounding box center [1434, 606] width 16 height 33
type input "02"
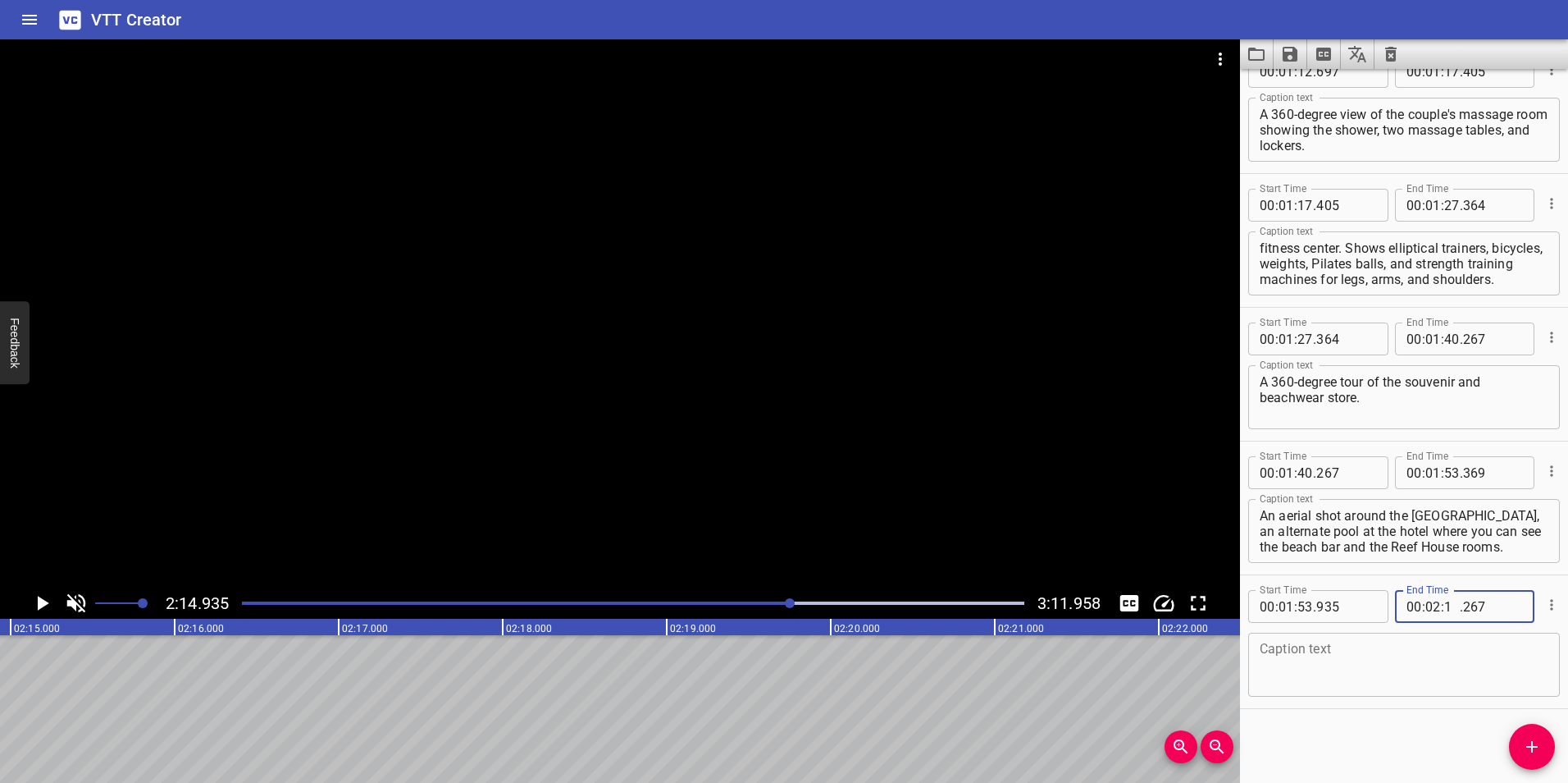
type input "14"
type input "930"
click at [1329, 641] on div "Caption text" at bounding box center [1404, 664] width 311 height 64
paste textarea "A tour of a reef house room, from the balcony, we move on to the living room, t…"
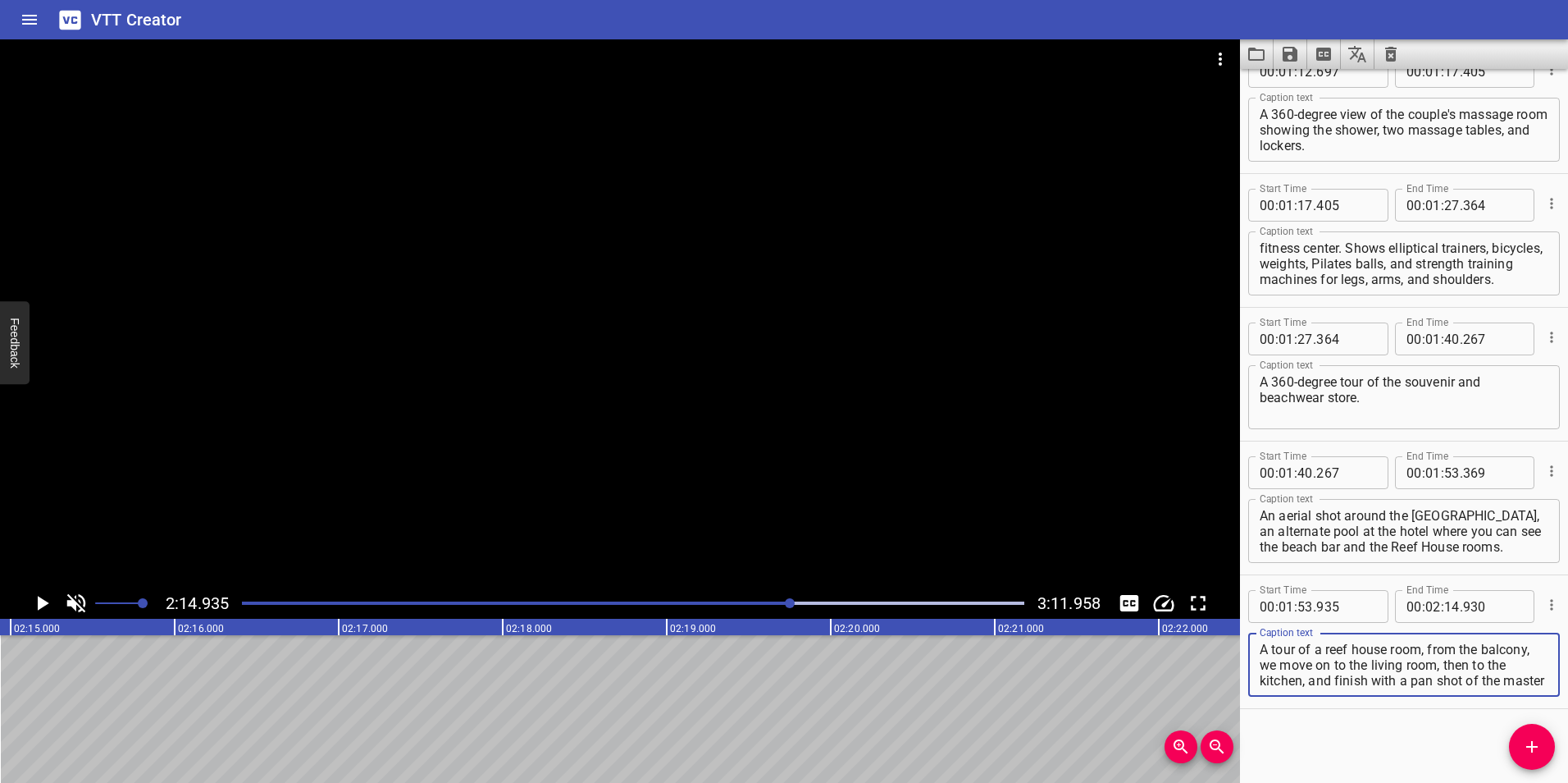
scroll to position [16, 0]
type textarea "A tour of a reef house room, from the balcony, we move on to the living room, t…"
click at [1355, 746] on div "Start Time 00 : 00 : 00 . 000 Start Time End Time 00 : 00 : 09 . 000 End Time C…" at bounding box center [1404, 426] width 328 height 714
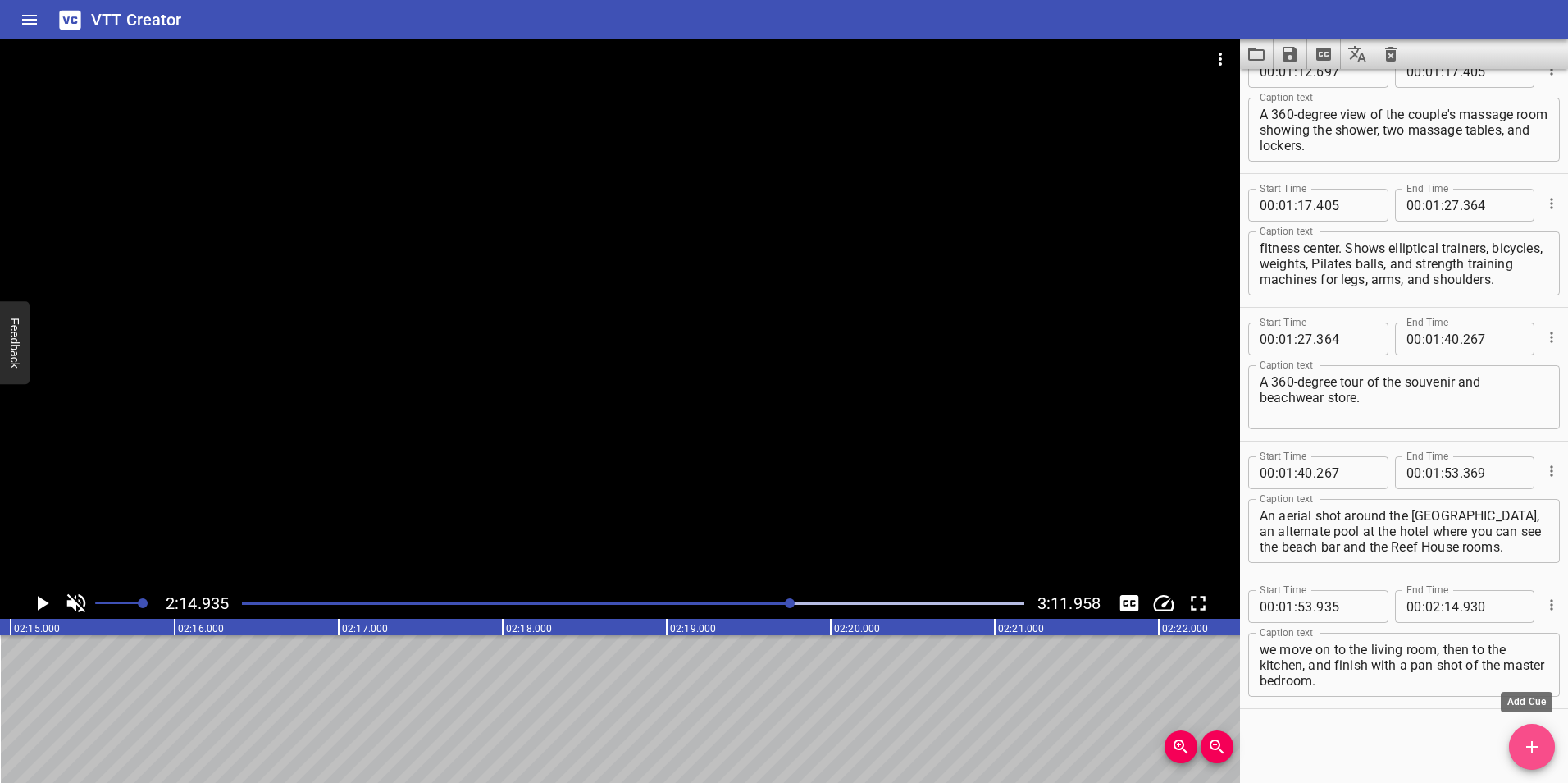
click at [1533, 747] on icon "Add Cue" at bounding box center [1532, 747] width 12 height 12
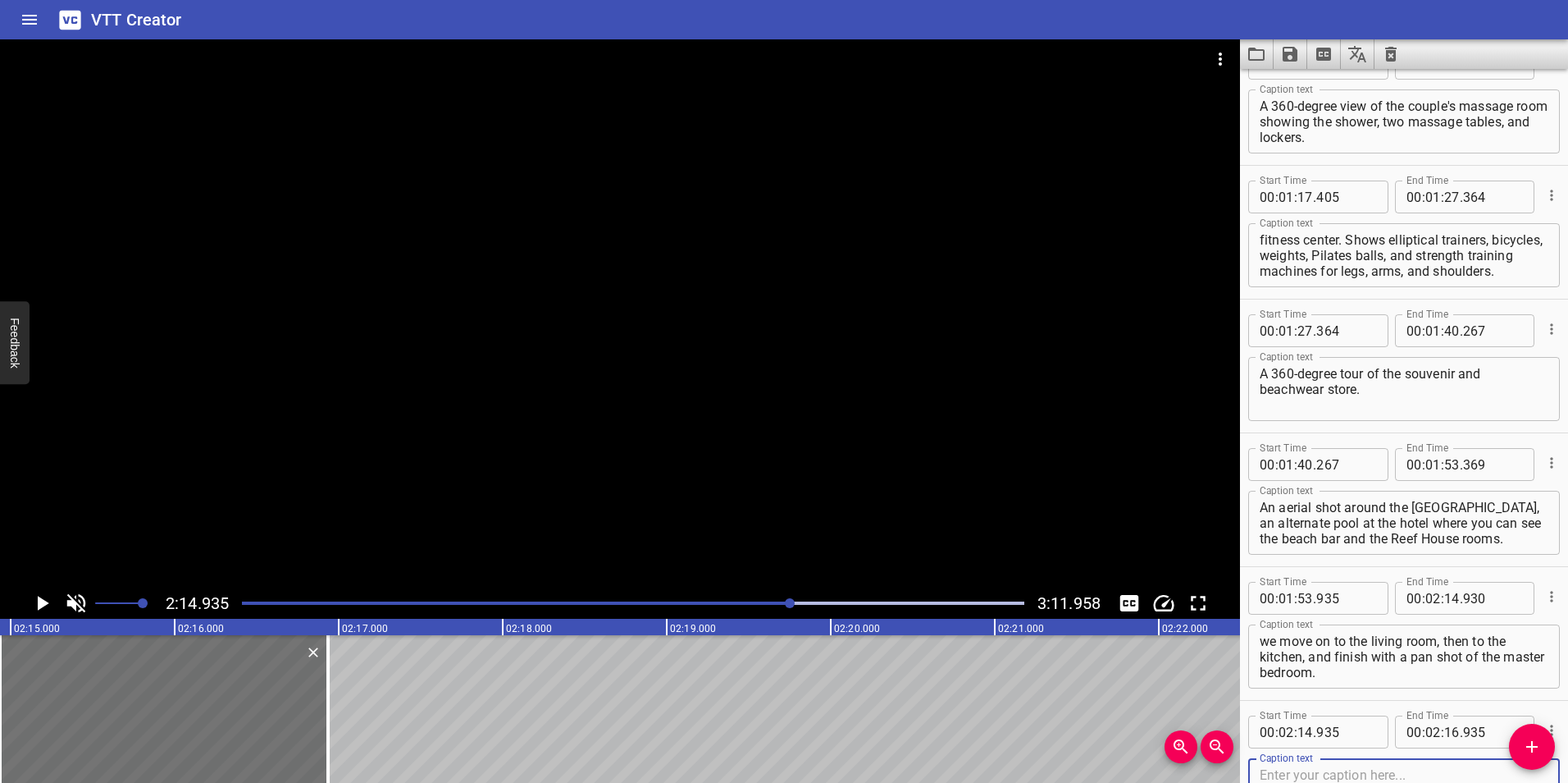
click at [36, 594] on icon "Play/Pause" at bounding box center [41, 603] width 25 height 25
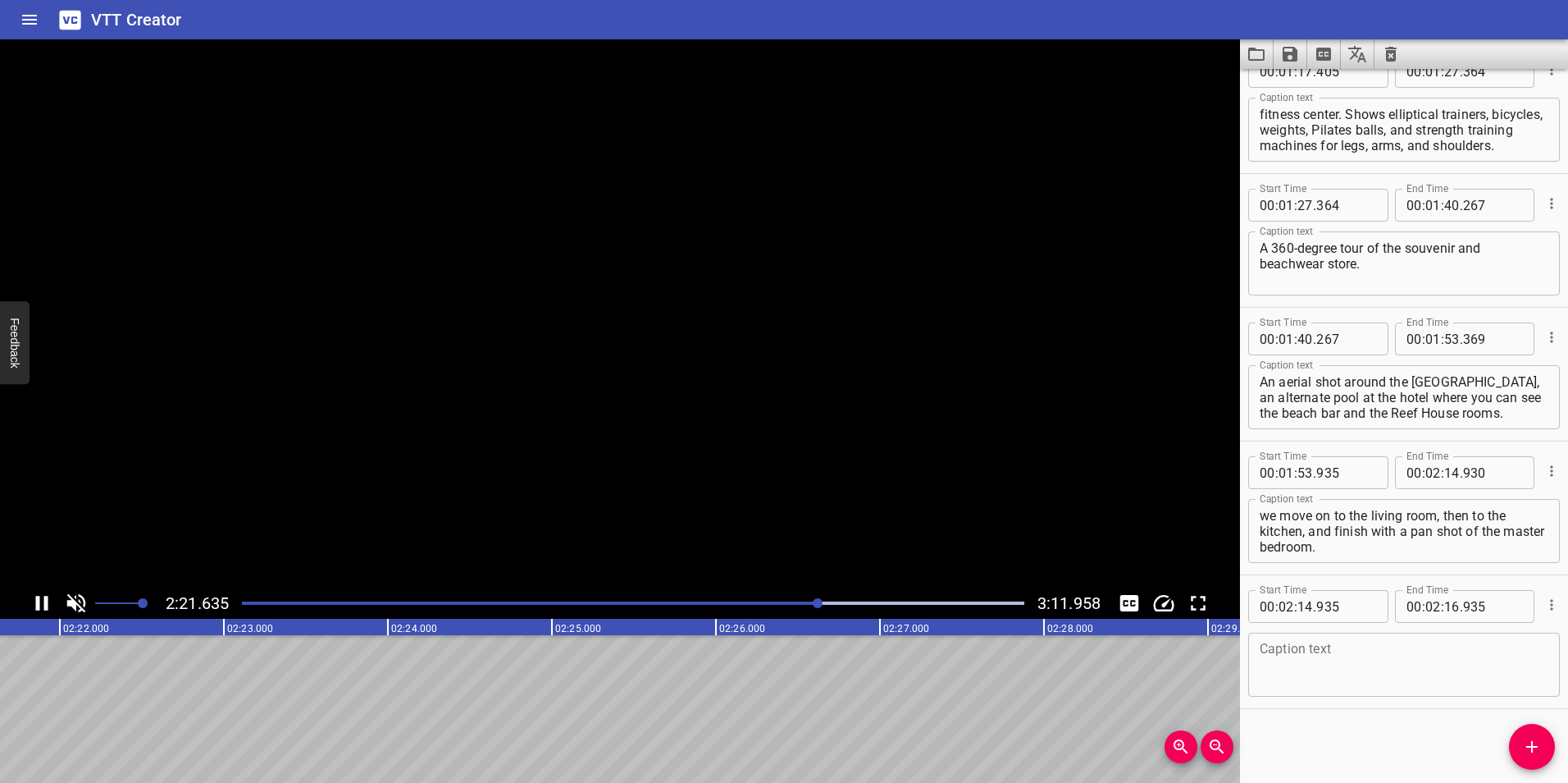
click at [36, 594] on icon "Play/Pause" at bounding box center [41, 603] width 25 height 25
click at [1337, 606] on input "number" at bounding box center [1346, 606] width 60 height 33
type input "930"
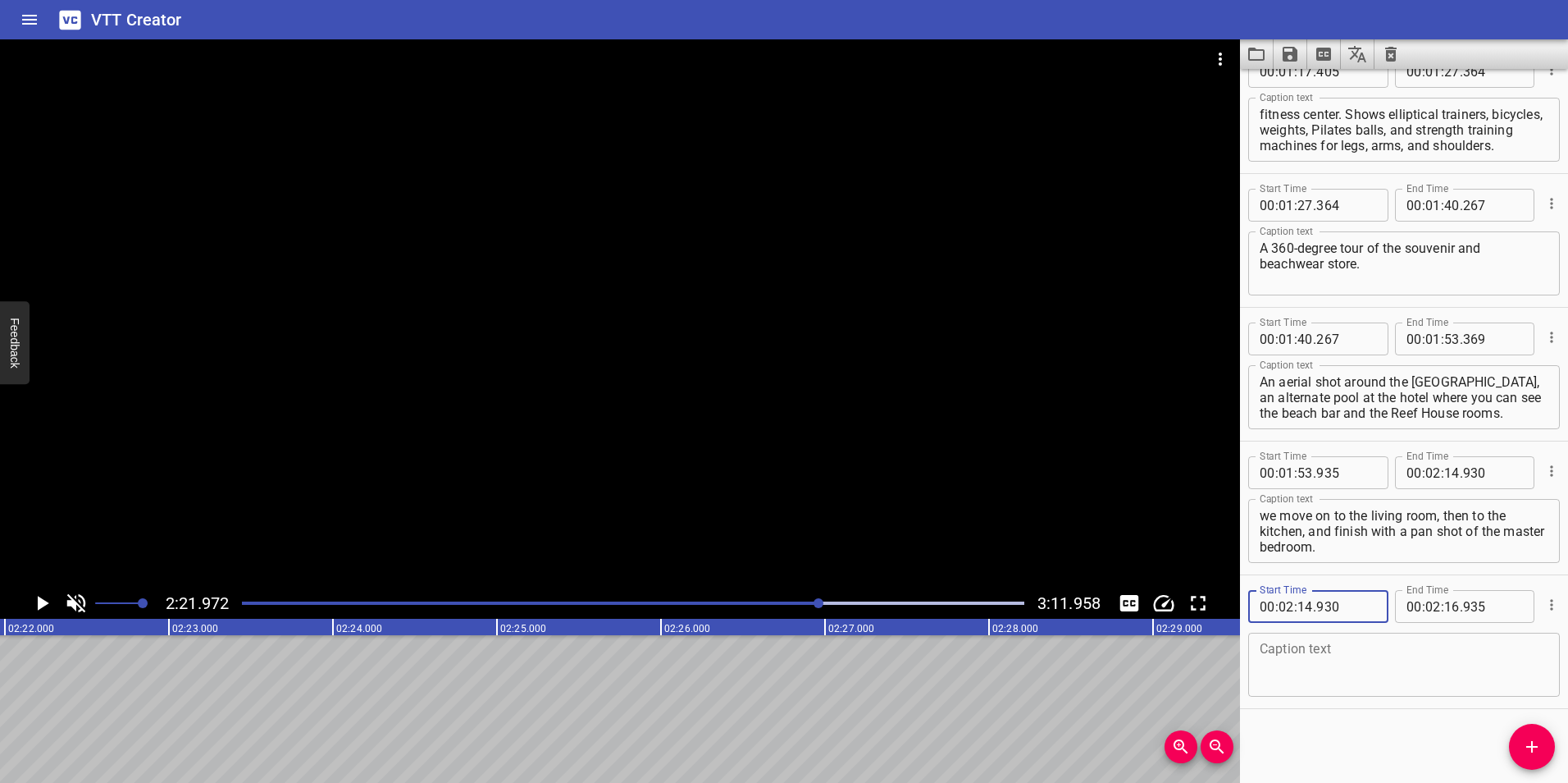
click at [1331, 651] on textarea at bounding box center [1404, 664] width 289 height 46
click at [1363, 663] on textarea at bounding box center [1404, 664] width 289 height 46
paste textarea "An aerial view of the hotel beach shows beach beds and umbrellas, with the Reef…"
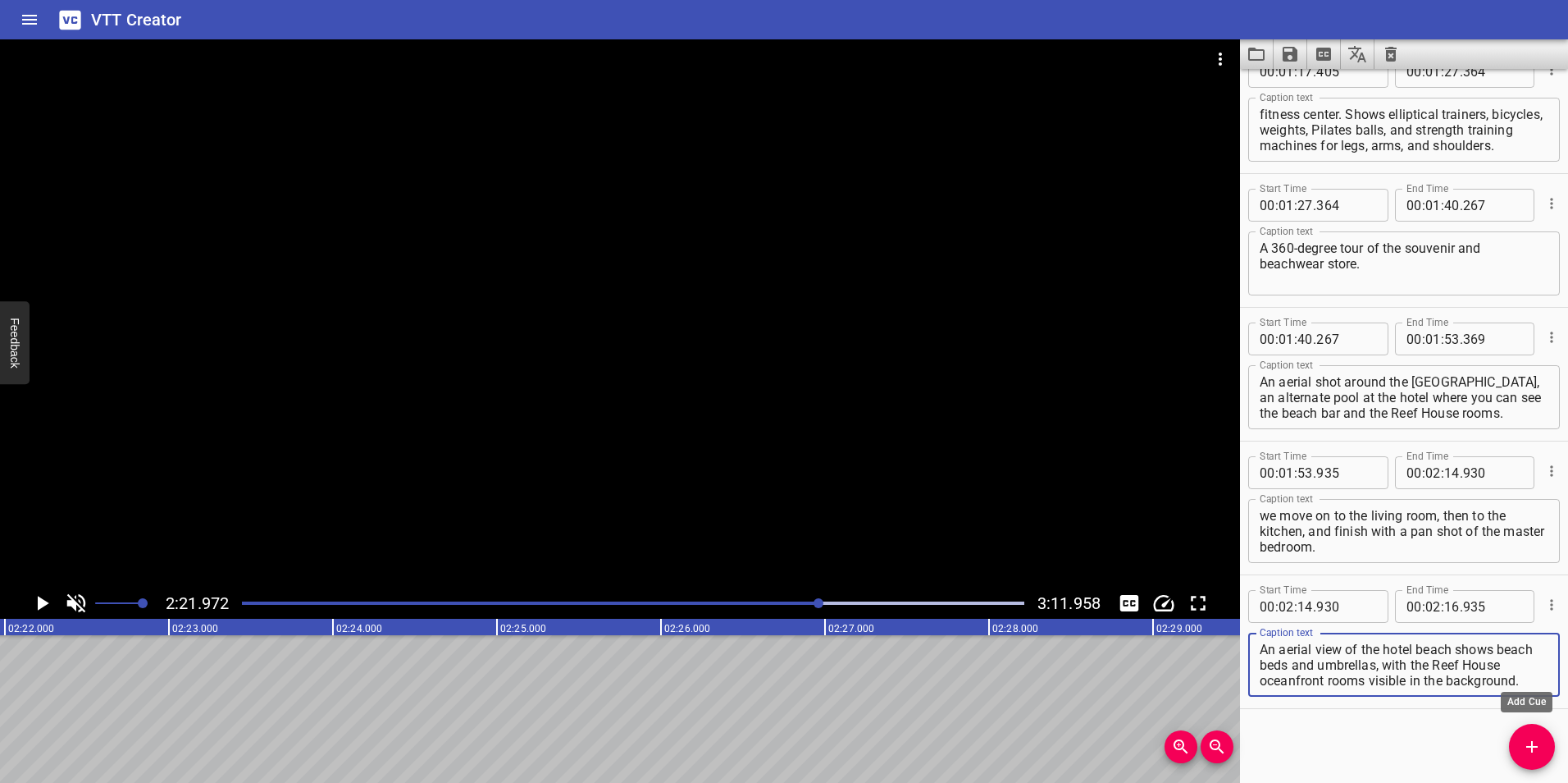
type textarea "An aerial view of the hotel beach shows beach beds and umbrellas, with the Reef…"
click at [1526, 746] on icon "Add Cue" at bounding box center [1532, 747] width 20 height 20
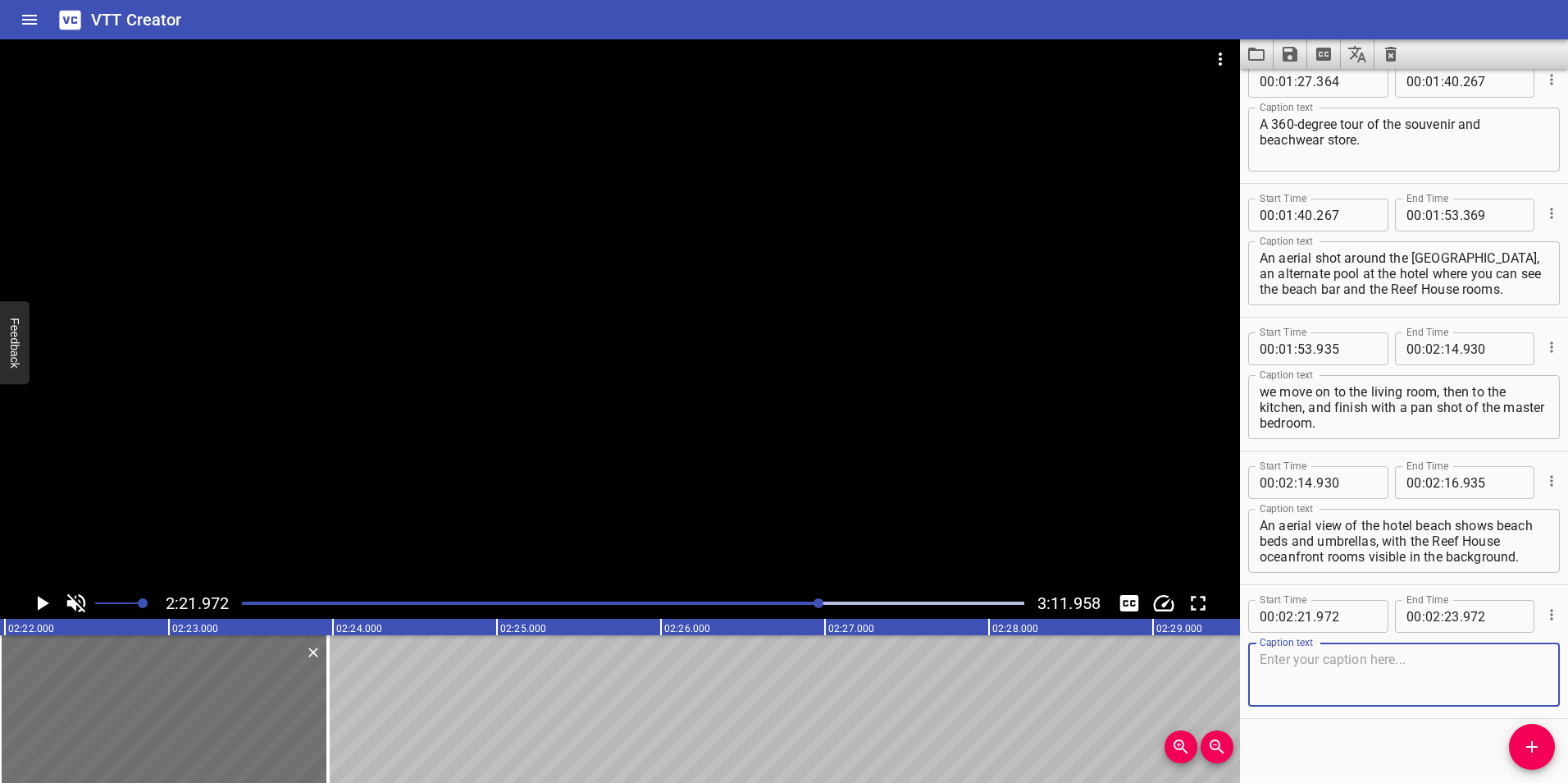
scroll to position [1236, 0]
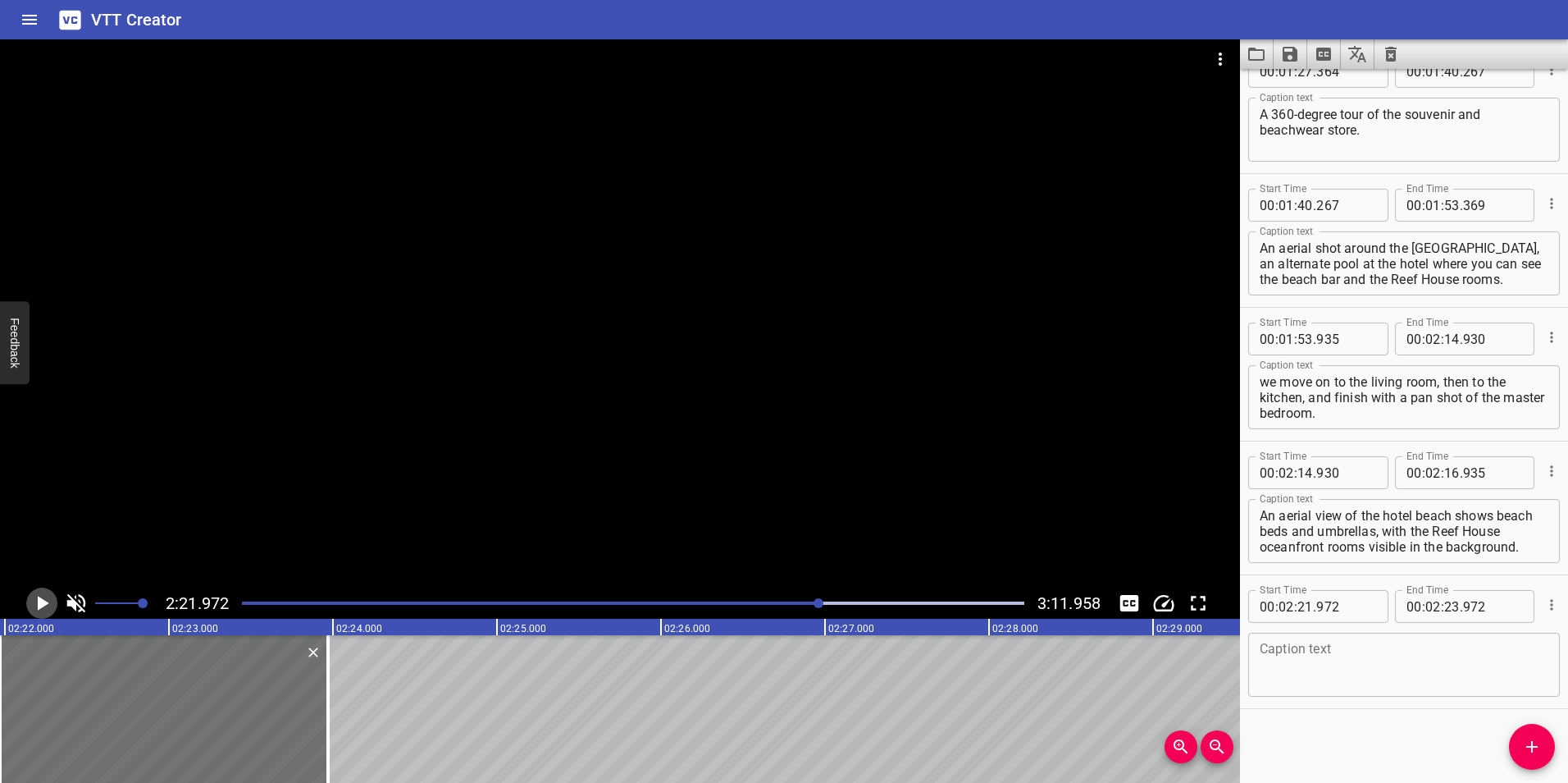
click at [36, 602] on icon "Play/Pause" at bounding box center [41, 603] width 25 height 25
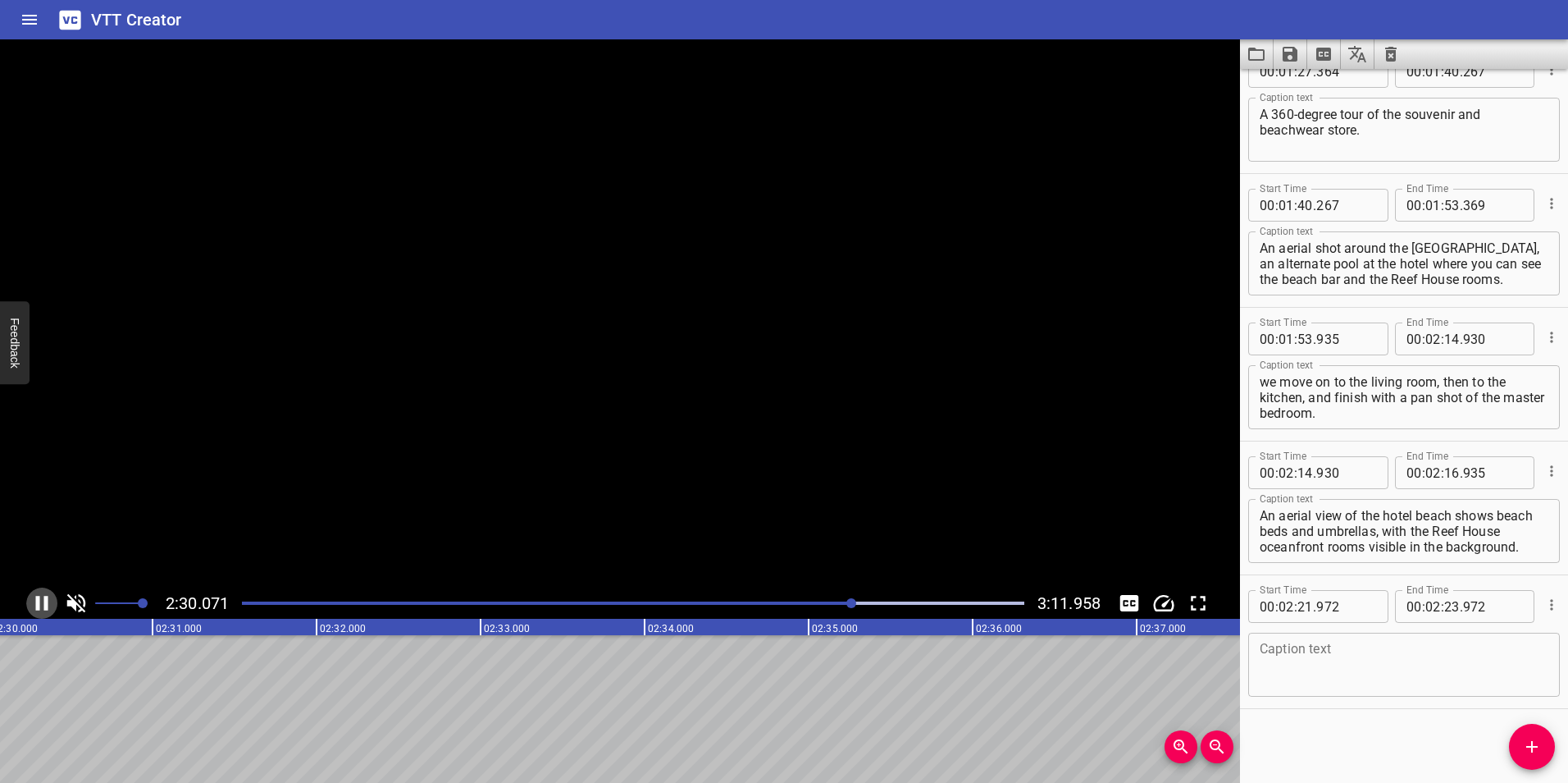
click at [36, 602] on icon "Play/Pause" at bounding box center [41, 603] width 25 height 25
click at [1309, 610] on input "number" at bounding box center [1305, 606] width 16 height 33
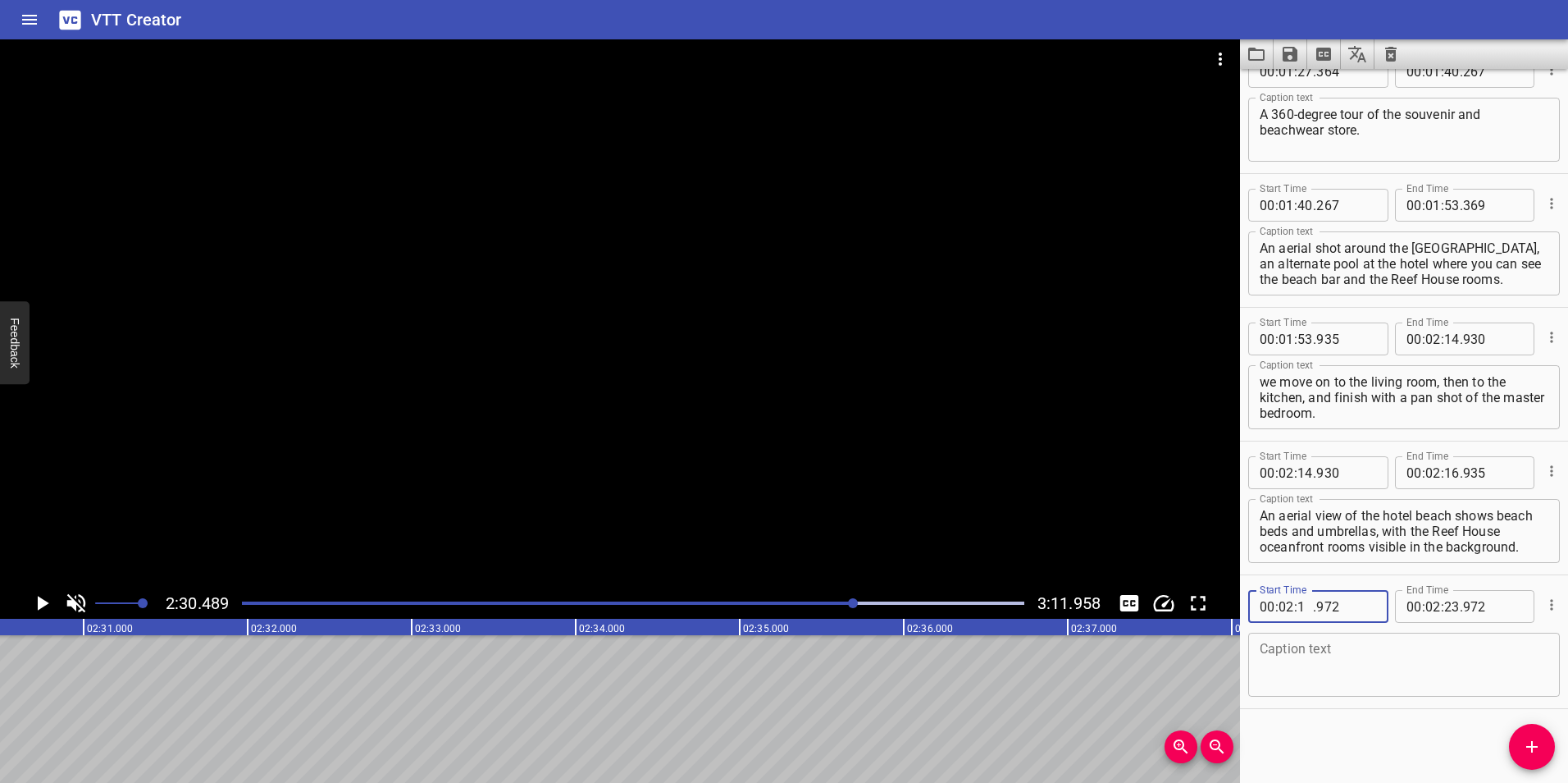
type input "16"
click at [1324, 609] on input "number" at bounding box center [1346, 606] width 60 height 33
type input "935"
click at [1428, 605] on input "number" at bounding box center [1434, 606] width 16 height 33
type input "02"
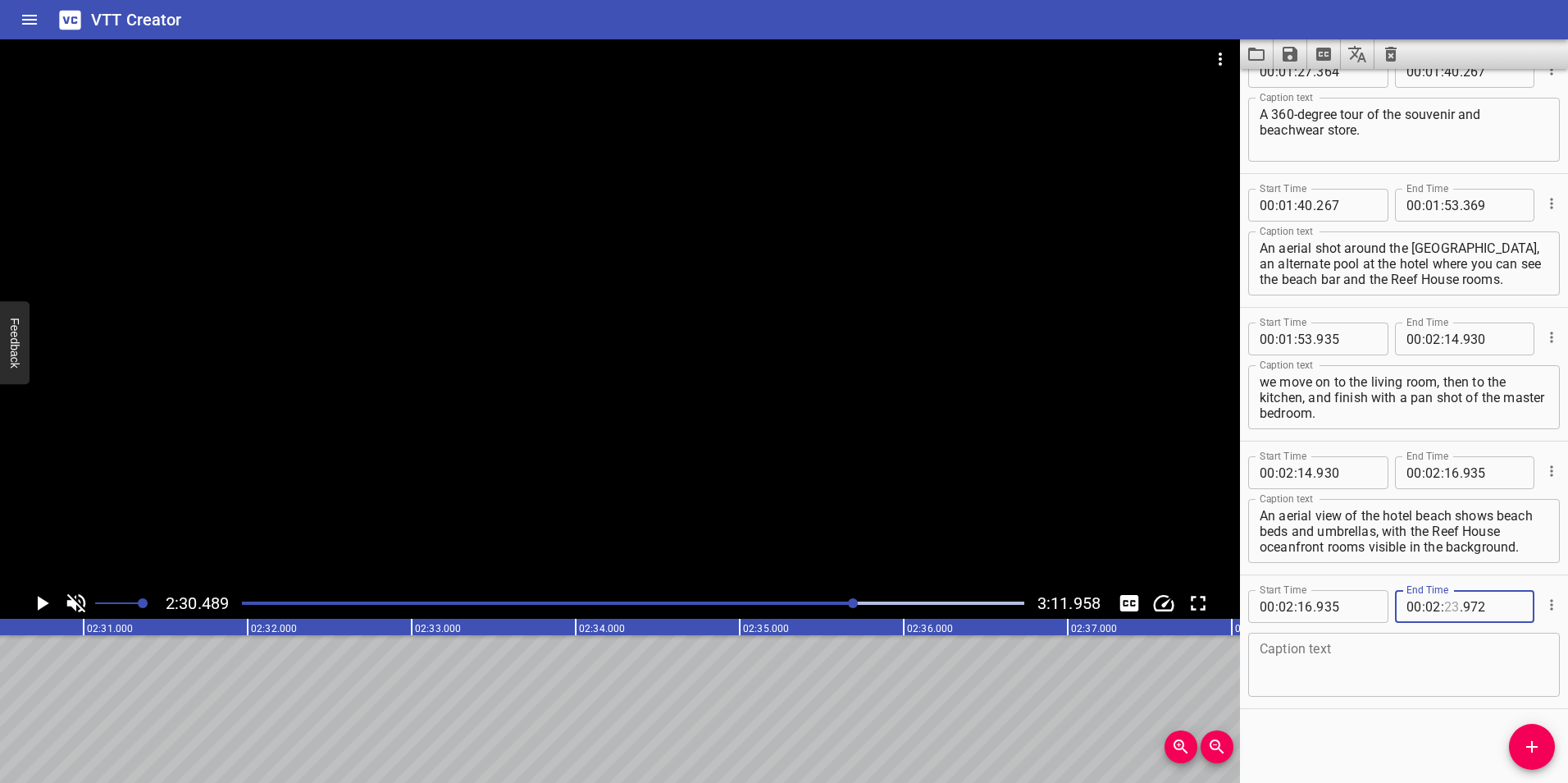
click at [1444, 604] on input "number" at bounding box center [1452, 606] width 16 height 33
type input "30"
click at [1475, 604] on input "number" at bounding box center [1493, 606] width 60 height 33
type input "489"
click at [1327, 650] on textarea at bounding box center [1404, 664] width 289 height 46
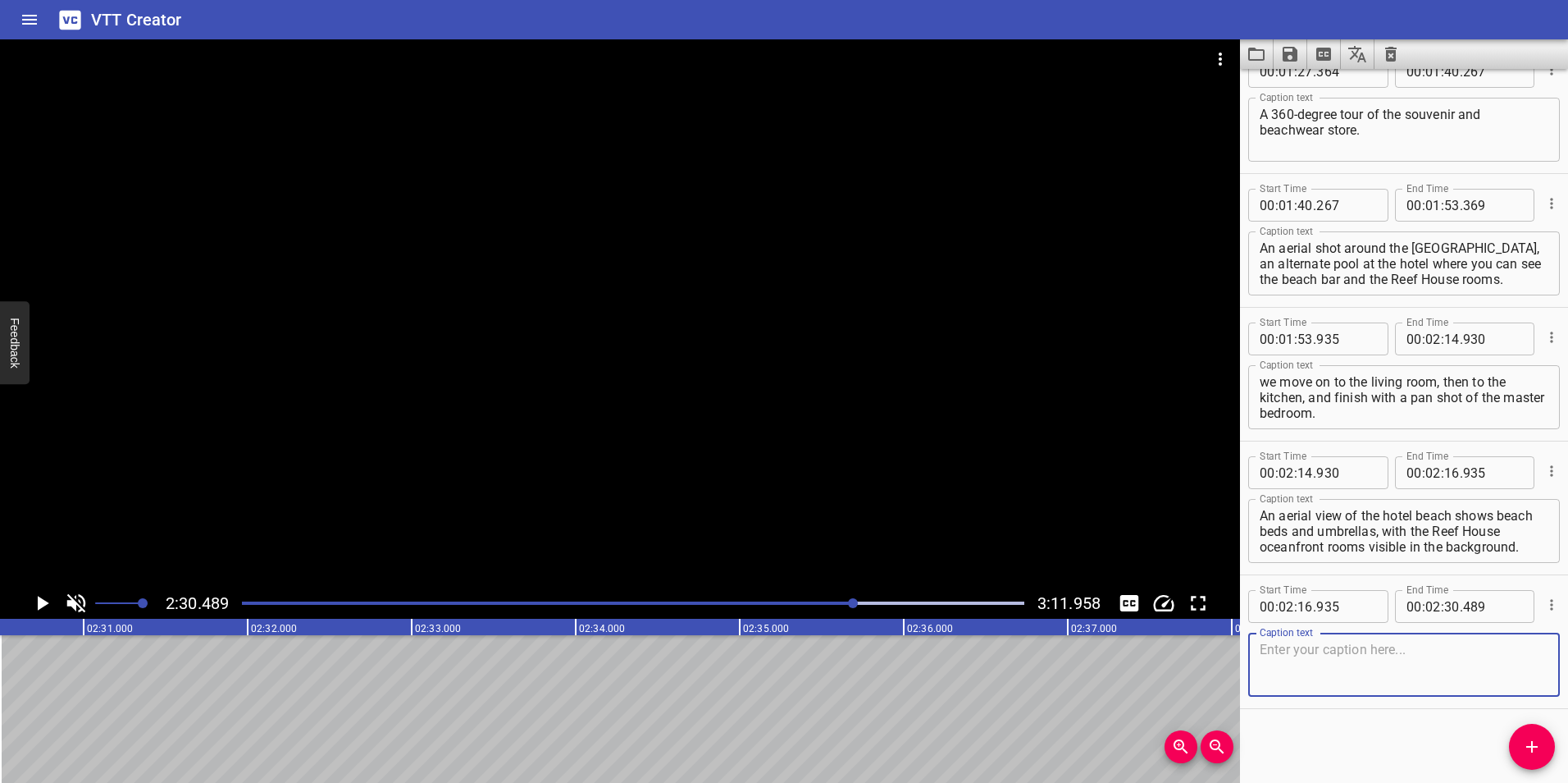
click at [1337, 648] on textarea at bounding box center [1404, 664] width 289 height 46
paste textarea "Ingresa [PERSON_NAME] a una oceanfront reef house, podemos ver su entrada, la c…"
drag, startPoint x: 1511, startPoint y: 680, endPoint x: 1230, endPoint y: 621, distance: 287.1
click at [1230, 621] on main "2:30.489 3:11.958 00:00.000 00:01.000 00:02.000 00:03.000 00:04.000 00:05.000 0…" at bounding box center [784, 411] width 1568 height 743
paste textarea "The camera enters an [GEOGRAPHIC_DATA], where we can see the entrance, the kitc…"
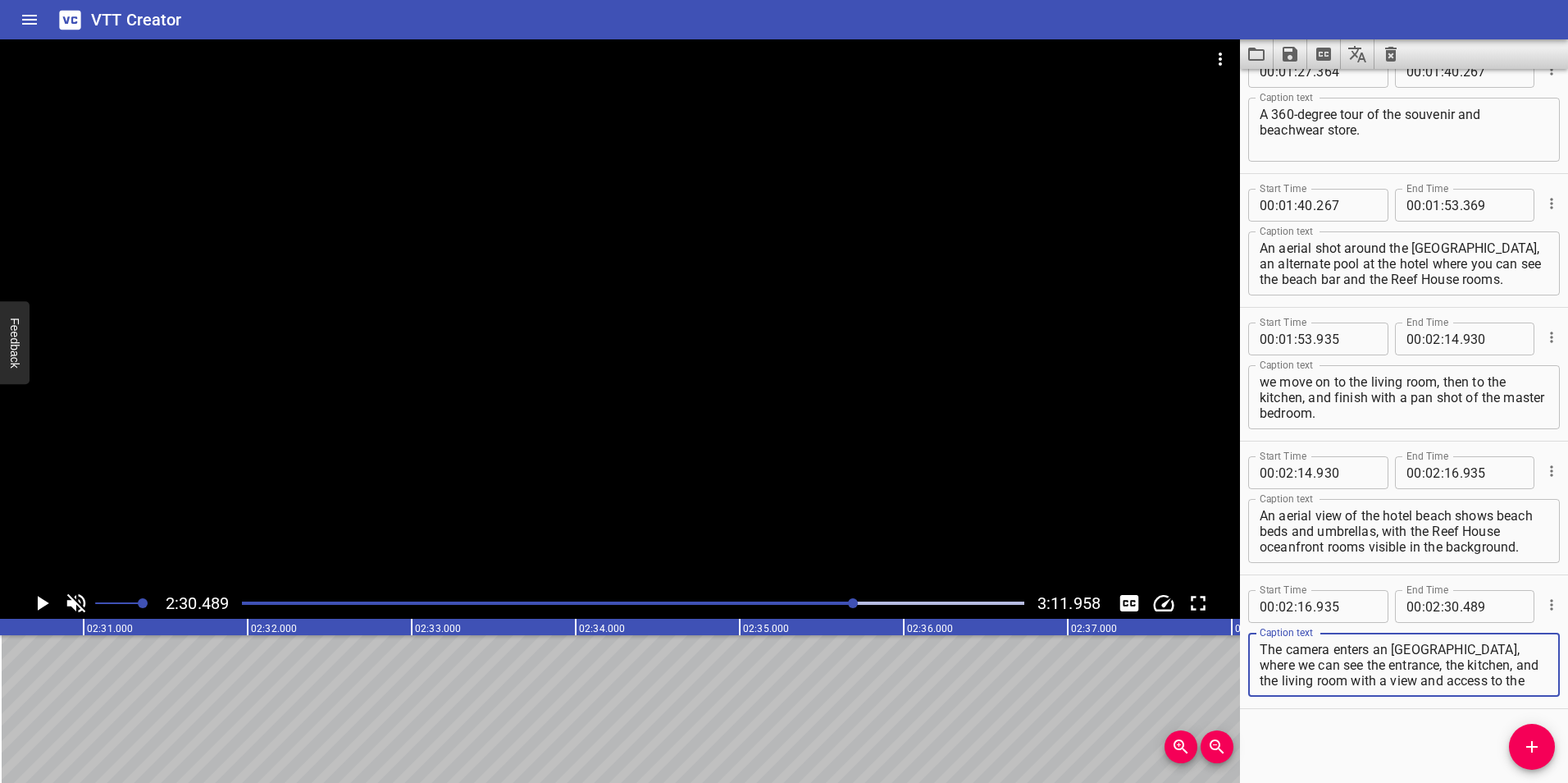
scroll to position [16, 0]
type textarea "The camera enters an [GEOGRAPHIC_DATA], where we can see the entrance, the kitc…"
click at [1364, 717] on div "Start Time 00 : 00 : 00 . 000 Start Time End Time 00 : 00 : 09 . 000 End Time C…" at bounding box center [1404, 426] width 328 height 714
click at [34, 602] on icon "Play/Pause" at bounding box center [41, 603] width 25 height 25
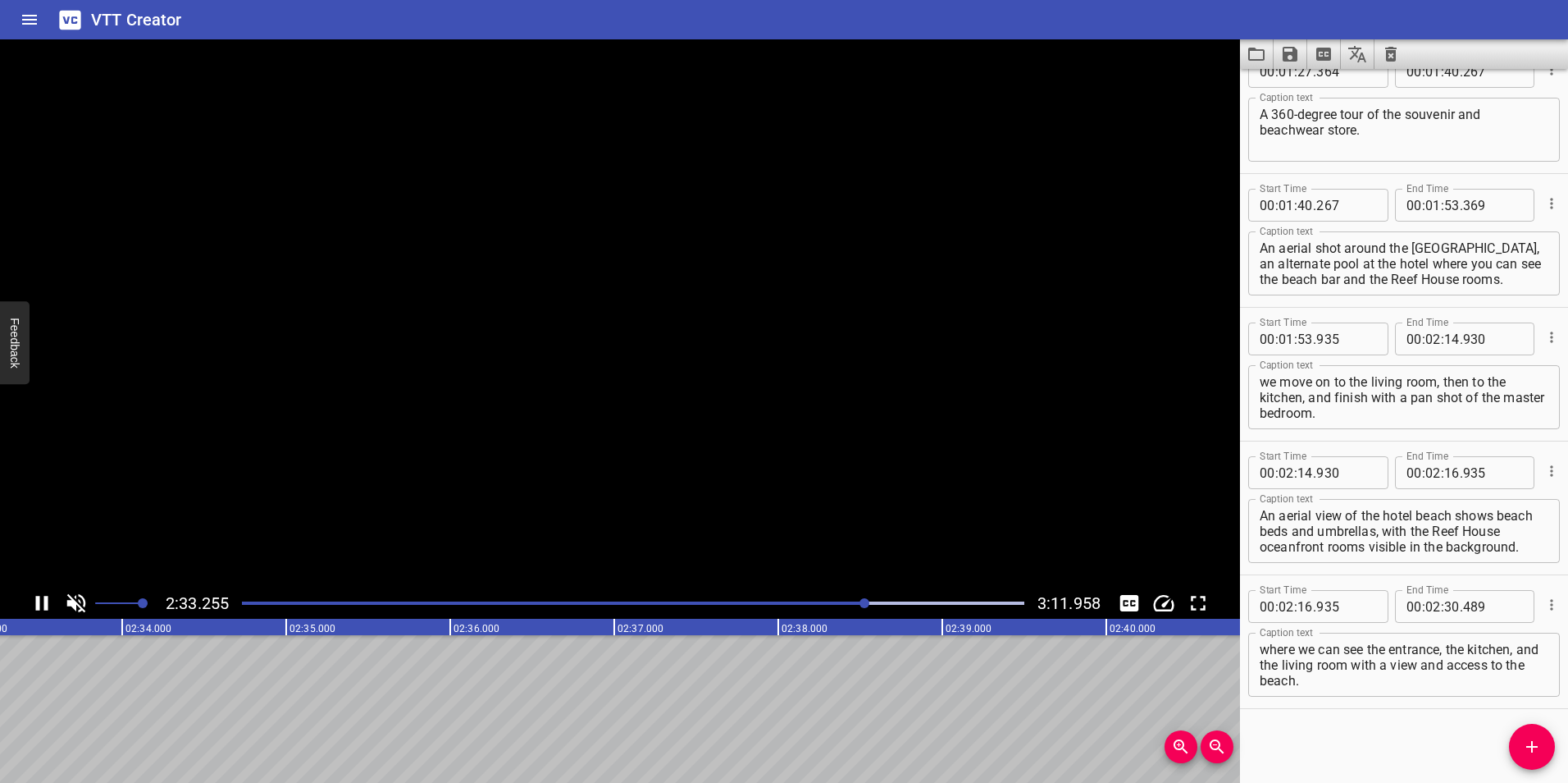
click at [34, 602] on icon "Play/Pause" at bounding box center [41, 603] width 25 height 25
click at [862, 600] on div at bounding box center [633, 603] width 802 height 23
click at [41, 597] on icon "Play/Pause" at bounding box center [41, 603] width 25 height 25
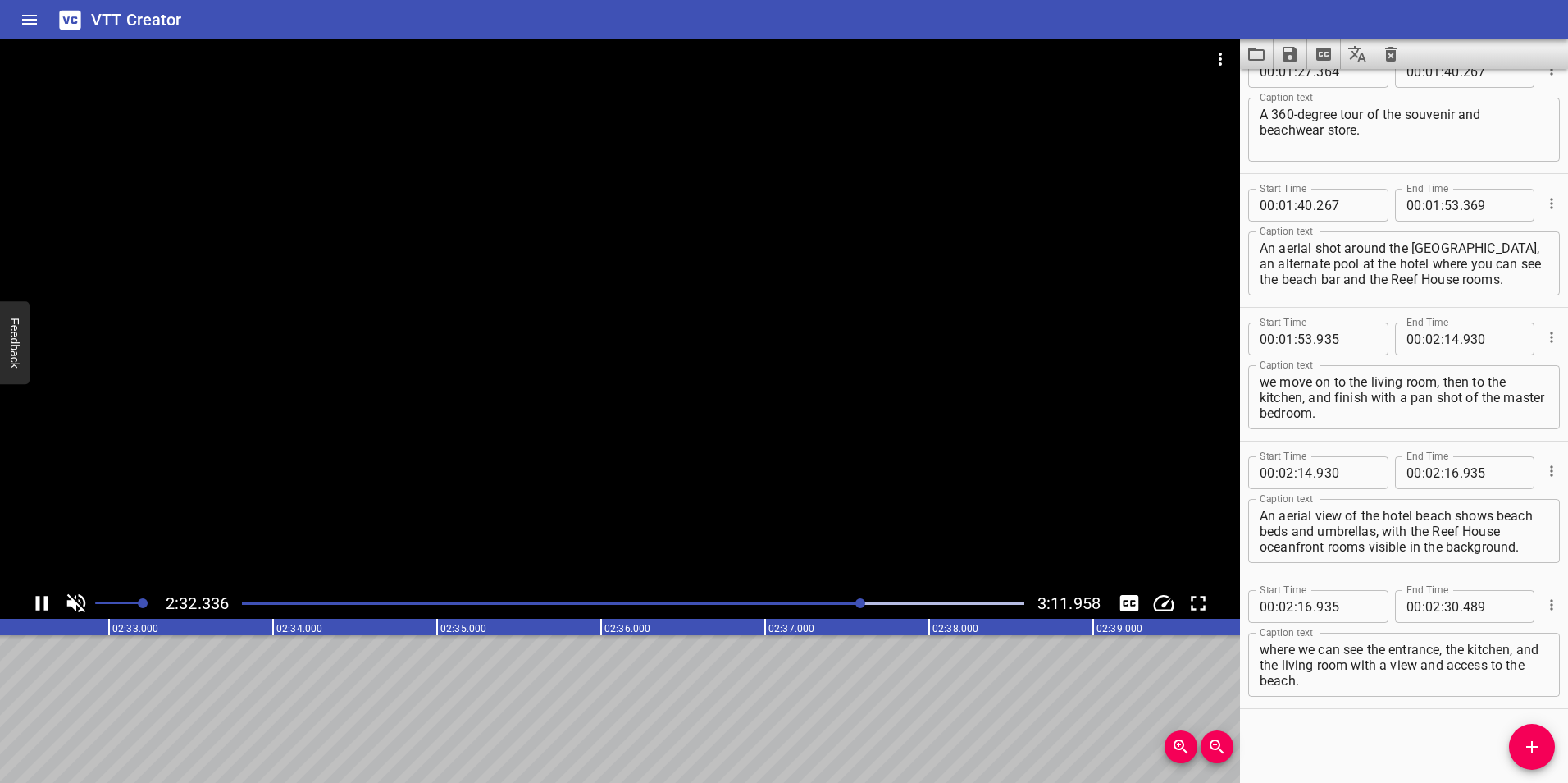
click at [41, 597] on icon "Play/Pause" at bounding box center [41, 603] width 25 height 25
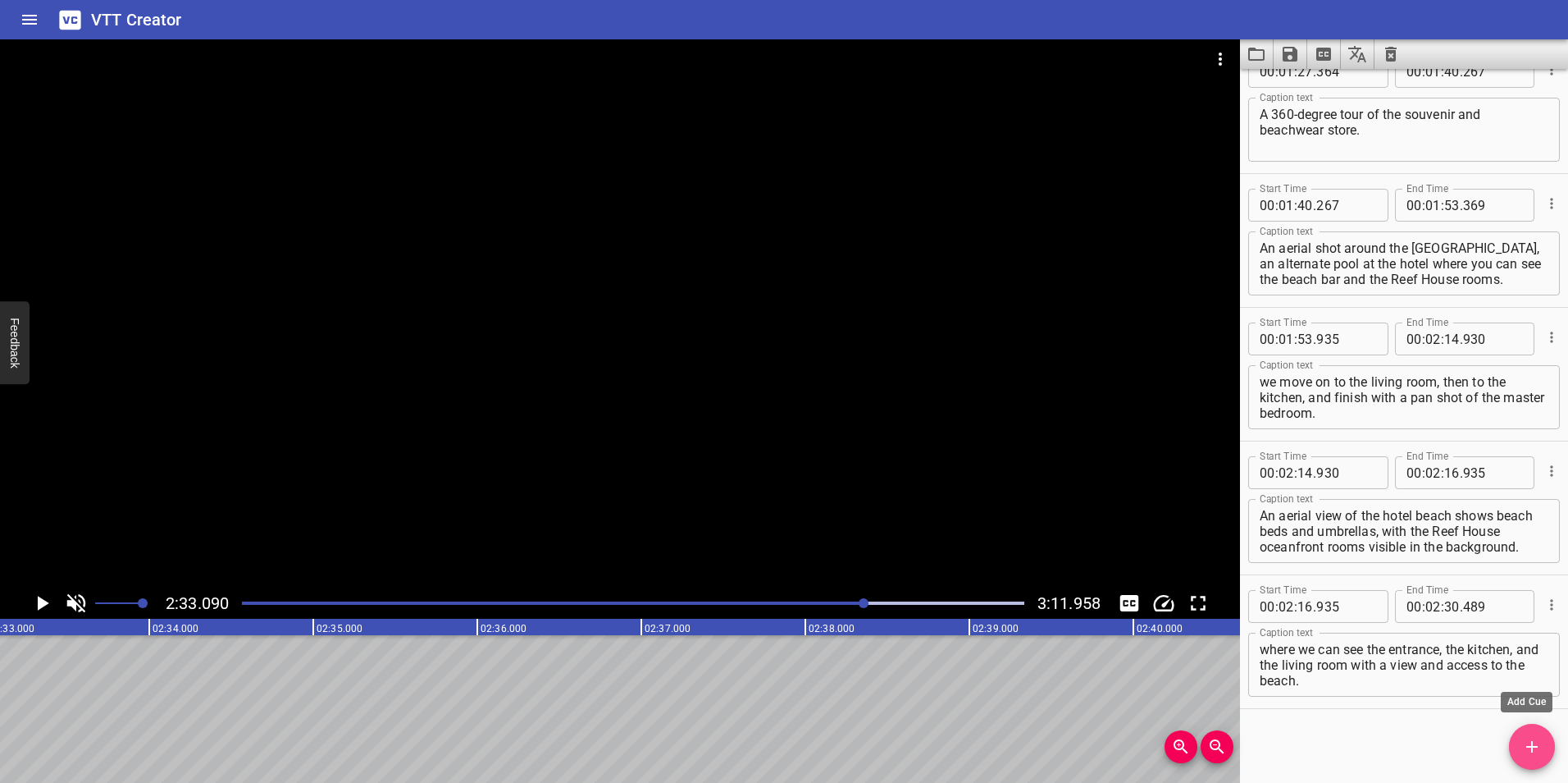
click at [1538, 741] on icon "Add Cue" at bounding box center [1532, 747] width 20 height 20
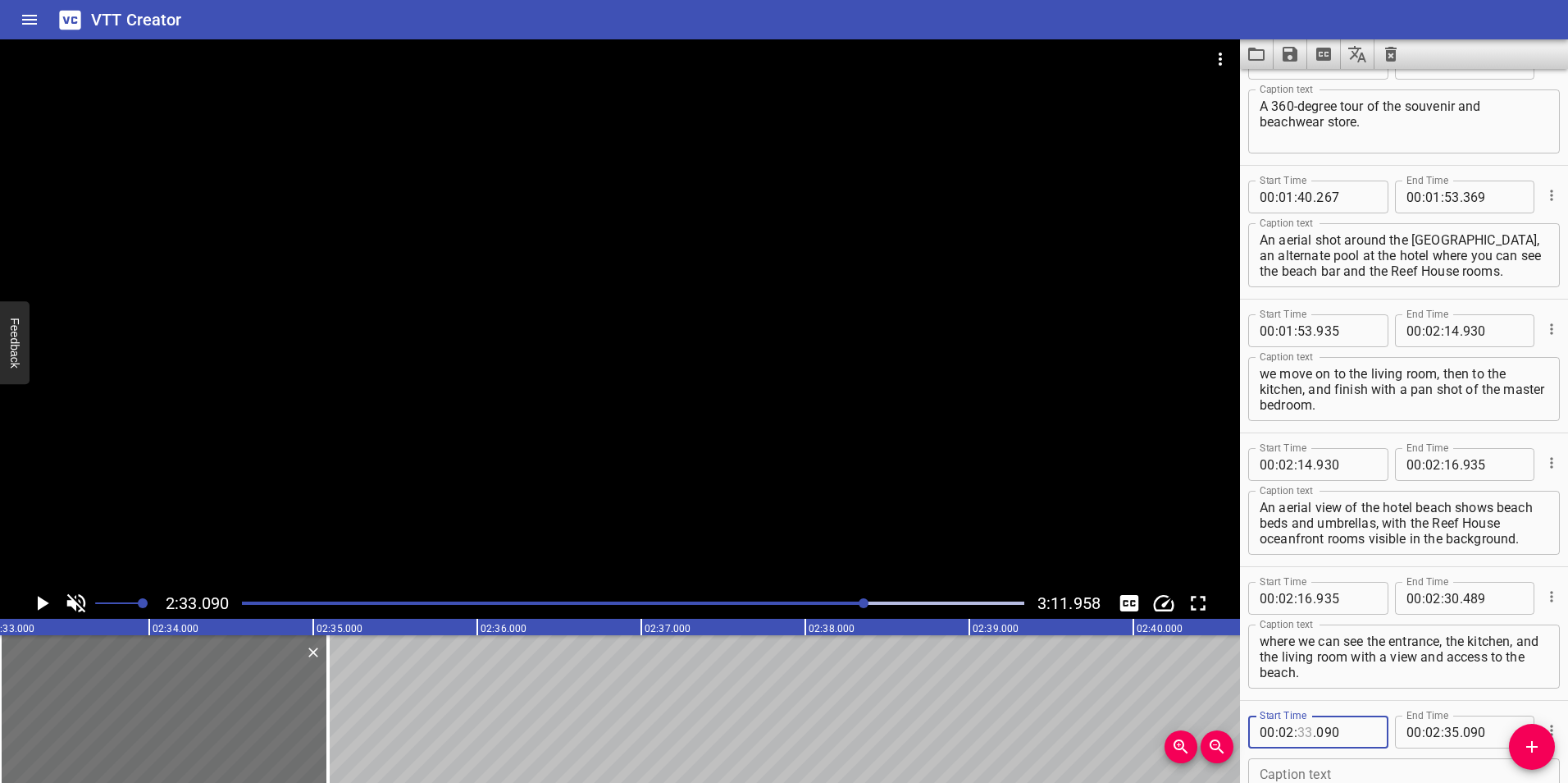
click at [1302, 732] on input "number" at bounding box center [1305, 732] width 16 height 33
click at [1309, 731] on input "number" at bounding box center [1305, 732] width 16 height 33
click at [1313, 729] on input "number" at bounding box center [1305, 732] width 16 height 33
type input "30"
click at [1336, 729] on input "number" at bounding box center [1346, 732] width 60 height 33
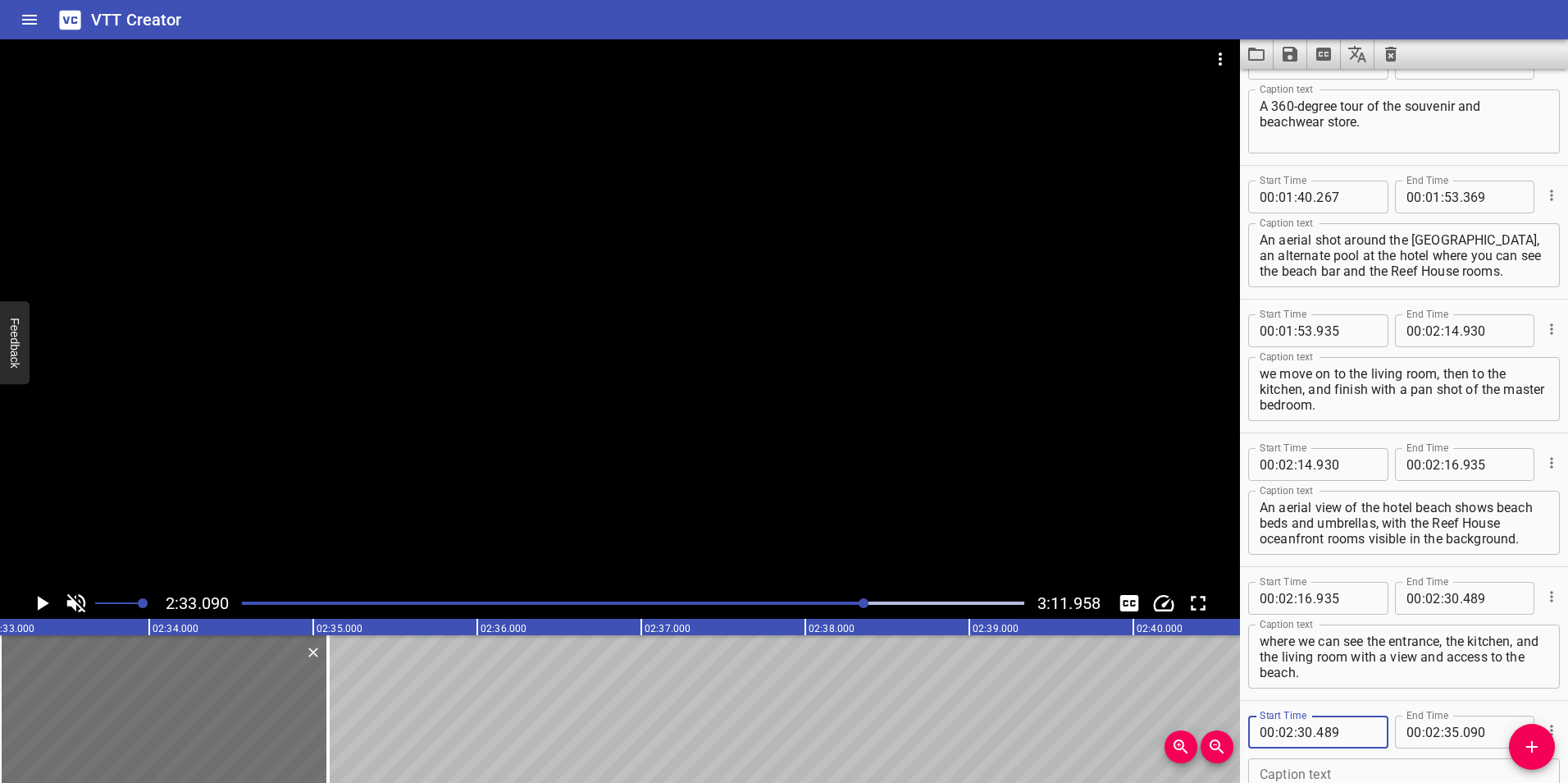
type input "489"
click at [1446, 730] on input "number" at bounding box center [1452, 732] width 16 height 33
type input "33"
type input "090"
click at [1416, 776] on textarea at bounding box center [1404, 790] width 289 height 46
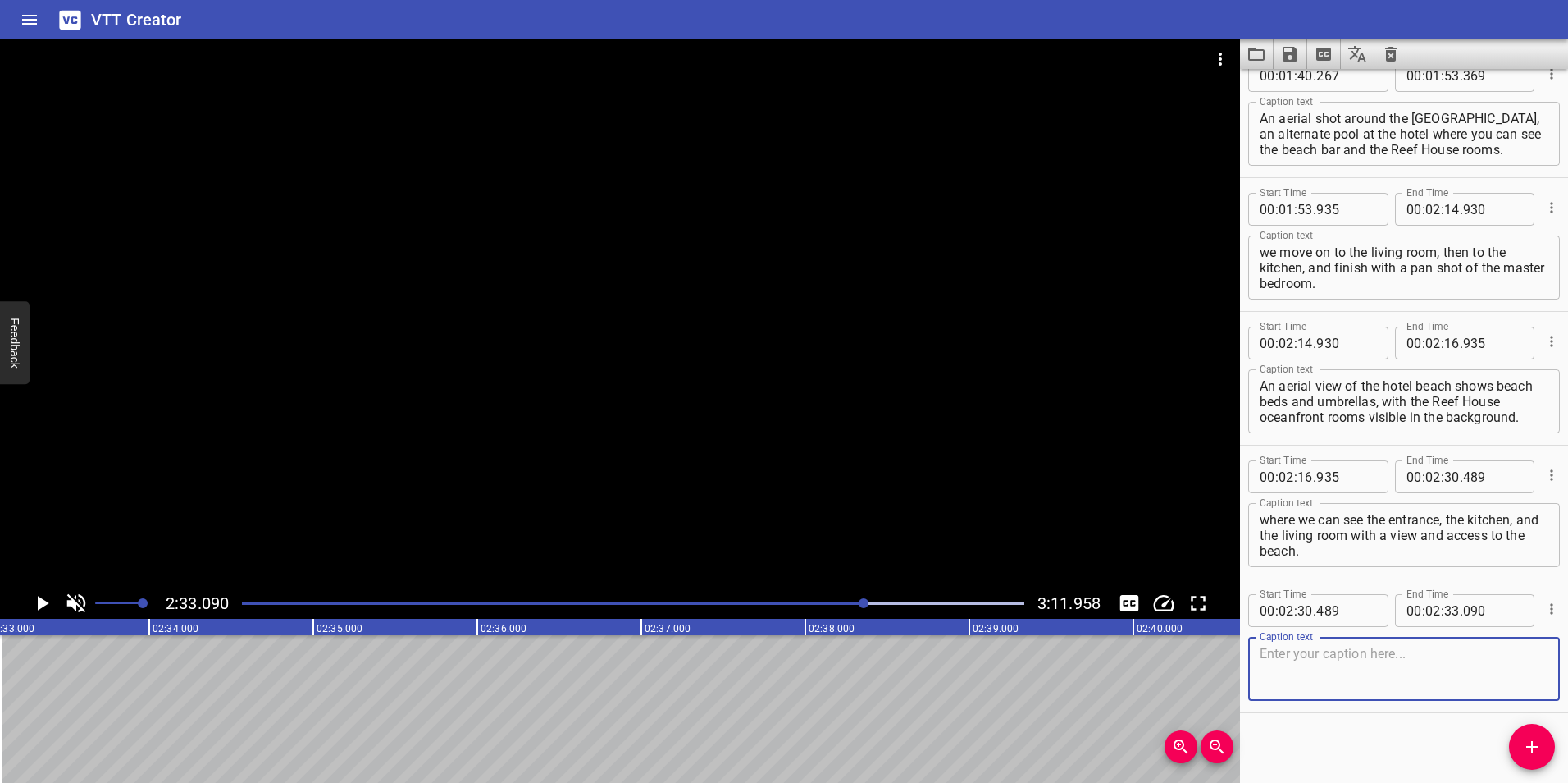
scroll to position [1370, 0]
click at [1305, 645] on textarea at bounding box center [1404, 664] width 289 height 46
paste textarea "Following a shot of the master bedroom, we can see the window overlooking the p…"
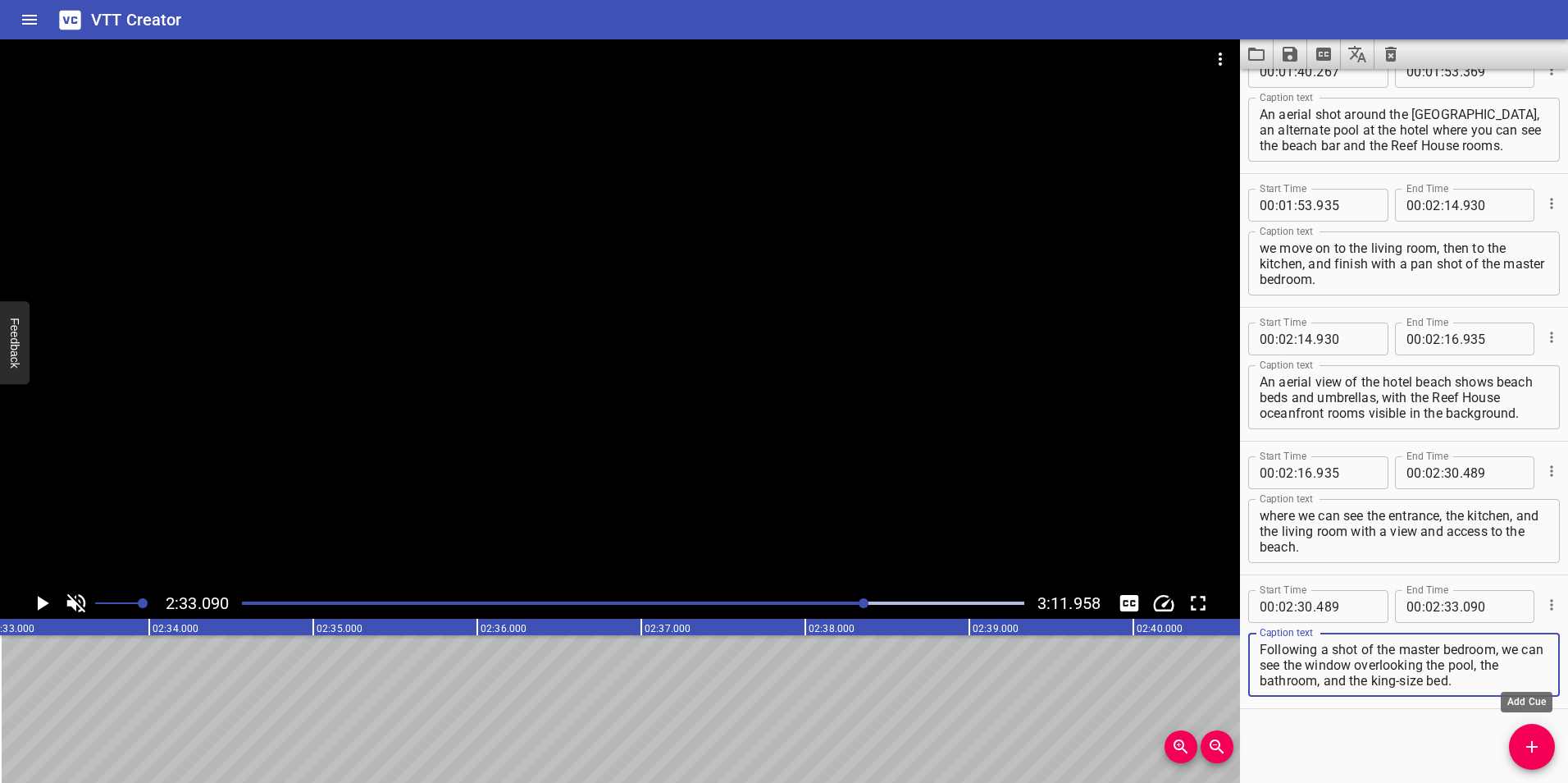
type textarea "Following a shot of the master bedroom, we can see the window overlooking the p…"
click at [1525, 744] on icon "Add Cue" at bounding box center [1532, 747] width 20 height 20
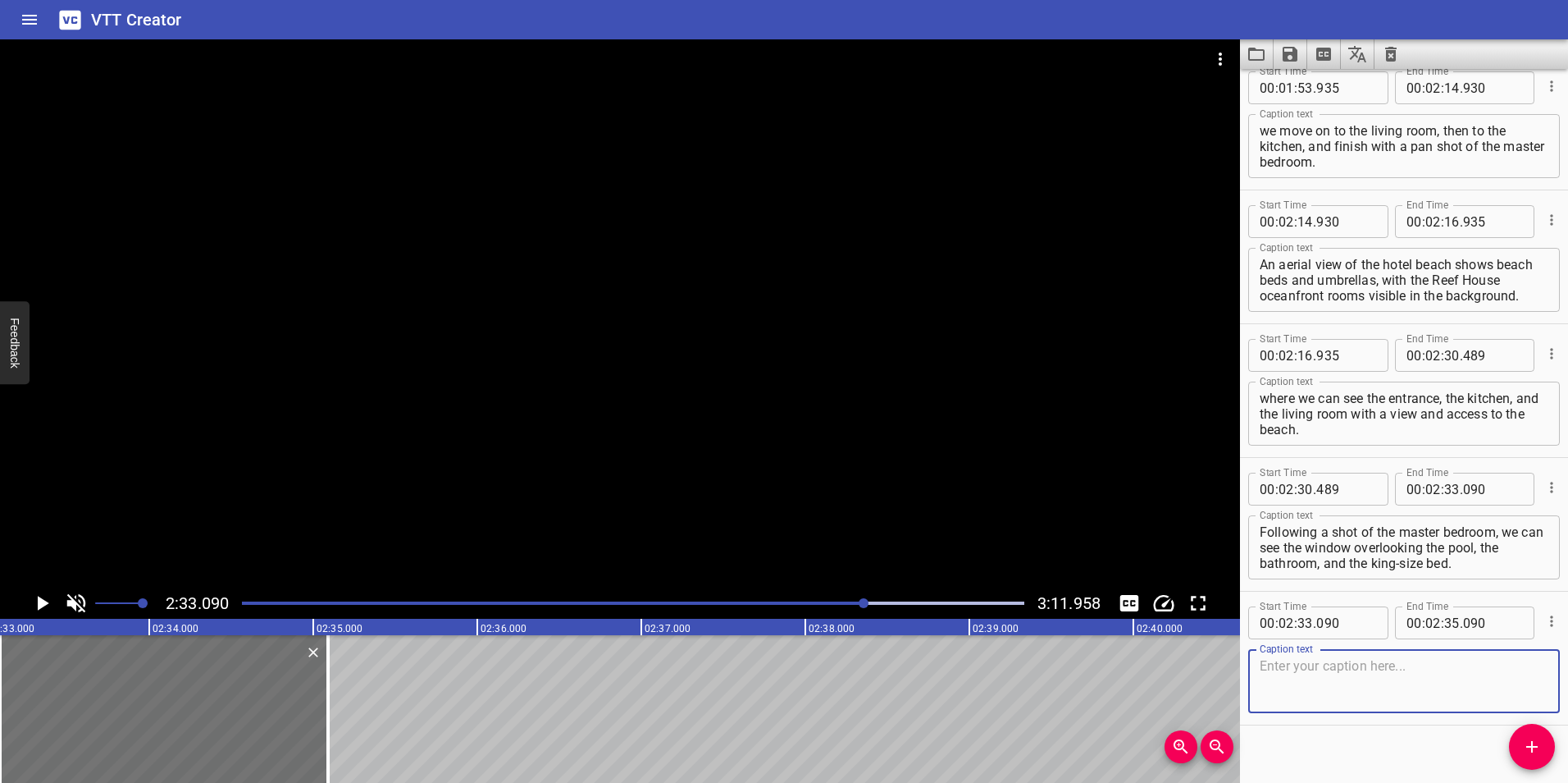
scroll to position [1504, 0]
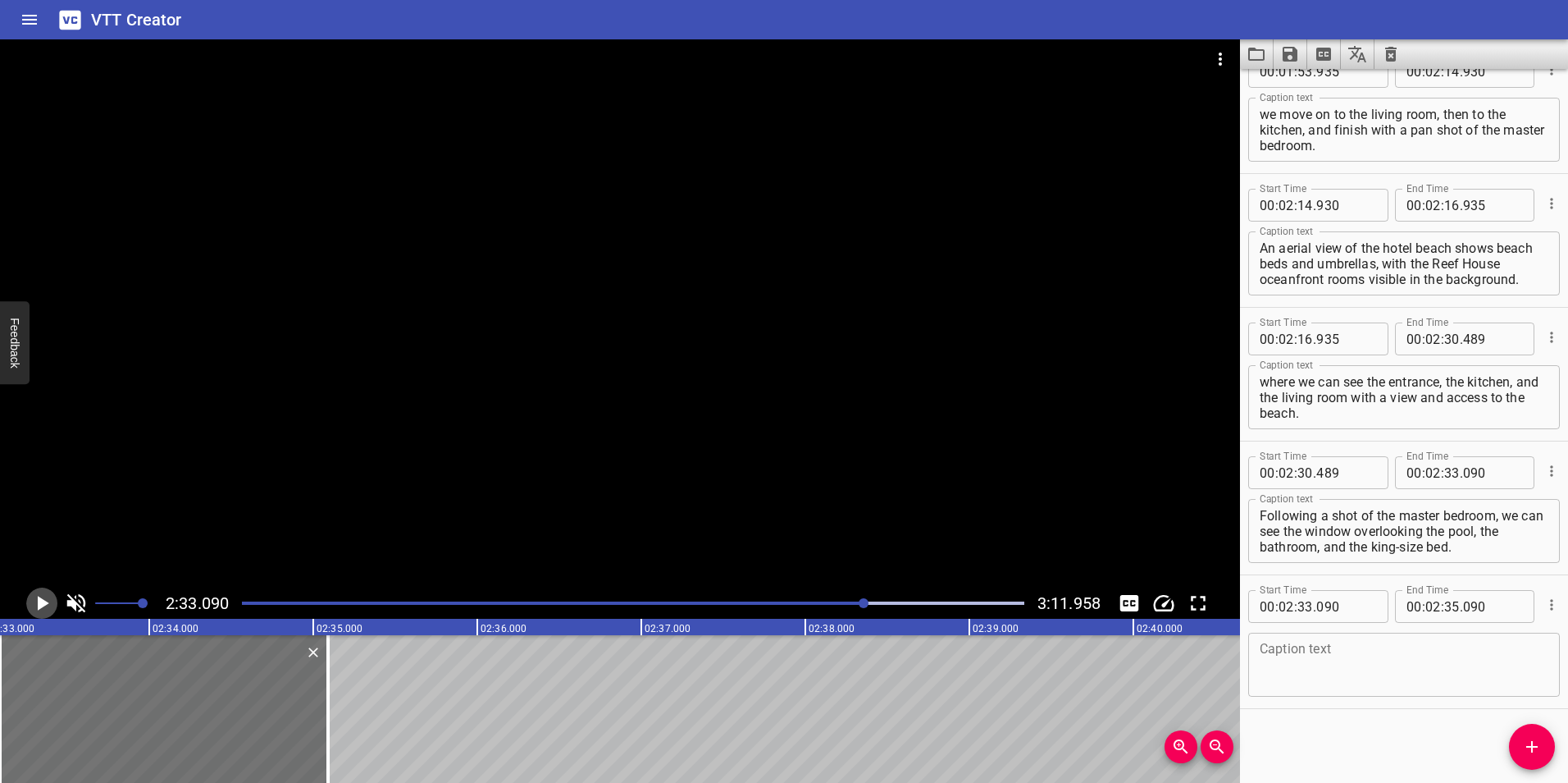
click at [42, 604] on icon "Play/Pause" at bounding box center [43, 603] width 12 height 15
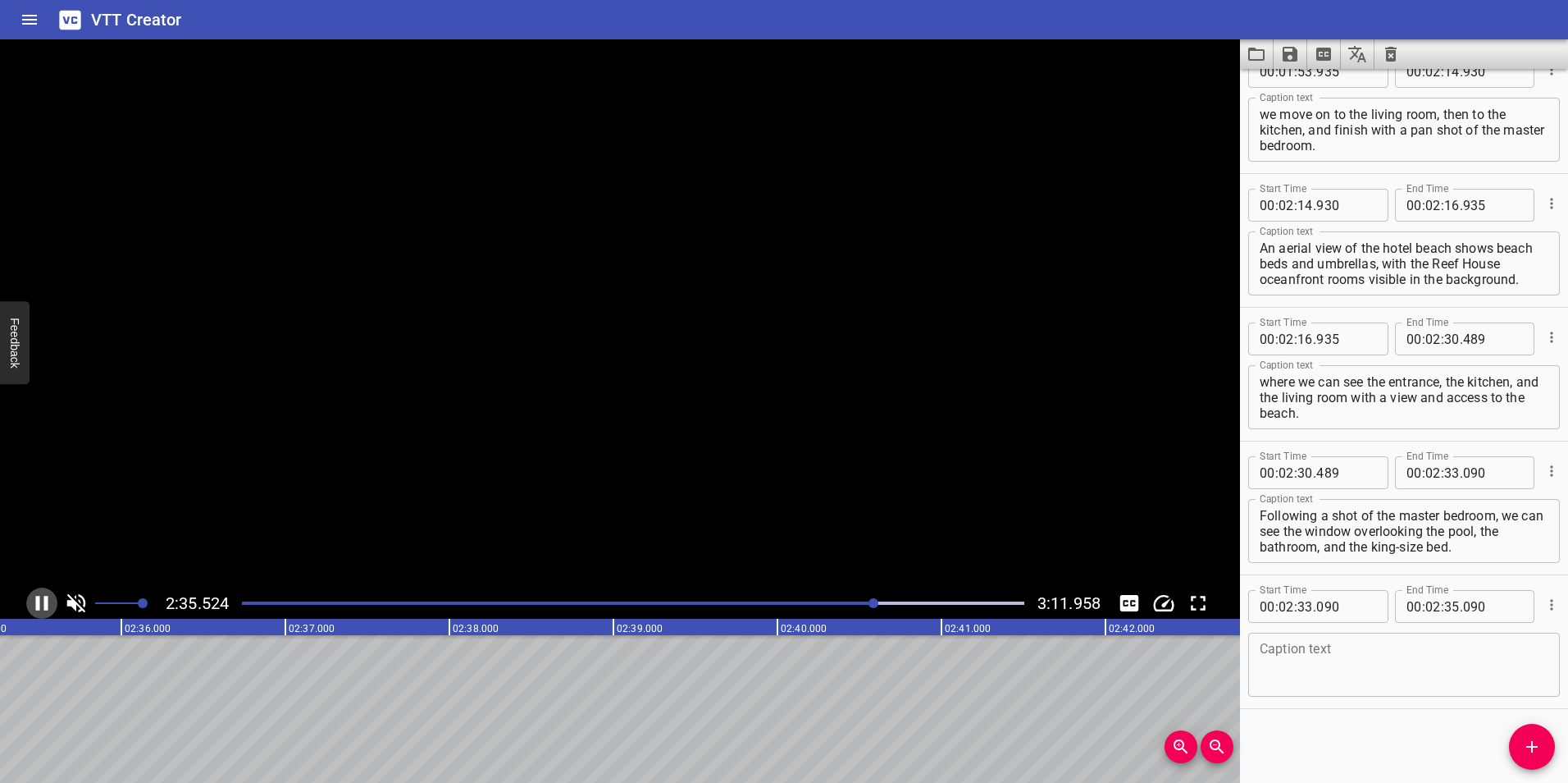
click at [42, 604] on icon "Play/Pause" at bounding box center [41, 603] width 25 height 25
click at [42, 604] on icon "Play/Pause" at bounding box center [43, 603] width 12 height 15
click at [42, 604] on icon "Play/Pause" at bounding box center [41, 603] width 25 height 25
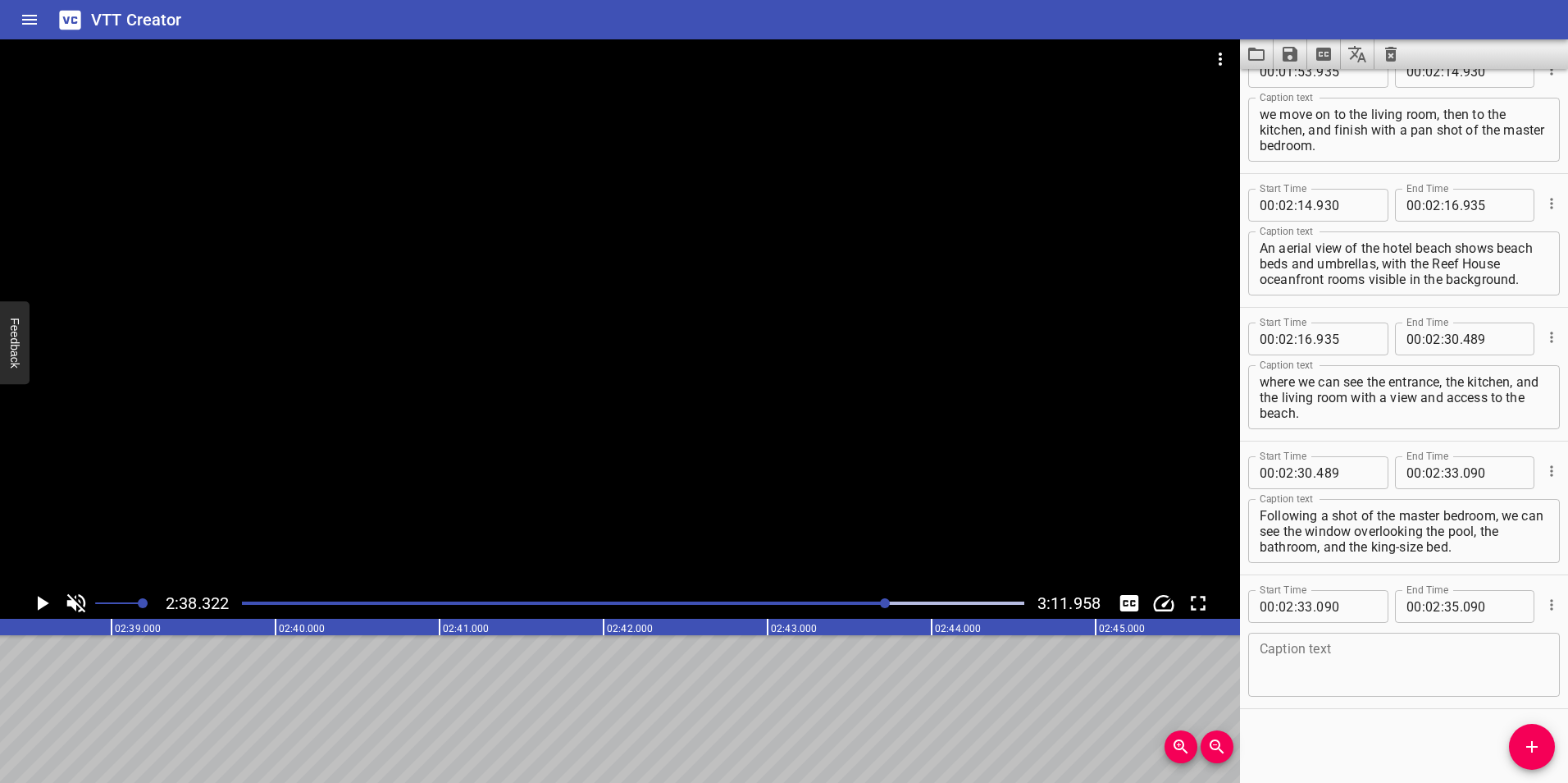
click at [867, 604] on div "Play progress" at bounding box center [496, 603] width 783 height 3
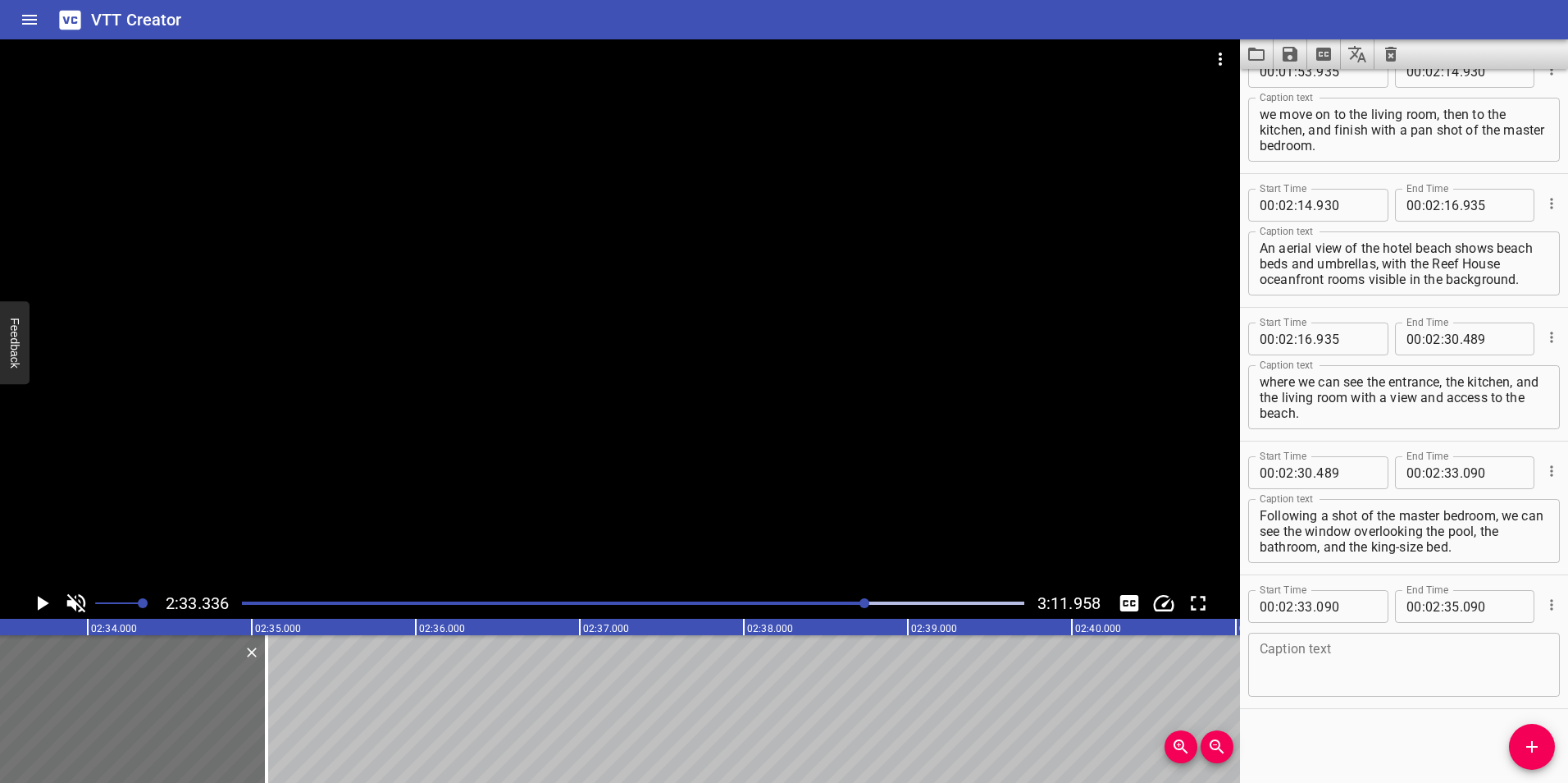
scroll to position [0, 25154]
click at [848, 607] on div at bounding box center [633, 603] width 802 height 23
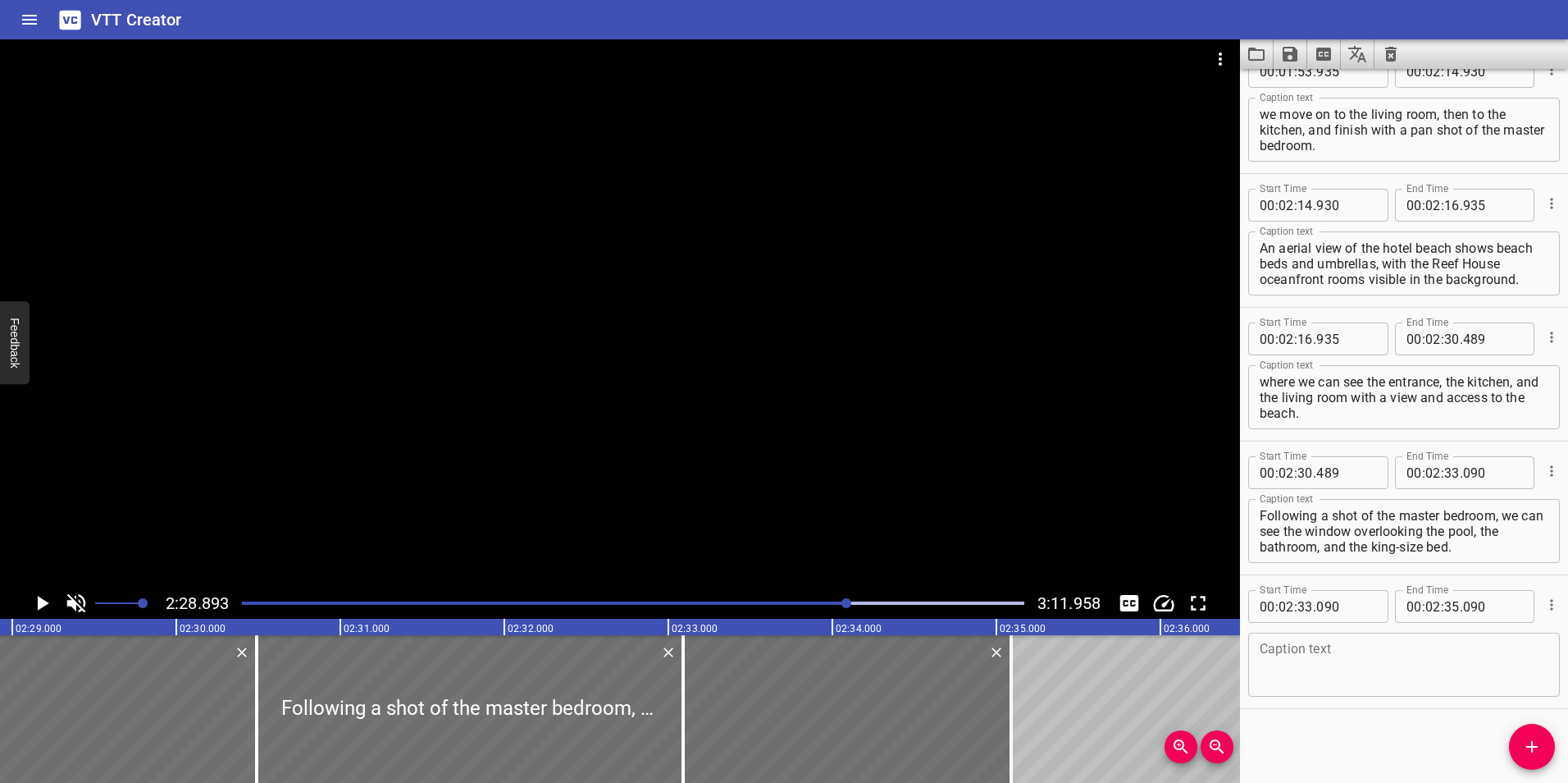
scroll to position [0, 24426]
click at [36, 595] on icon "Play/Pause" at bounding box center [41, 603] width 25 height 25
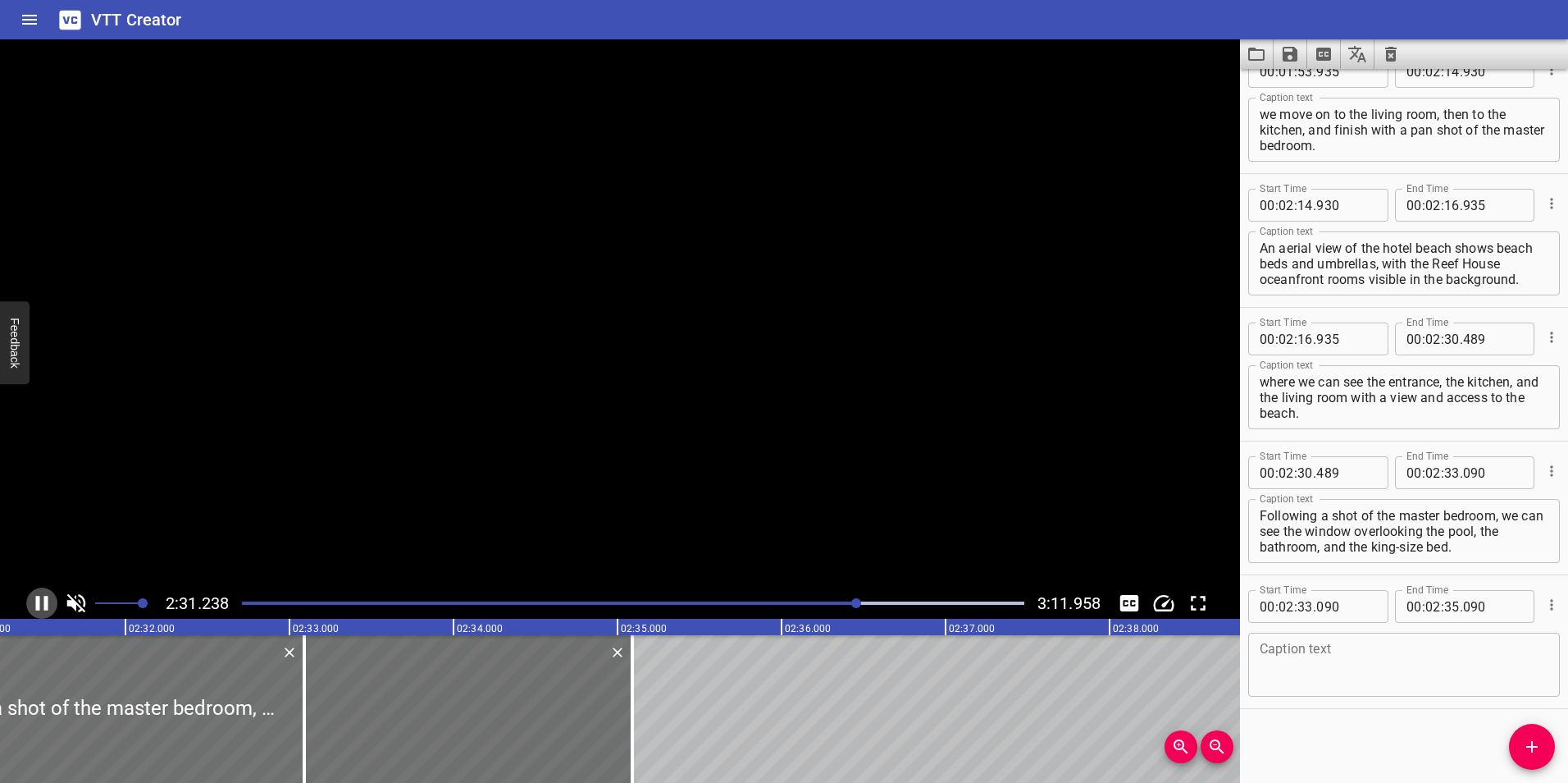
click at [36, 595] on icon "Play/Pause" at bounding box center [41, 603] width 25 height 25
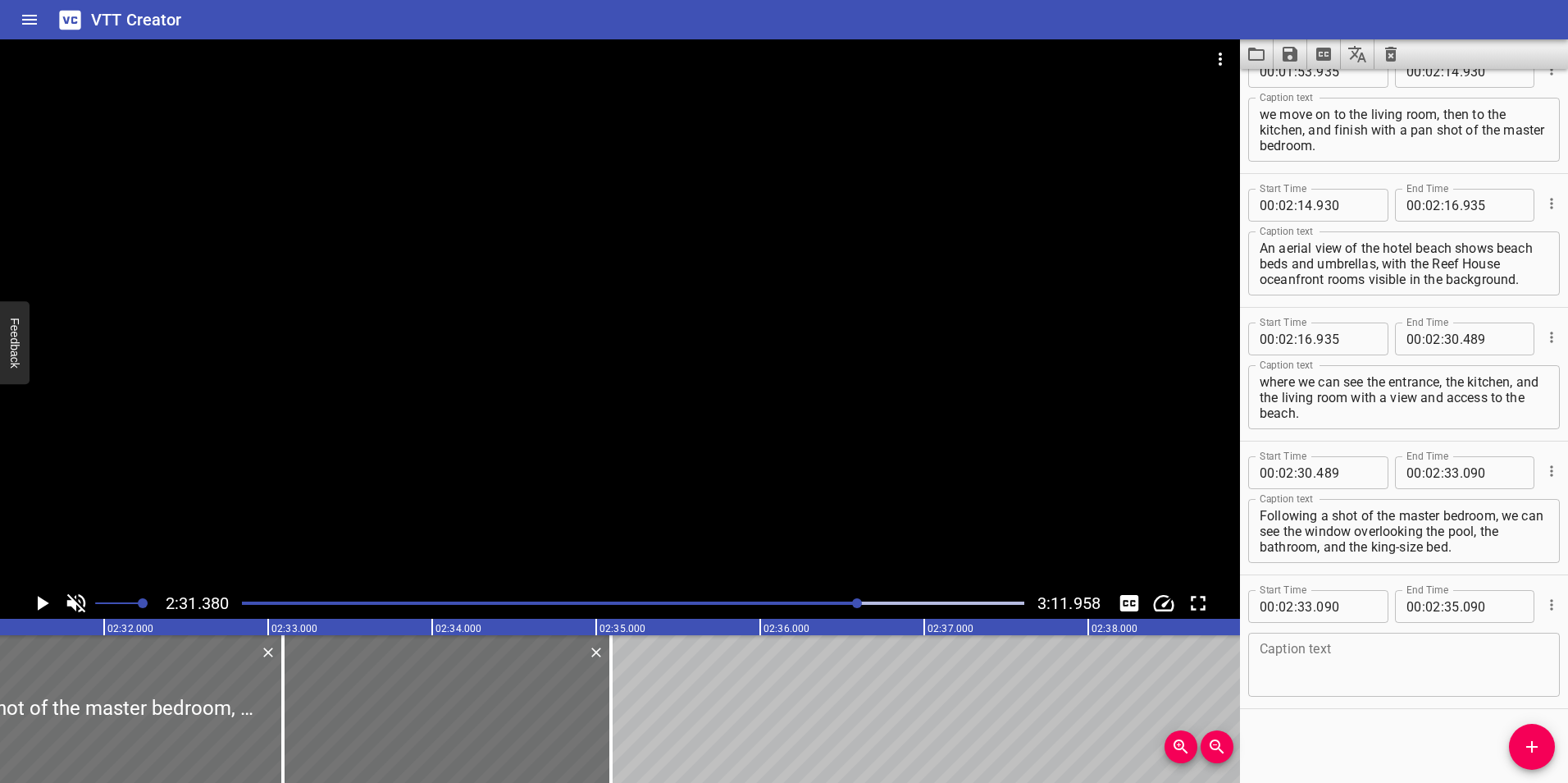
scroll to position [0, 24834]
click at [36, 595] on icon "Play/Pause" at bounding box center [41, 603] width 25 height 25
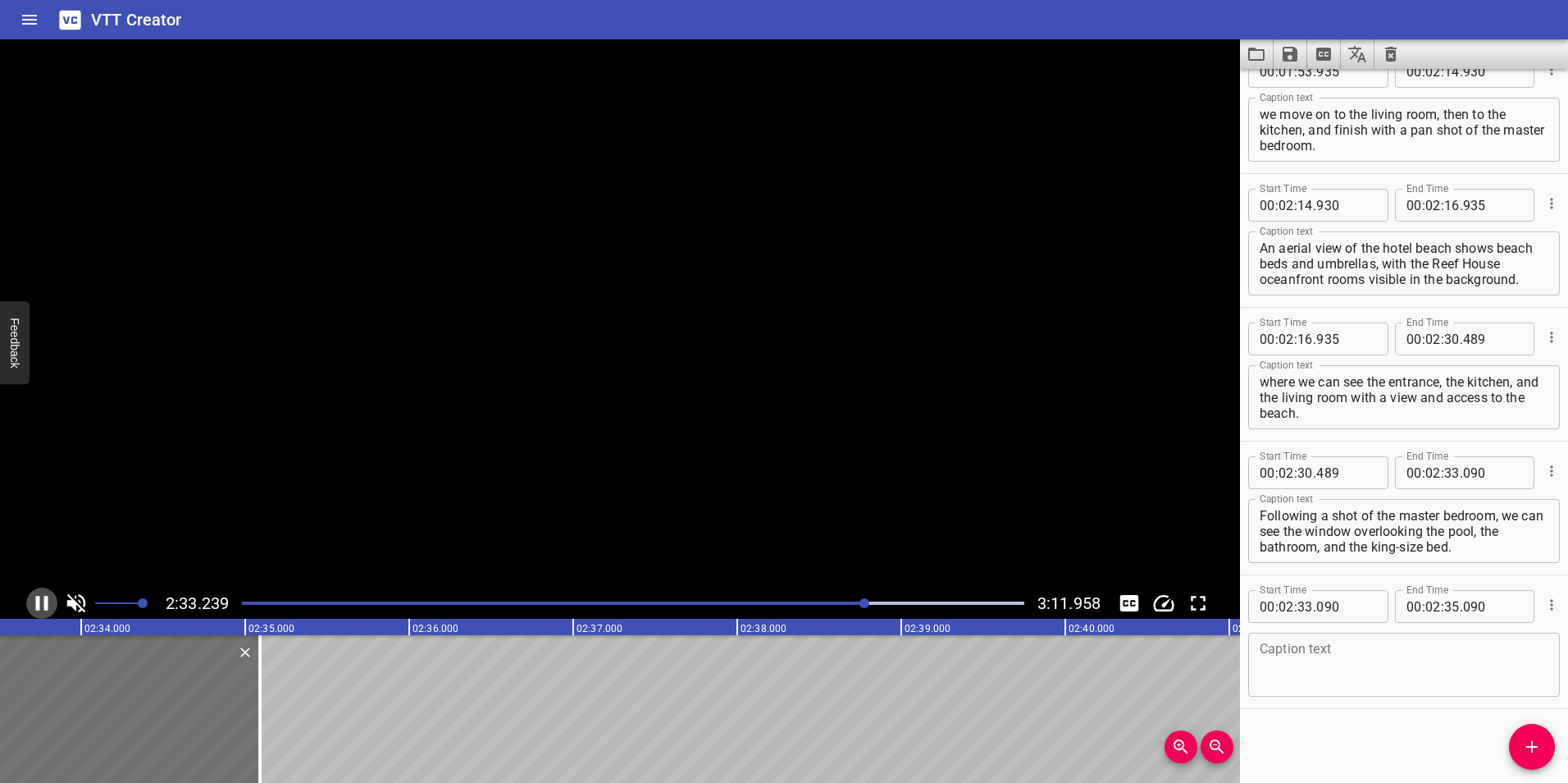
click at [36, 595] on icon "Play/Pause" at bounding box center [41, 603] width 25 height 25
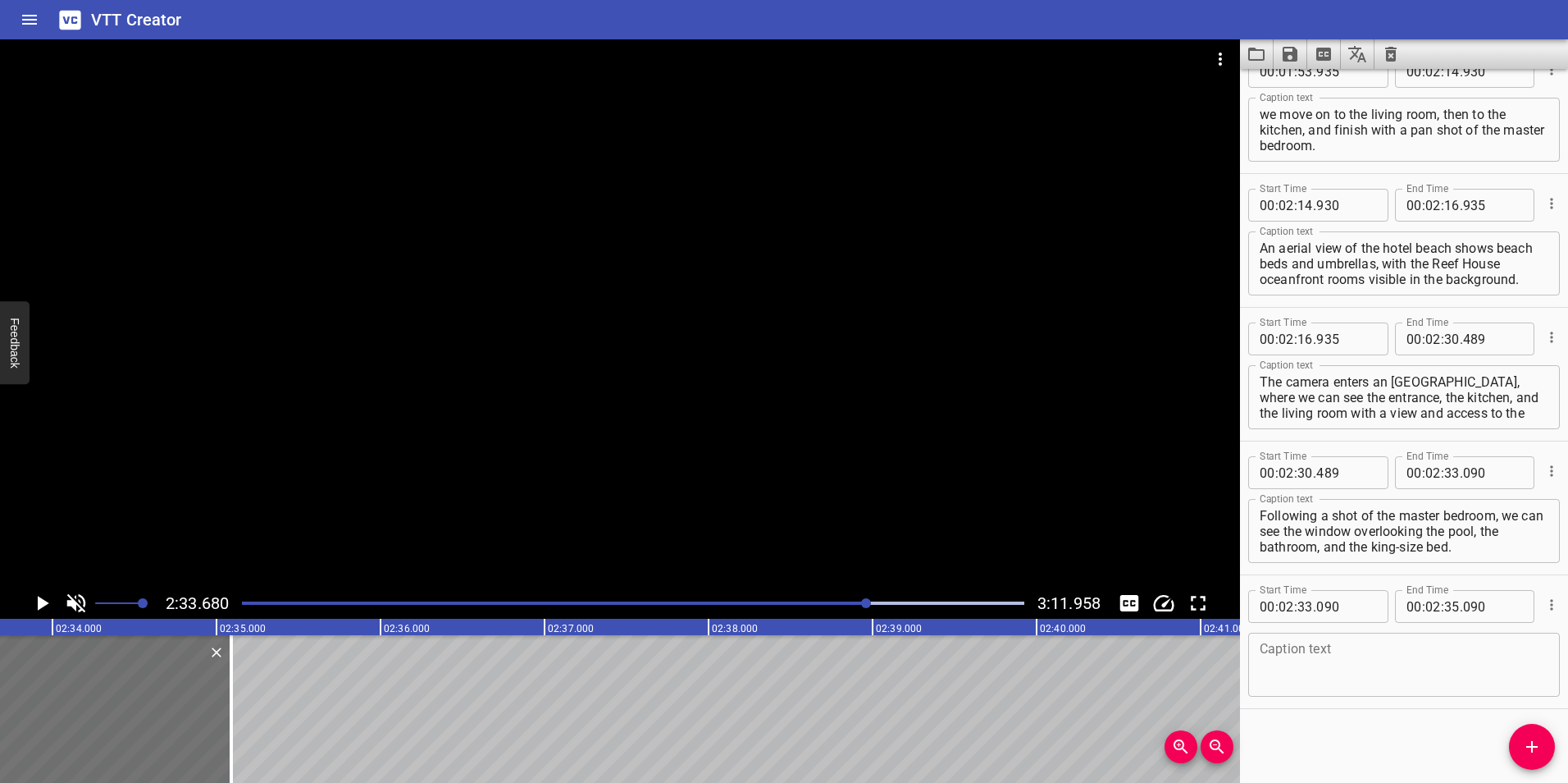
click at [1375, 381] on textarea "The camera enters an [GEOGRAPHIC_DATA], where we can see the entrance, the kitc…" at bounding box center [1404, 397] width 289 height 46
click at [1476, 380] on textarea "The camera enters in an [GEOGRAPHIC_DATA], where we can see the entrance, the k…" at bounding box center [1404, 397] width 289 height 46
type textarea "The camera enters in an oceanfront villa, where we can see the entrance, the ki…"
click at [1302, 641] on div "Caption text" at bounding box center [1404, 664] width 311 height 64
click at [1288, 661] on textarea at bounding box center [1404, 664] width 289 height 46
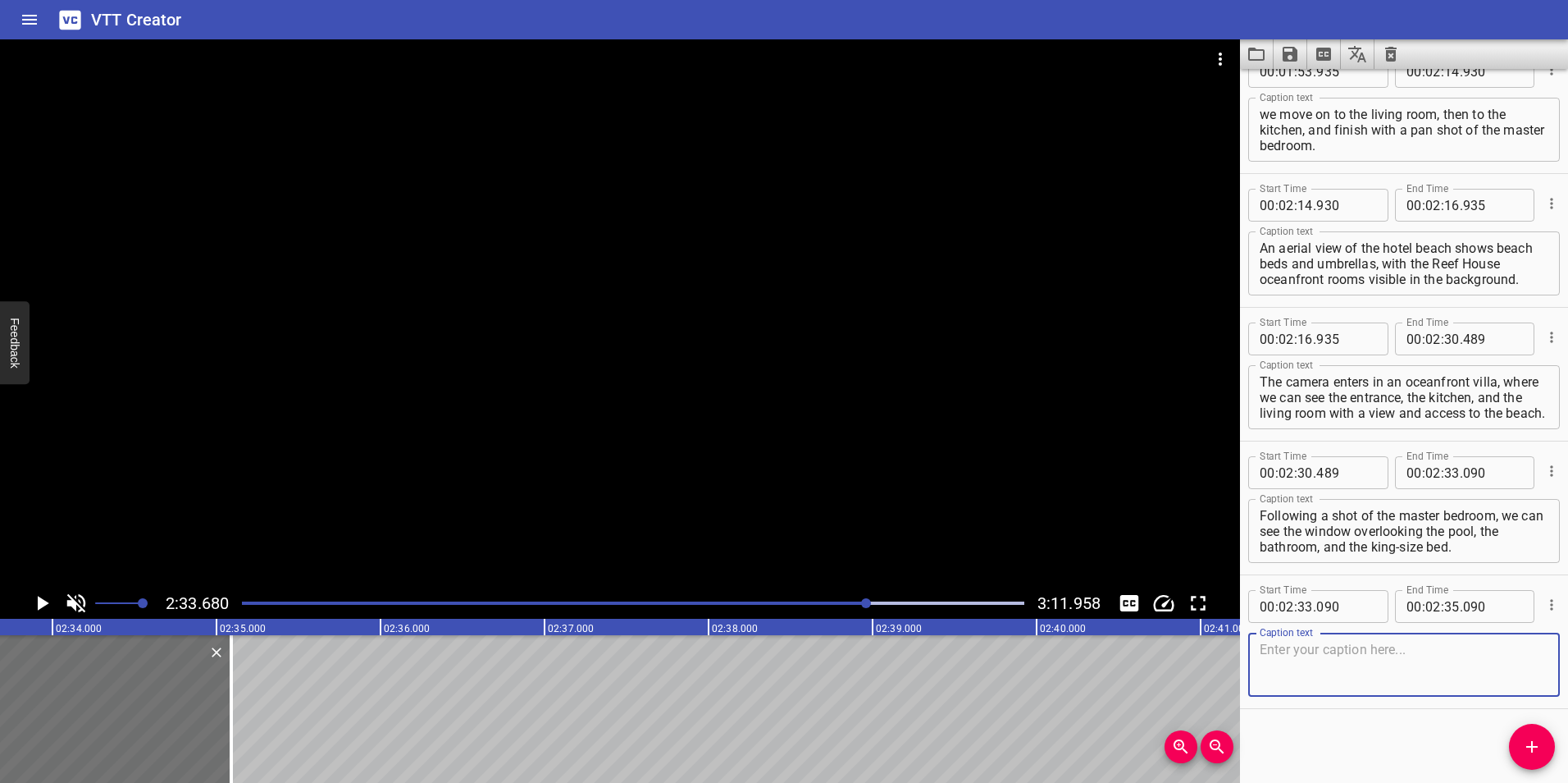
paste textarea "In this video frame, we see the terrace and pool of the oceanfront villa."
type textarea "In this video frame, we see the terrace and pool of the oceanfront villa."
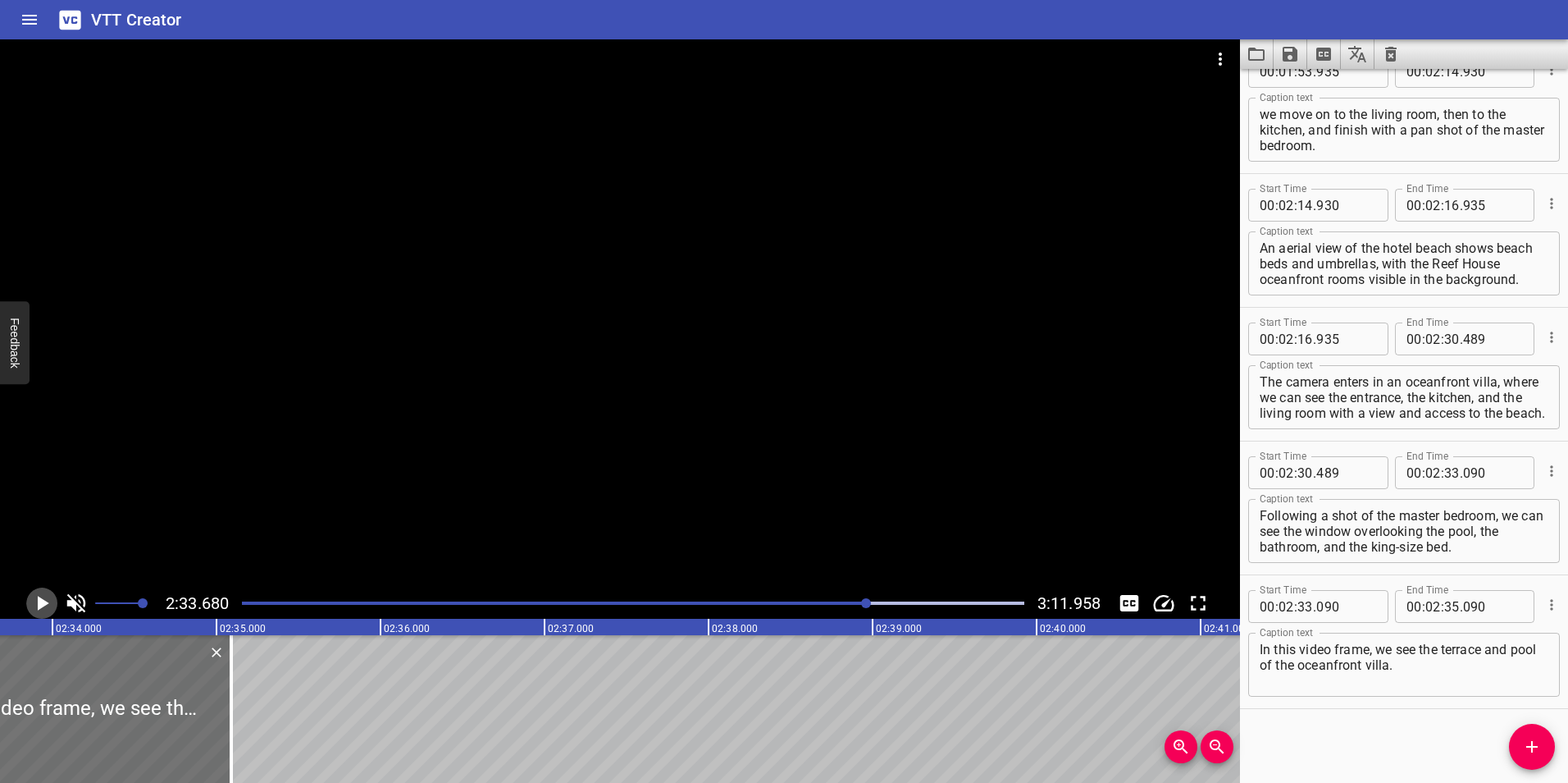
click at [41, 603] on icon "Play/Pause" at bounding box center [43, 603] width 12 height 15
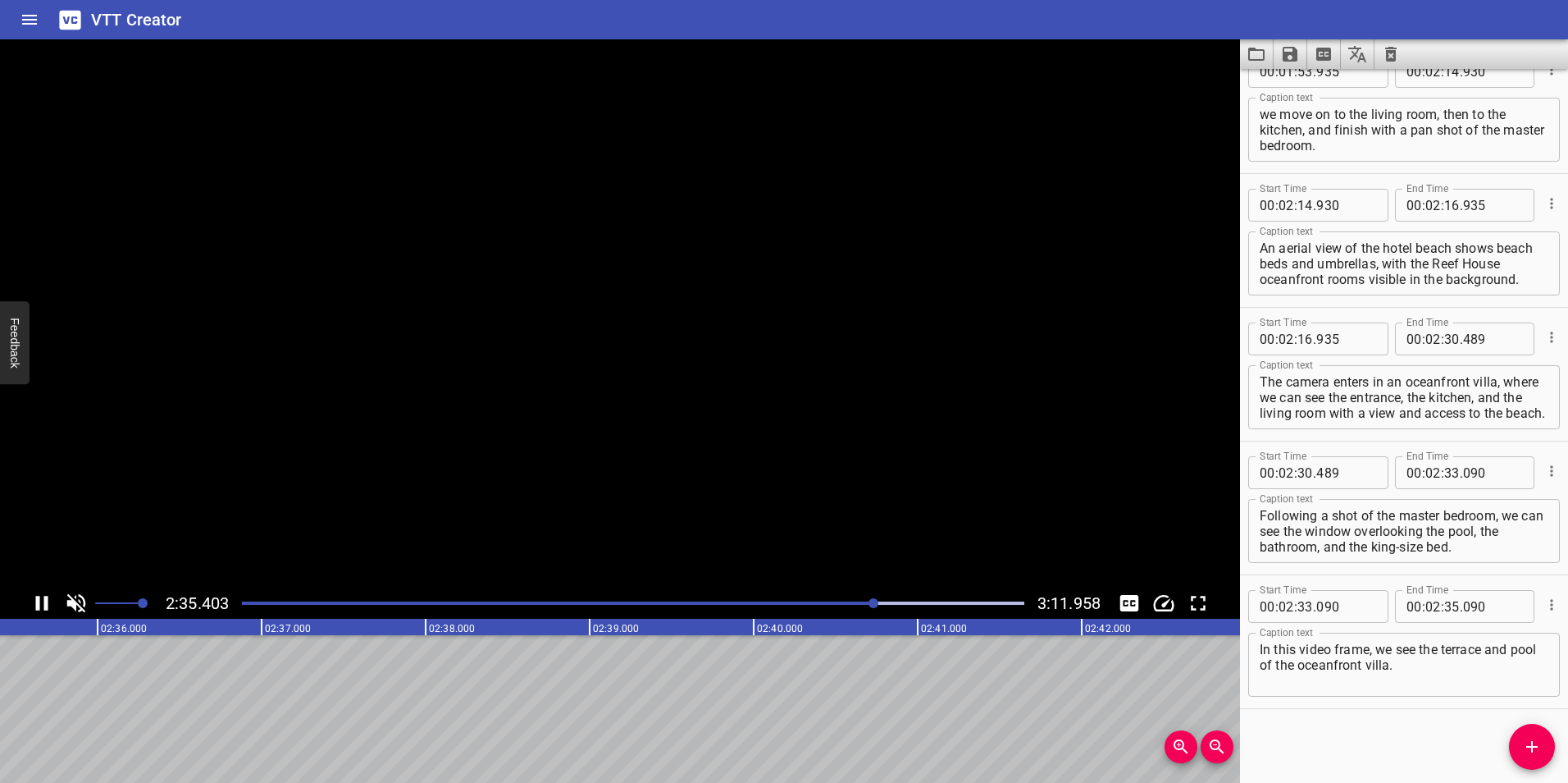
click at [41, 603] on icon "Play/Pause" at bounding box center [41, 603] width 25 height 25
click at [41, 603] on icon "Play/Pause" at bounding box center [43, 603] width 12 height 15
click at [41, 603] on icon "Play/Pause" at bounding box center [41, 603] width 25 height 25
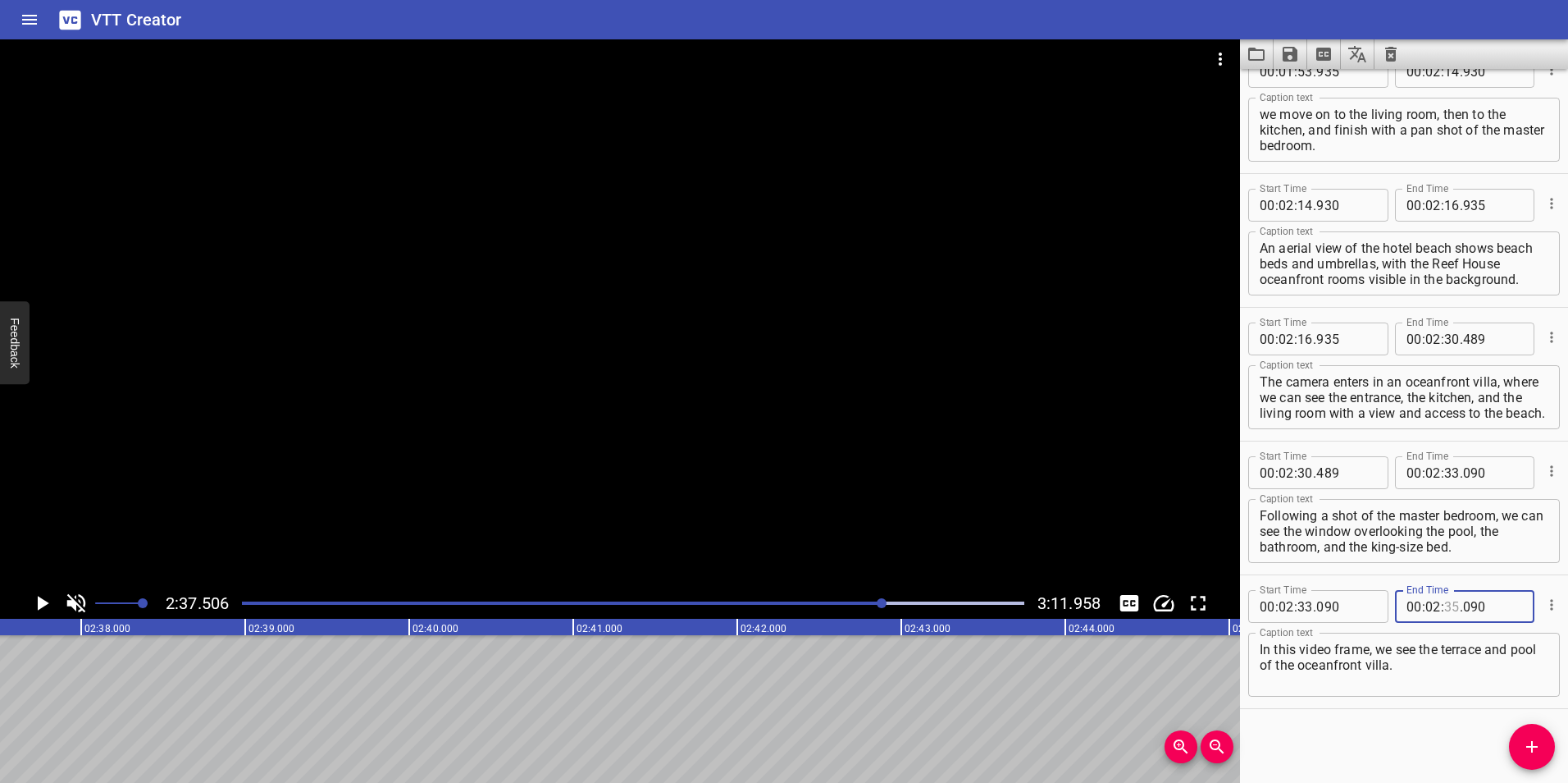
click at [1446, 606] on input "number" at bounding box center [1452, 606] width 16 height 33
type input "37"
type input "506"
click at [1384, 730] on div "Start Time 00 : 00 : 00 . 000 Start Time End Time 00 : 00 : 09 . 000 End Time C…" at bounding box center [1404, 426] width 328 height 714
click at [1352, 727] on div "Start Time 00 : 00 : 00 . 000 Start Time End Time 00 : 00 : 09 . 000 End Time C…" at bounding box center [1404, 426] width 328 height 714
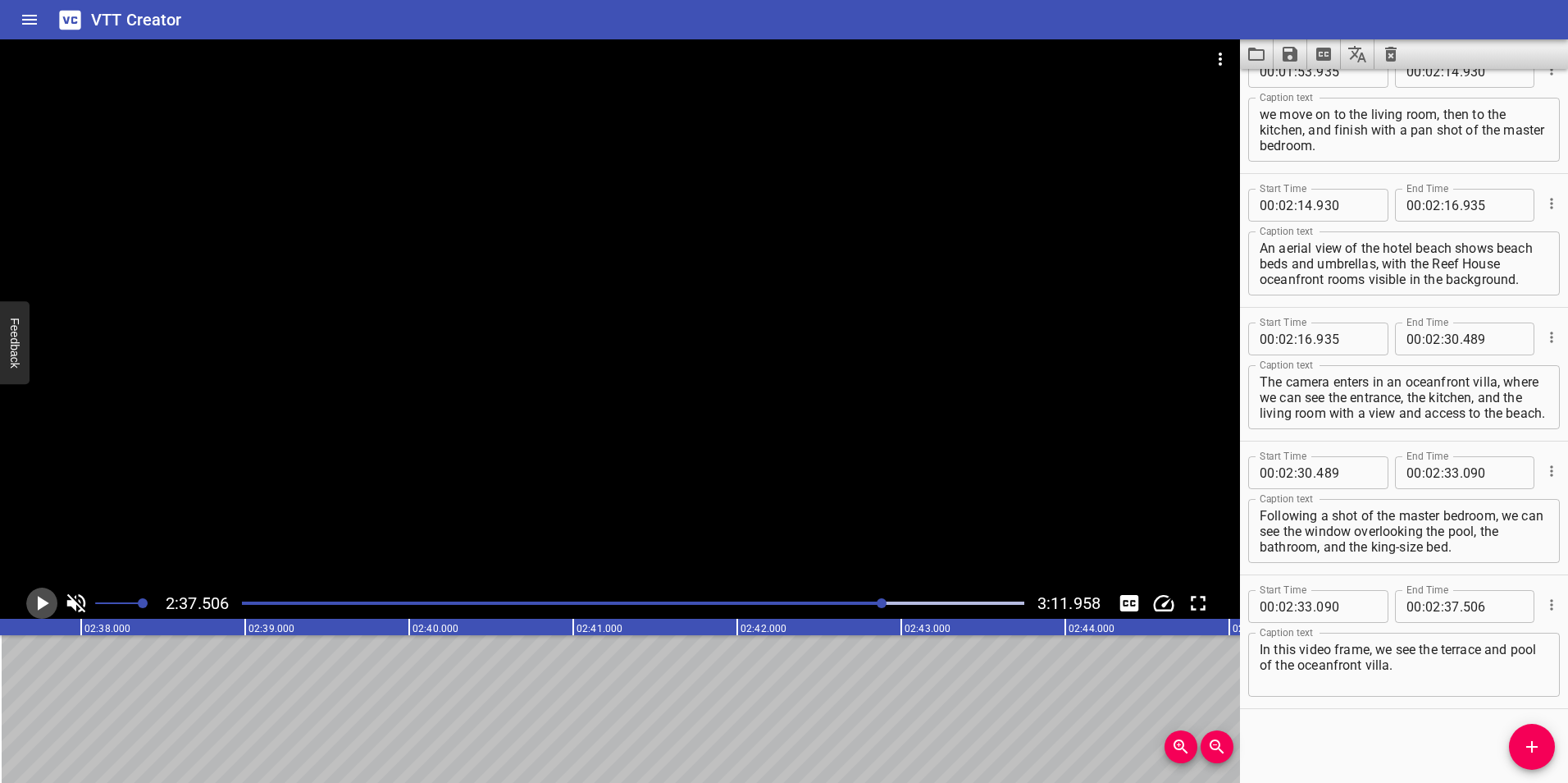
click at [41, 605] on icon "Play/Pause" at bounding box center [43, 603] width 12 height 15
click at [41, 605] on icon "Play/Pause" at bounding box center [41, 603] width 25 height 25
click at [911, 601] on div at bounding box center [912, 603] width 10 height 10
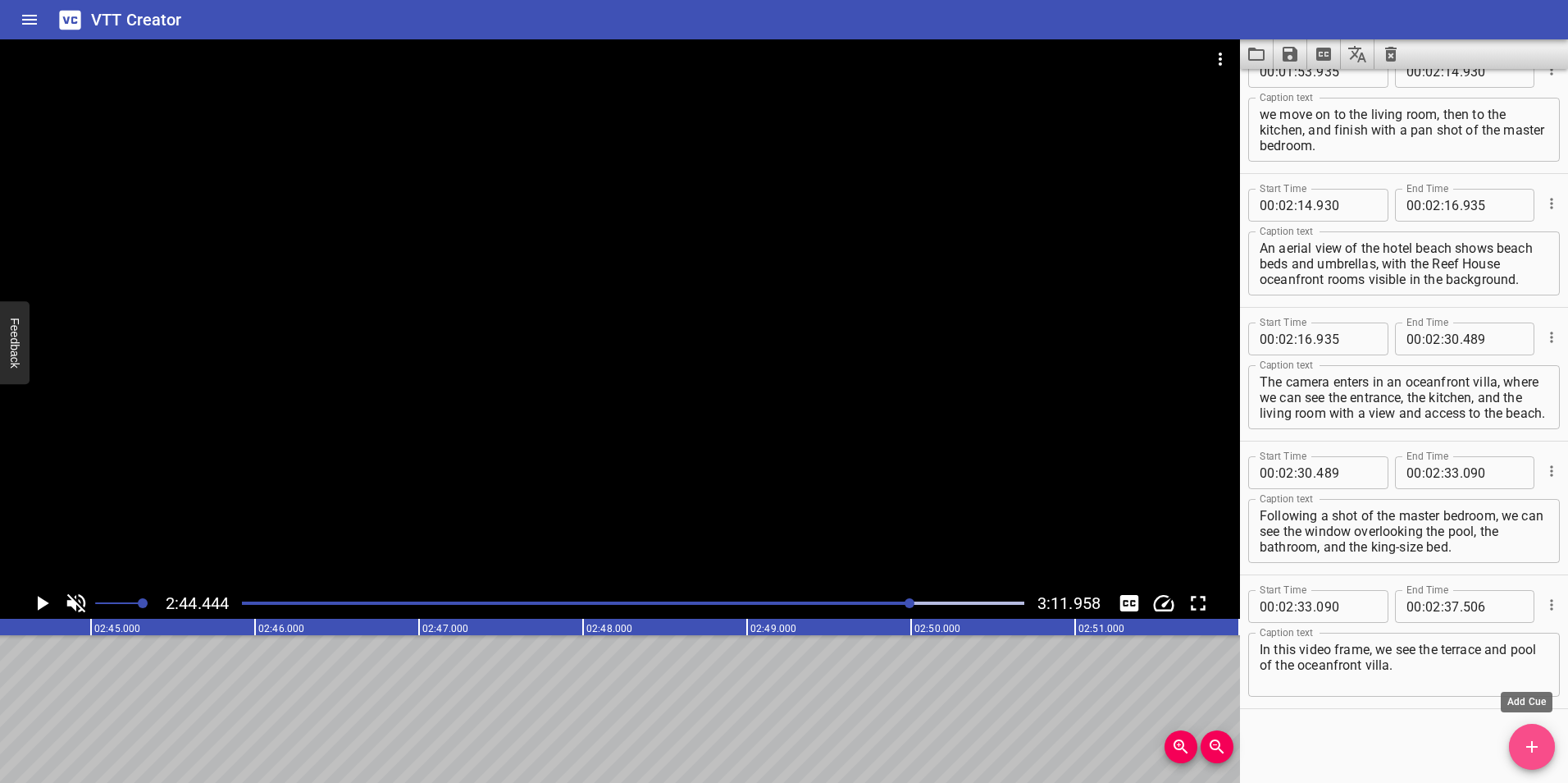
click at [1537, 743] on icon "Add Cue" at bounding box center [1532, 747] width 20 height 20
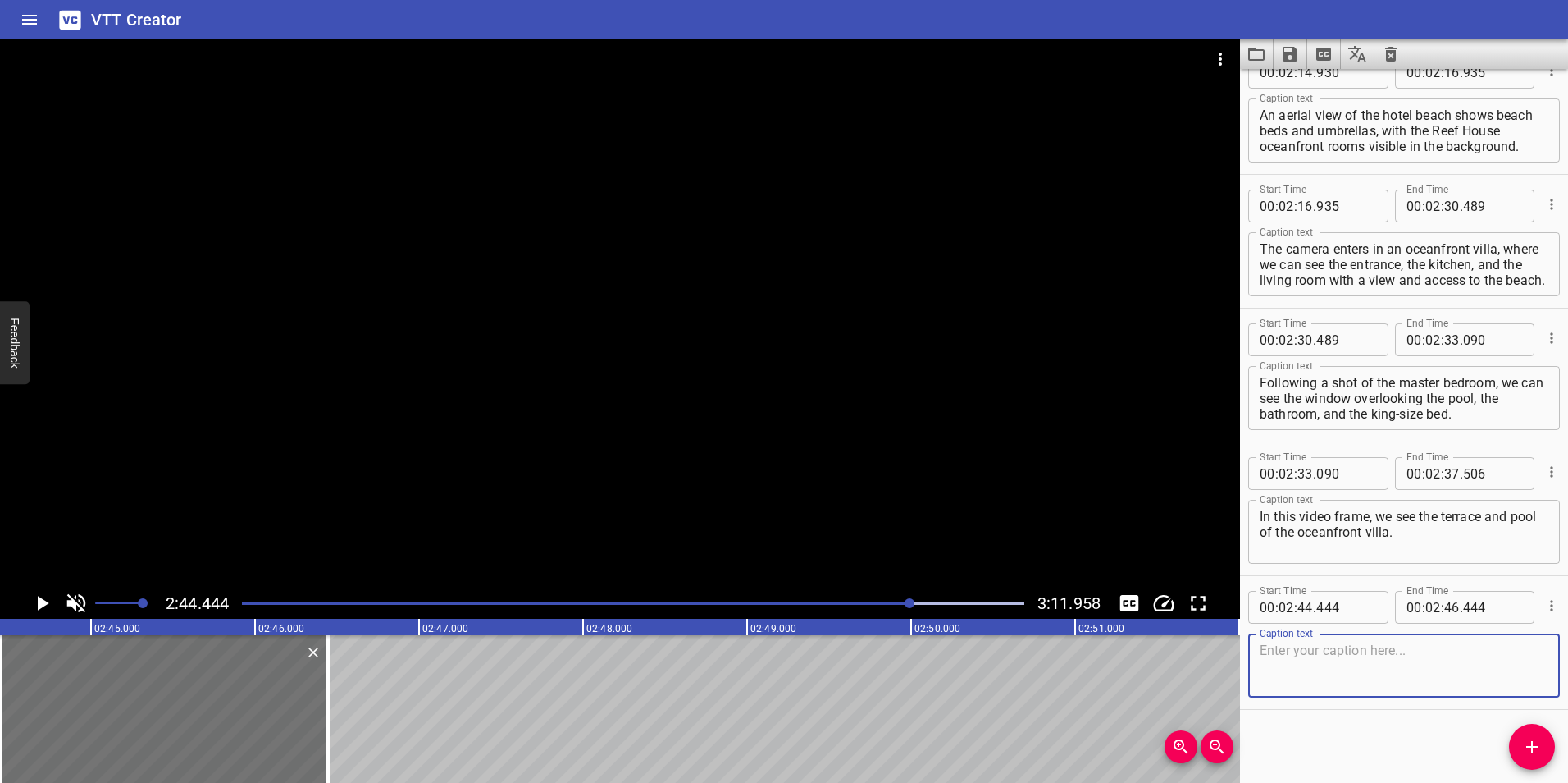
scroll to position [1637, 0]
click at [1444, 609] on input "number" at bounding box center [1452, 606] width 16 height 33
click at [1444, 610] on input "number" at bounding box center [1452, 606] width 16 height 33
type input "44"
click at [1466, 613] on input "number" at bounding box center [1493, 606] width 60 height 33
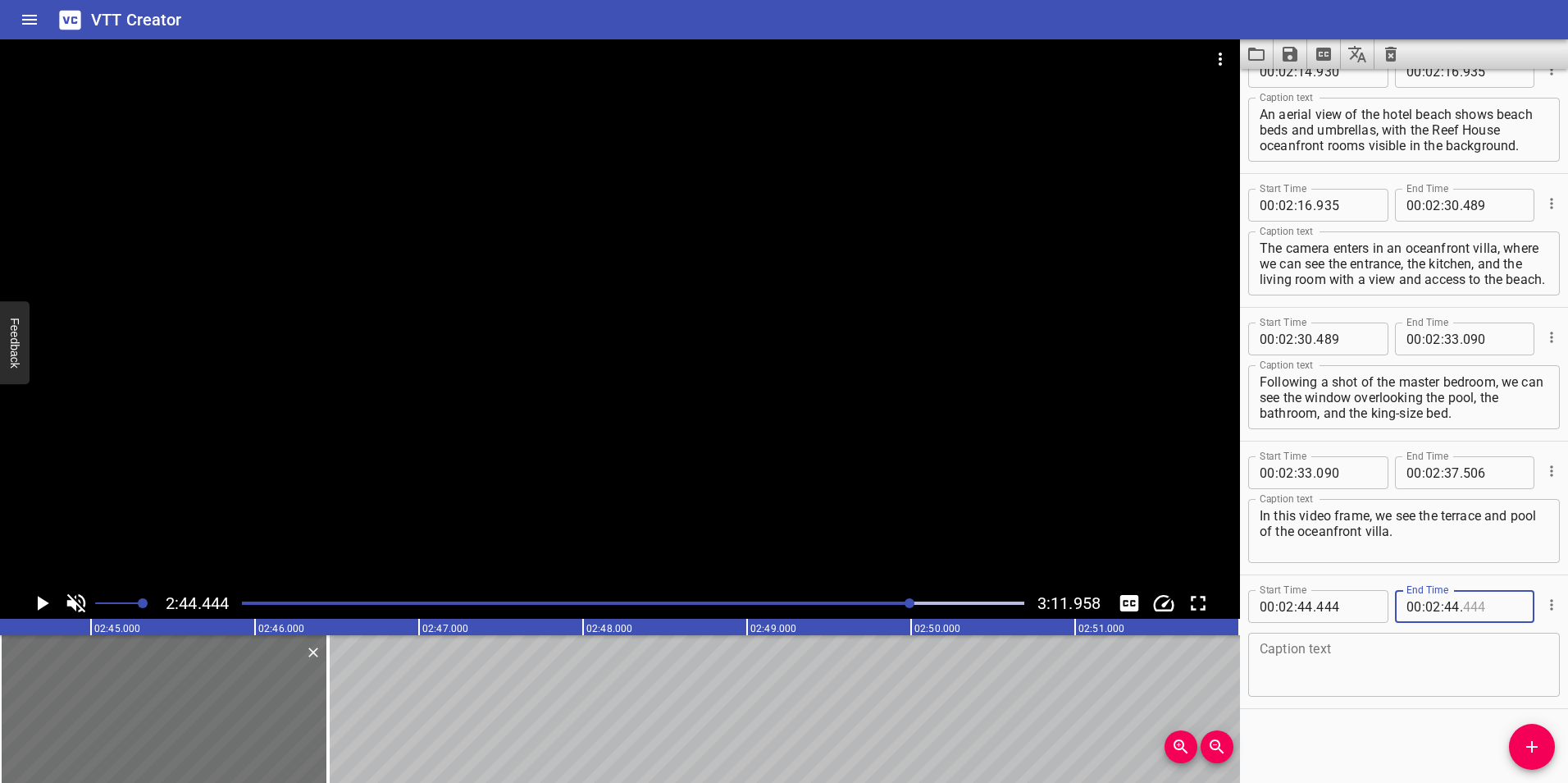
type input "444"
click at [1307, 603] on input "number" at bounding box center [1305, 606] width 16 height 33
type input "37"
click at [1335, 609] on input "number" at bounding box center [1346, 606] width 60 height 33
type input "506"
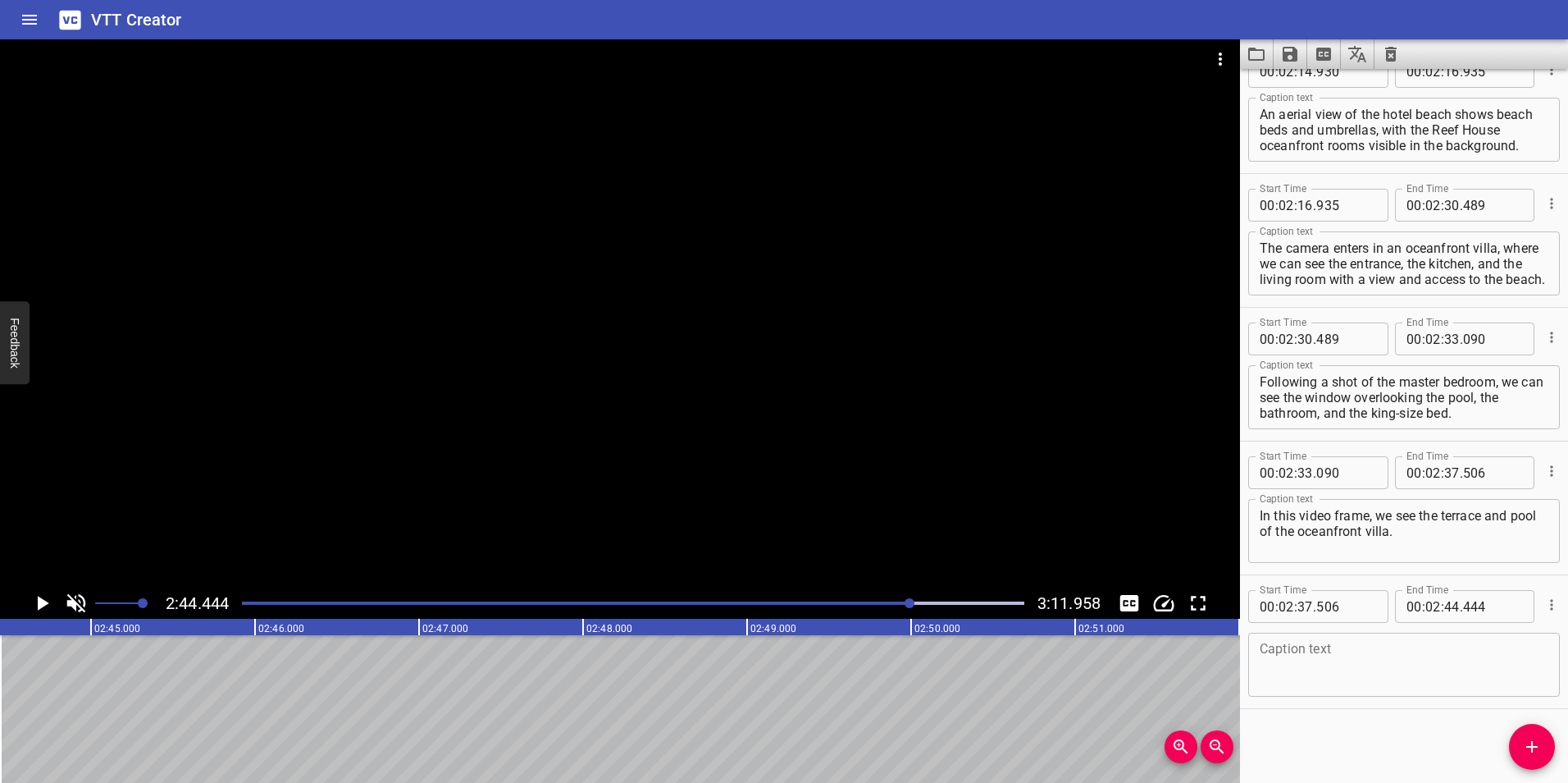
click at [1330, 641] on div "Caption text" at bounding box center [1404, 664] width 311 height 64
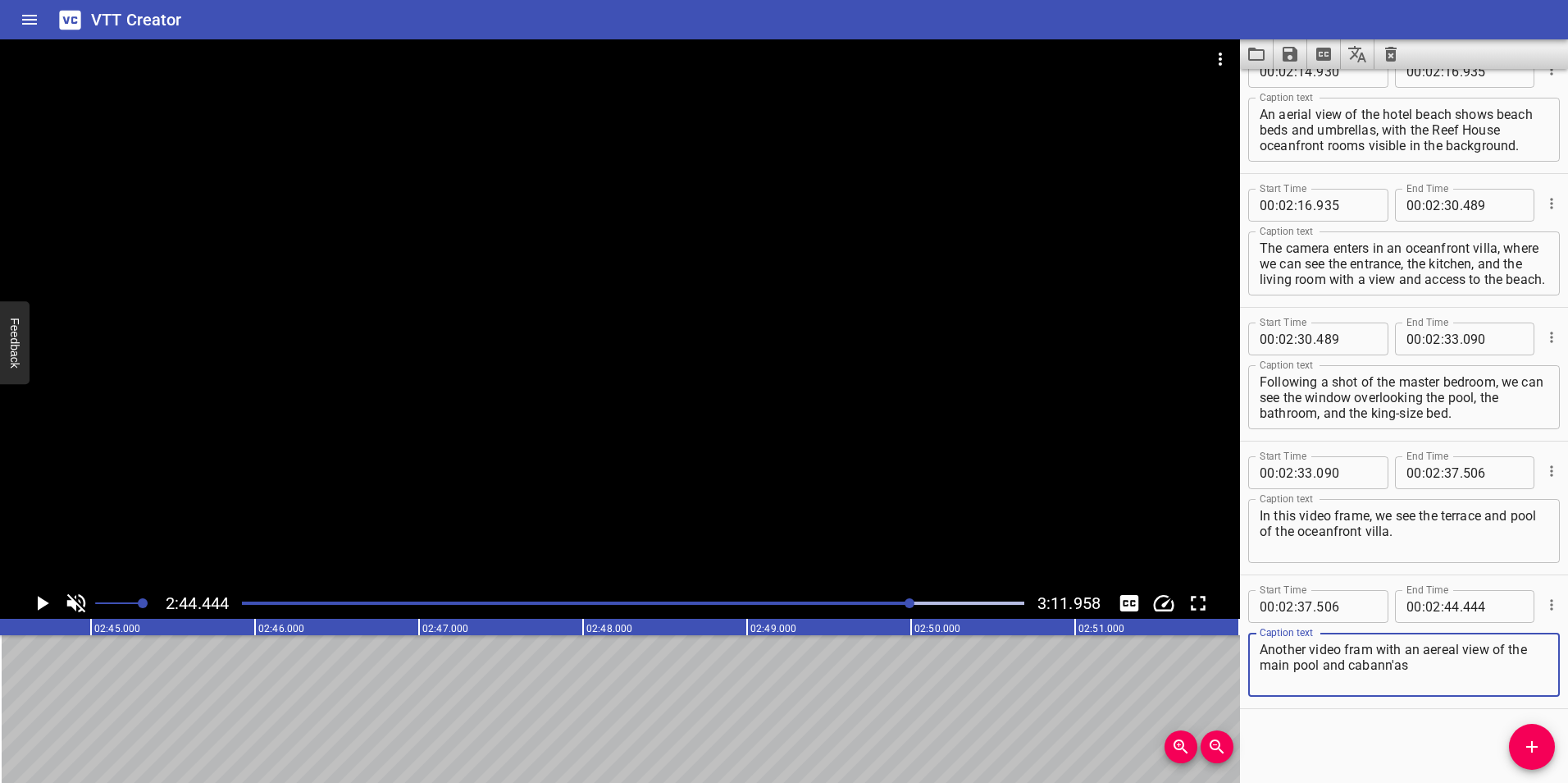
drag, startPoint x: 1423, startPoint y: 671, endPoint x: 1252, endPoint y: 640, distance: 173.8
click at [1252, 640] on div "Another video fram with an aereal view of the main pool and [PERSON_NAME] Capti…" at bounding box center [1404, 664] width 311 height 64
drag, startPoint x: 1444, startPoint y: 667, endPoint x: 1249, endPoint y: 638, distance: 197.1
click at [1249, 638] on div "Another video fram with an aereal view of the main pool and [PERSON_NAME] Capti…" at bounding box center [1404, 664] width 311 height 64
paste textarea "e with an aerial view of the main pool and [PERSON_NAME]'s."
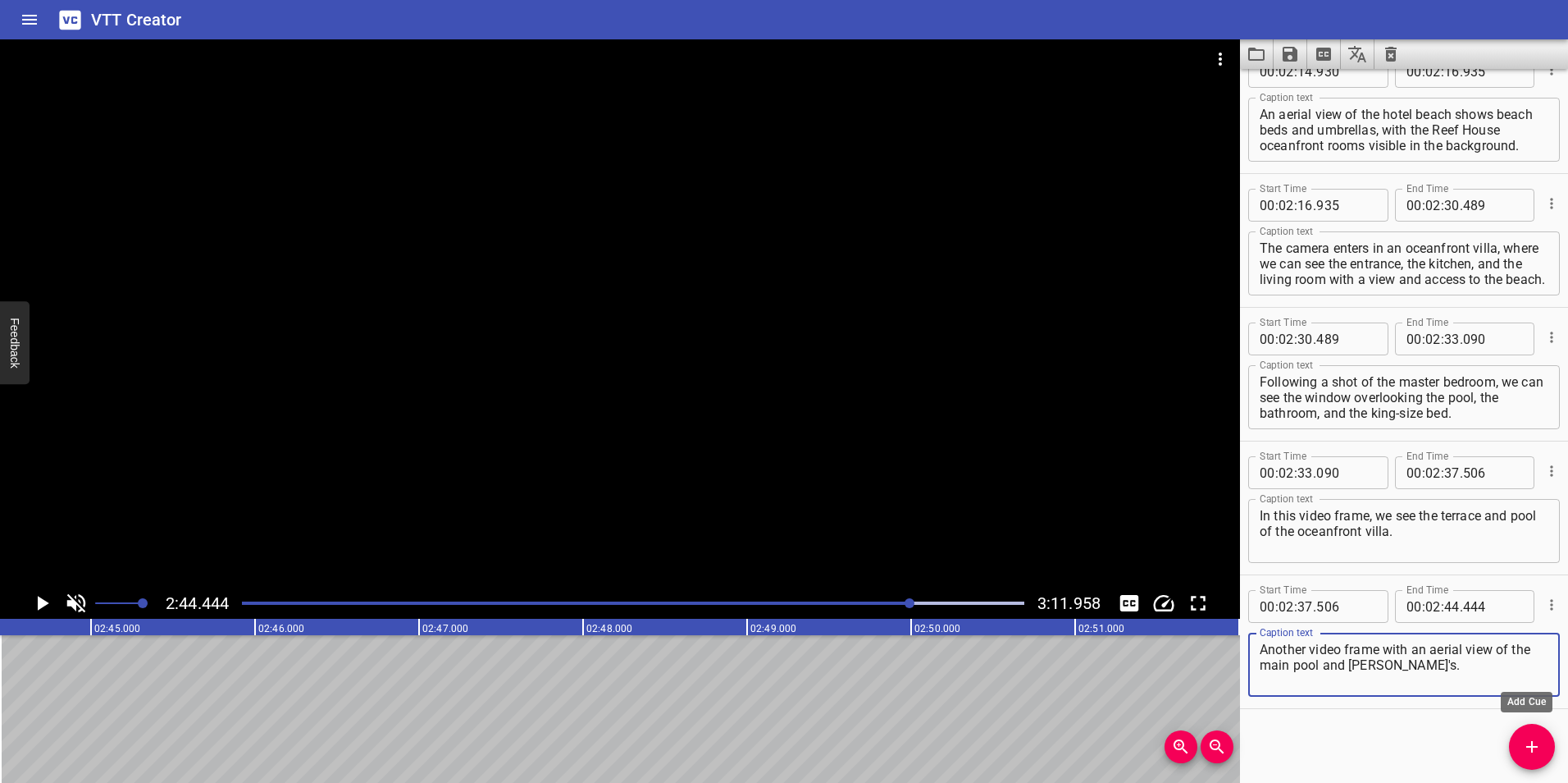
type textarea "Another video frame with an aerial view of the main pool and [PERSON_NAME]'s."
click at [1537, 751] on icon "Add Cue" at bounding box center [1532, 747] width 20 height 20
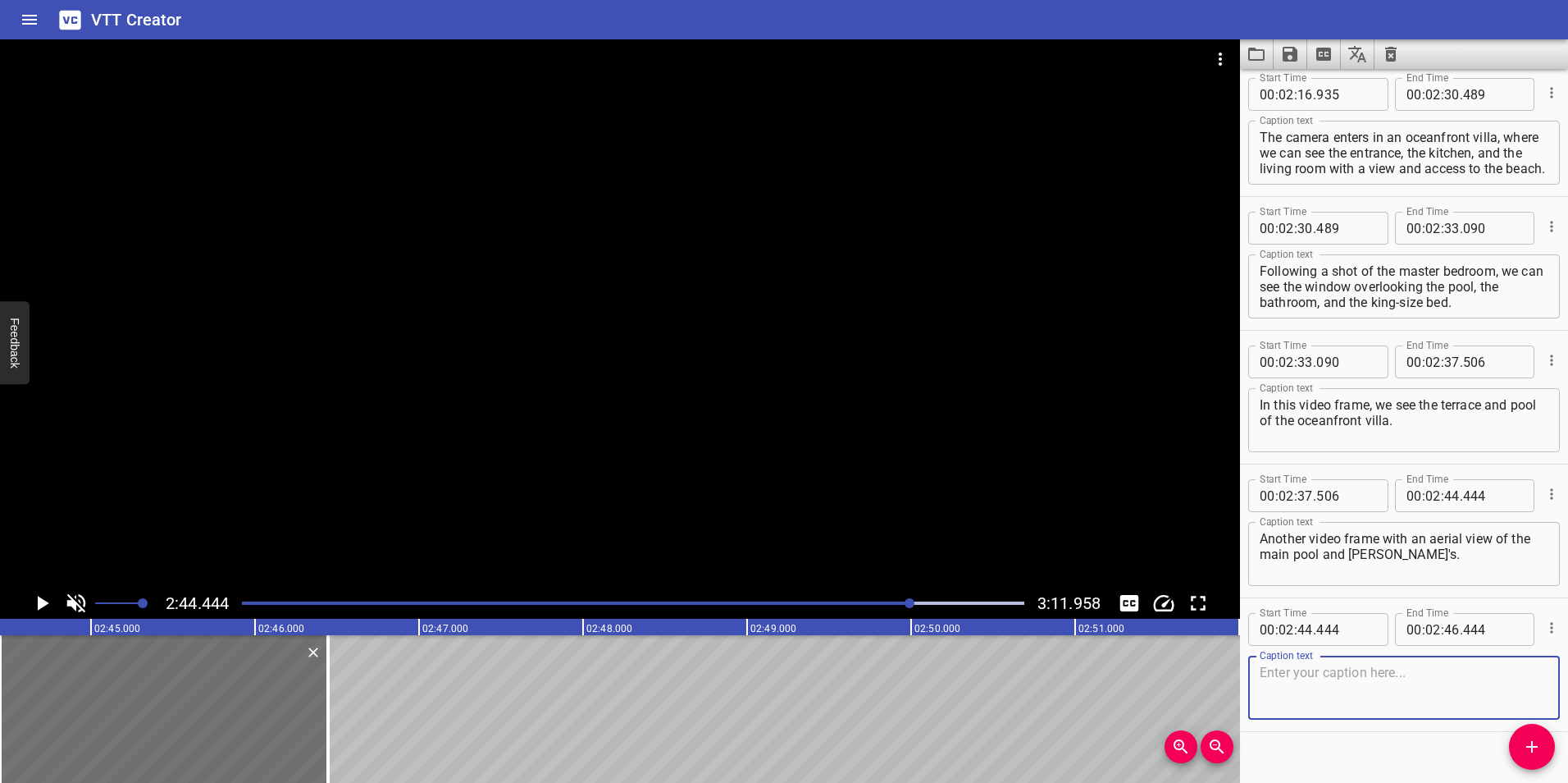
scroll to position [1772, 0]
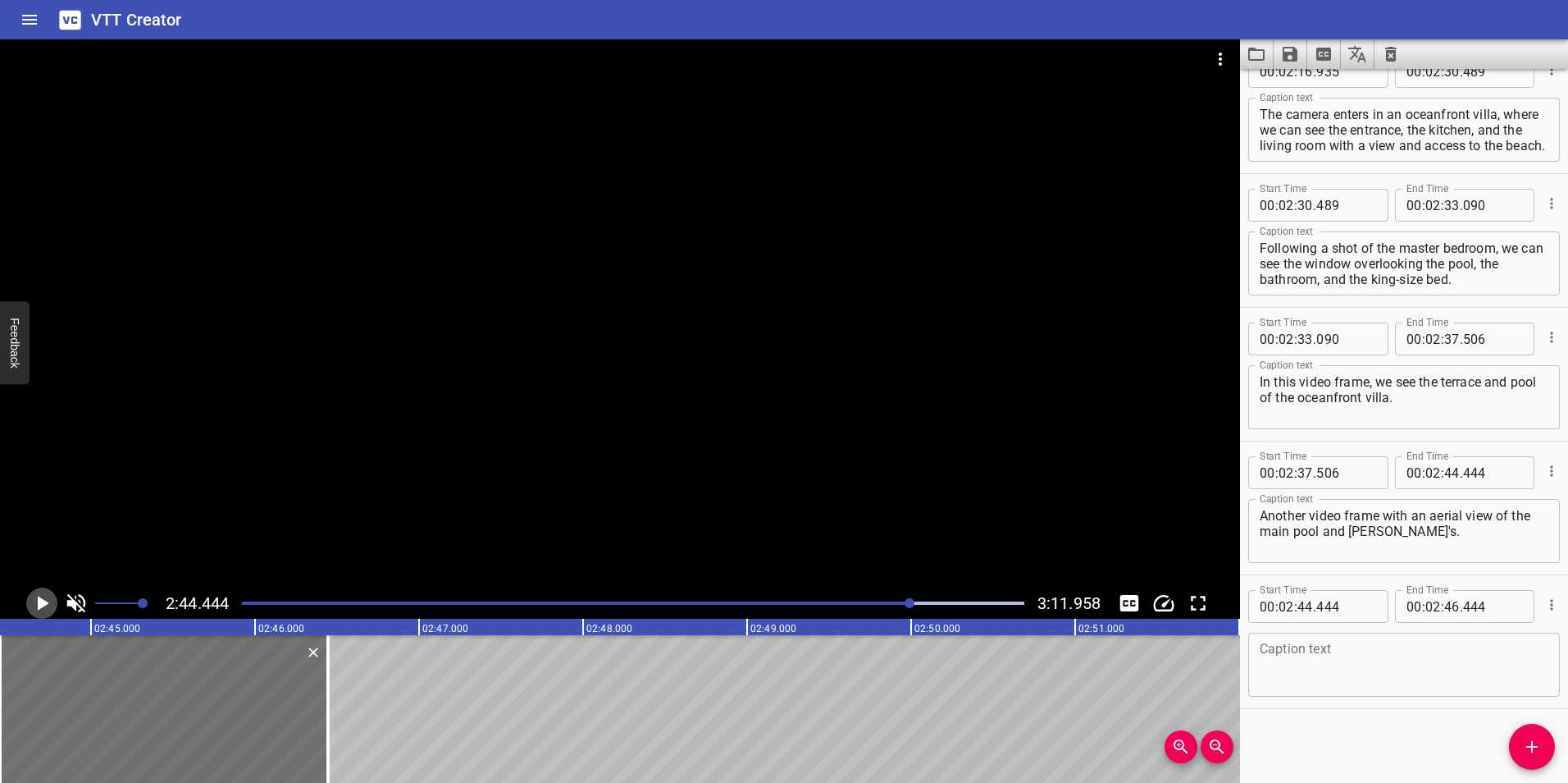
click at [38, 608] on icon "Play/Pause" at bounding box center [43, 603] width 12 height 15
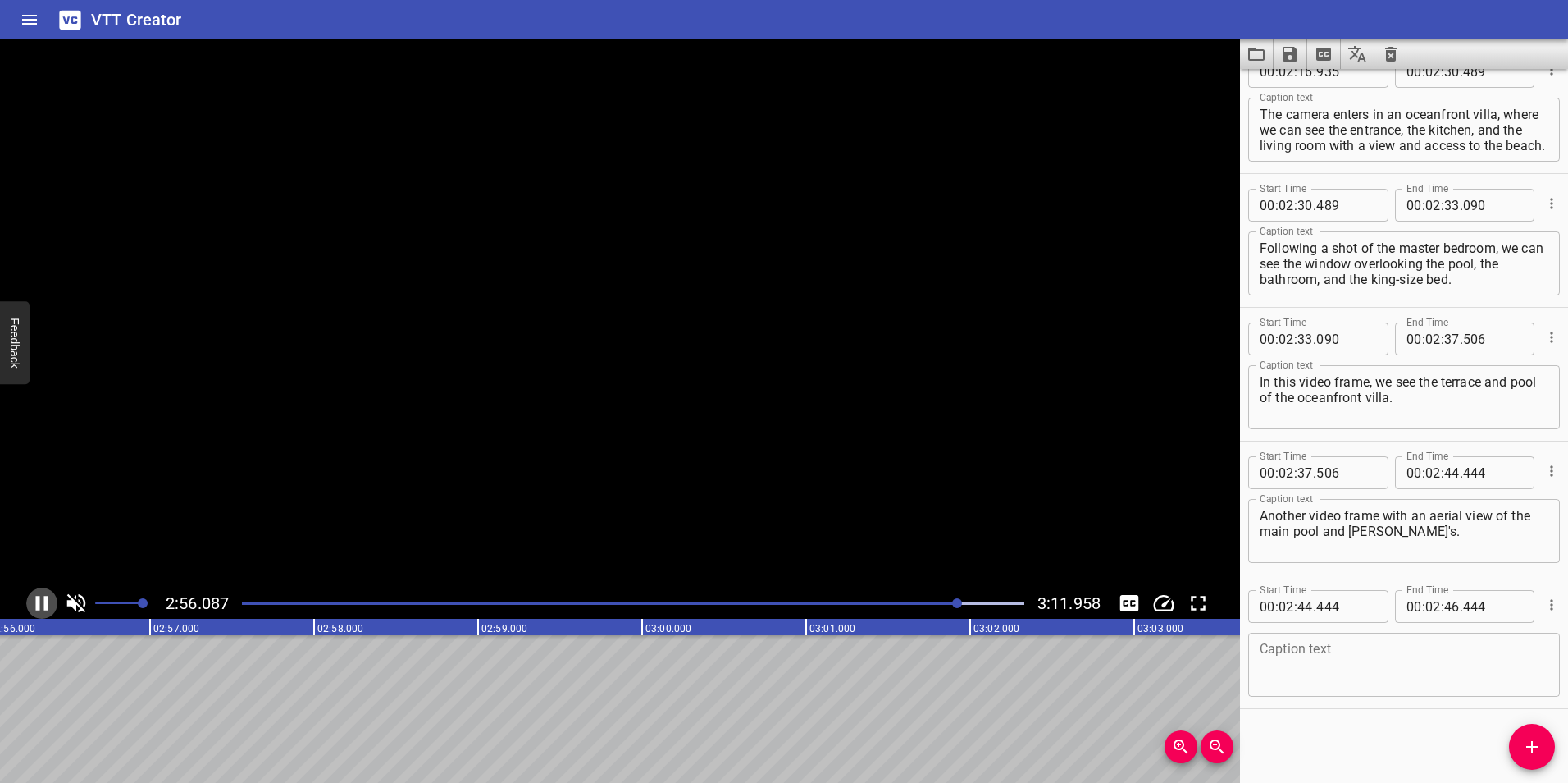
click at [38, 608] on icon "Play/Pause" at bounding box center [42, 603] width 12 height 15
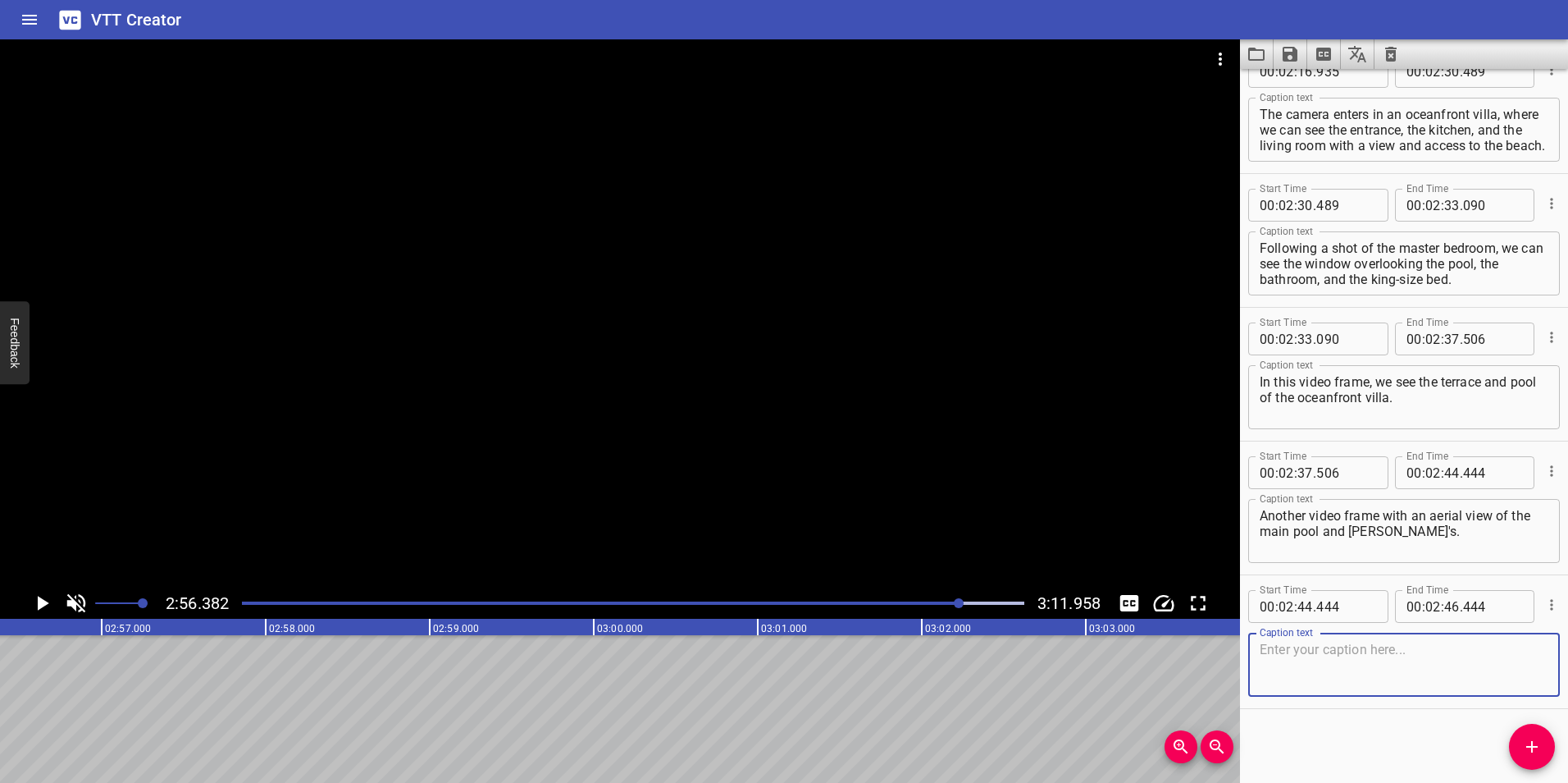
click at [1289, 650] on textarea at bounding box center [1404, 664] width 289 height 46
click at [1287, 647] on textarea at bounding box center [1404, 664] width 289 height 46
paste textarea "We follow a video tour of the hotel suite from the entrance to the kitchen and …"
type textarea "We follow a video tour of the hotel suite from the entrance to the kitchen and …"
click at [1538, 747] on icon "Add Cue" at bounding box center [1532, 747] width 20 height 20
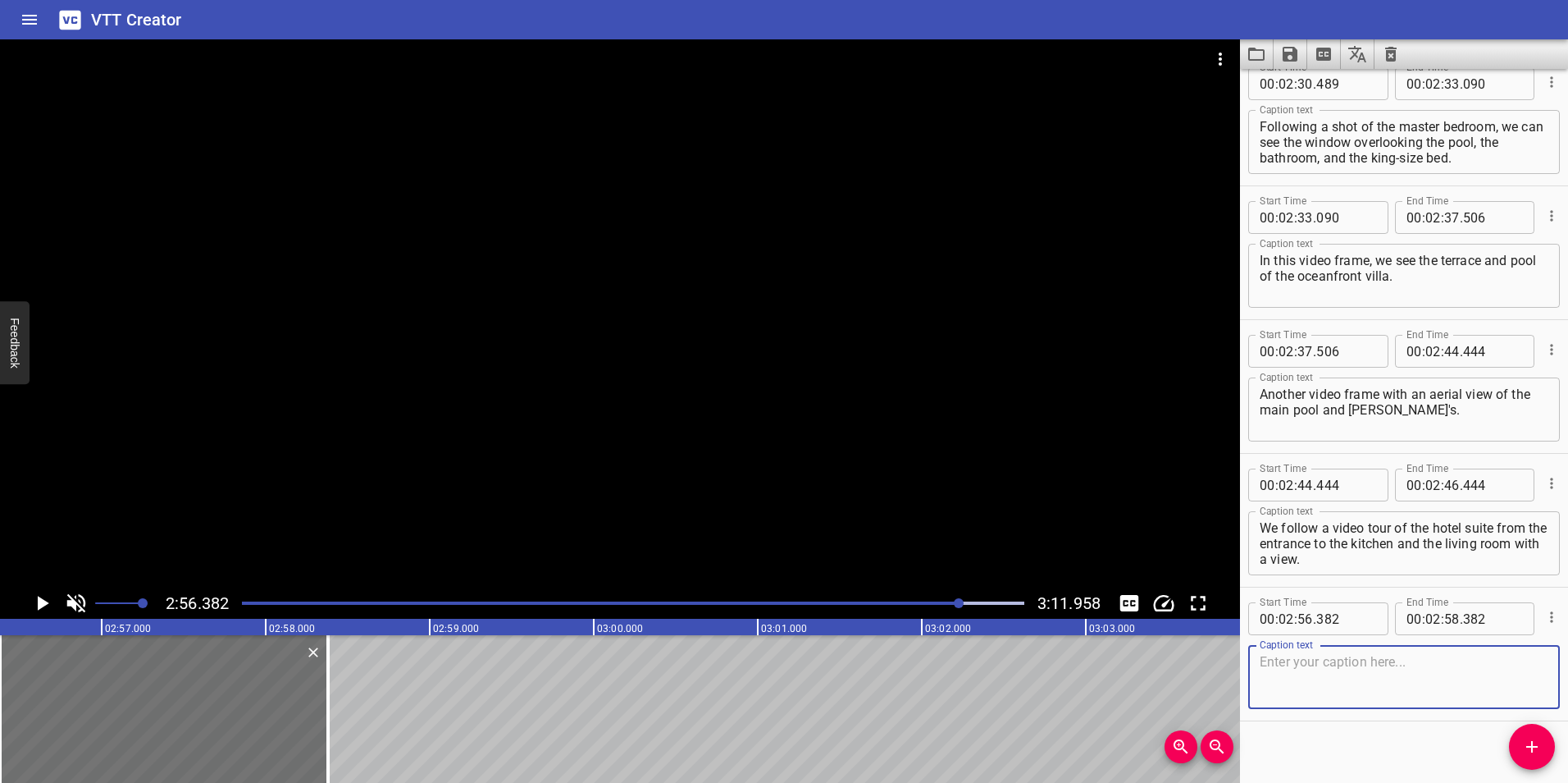
scroll to position [1905, 0]
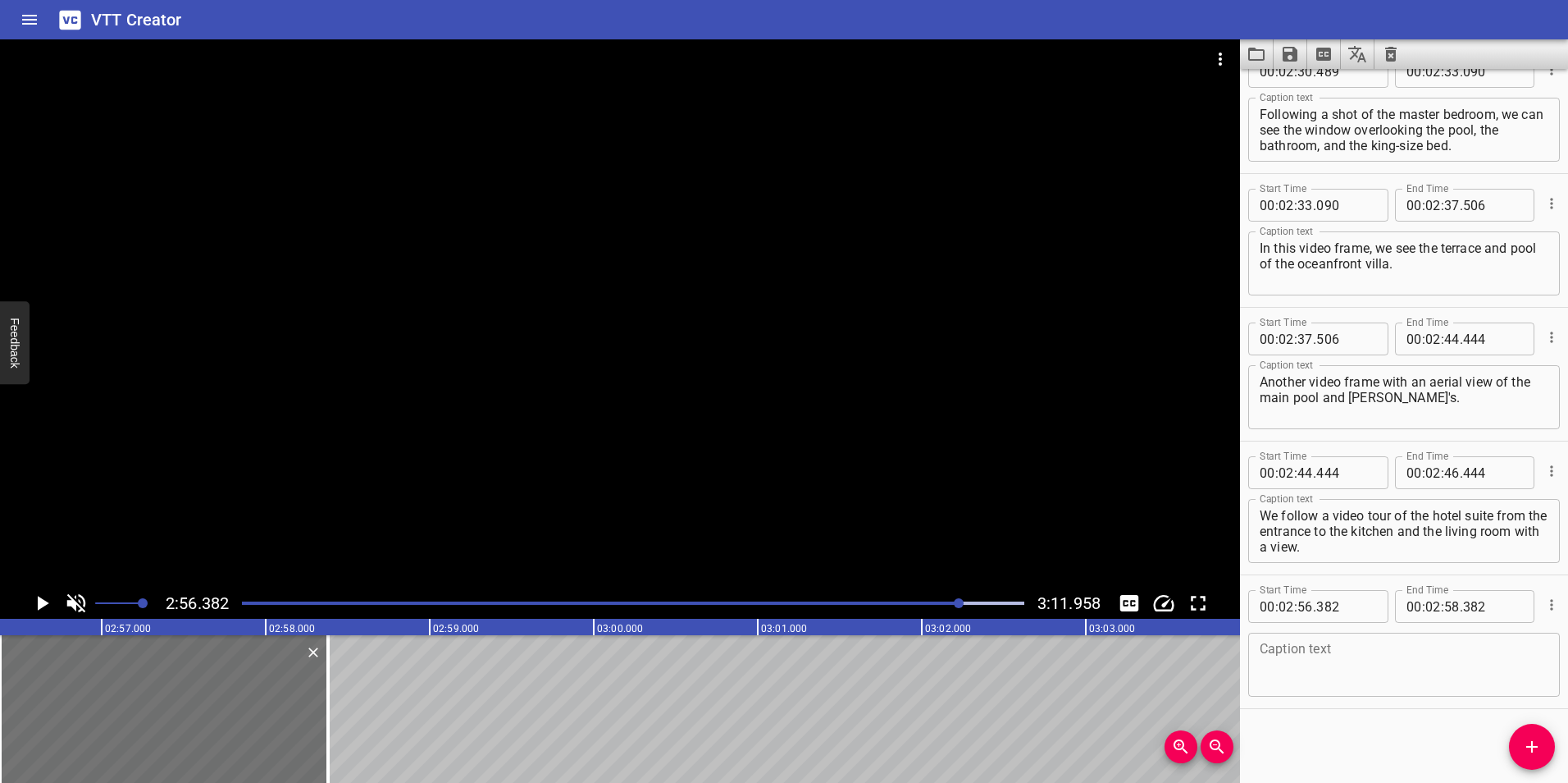
click at [954, 603] on div "Play progress" at bounding box center [570, 603] width 783 height 3
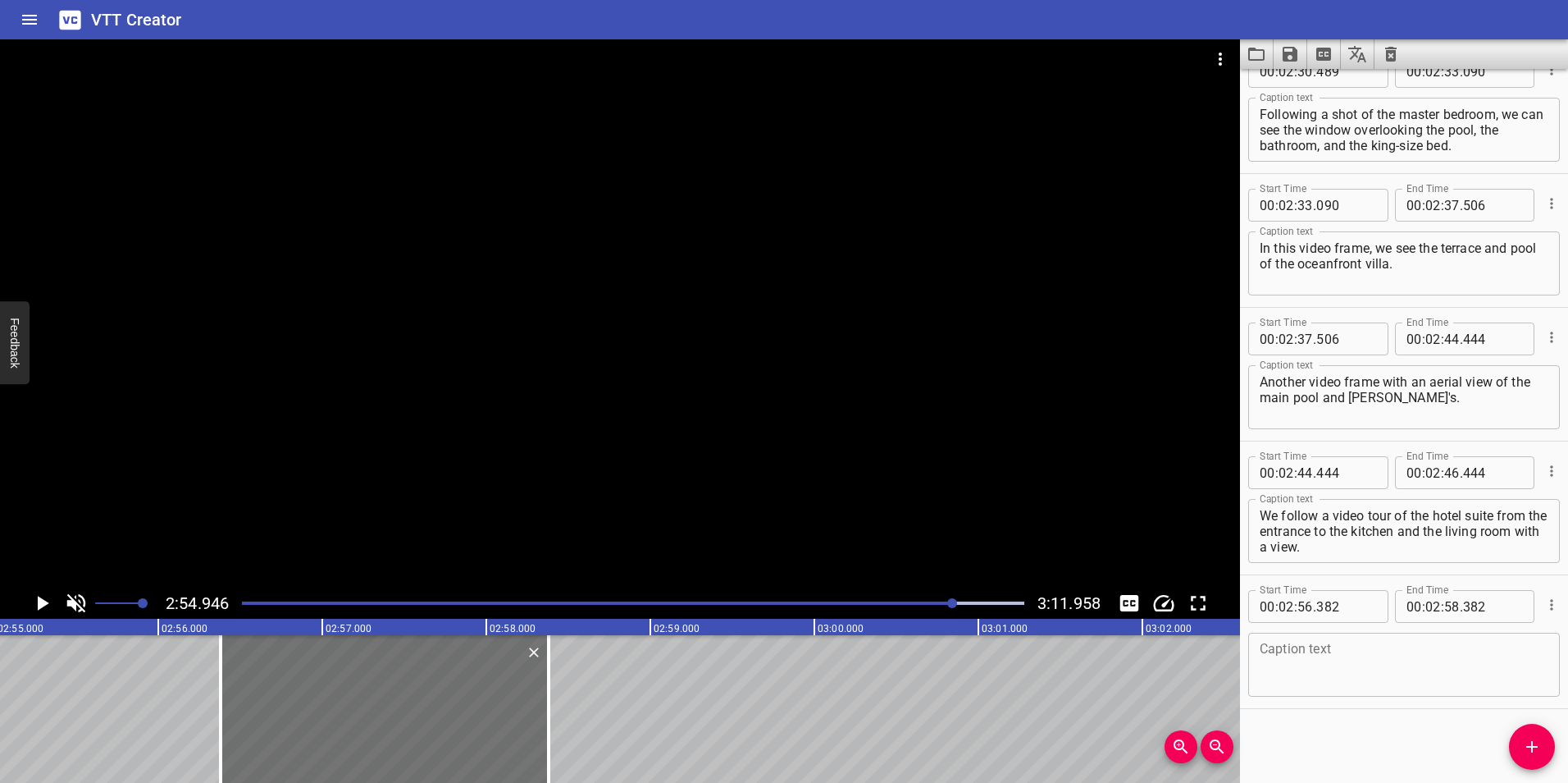
scroll to position [0, 28699]
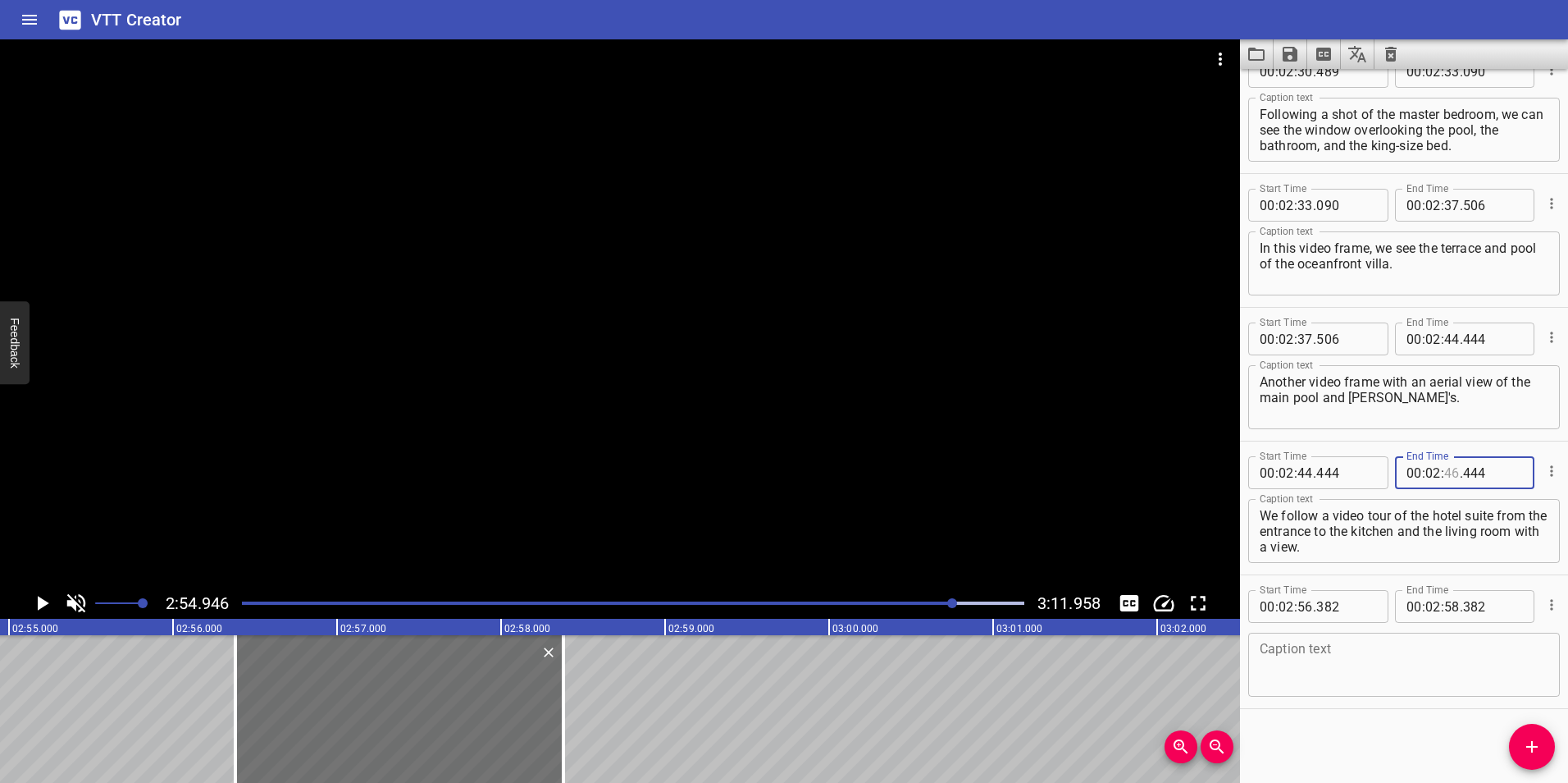
click at [1448, 468] on input "number" at bounding box center [1452, 473] width 16 height 33
type input "54"
click at [1467, 470] on input "number" at bounding box center [1493, 473] width 60 height 33
type input "946"
click at [34, 597] on icon "Play/Pause" at bounding box center [41, 603] width 25 height 25
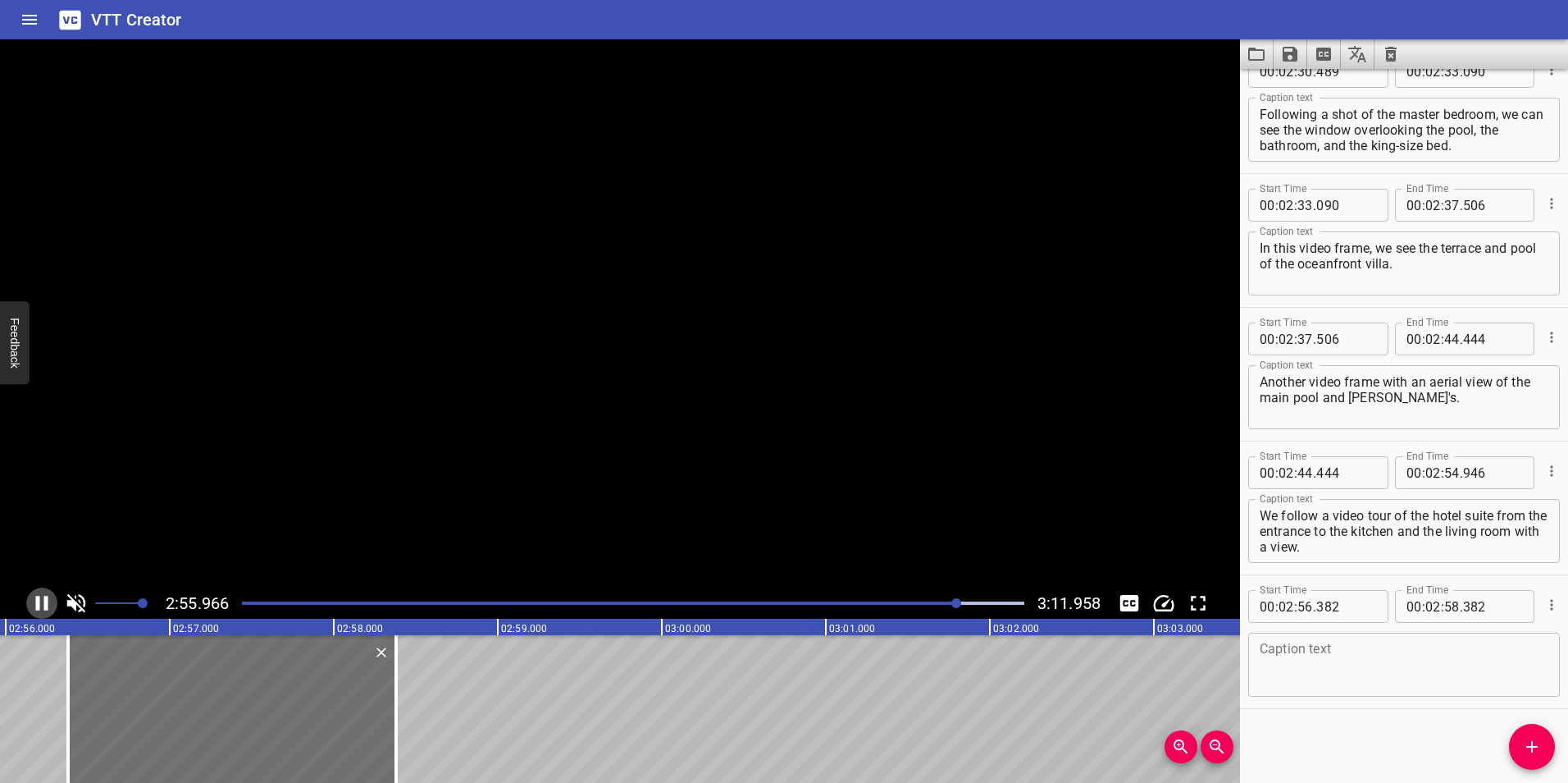
click at [34, 597] on icon "Play/Pause" at bounding box center [41, 603] width 25 height 25
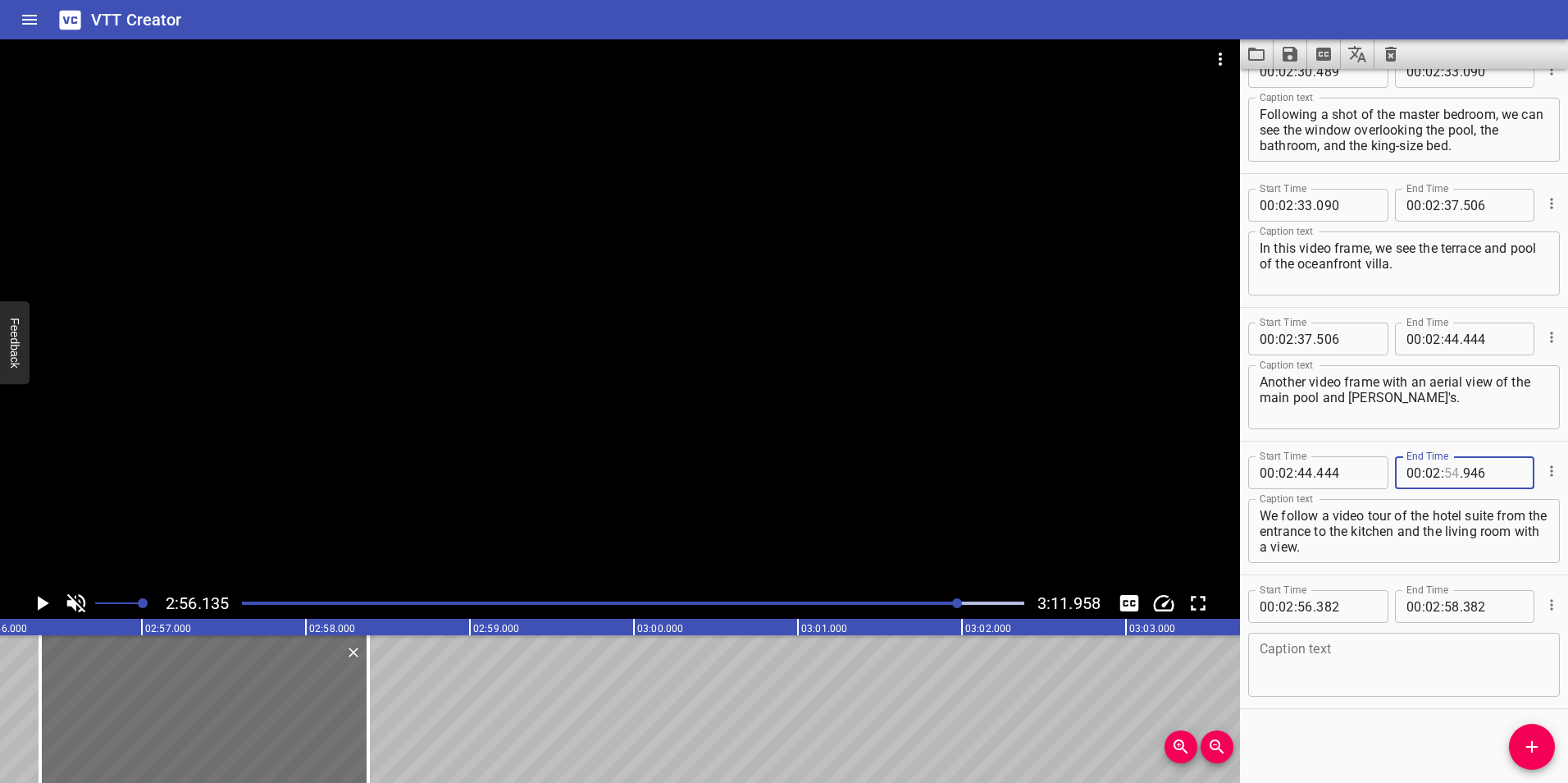
click at [1451, 474] on input "number" at bounding box center [1452, 473] width 16 height 33
type input "56"
click at [1467, 472] on input "number" at bounding box center [1493, 473] width 60 height 33
type input "3"
type input "946"
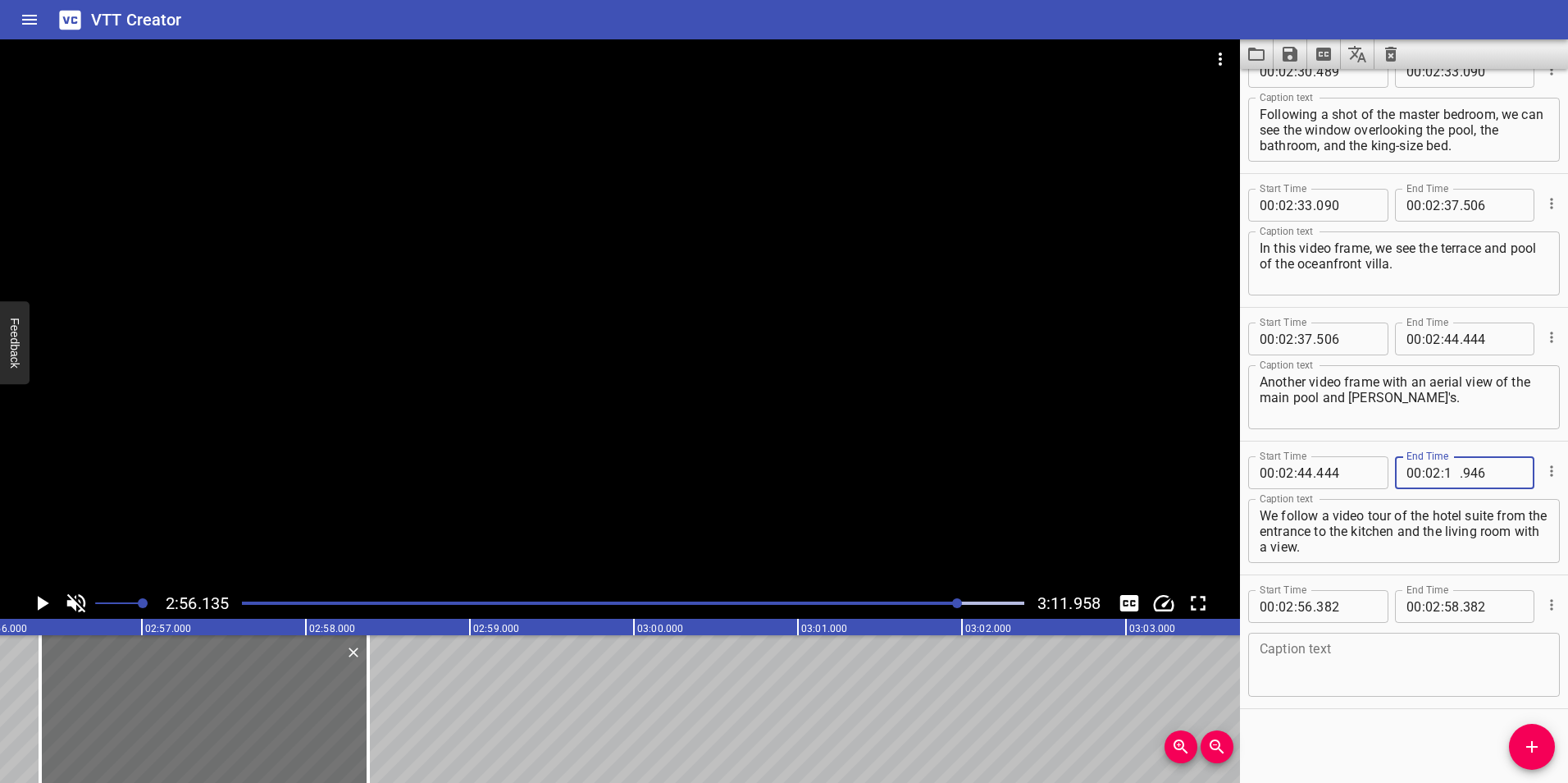
type input "12"
type input "9"
type input "946"
type input "56"
type input "129"
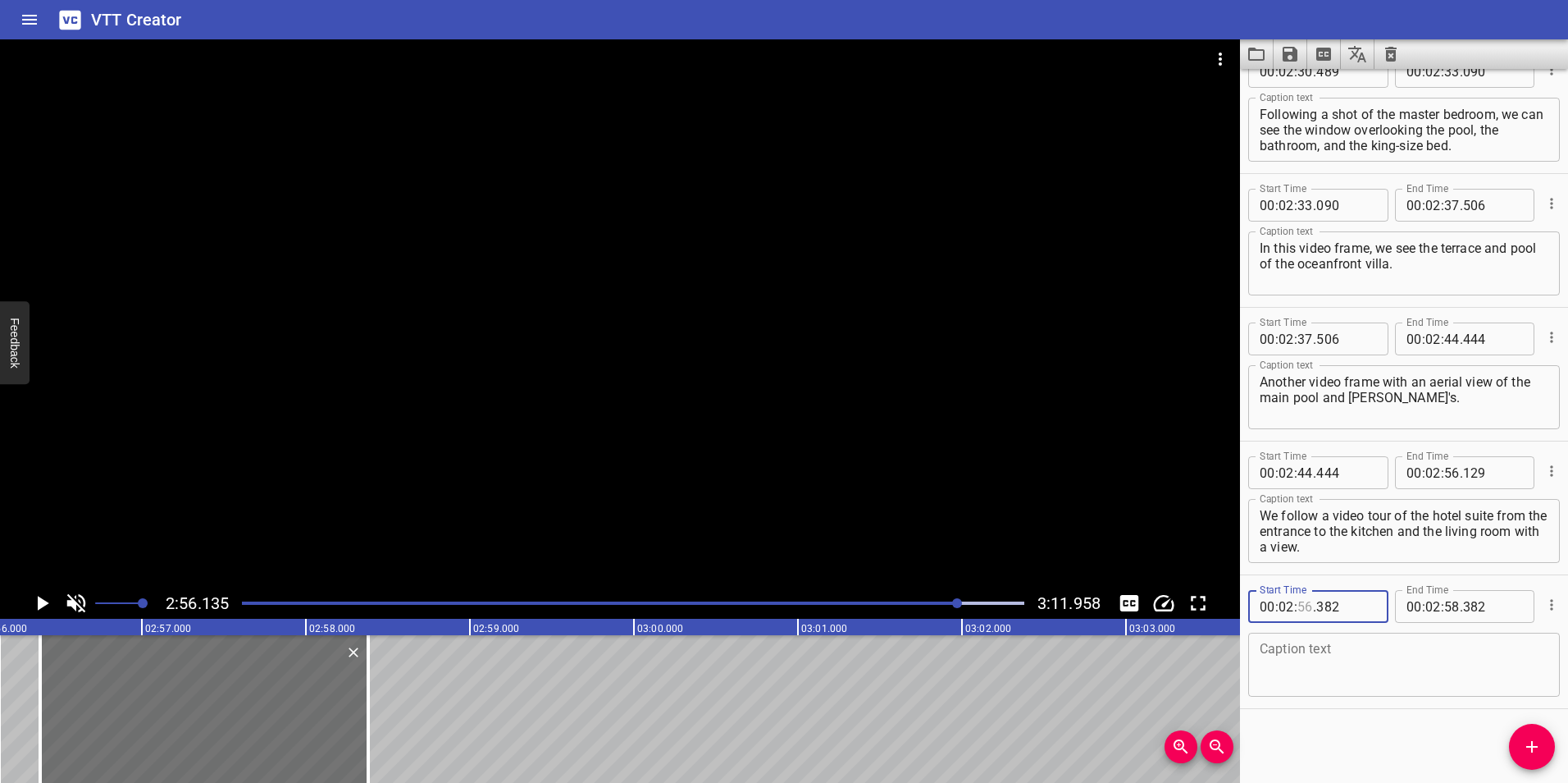
click at [1304, 609] on input "number" at bounding box center [1305, 606] width 16 height 33
type input "56"
click at [1320, 607] on input "number" at bounding box center [1346, 606] width 60 height 33
type input "129"
click at [41, 604] on icon "Play/Pause" at bounding box center [43, 603] width 12 height 15
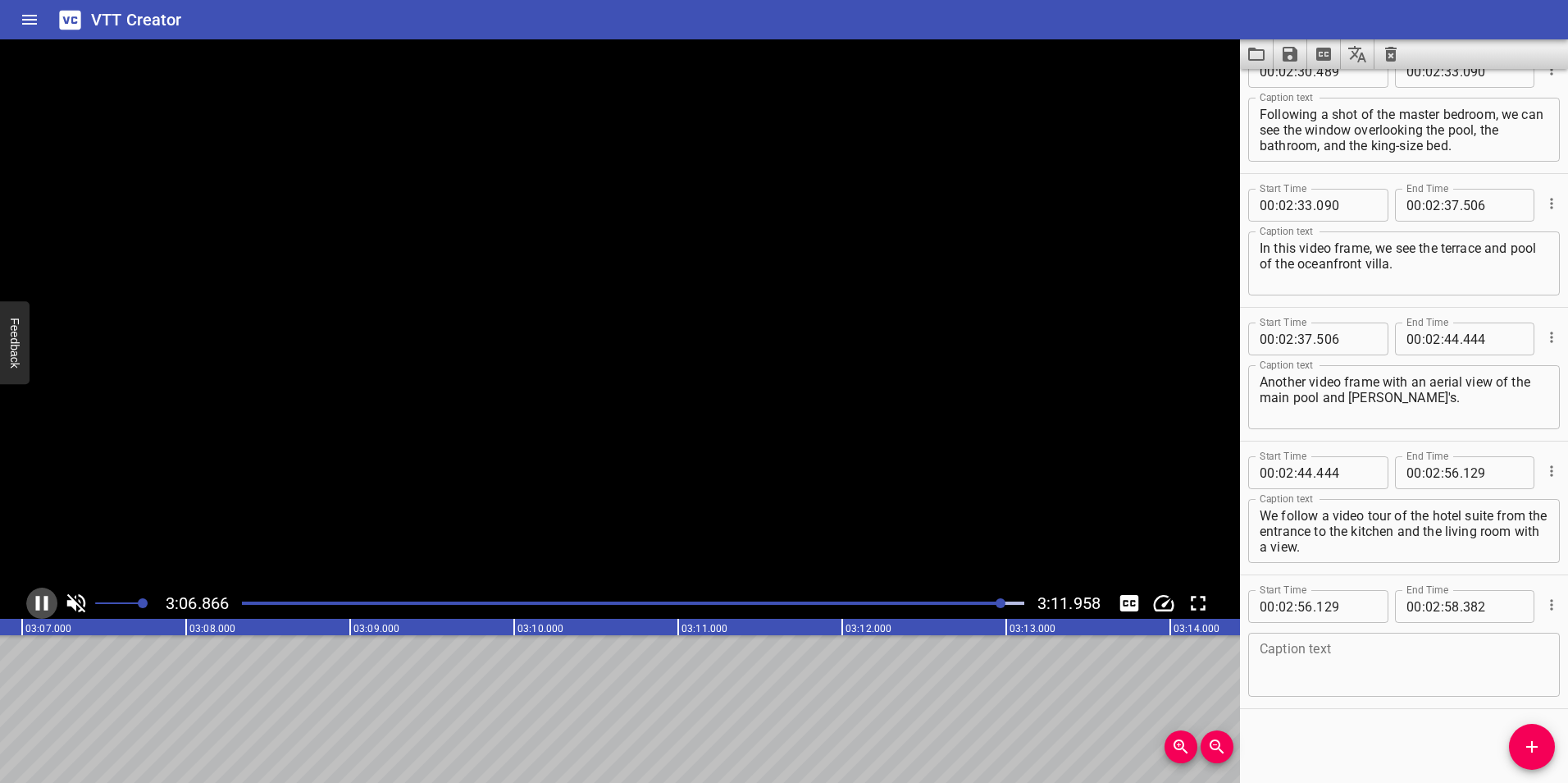
click at [41, 604] on icon "Play/Pause" at bounding box center [41, 603] width 25 height 25
click at [1000, 604] on div at bounding box center [1003, 603] width 10 height 10
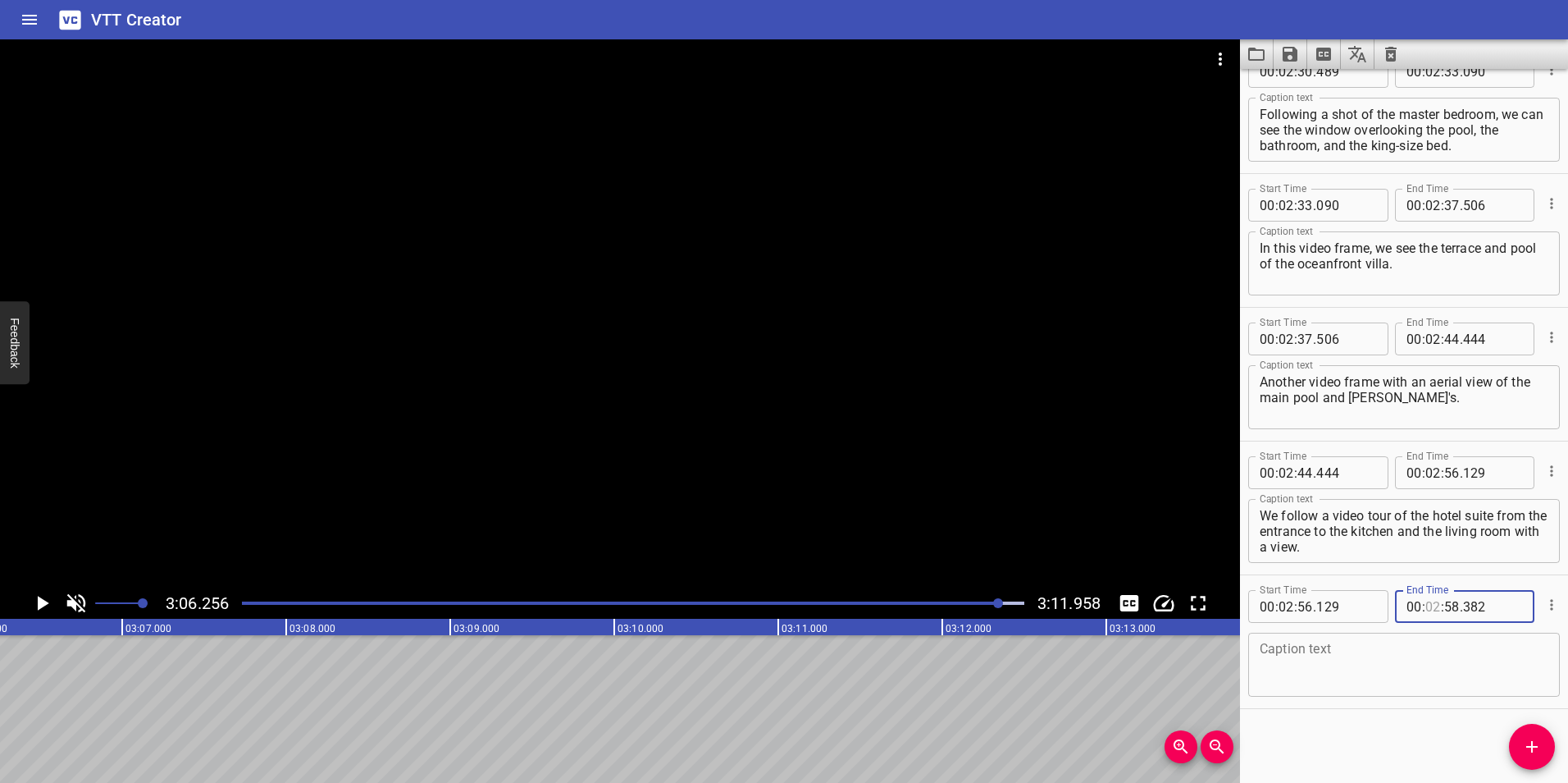
click at [1426, 607] on input "number" at bounding box center [1434, 606] width 16 height 33
type input "03"
click at [1447, 607] on input "number" at bounding box center [1452, 606] width 16 height 33
type input "06"
click at [1466, 605] on input "number" at bounding box center [1493, 606] width 60 height 33
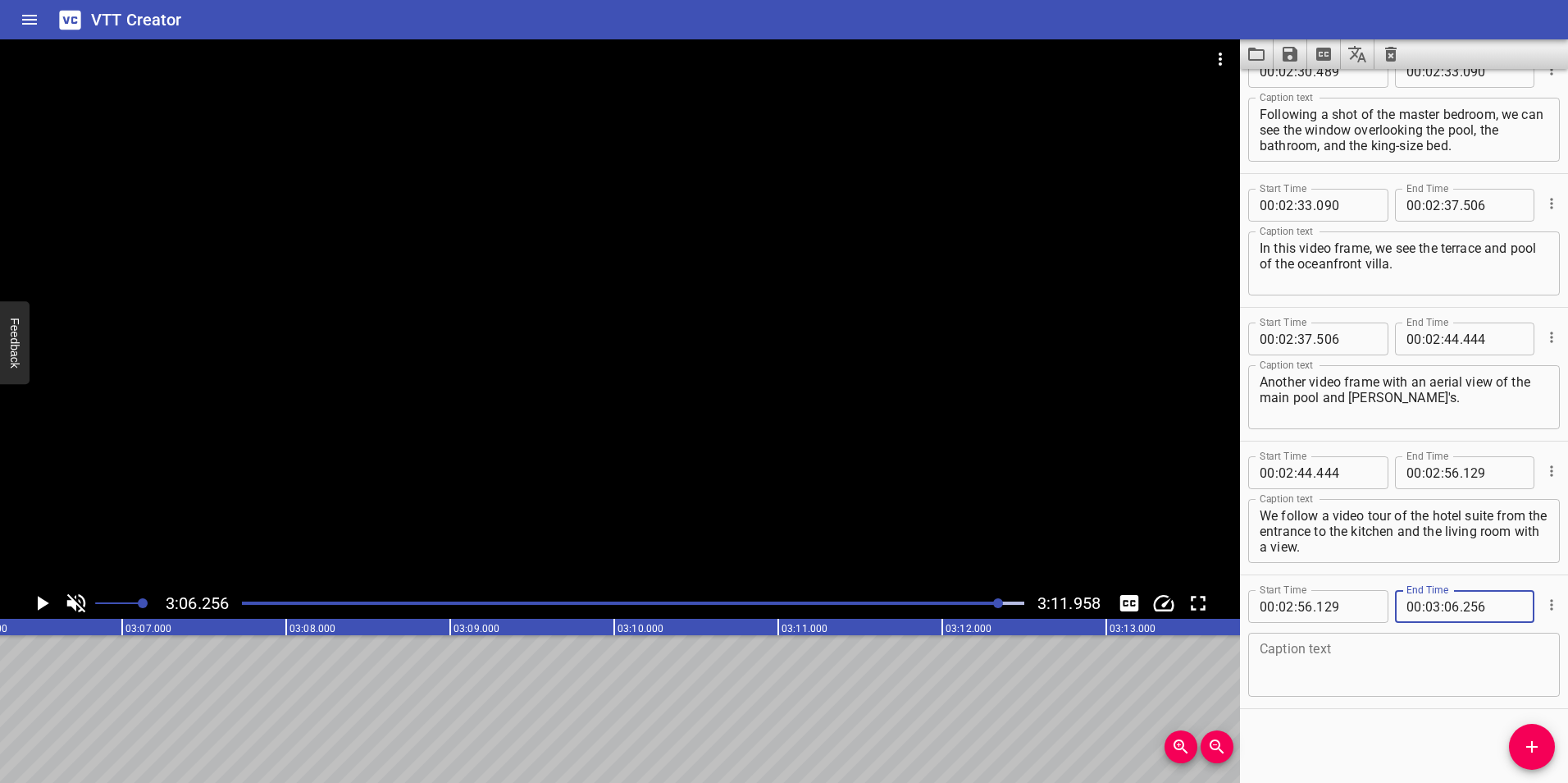
type input "256"
click at [1403, 659] on textarea at bounding box center [1404, 664] width 289 height 46
paste textarea "We move to the terrace of the suite with a view of the resort and continue with…"
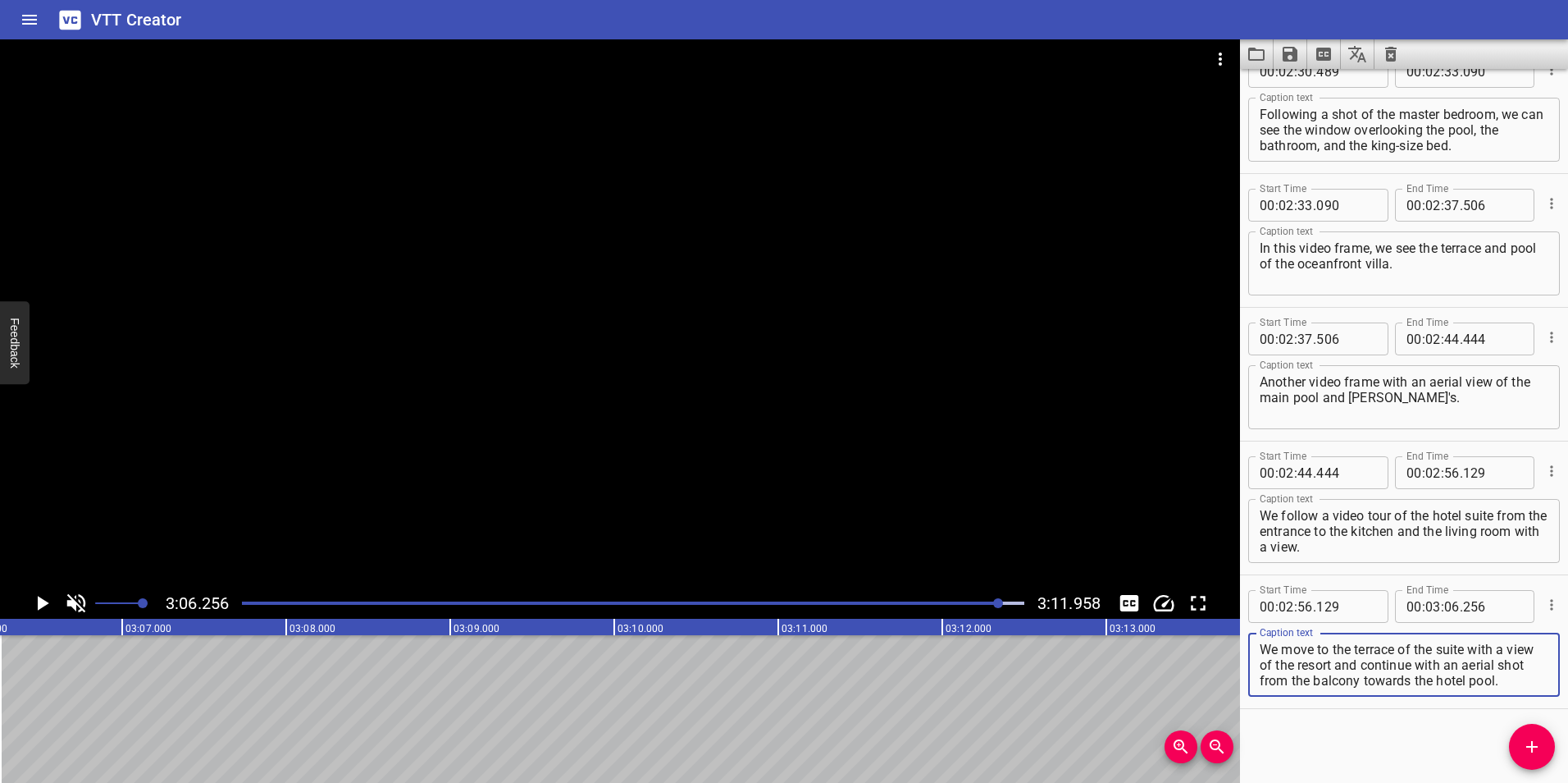
type textarea "We move to the terrace of the suite with a view of the resort and continue with…"
click at [1531, 745] on icon "Add Cue" at bounding box center [1532, 747] width 12 height 12
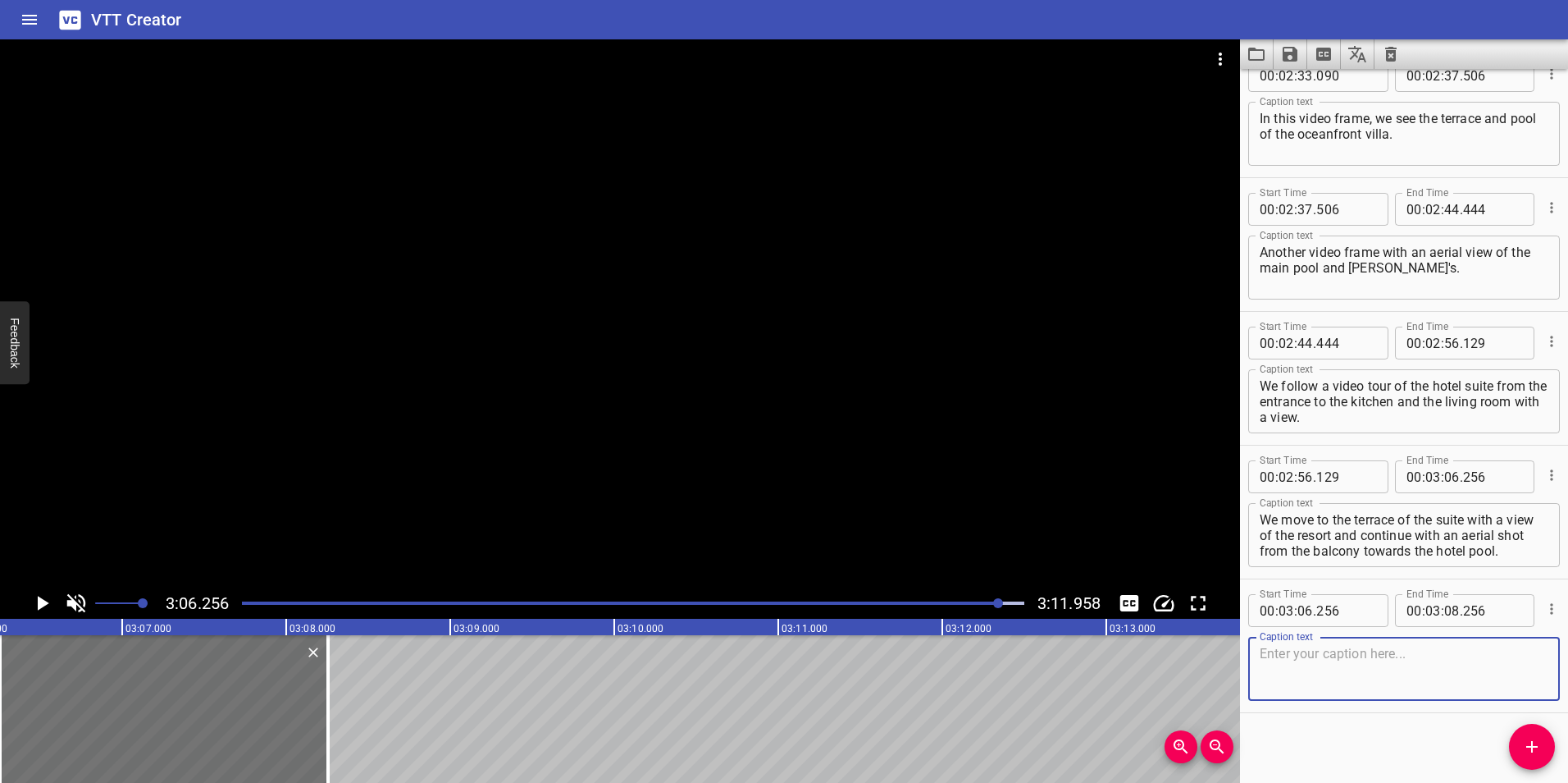
scroll to position [2039, 0]
click at [46, 602] on icon "Play/Pause" at bounding box center [41, 603] width 25 height 25
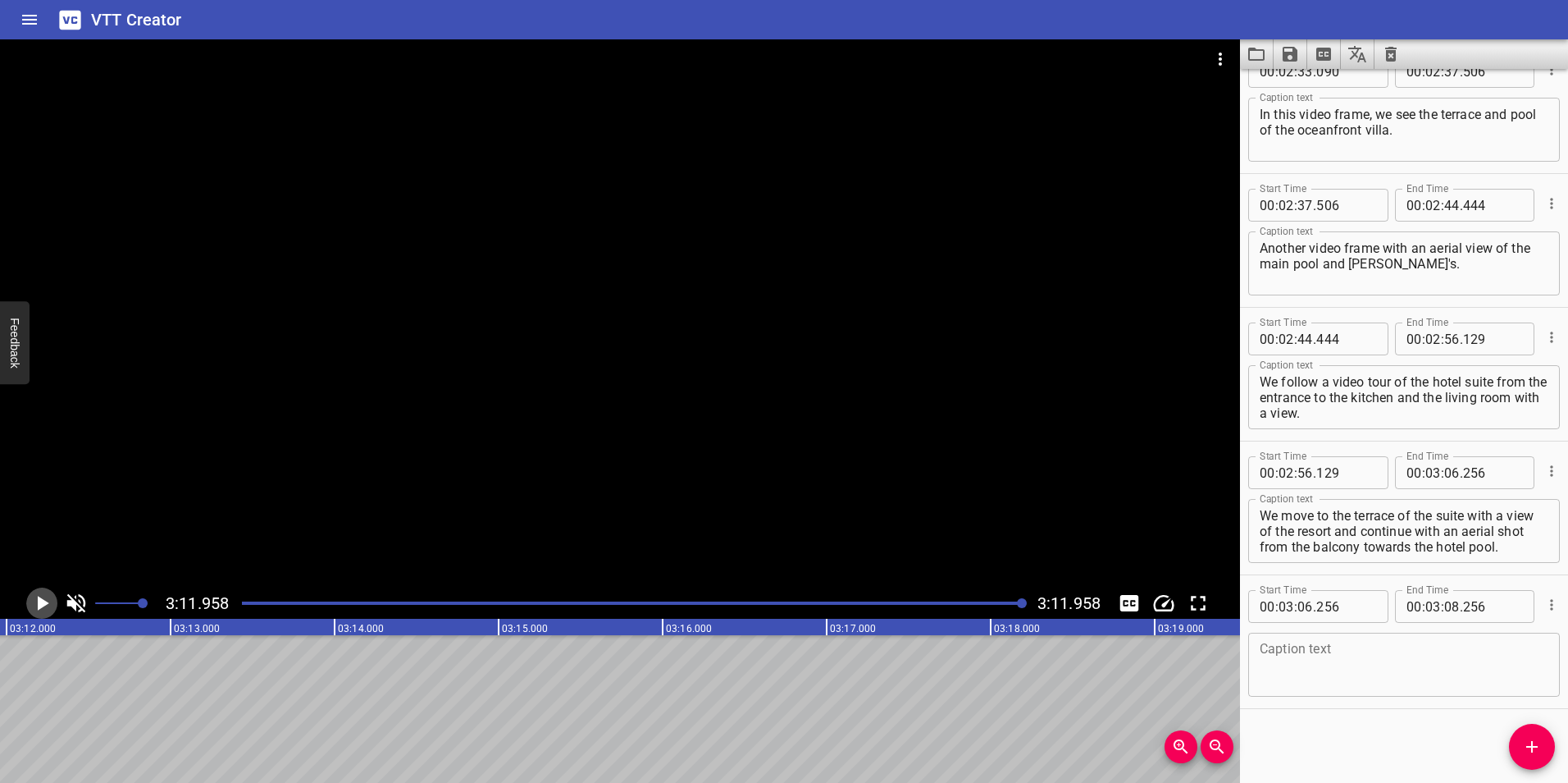
click at [46, 602] on icon "Play/Pause" at bounding box center [41, 603] width 25 height 25
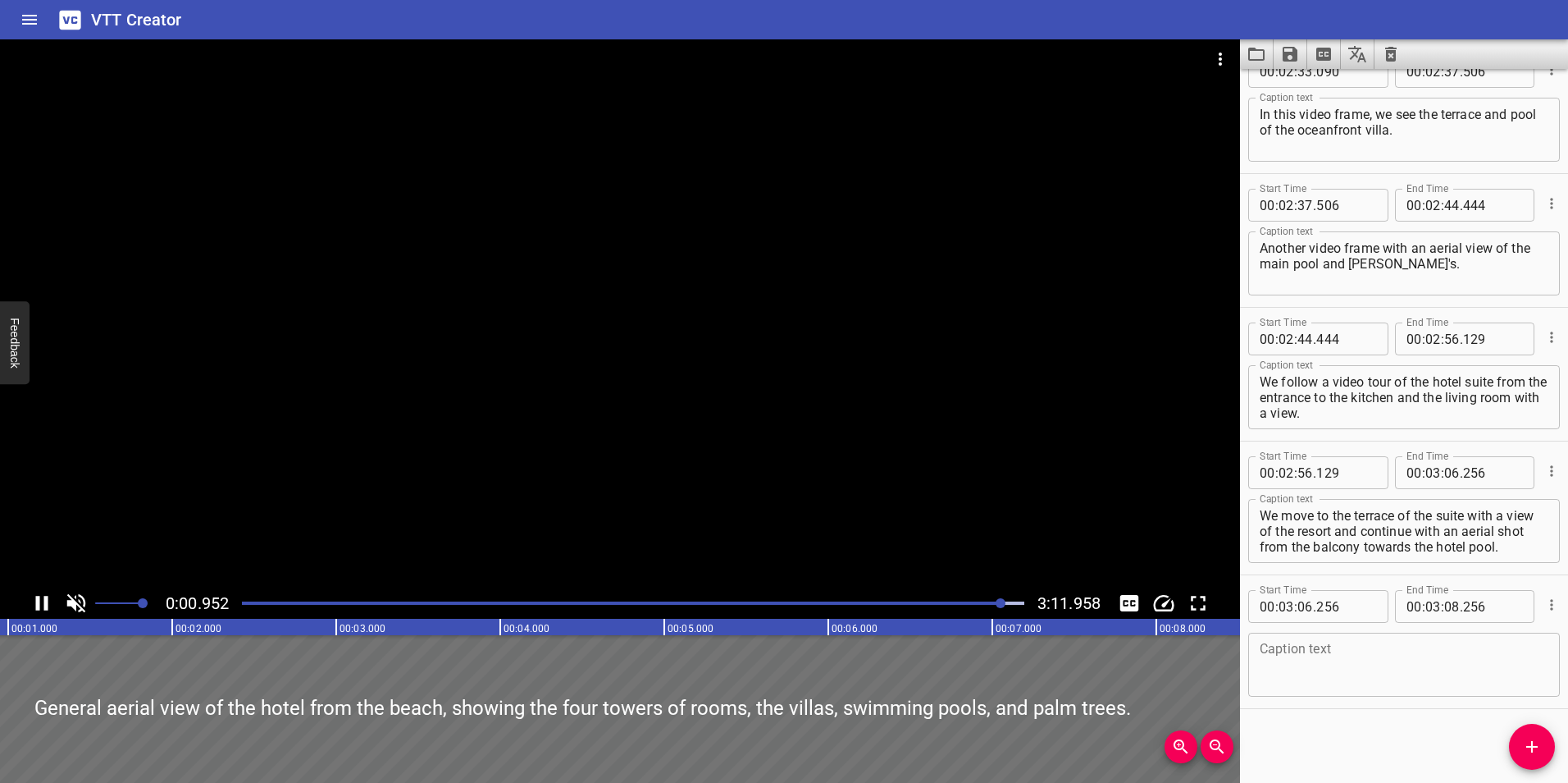
drag, startPoint x: 267, startPoint y: 601, endPoint x: 1002, endPoint y: 597, distance: 735.0
click at [1002, 597] on div at bounding box center [633, 603] width 802 height 23
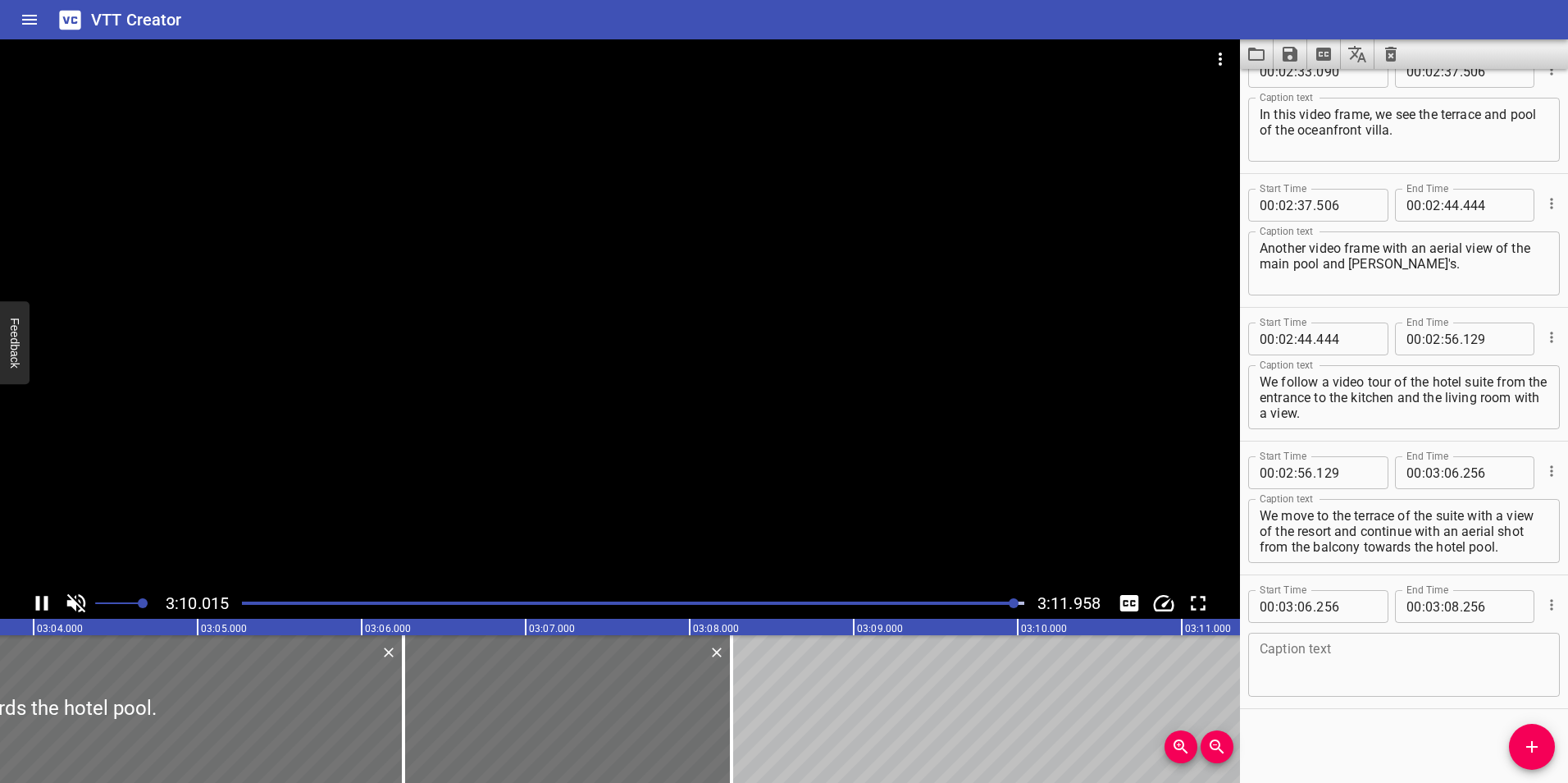
click at [37, 604] on icon "Play/Pause" at bounding box center [42, 603] width 12 height 15
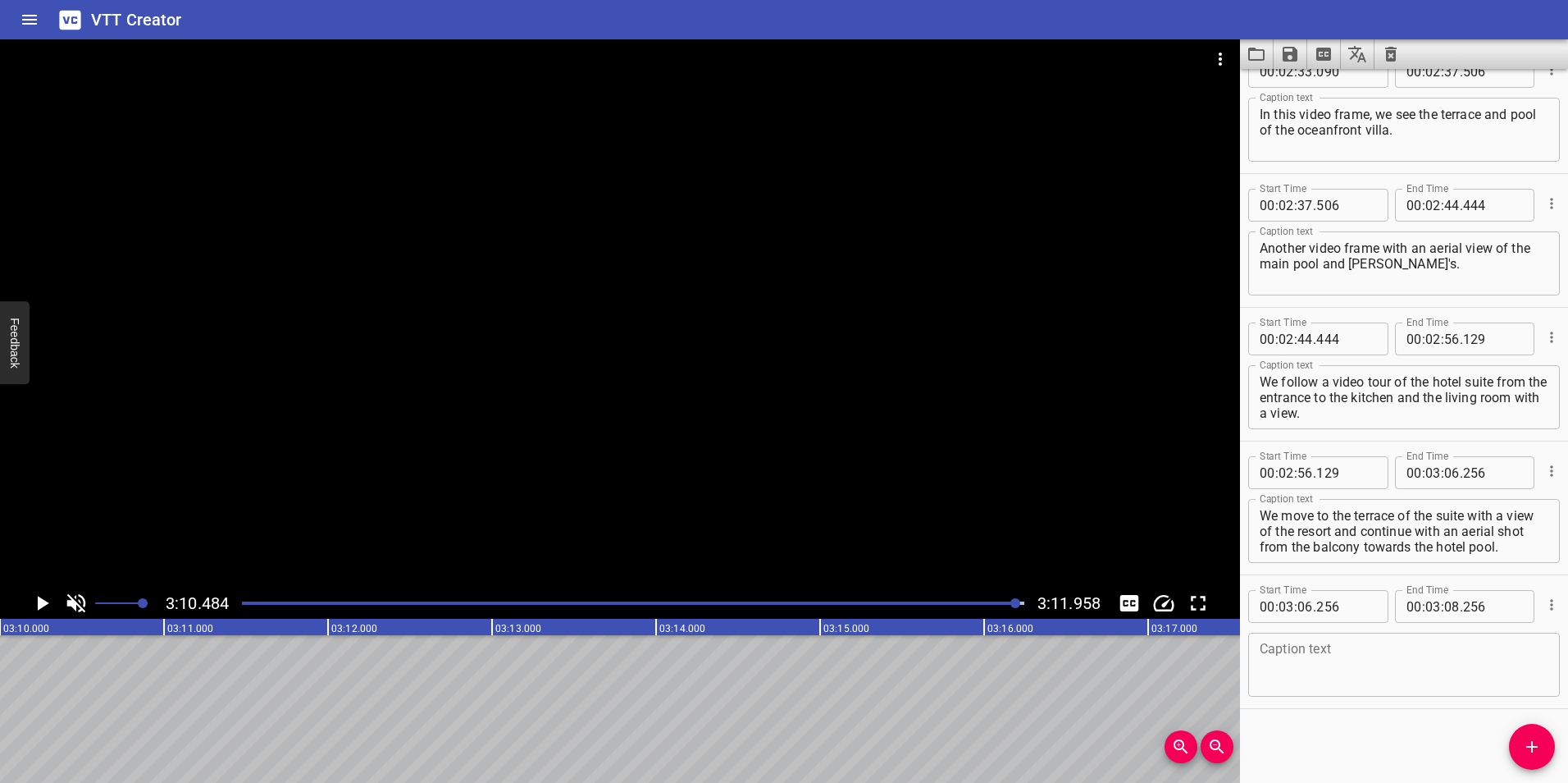
scroll to position [0, 31249]
click at [1446, 607] on input "number" at bounding box center [1452, 606] width 16 height 33
type input "10"
click at [1468, 607] on input "number" at bounding box center [1493, 606] width 60 height 33
type input "484"
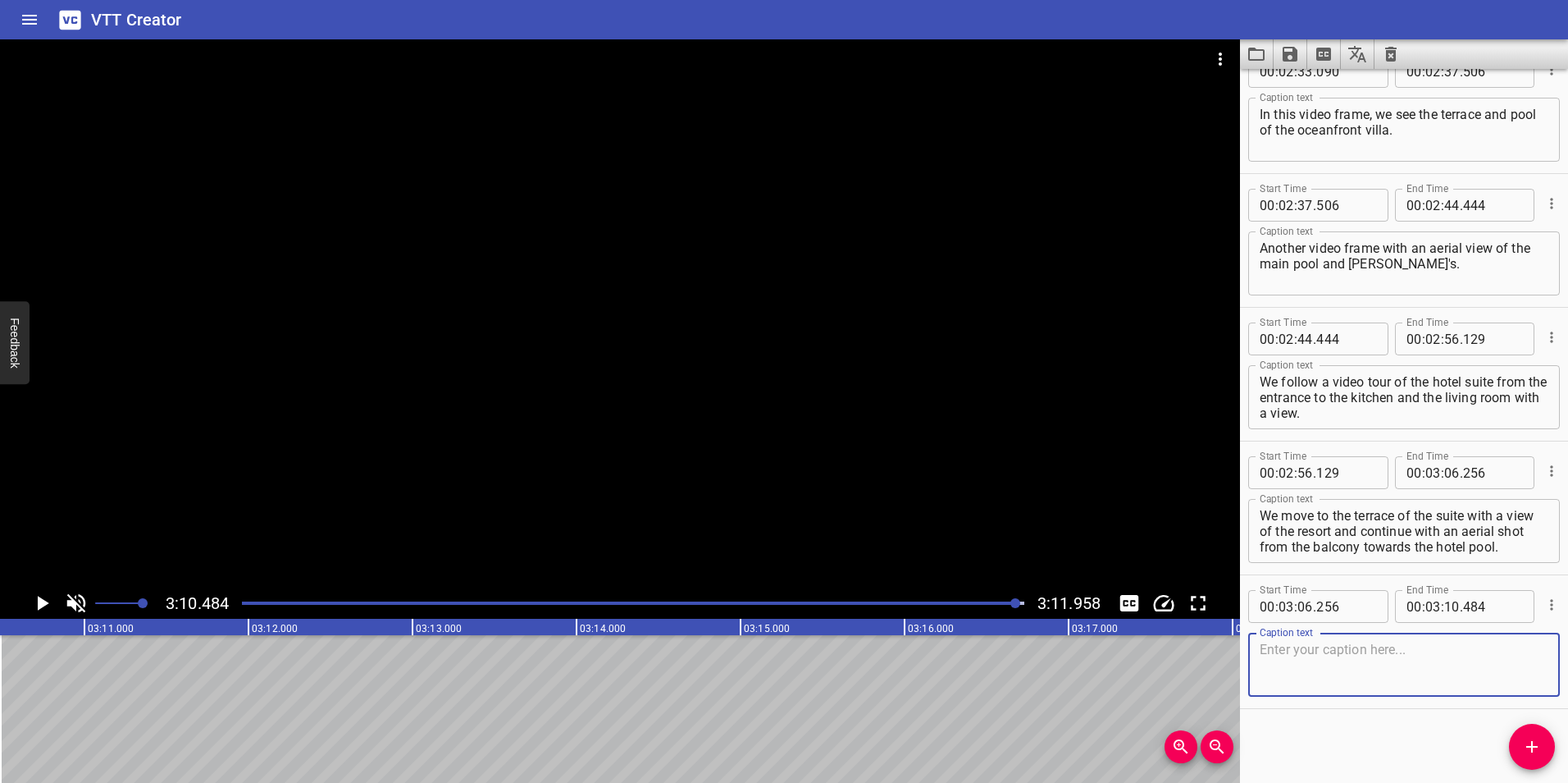
click at [1428, 656] on textarea at bounding box center [1404, 664] width 289 height 46
paste textarea "The video ends with a panoramic aerial view of the resort, the beach, the guest…"
type textarea "The video ends with a panoramic aerial view of the resort, the beach, the guest…"
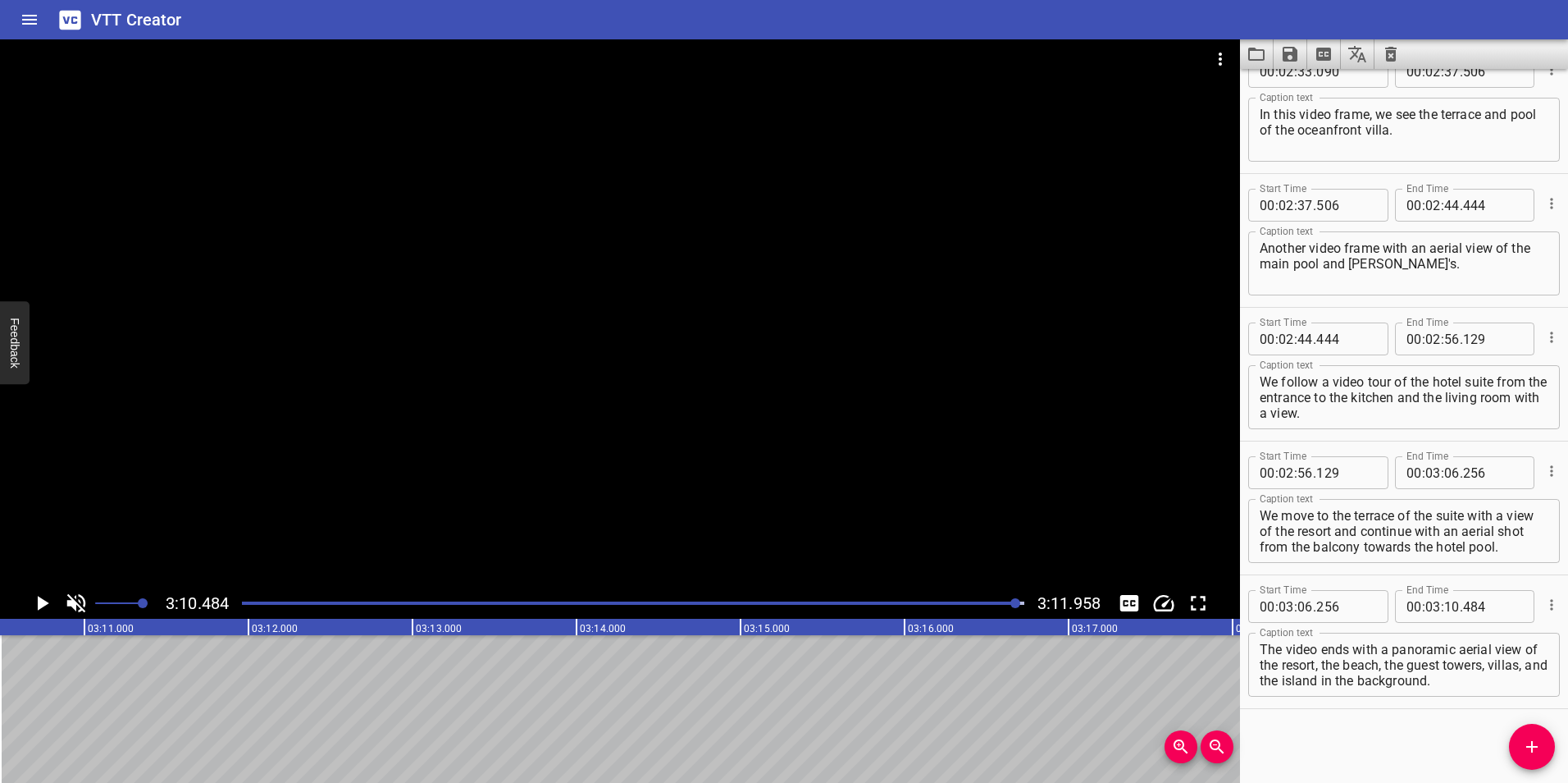
click at [1391, 729] on div "Start Time 00 : 00 : 00 . 000 Start Time End Time 00 : 00 : 09 . 000 End Time C…" at bounding box center [1404, 426] width 328 height 714
click at [1297, 55] on icon "Save captions to file" at bounding box center [1289, 53] width 15 height 15
click at [1322, 89] on li "Save to VTT file" at bounding box center [1334, 90] width 121 height 30
click at [1446, 607] on input "number" at bounding box center [1452, 606] width 16 height 33
type input "11"
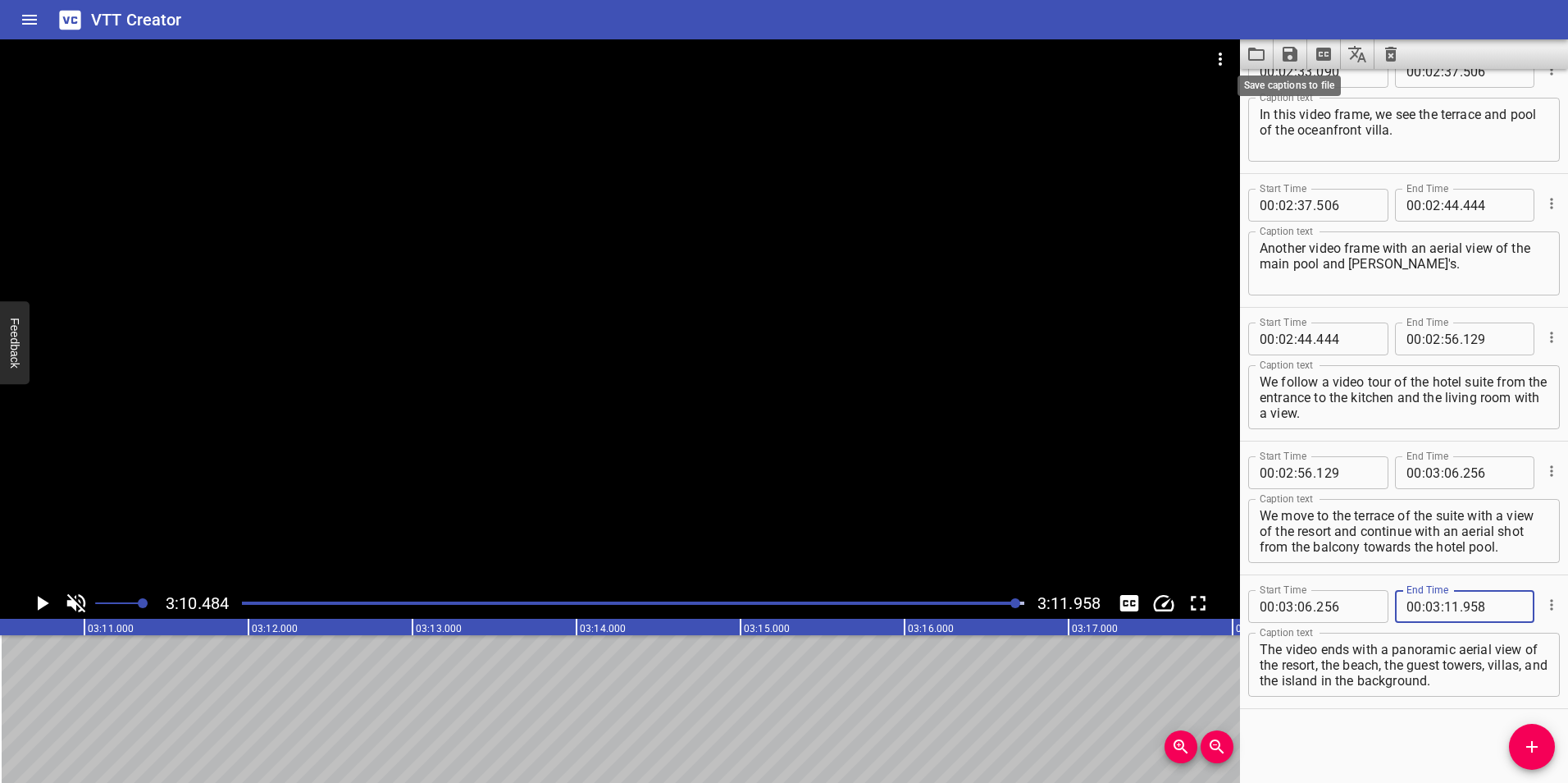
type input "958"
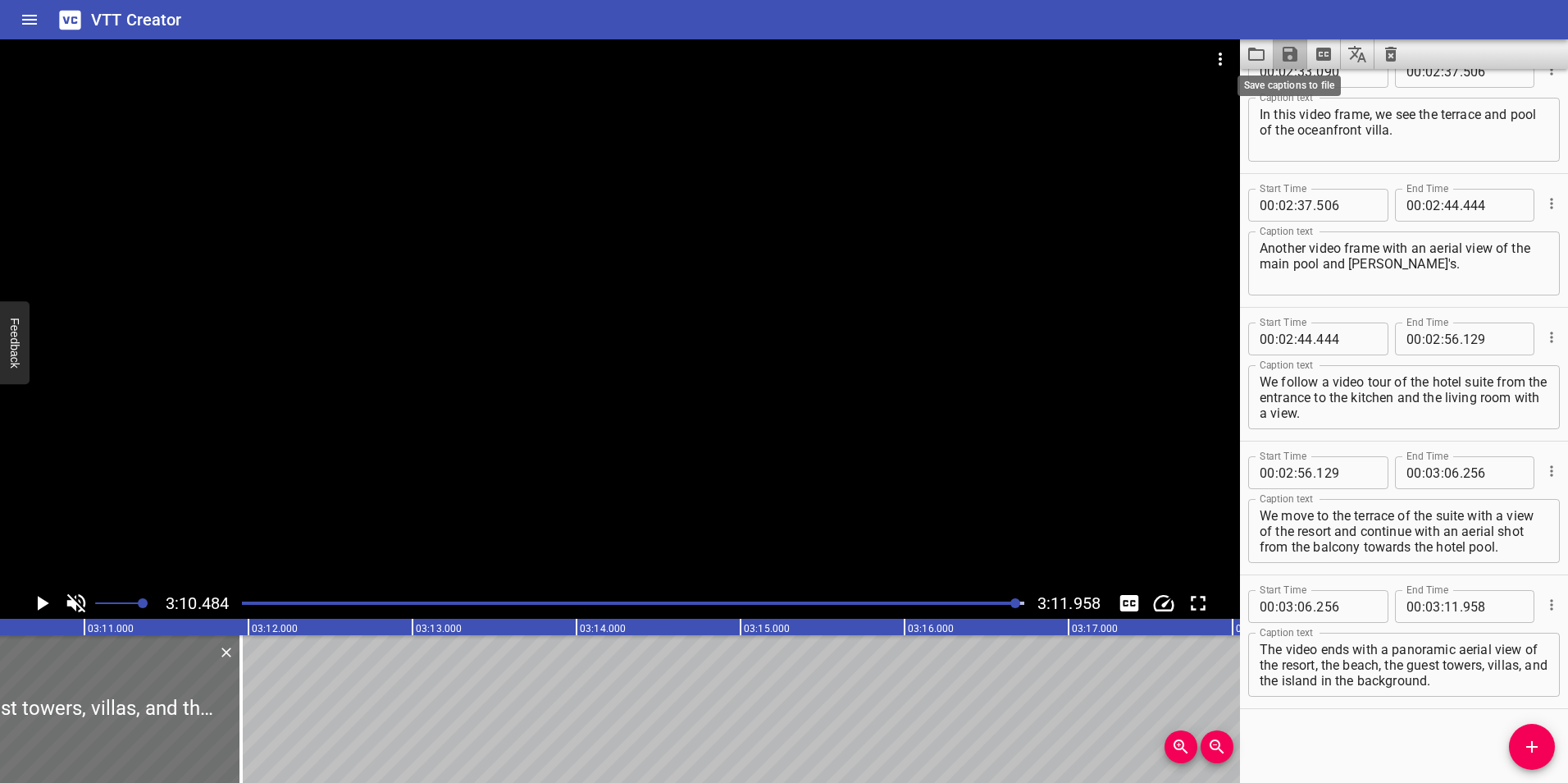
click at [1288, 51] on icon "Save captions to file" at bounding box center [1289, 53] width 15 height 15
click at [1311, 86] on li "Save to VTT file" at bounding box center [1334, 90] width 121 height 30
